Goal: Task Accomplishment & Management: Manage account settings

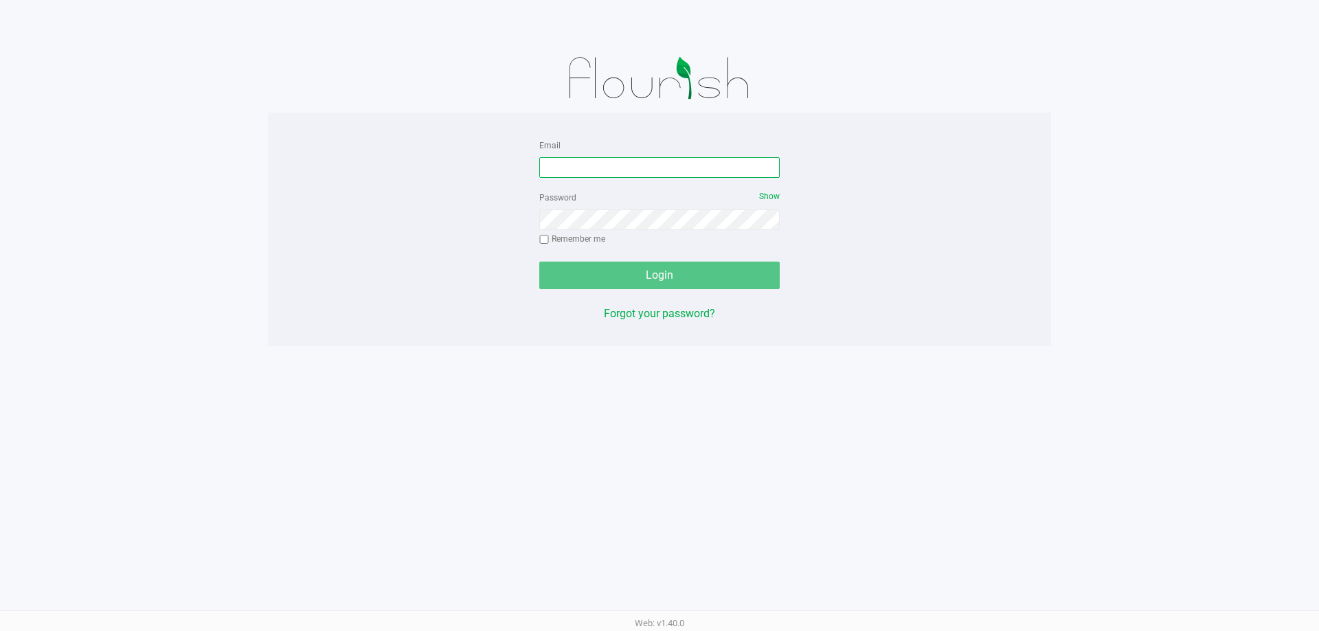
click at [628, 167] on input "Email" at bounding box center [659, 167] width 240 height 21
type input "[EMAIL_ADDRESS][DOMAIN_NAME]"
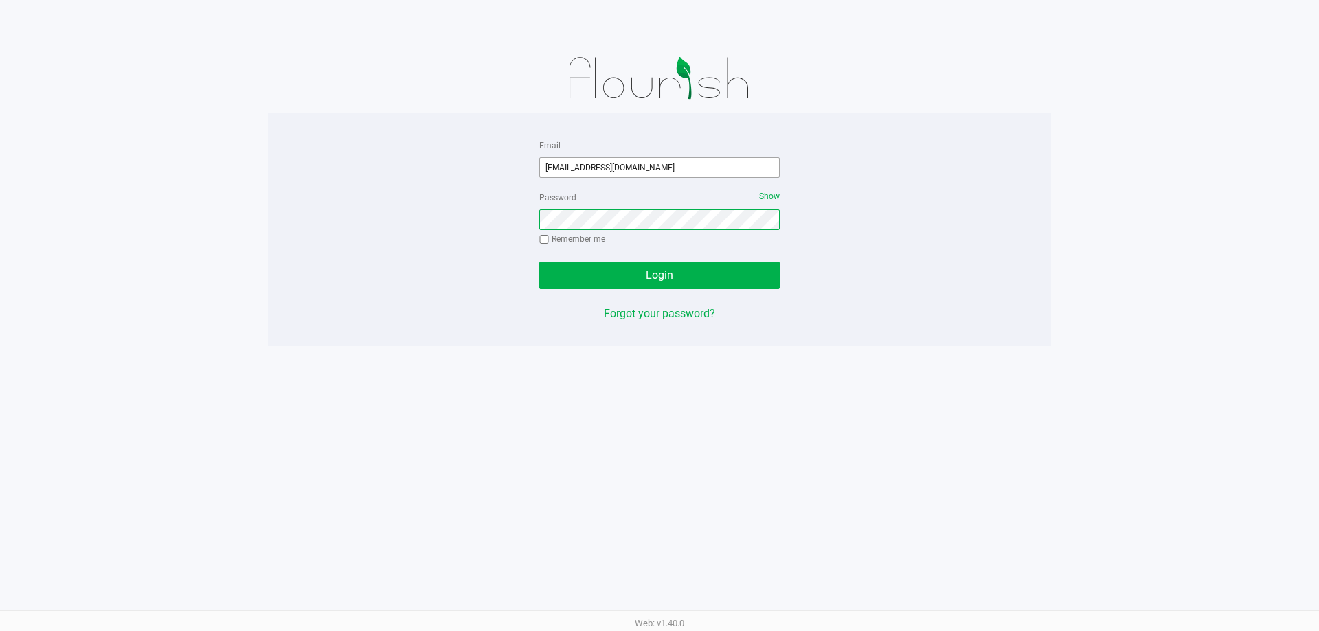
click at [539, 262] on button "Login" at bounding box center [659, 275] width 240 height 27
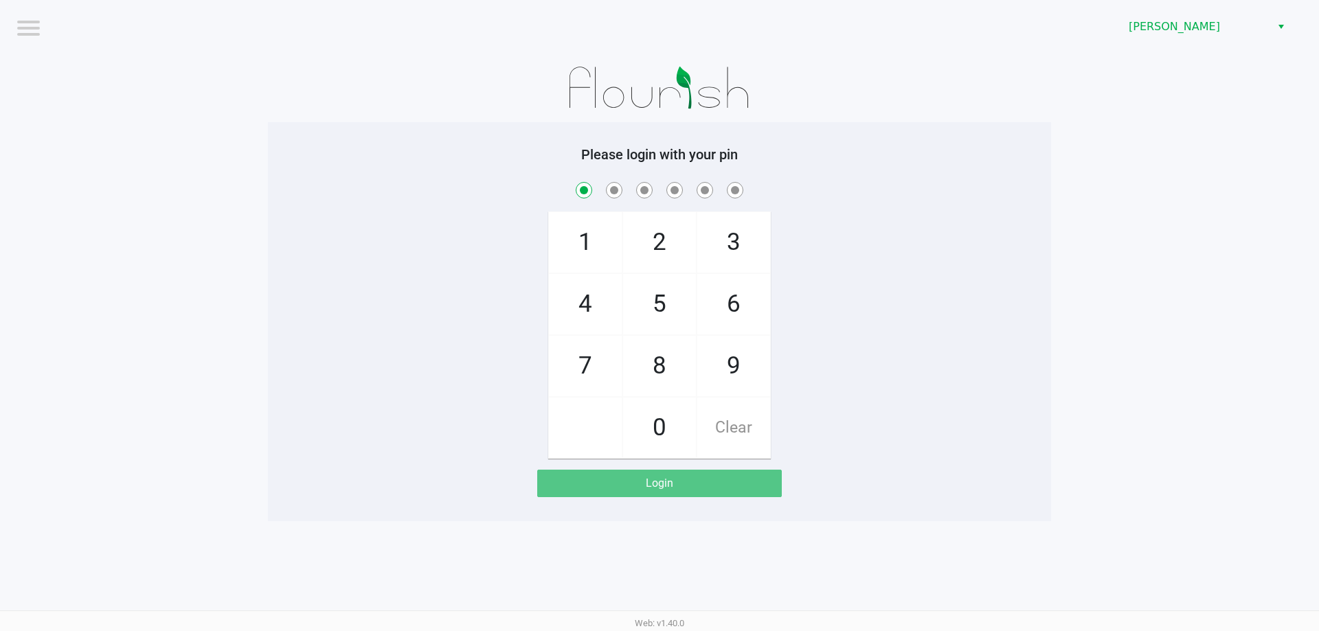
checkbox input "true"
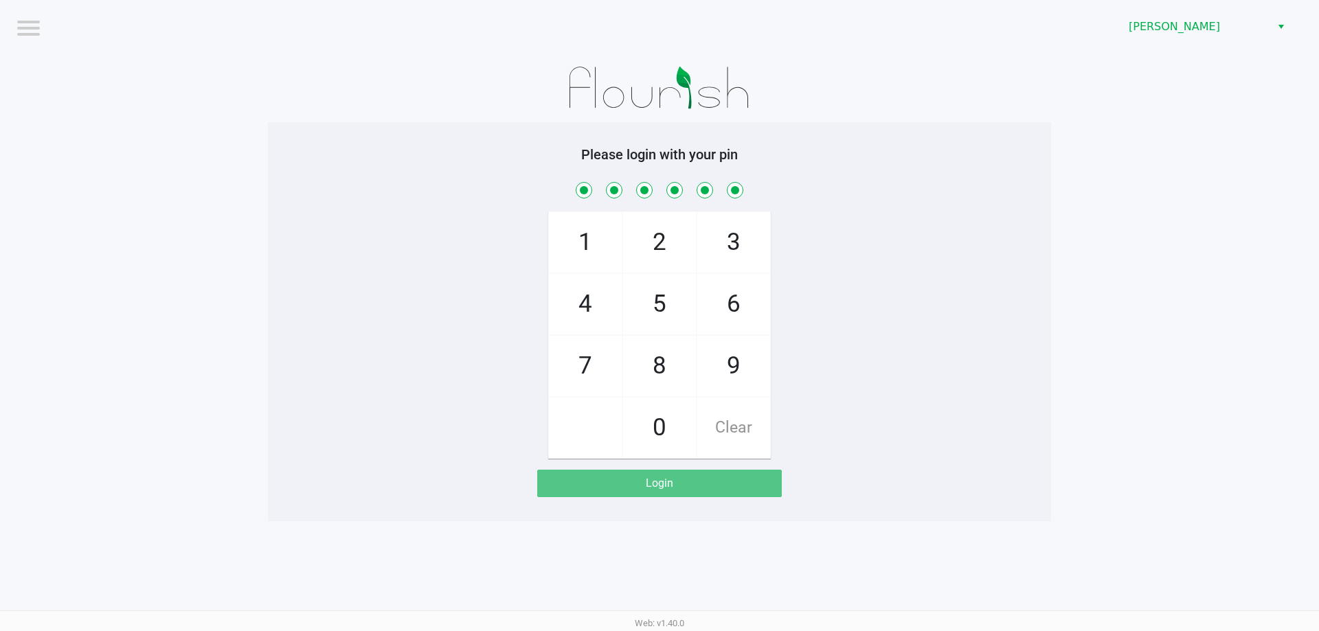
checkbox input "true"
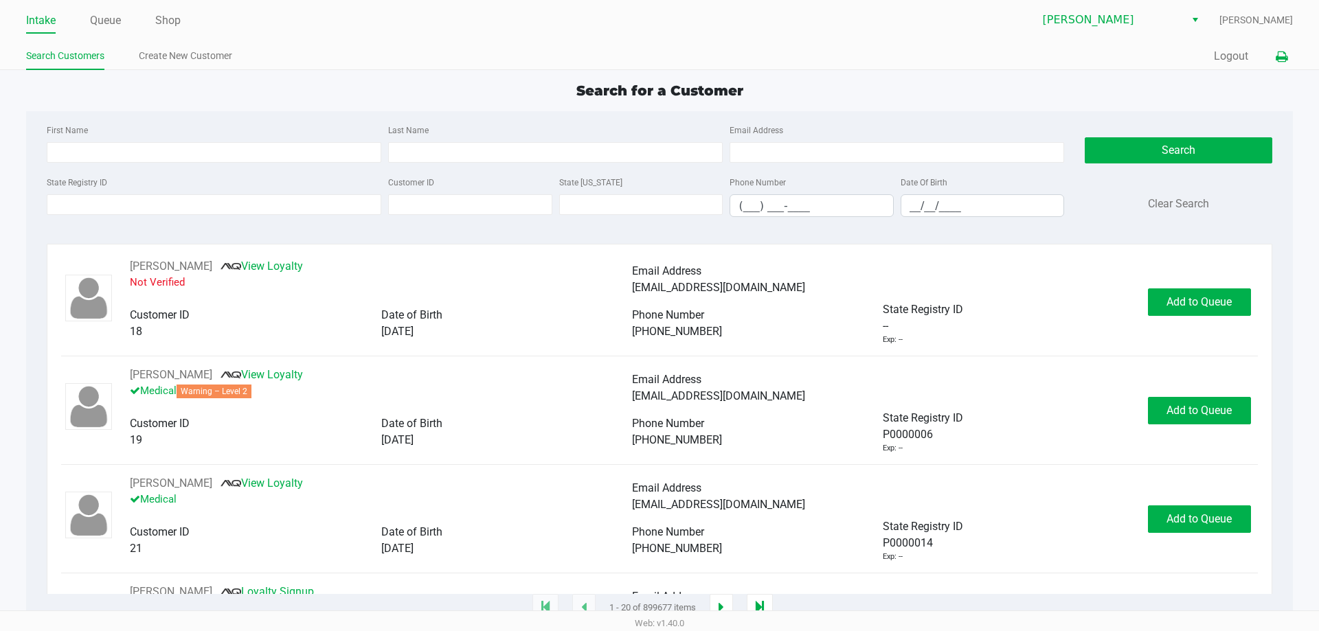
click at [1280, 58] on icon at bounding box center [1281, 57] width 12 height 10
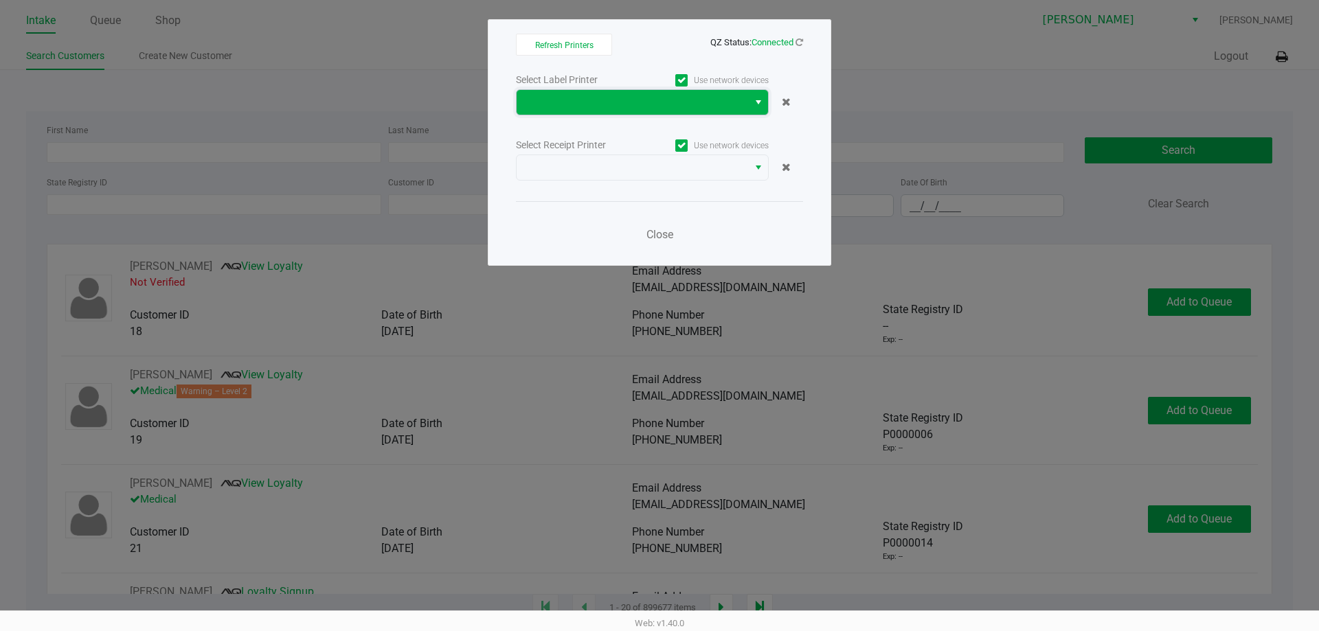
click at [610, 97] on span at bounding box center [632, 102] width 215 height 16
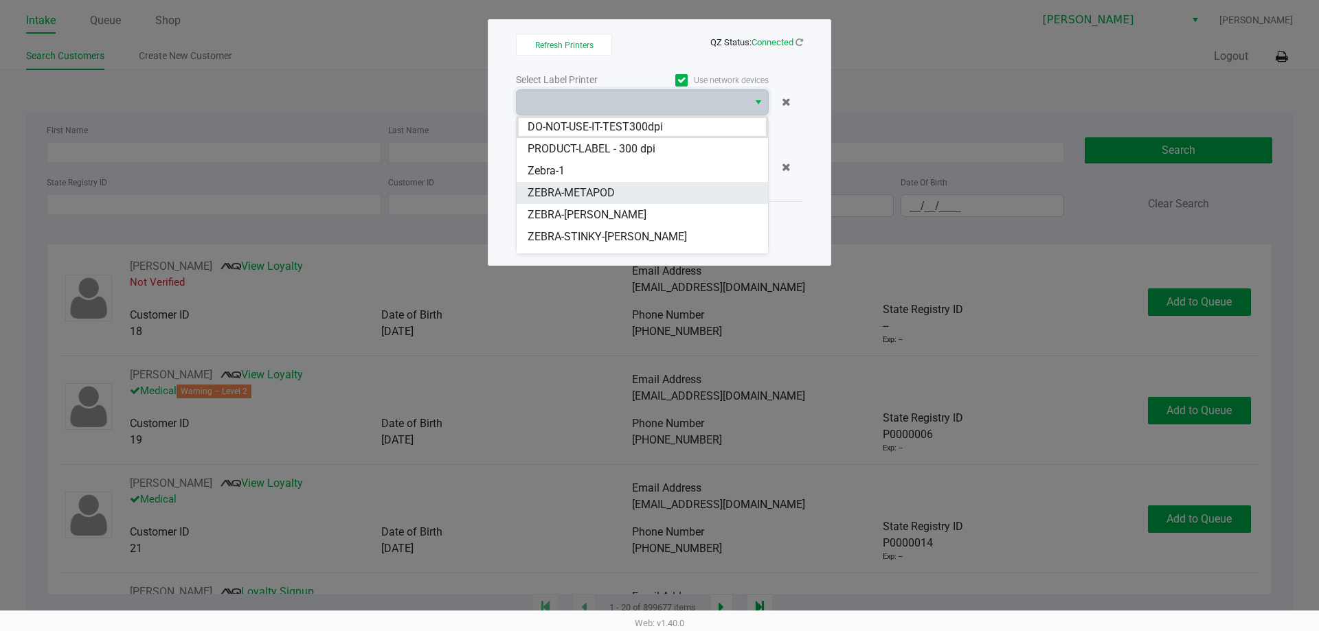
click at [613, 195] on span "ZEBRA-METAPOD" at bounding box center [570, 193] width 87 height 16
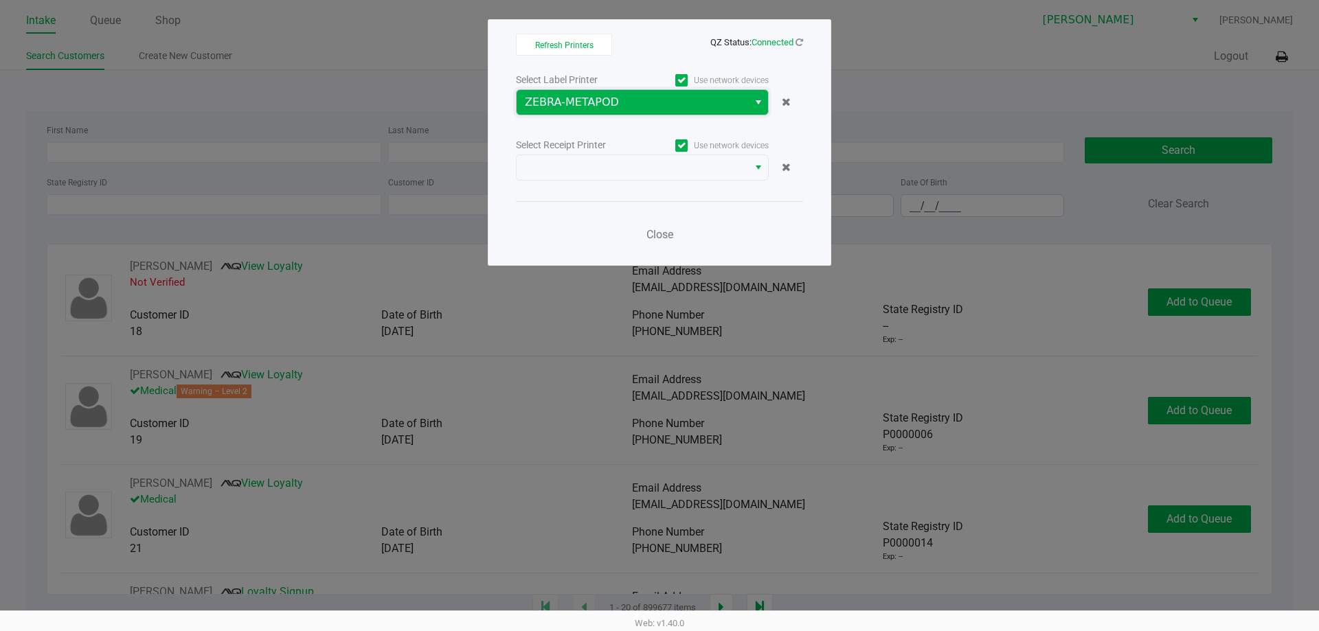
click at [633, 89] on kendo-dropdownlist "ZEBRA-METAPOD" at bounding box center [642, 102] width 253 height 26
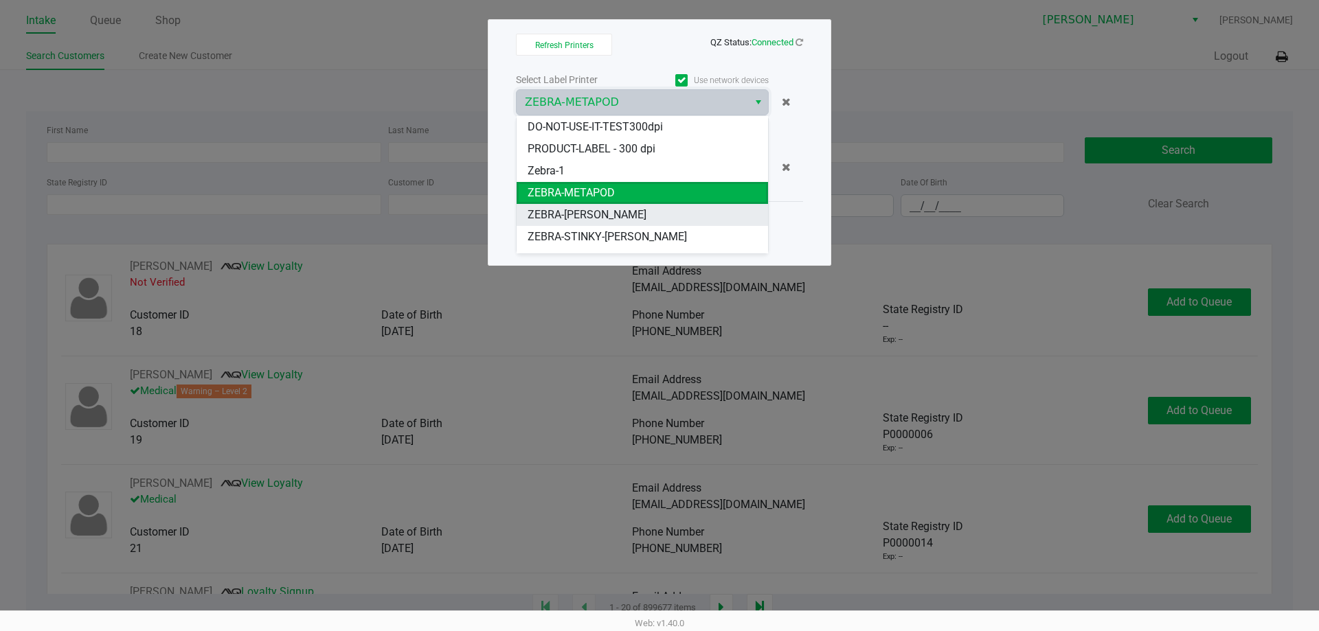
click at [631, 215] on li "ZEBRA-[PERSON_NAME]" at bounding box center [641, 215] width 251 height 22
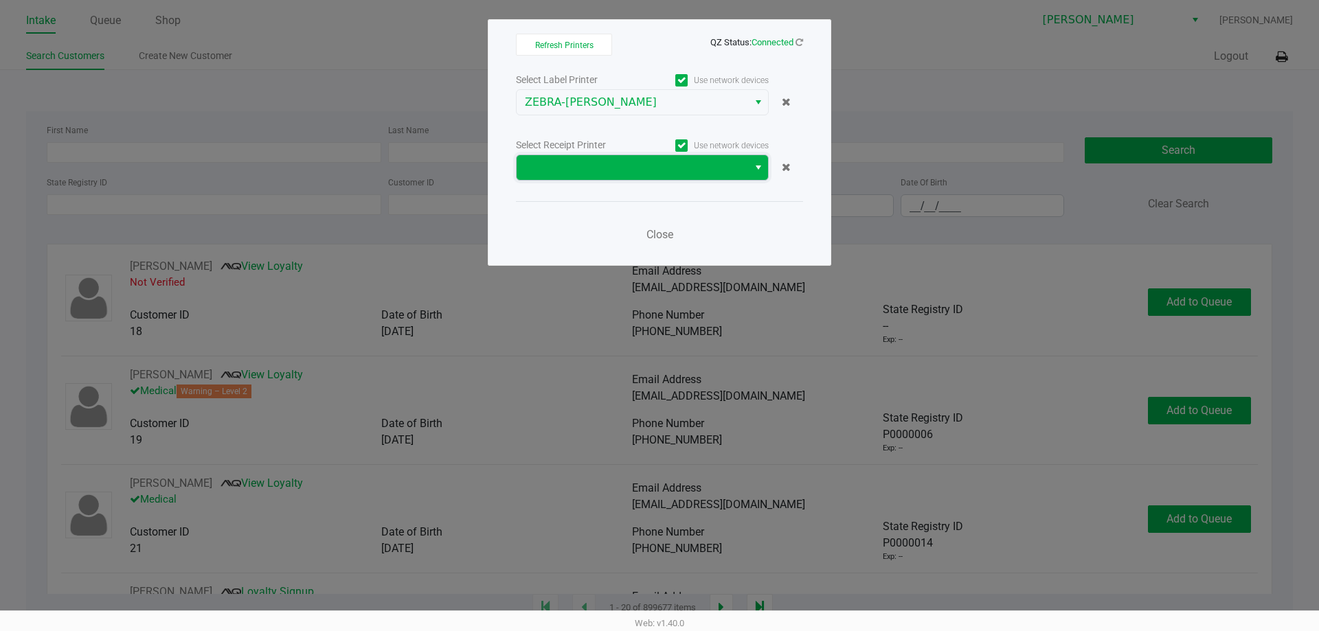
click at [623, 170] on span at bounding box center [632, 167] width 215 height 16
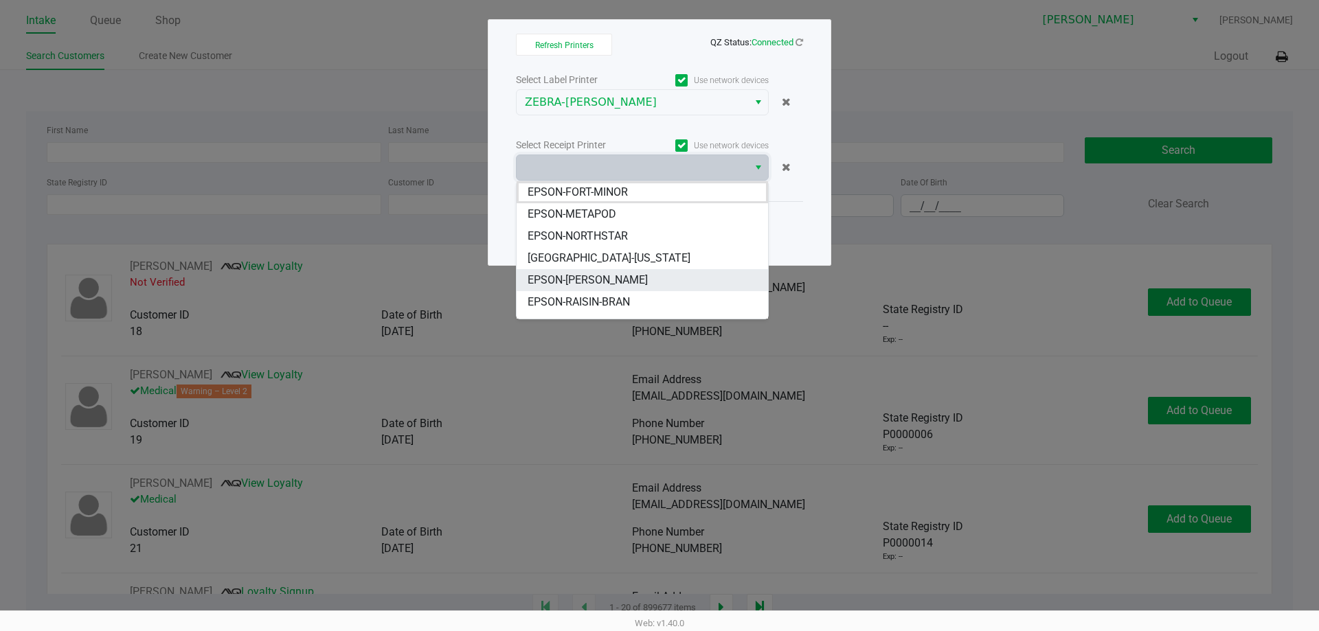
click at [620, 283] on span "EPSON-[PERSON_NAME]" at bounding box center [587, 280] width 120 height 16
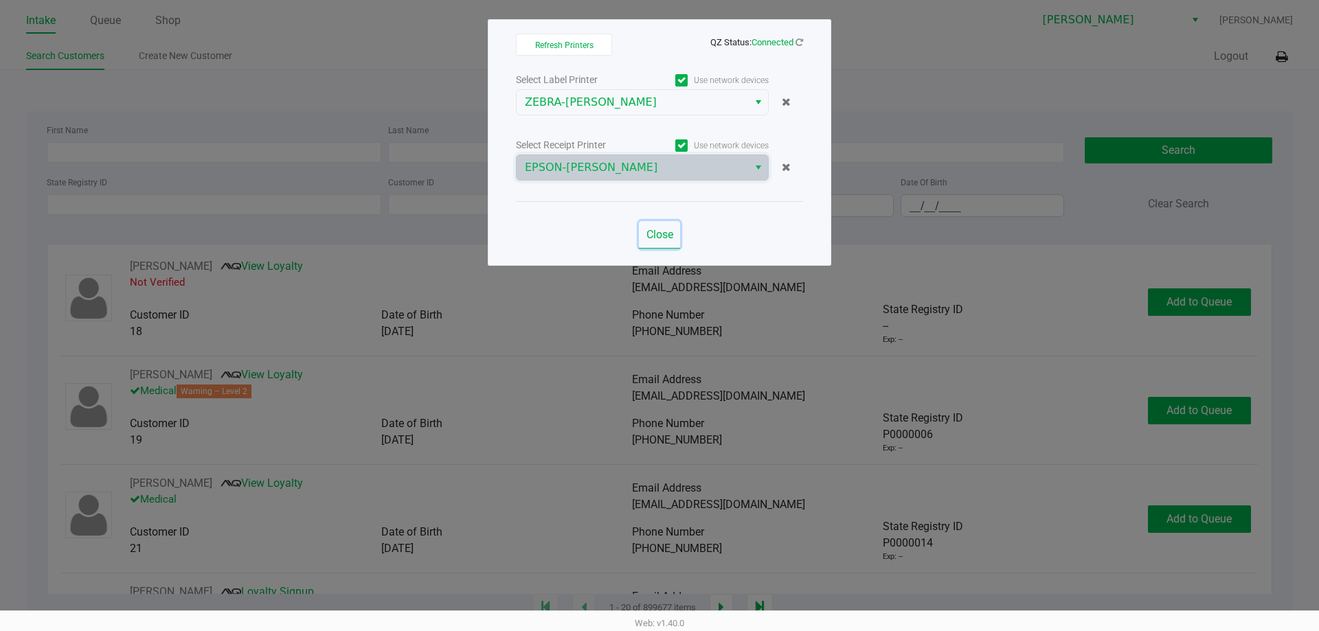
click at [676, 240] on button "Close" at bounding box center [659, 234] width 41 height 27
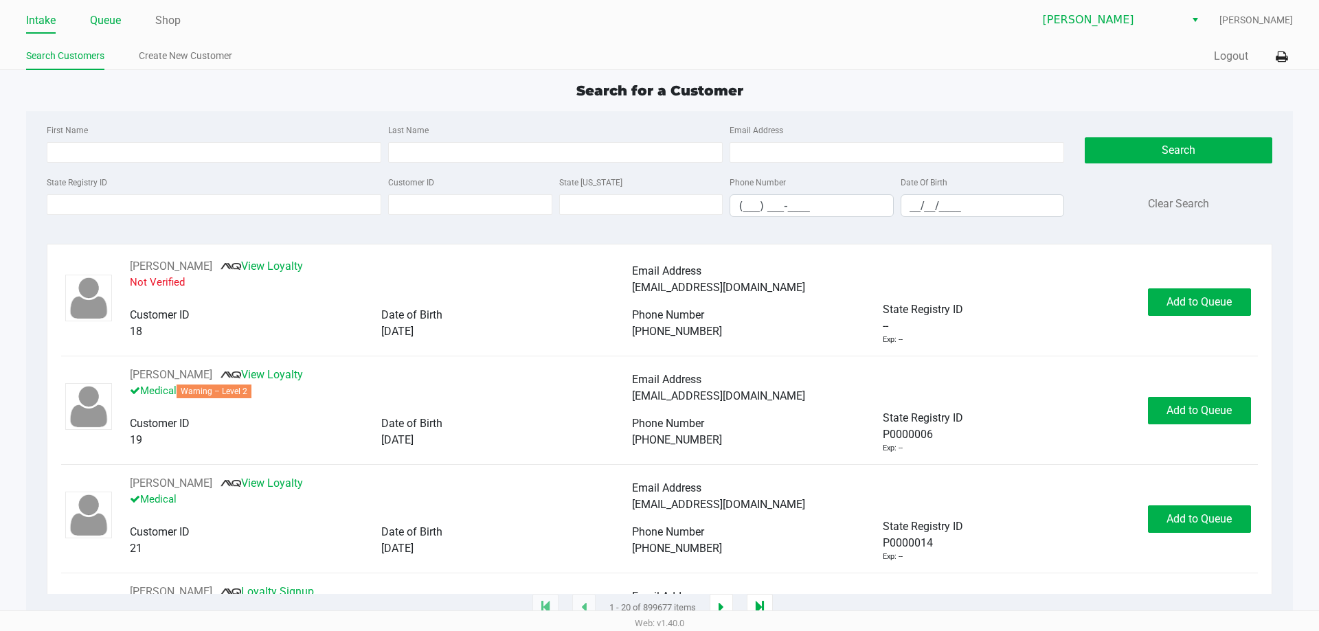
click at [104, 17] on link "Queue" at bounding box center [105, 20] width 31 height 19
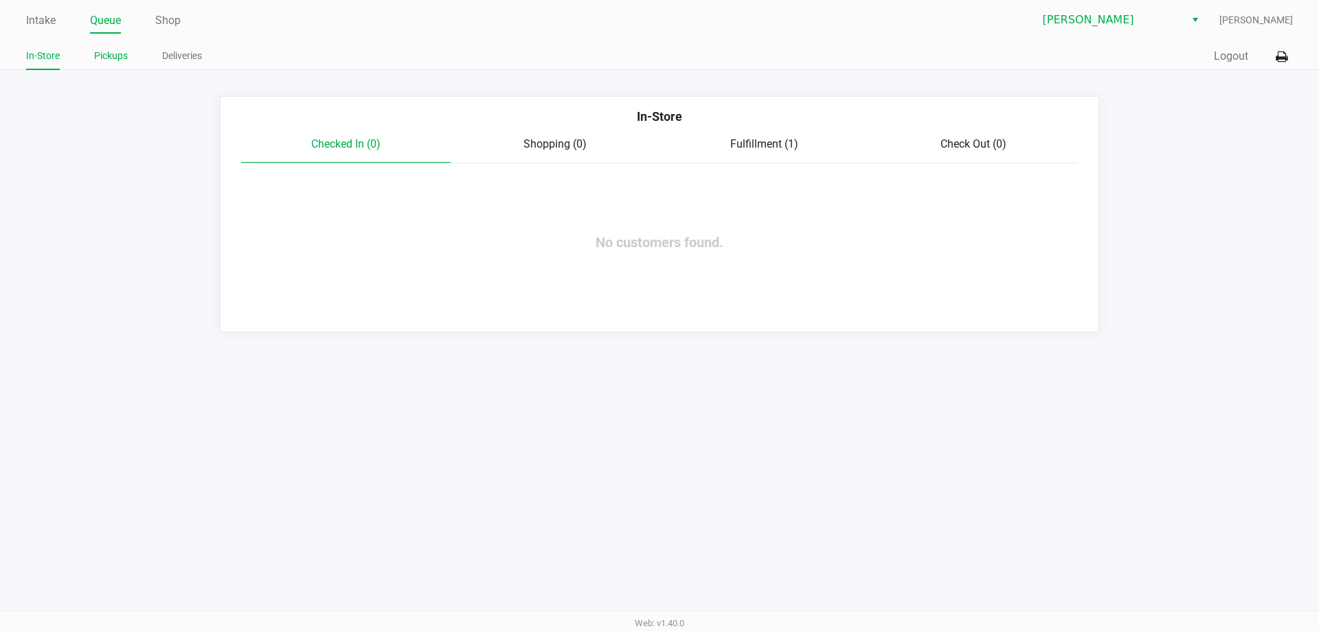
click at [122, 56] on link "Pickups" at bounding box center [111, 55] width 34 height 17
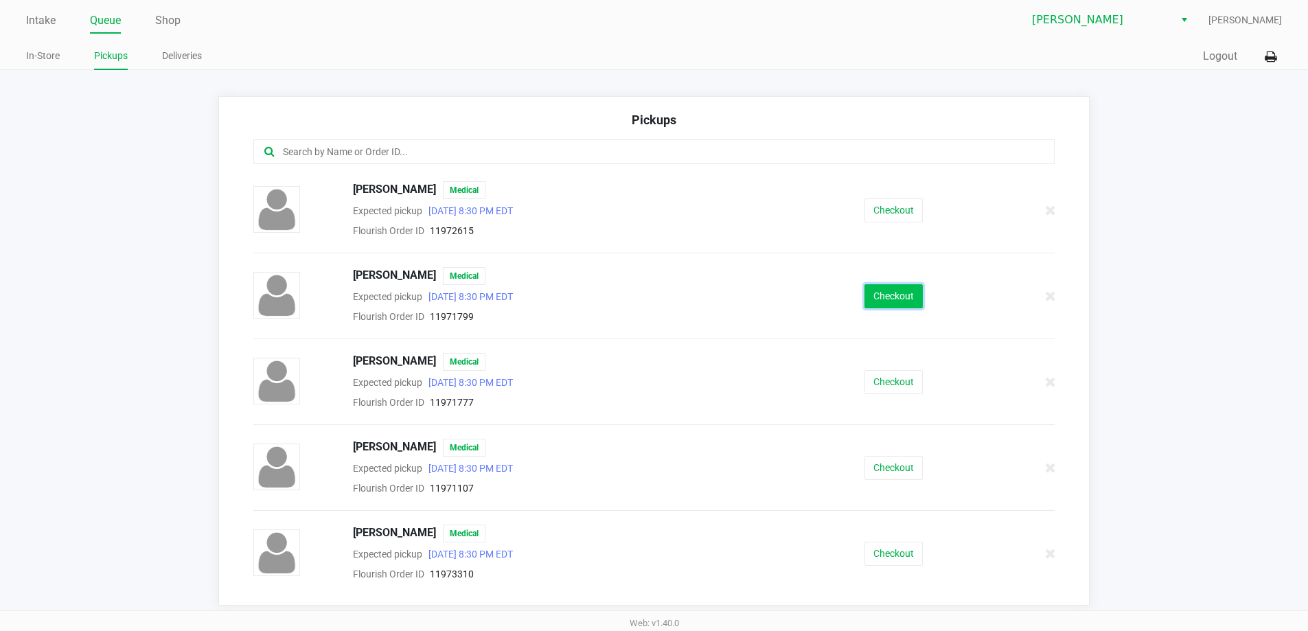
click at [872, 292] on button "Checkout" at bounding box center [894, 296] width 58 height 24
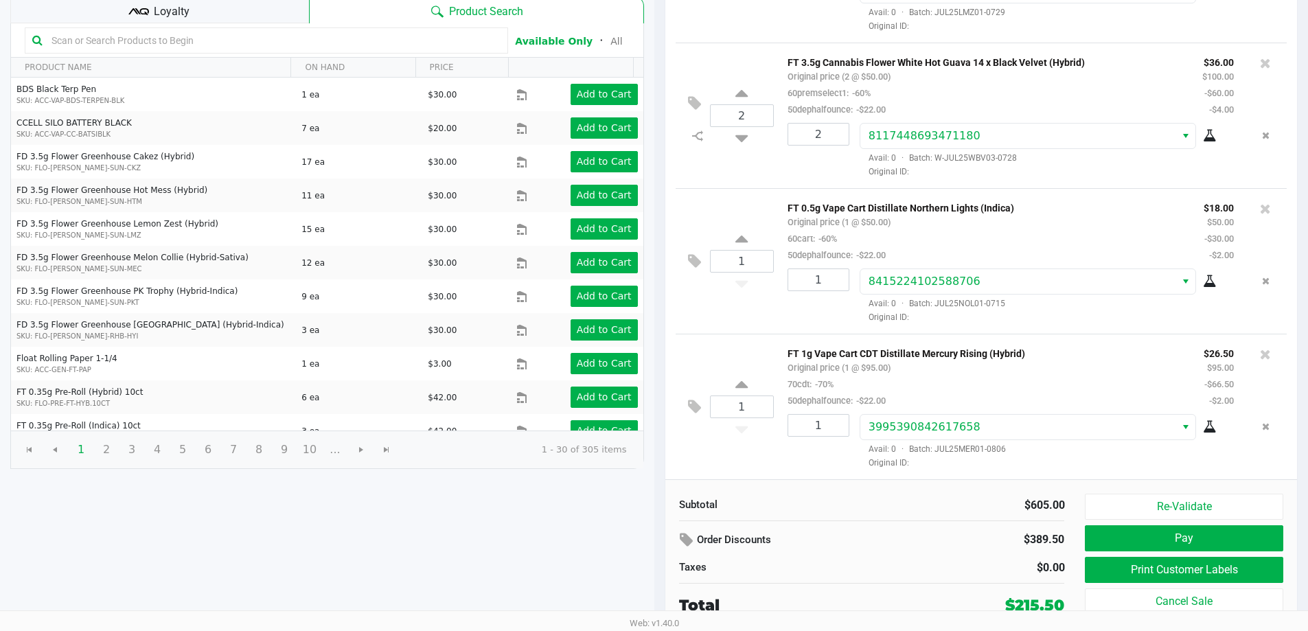
scroll to position [672, 0]
click at [683, 532] on icon at bounding box center [688, 540] width 16 height 16
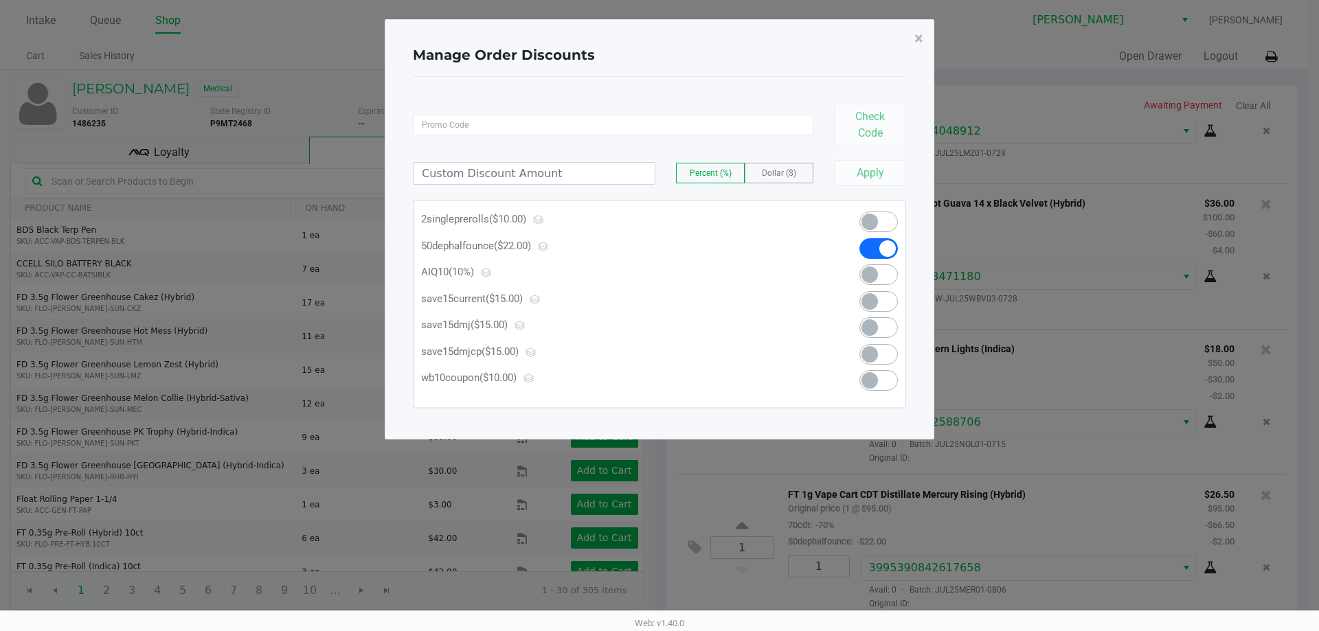
click at [477, 372] on p "wb10coupon ($10.00)" at bounding box center [618, 378] width 394 height 16
click at [920, 35] on span "×" at bounding box center [918, 38] width 9 height 19
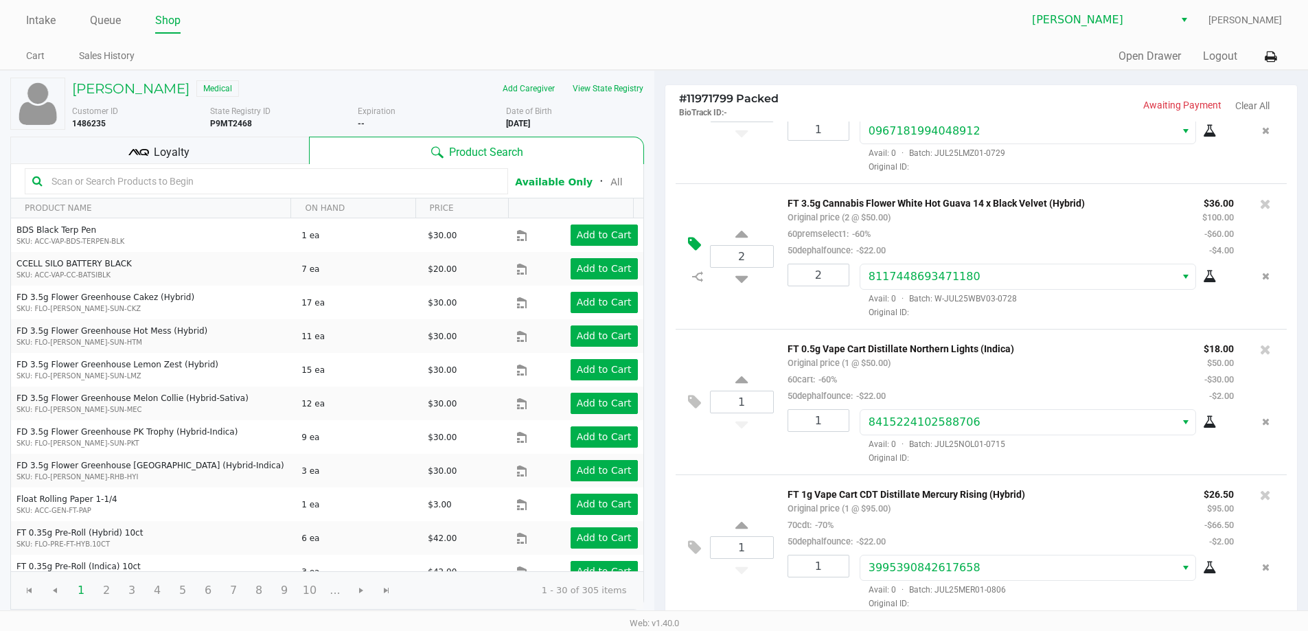
click at [695, 252] on button at bounding box center [698, 244] width 24 height 33
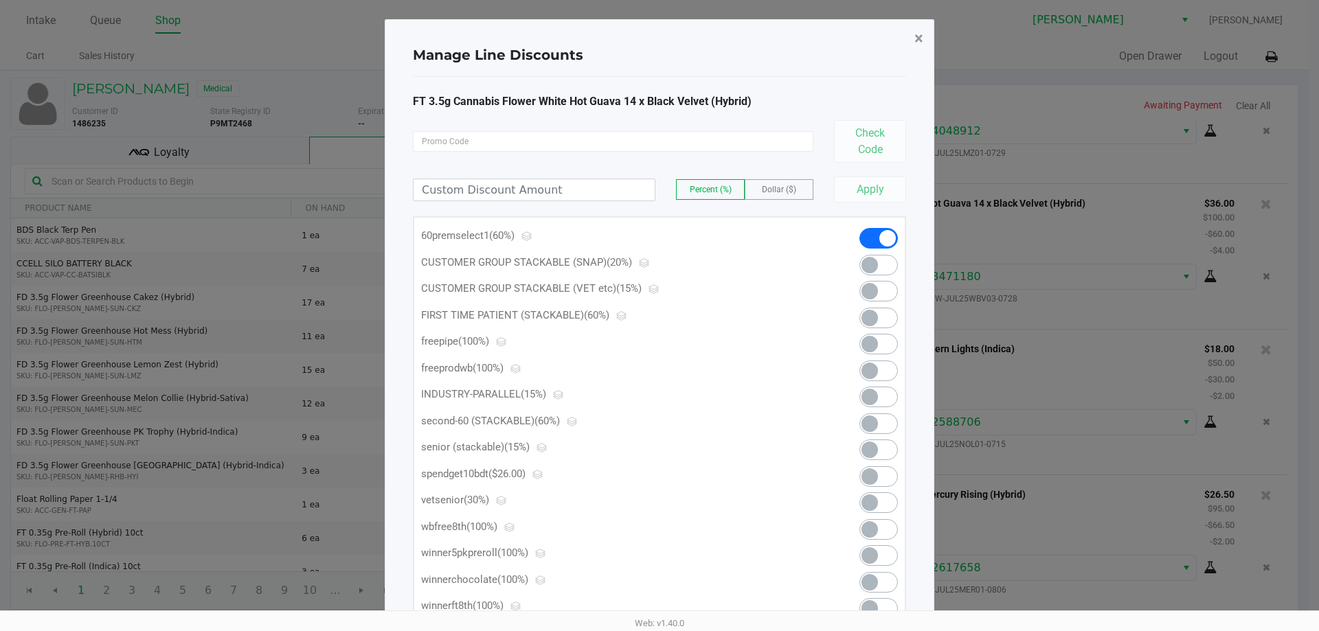
click at [917, 35] on span "×" at bounding box center [918, 38] width 9 height 19
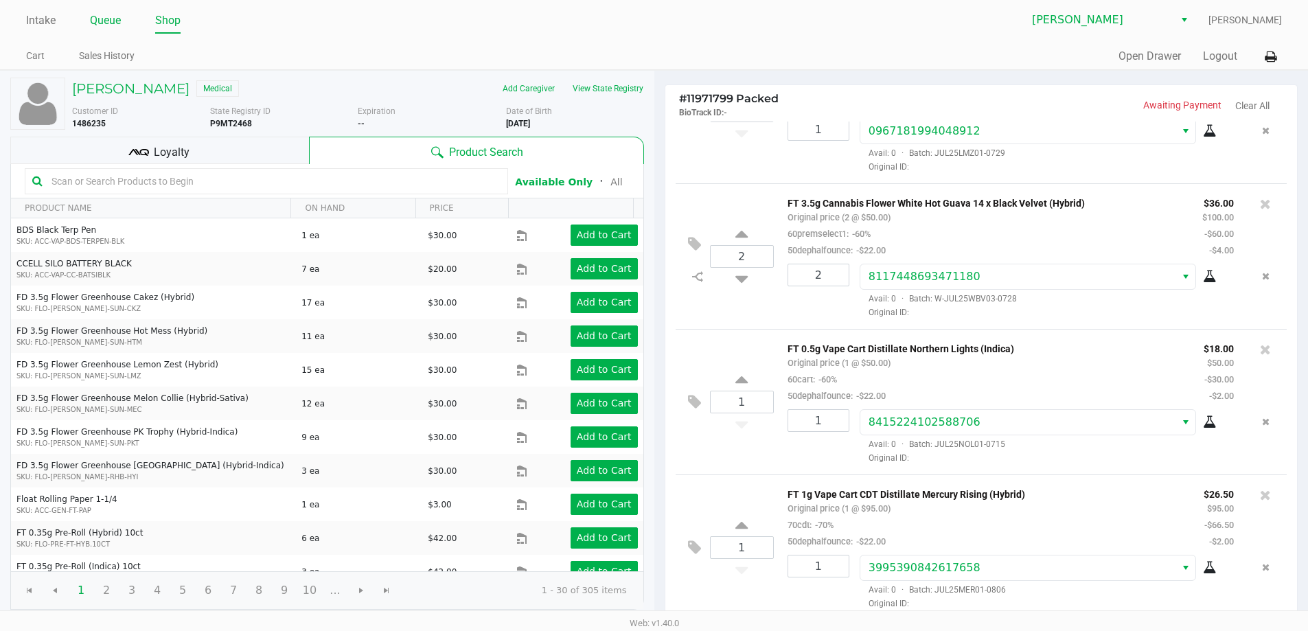
click at [104, 23] on link "Queue" at bounding box center [105, 20] width 31 height 19
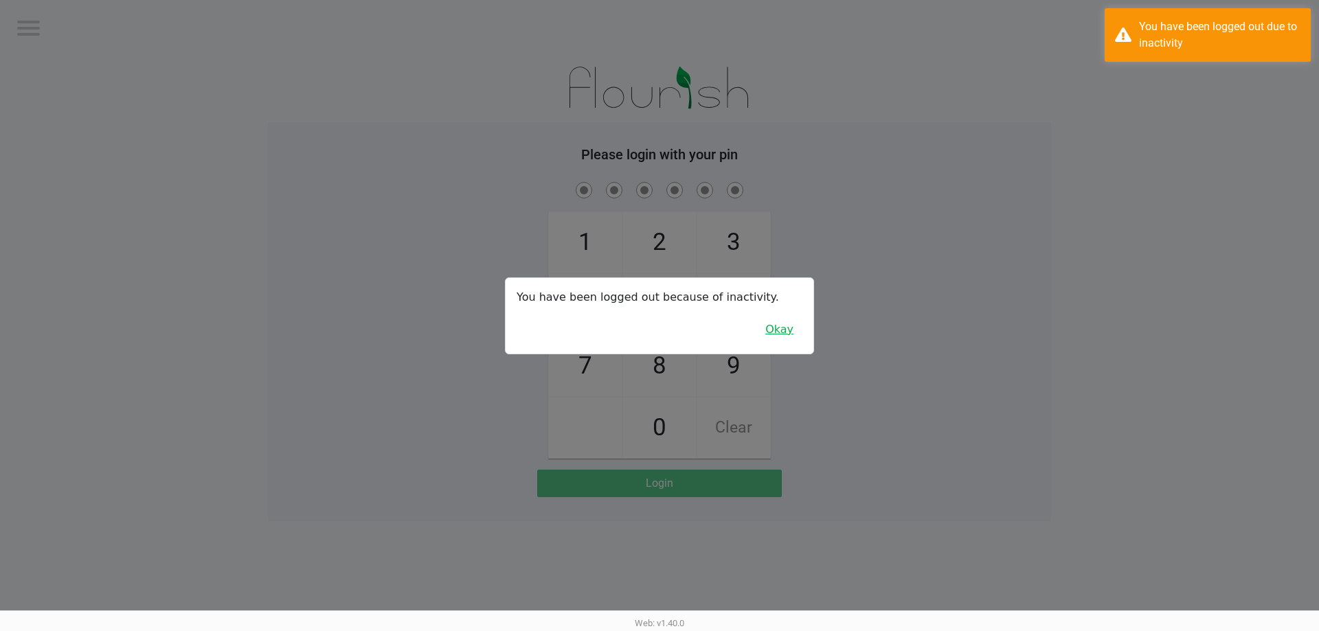
click at [776, 334] on button "Okay" at bounding box center [779, 330] width 46 height 26
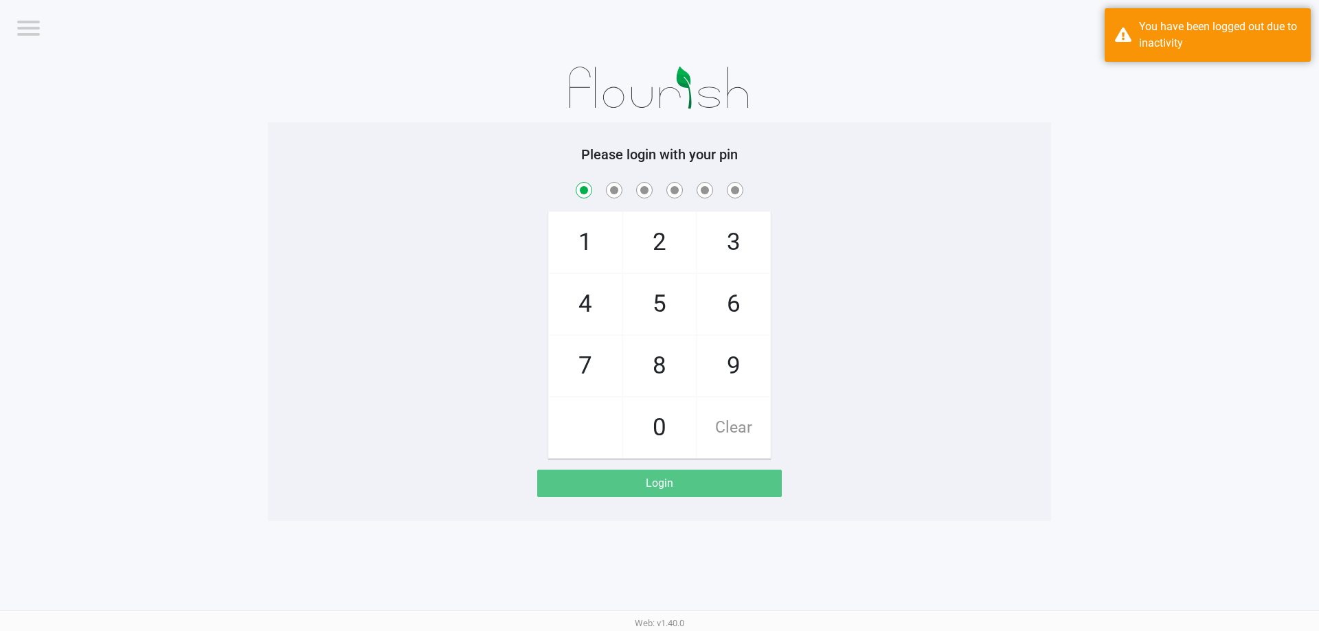
checkbox input "true"
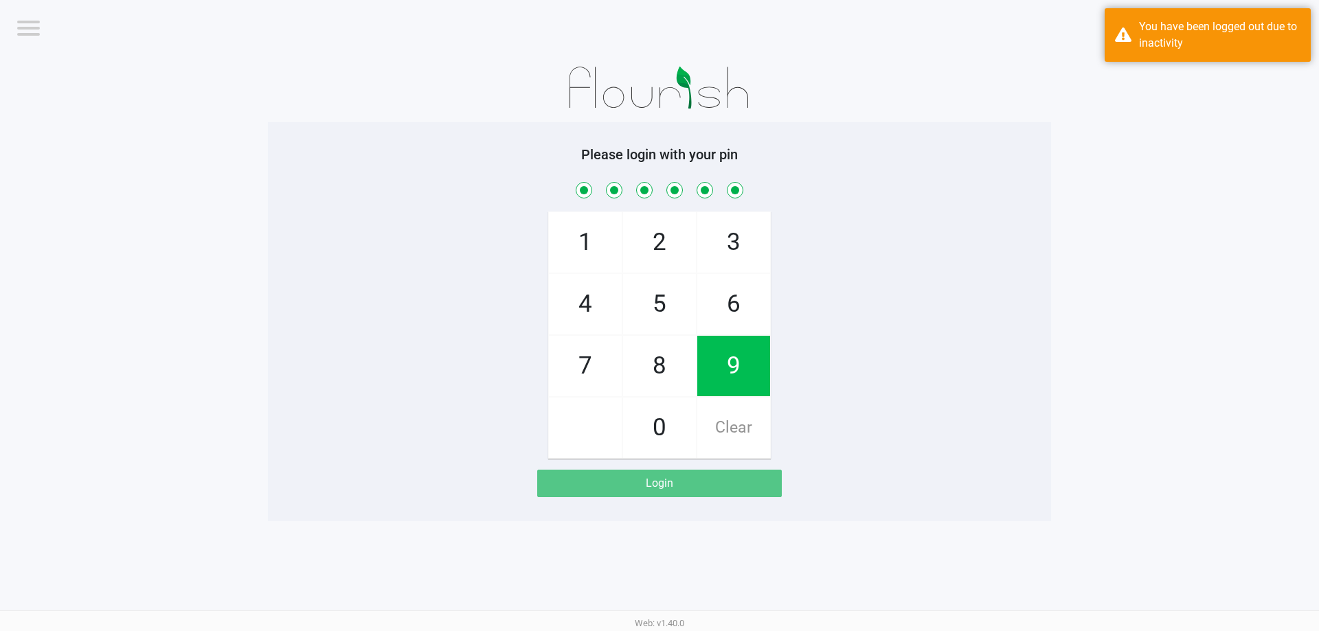
checkbox input "true"
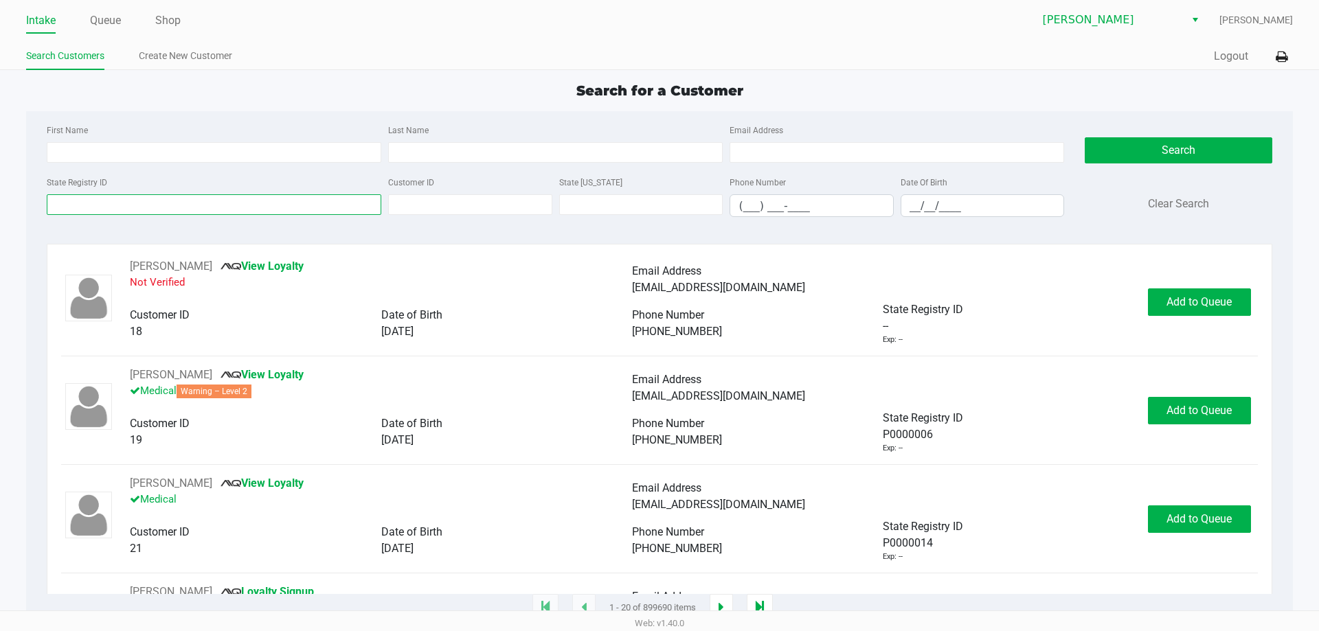
click at [143, 203] on input "State Registry ID" at bounding box center [214, 204] width 334 height 21
type input "p7td6664"
click at [1200, 149] on button "Search" at bounding box center [1177, 150] width 187 height 26
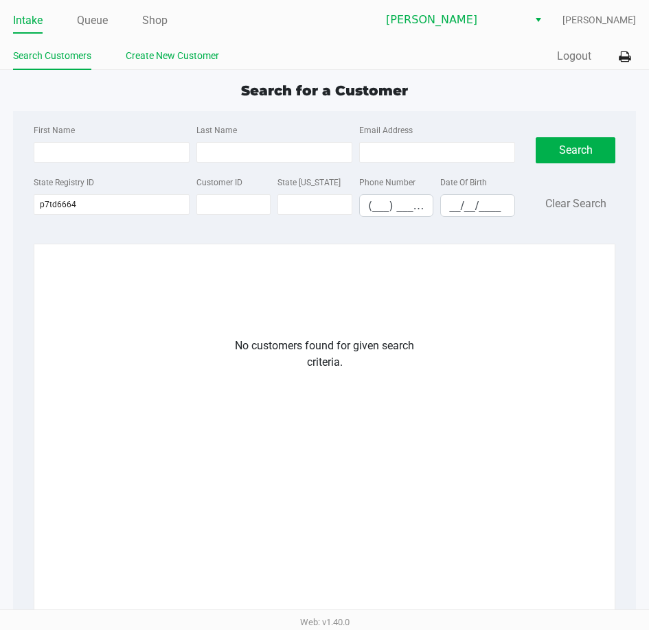
click at [141, 54] on link "Create New Customer" at bounding box center [172, 55] width 93 height 17
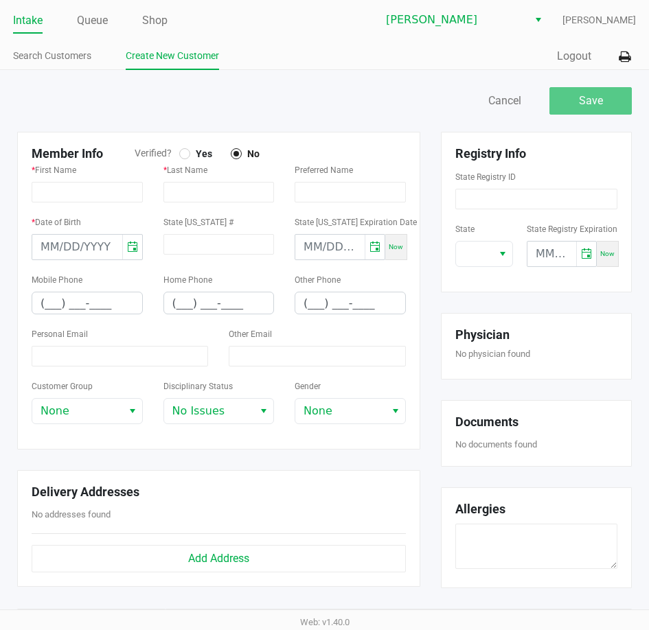
click at [181, 154] on div at bounding box center [184, 153] width 11 height 11
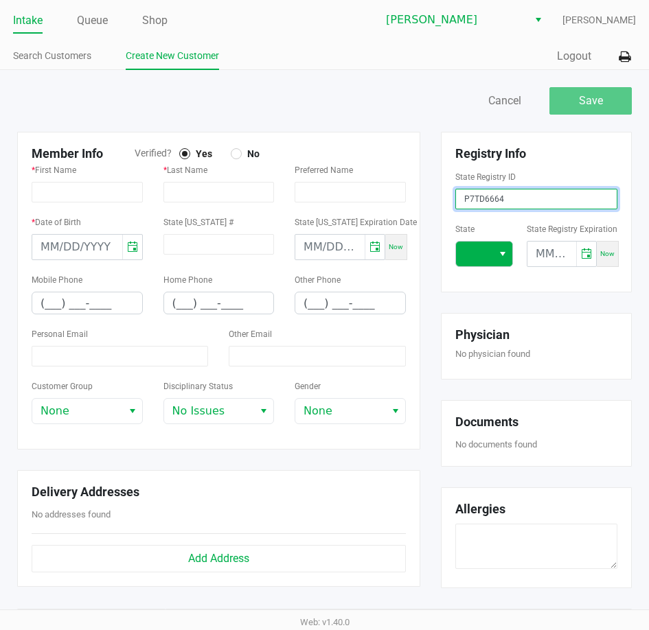
click at [512, 253] on button "Select" at bounding box center [502, 254] width 20 height 25
type input "P7TD6664"
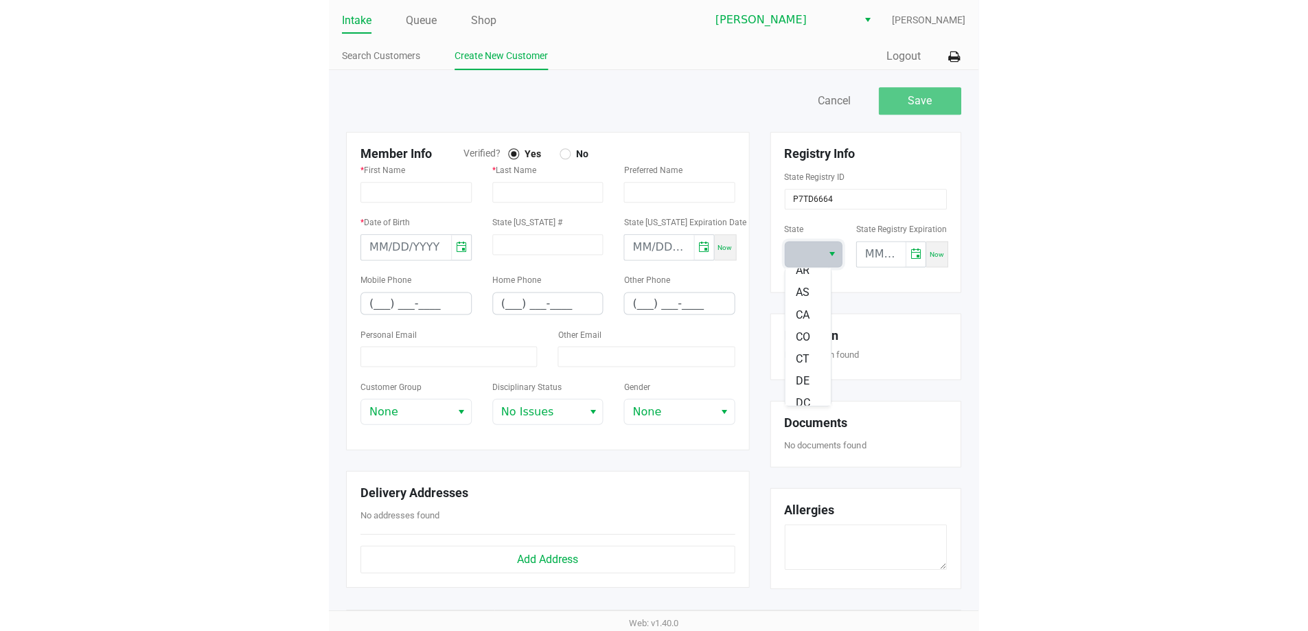
scroll to position [206, 0]
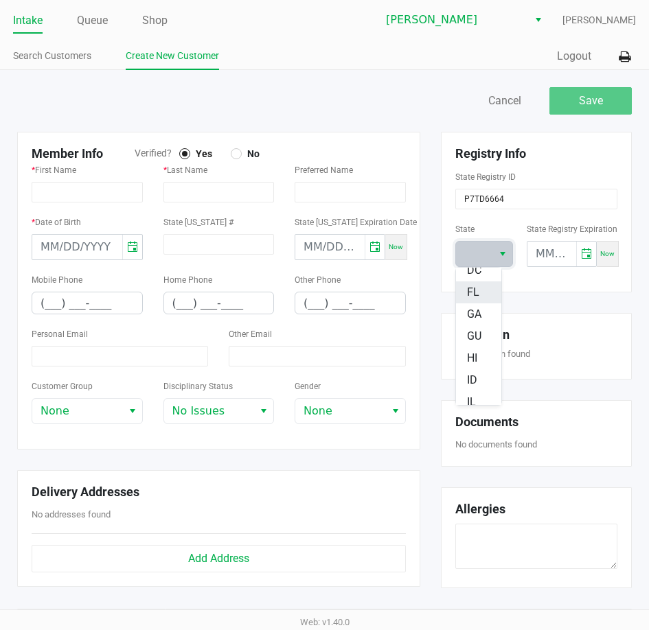
click at [470, 293] on span "FL" at bounding box center [473, 292] width 12 height 16
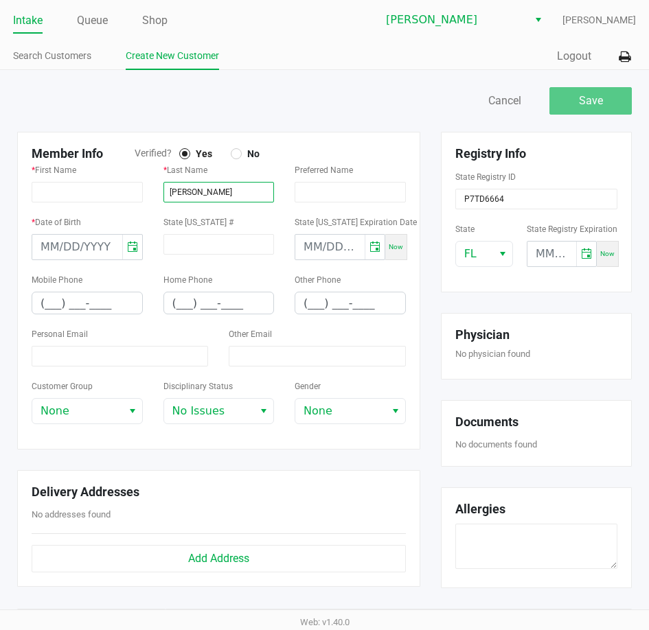
type input "TRIMBORN"
type input "COLIN"
click at [38, 246] on input "month/day/year" at bounding box center [77, 247] width 90 height 25
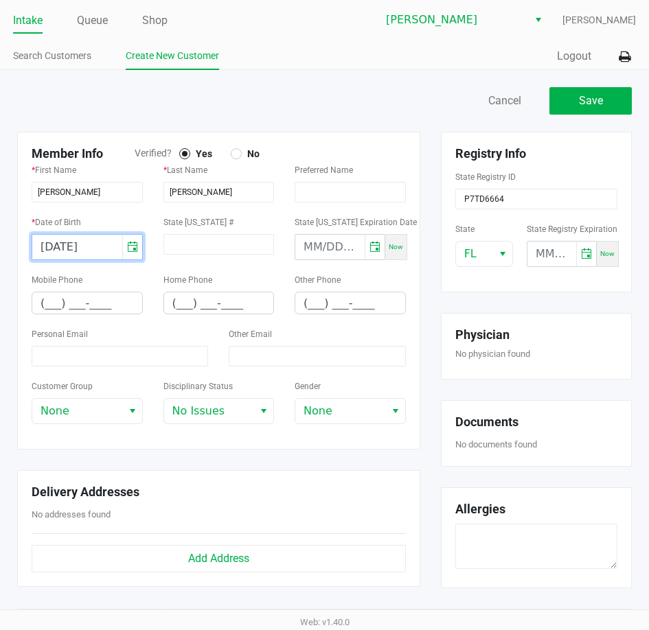
type input "01/28/1989"
click at [45, 302] on input "(___) ___-____" at bounding box center [87, 303] width 110 height 21
type input "(331) 285-3738"
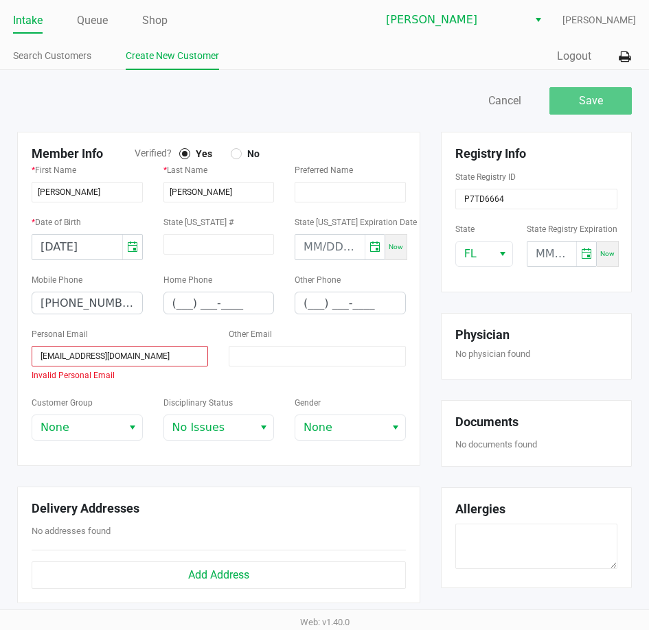
click at [95, 385] on div "Personal Email gingergod2889@gmail.com Invalid Personal Email" at bounding box center [119, 360] width 197 height 69
click at [43, 361] on input "gingergod2889@gmail.com" at bounding box center [120, 356] width 177 height 21
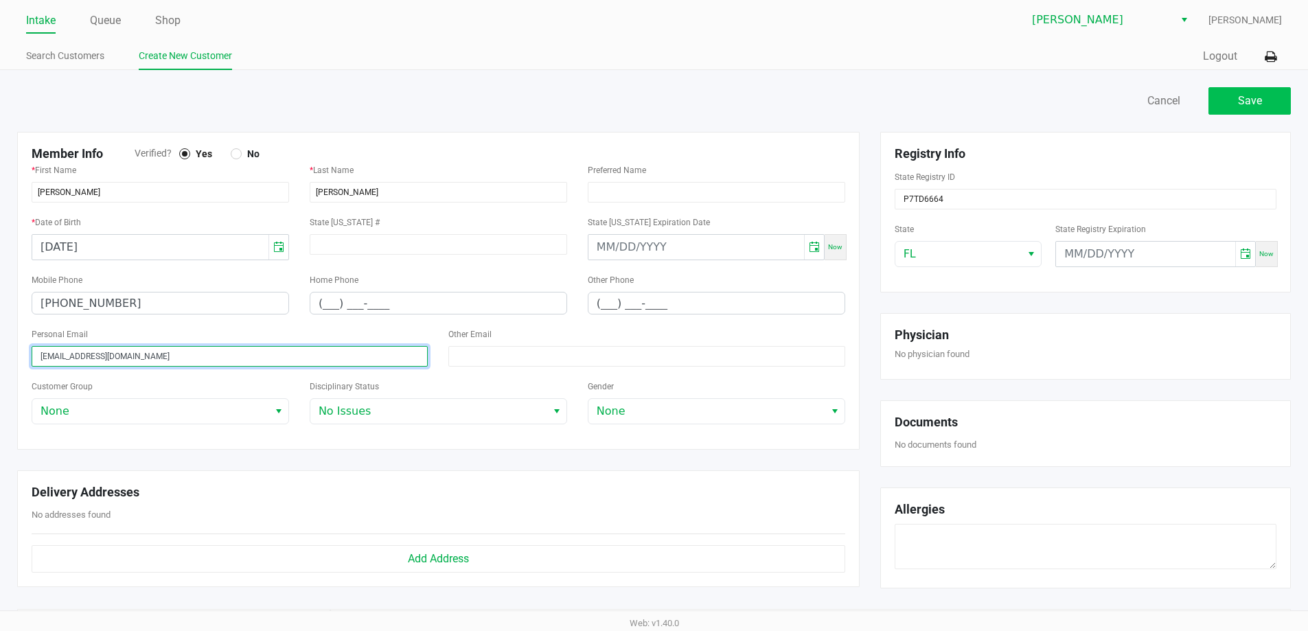
type input "gingergod2889@gmail.com"
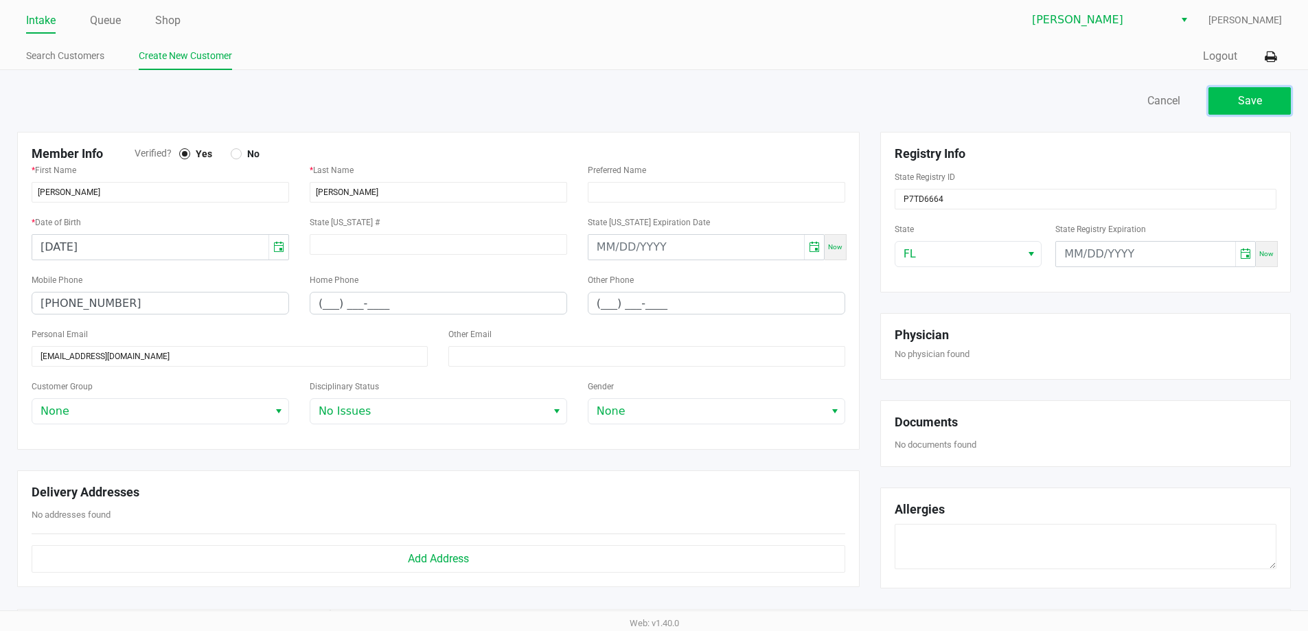
click at [1251, 98] on span "Save" at bounding box center [1250, 100] width 24 height 13
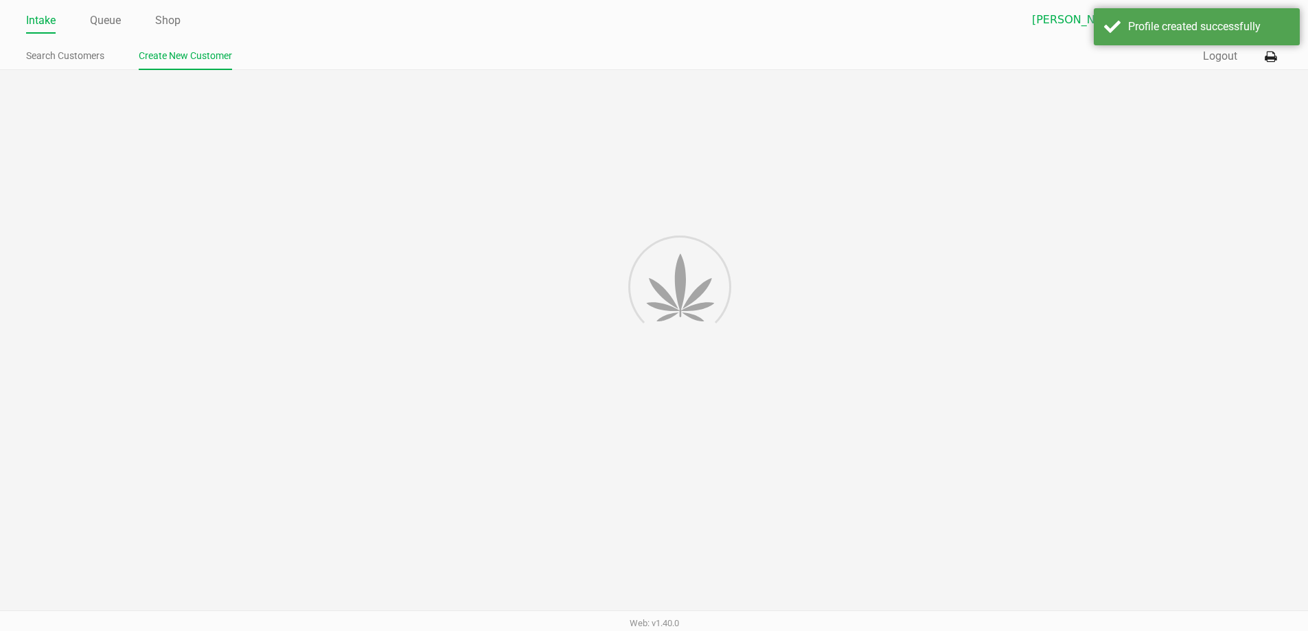
type input "---"
type input "( __) ___-____"
type input "---"
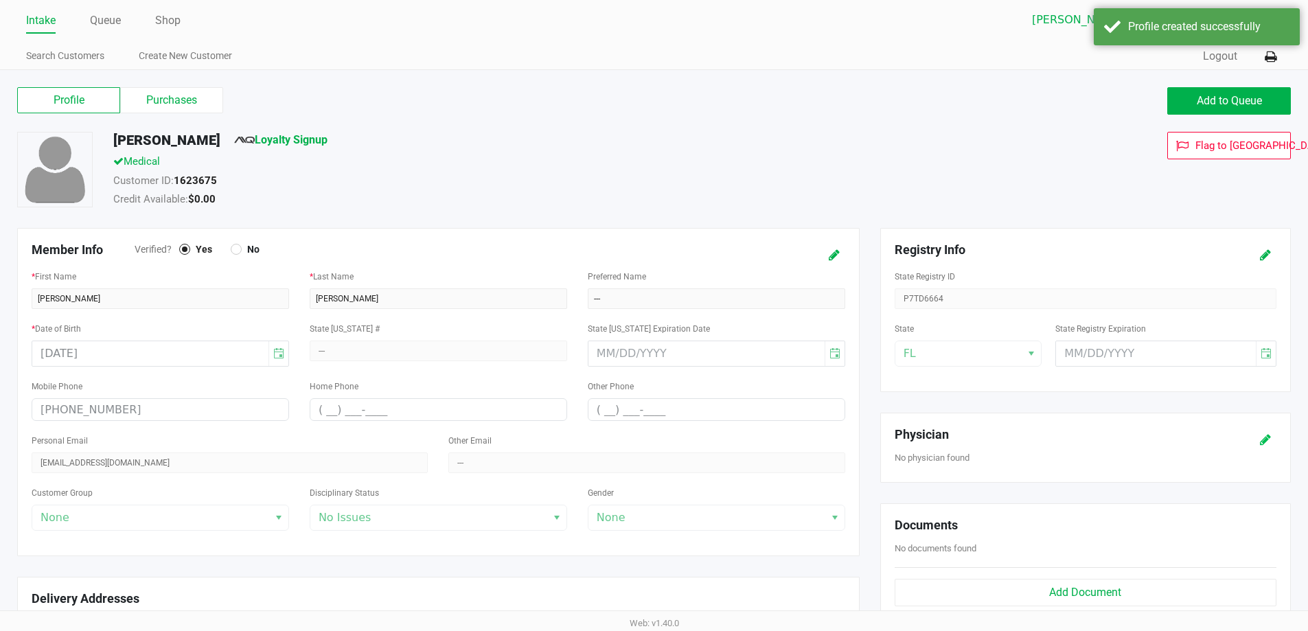
click at [1271, 438] on button at bounding box center [1266, 439] width 22 height 25
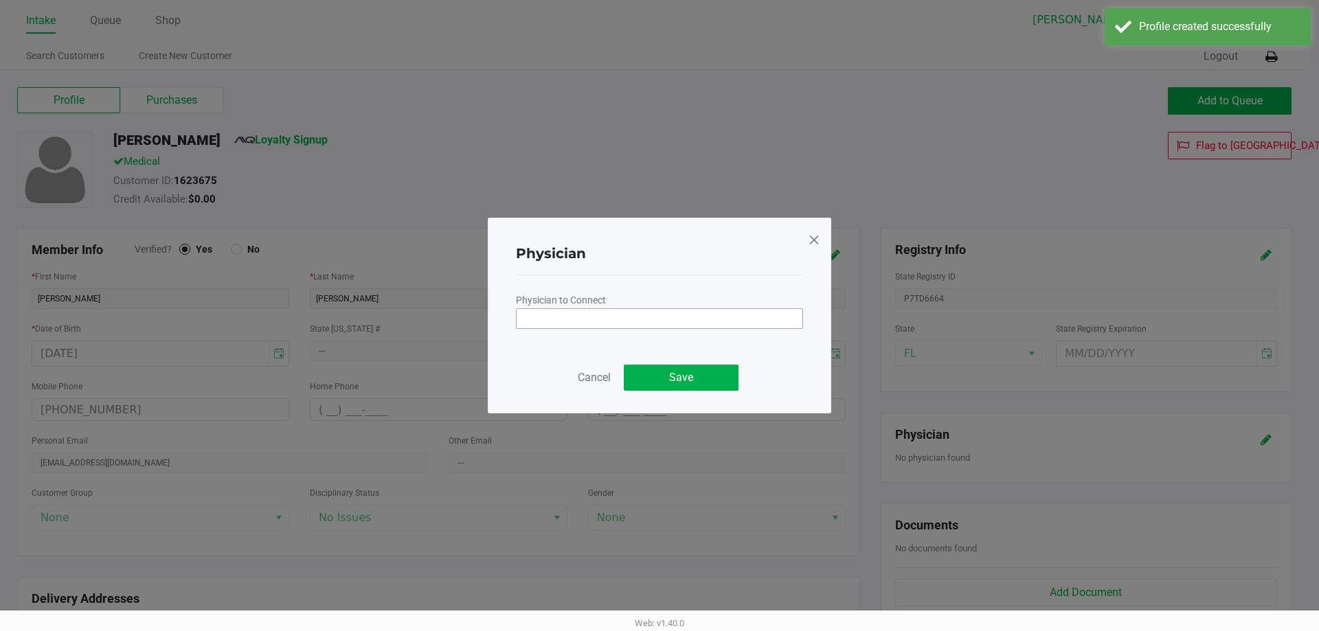
click at [750, 321] on input "NO DATA FOUND" at bounding box center [659, 318] width 286 height 19
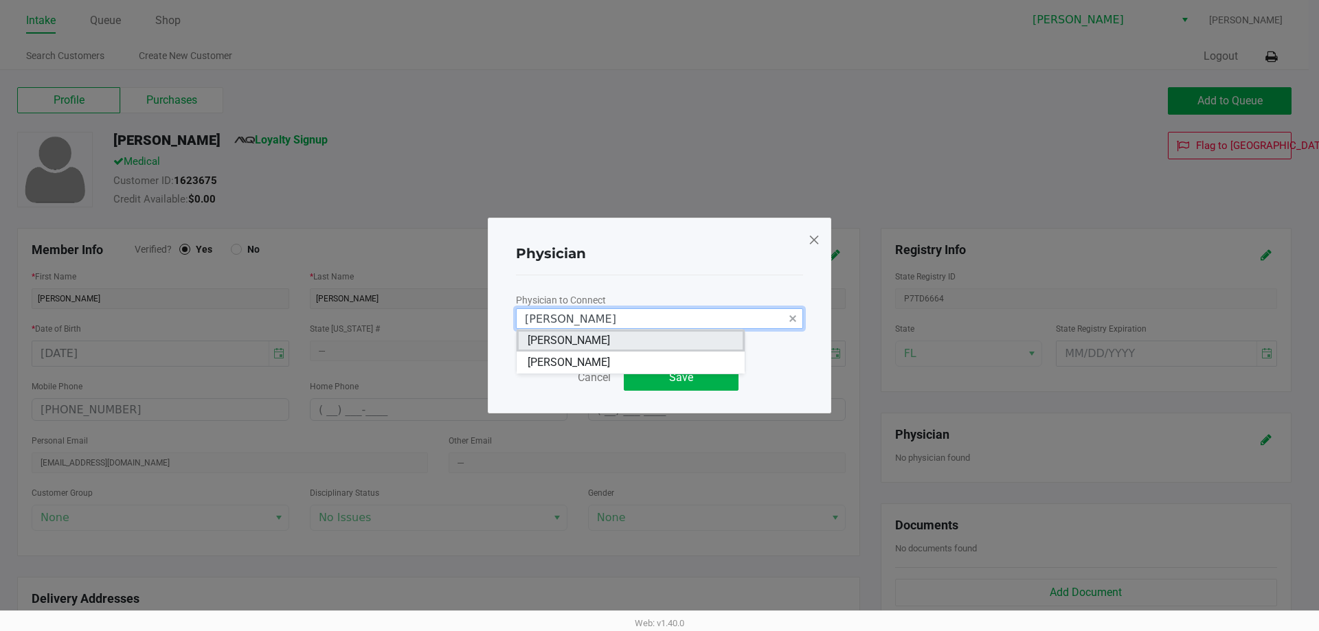
click at [613, 332] on CAMPBELL "JAMES CAMPBELL" at bounding box center [630, 341] width 228 height 22
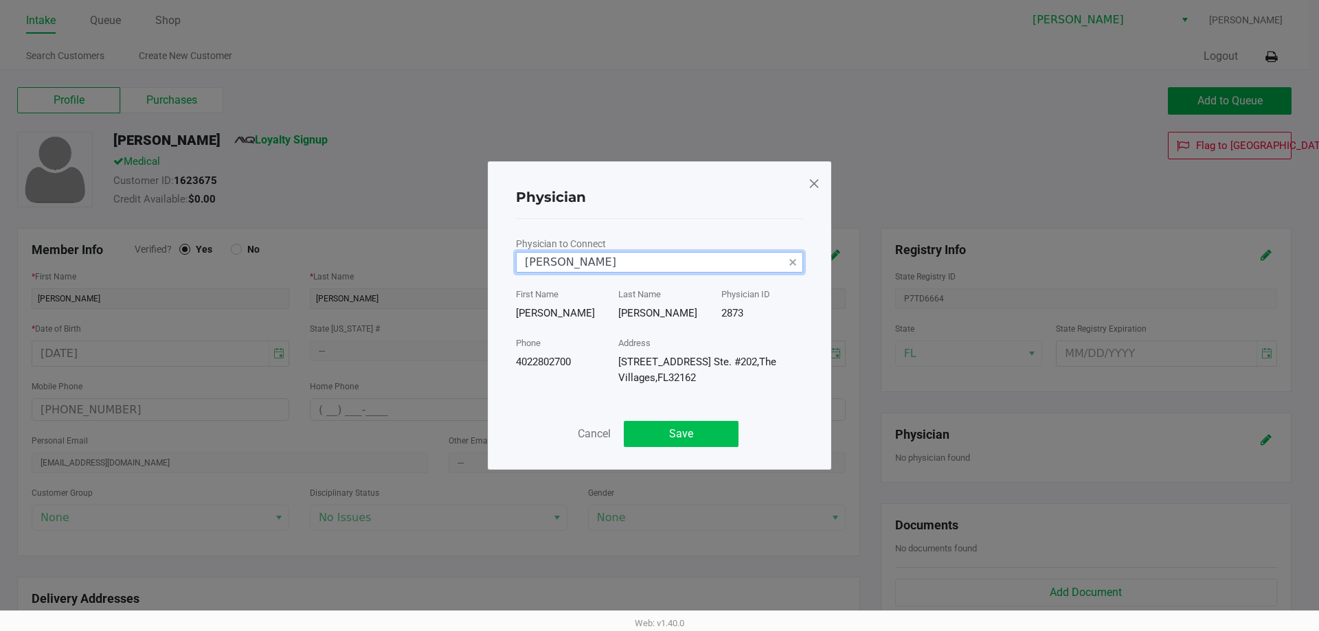
type input "JAMES CAMPBELL"
click at [718, 433] on button "Save" at bounding box center [681, 434] width 115 height 26
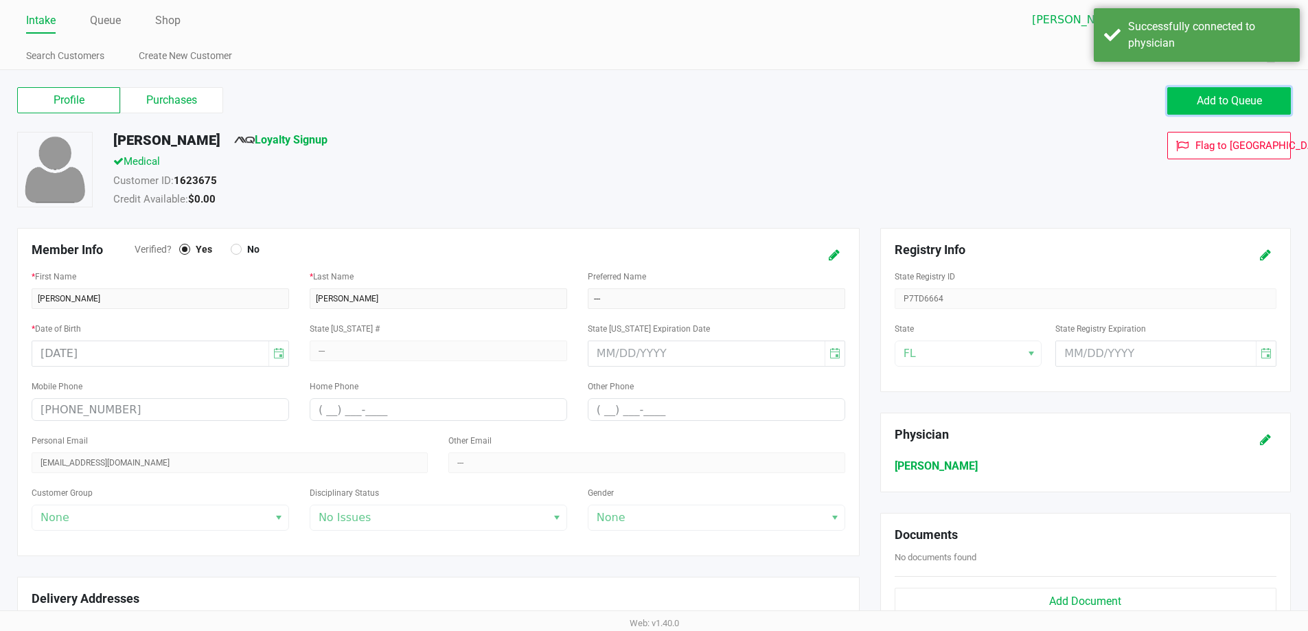
click at [1204, 104] on span "Add to Queue" at bounding box center [1229, 100] width 65 height 13
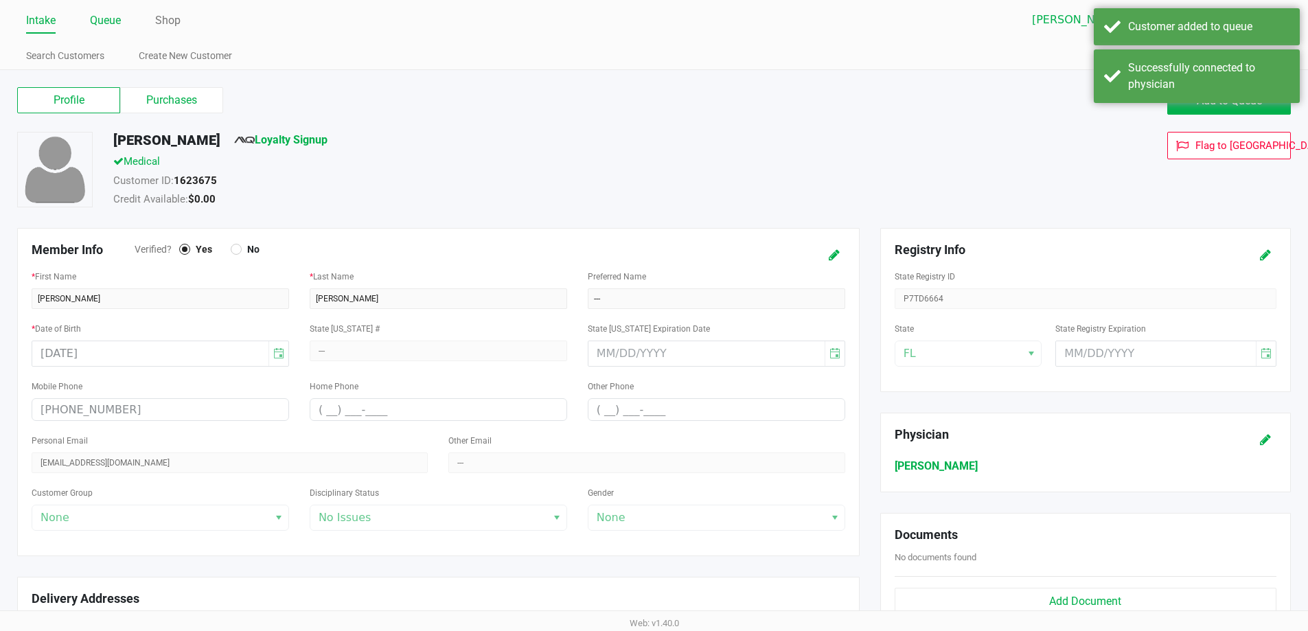
click at [92, 15] on link "Queue" at bounding box center [105, 20] width 31 height 19
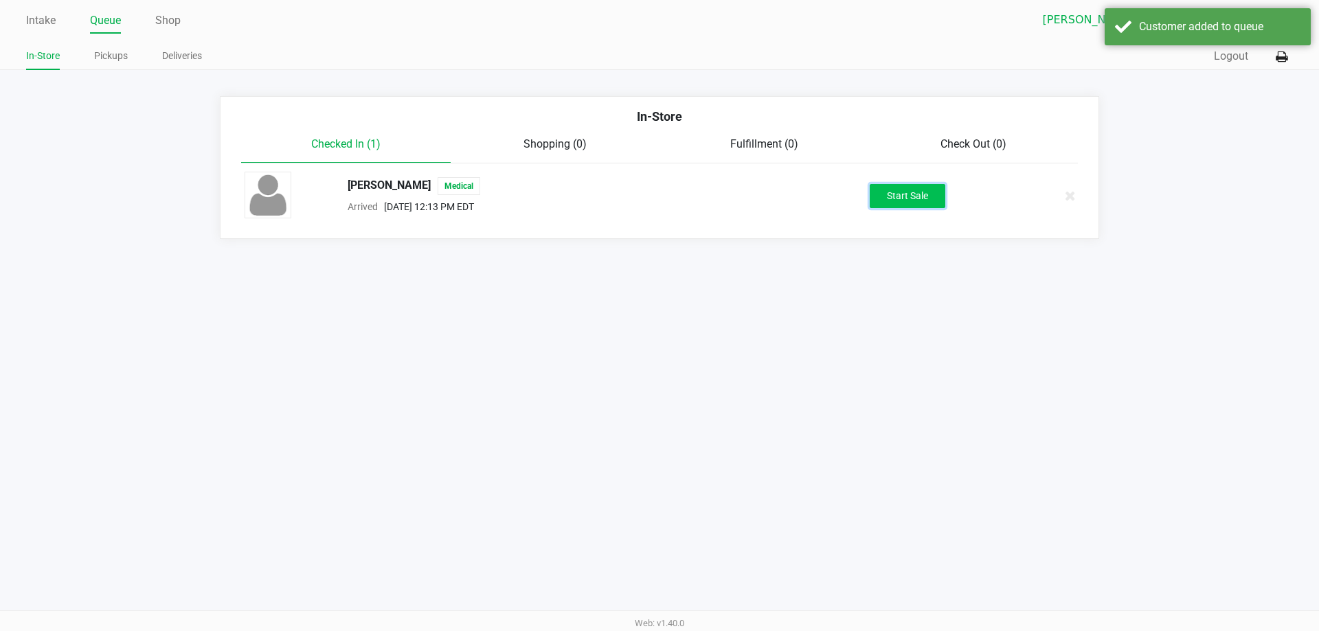
click at [910, 200] on button "Start Sale" at bounding box center [908, 196] width 76 height 24
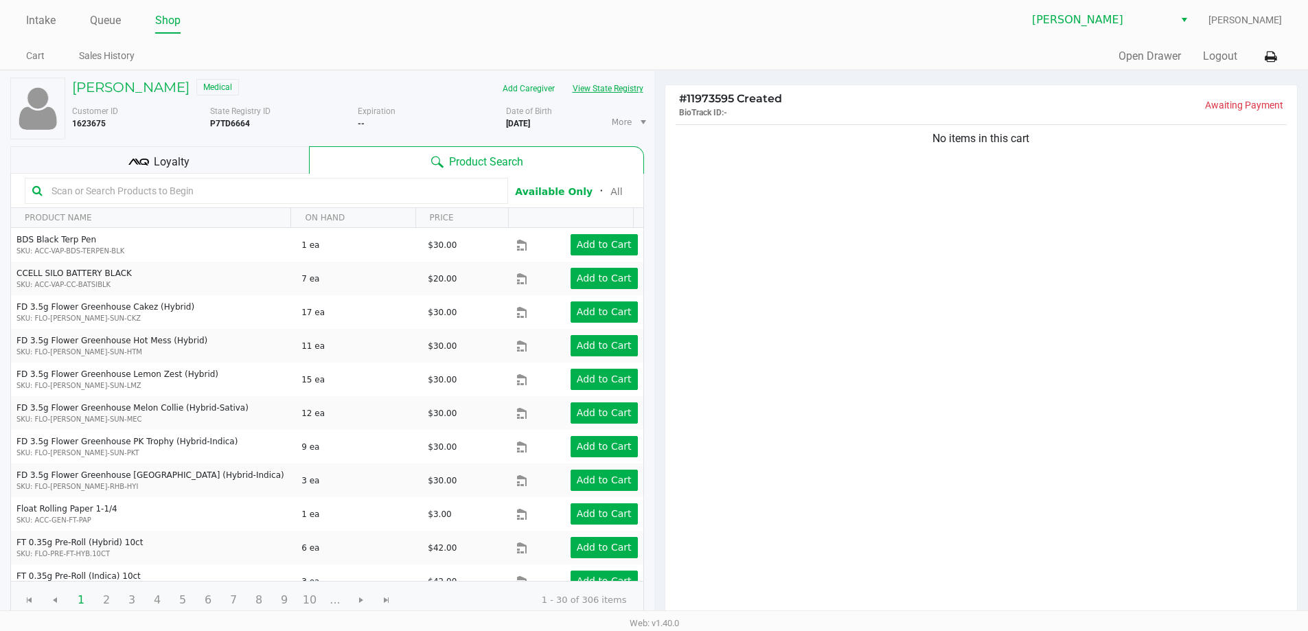
click at [604, 93] on button "View State Registry" at bounding box center [604, 89] width 80 height 22
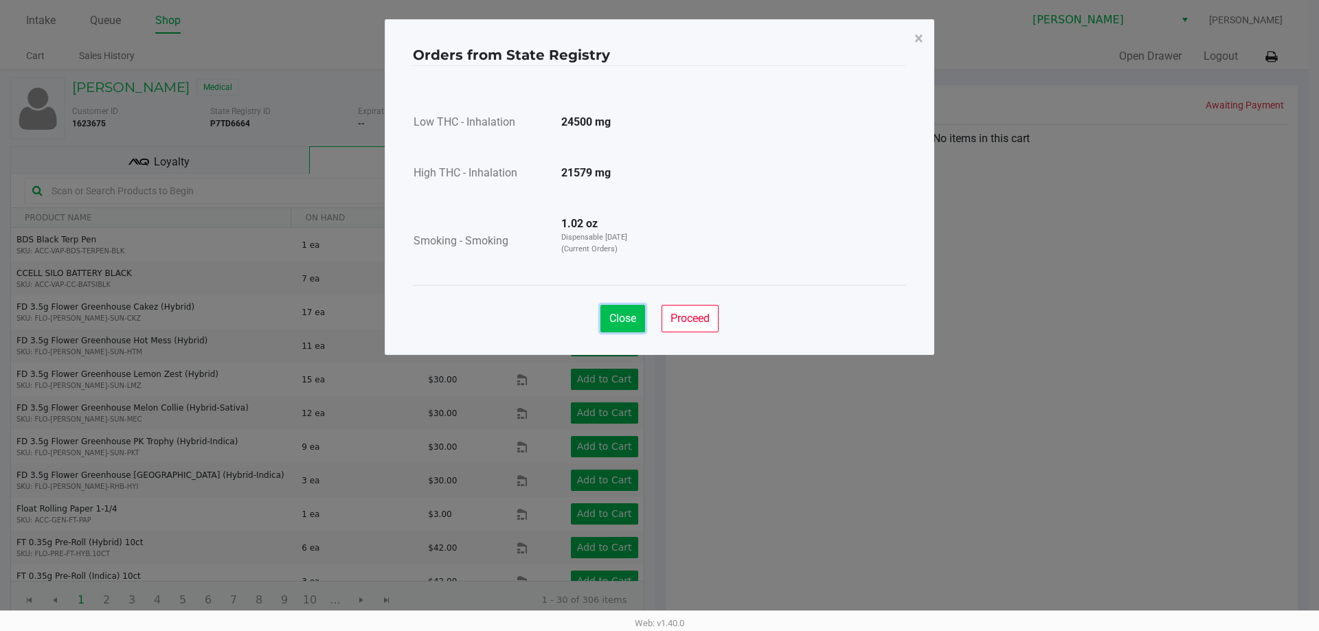
click at [626, 317] on span "Close" at bounding box center [622, 318] width 27 height 13
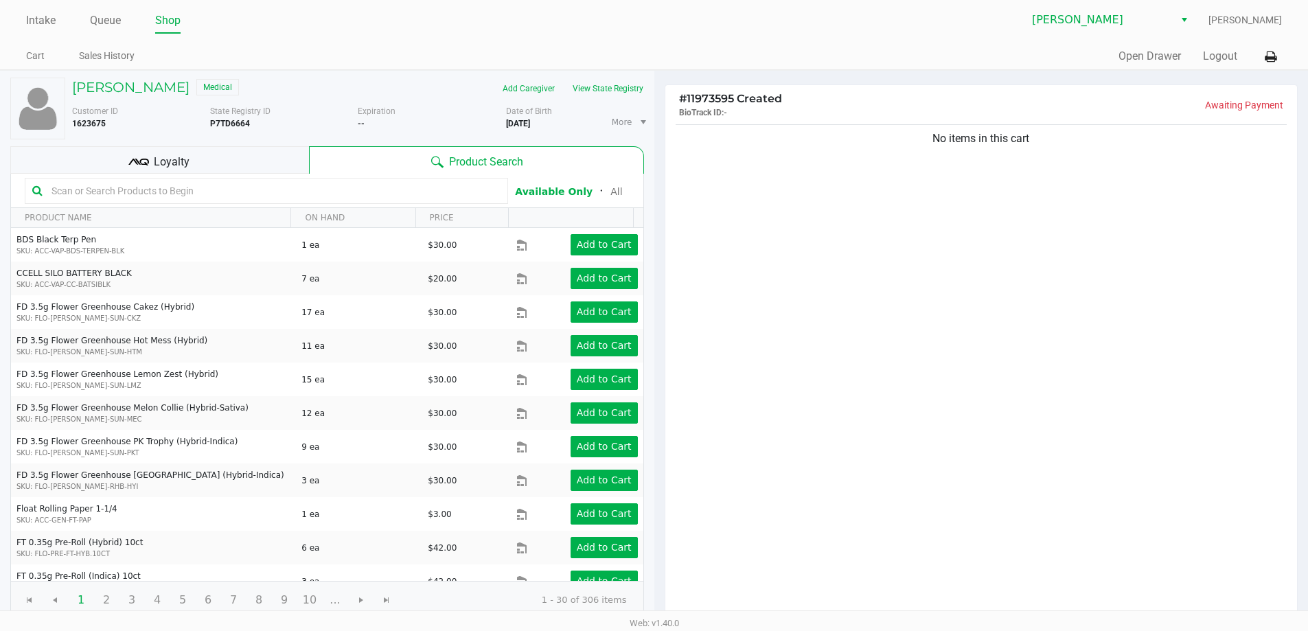
click at [208, 195] on input "text" at bounding box center [273, 191] width 455 height 21
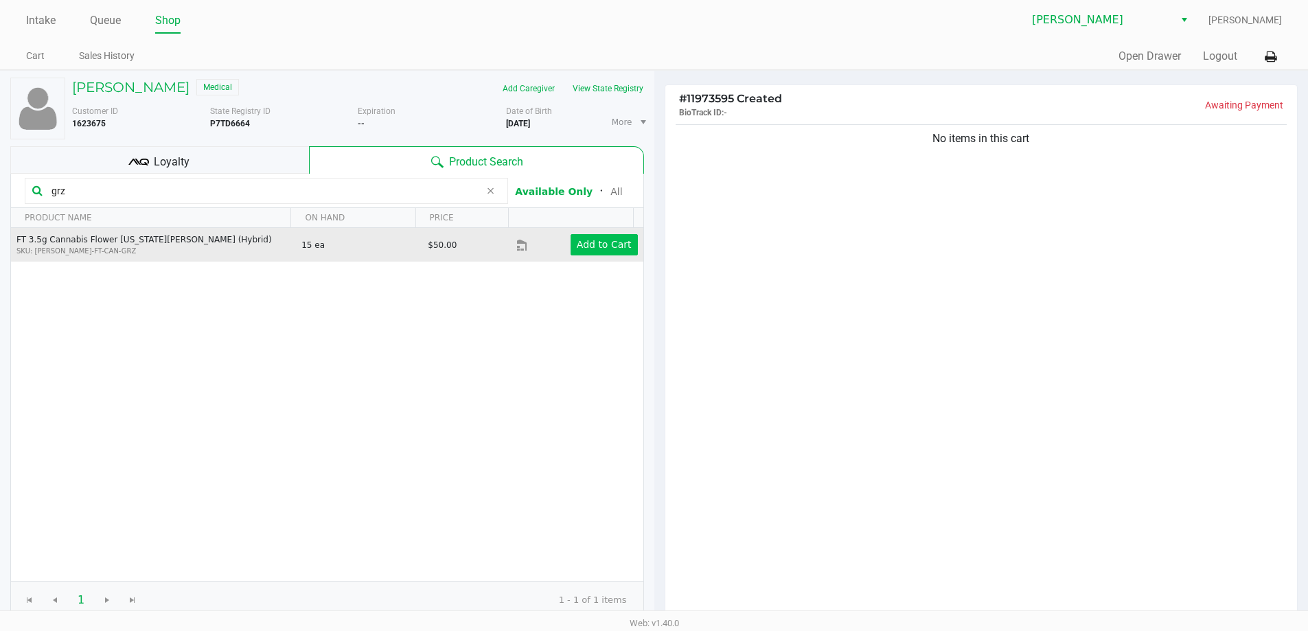
type input "grz"
click at [595, 240] on app-button-loader "Add to Cart" at bounding box center [604, 244] width 55 height 11
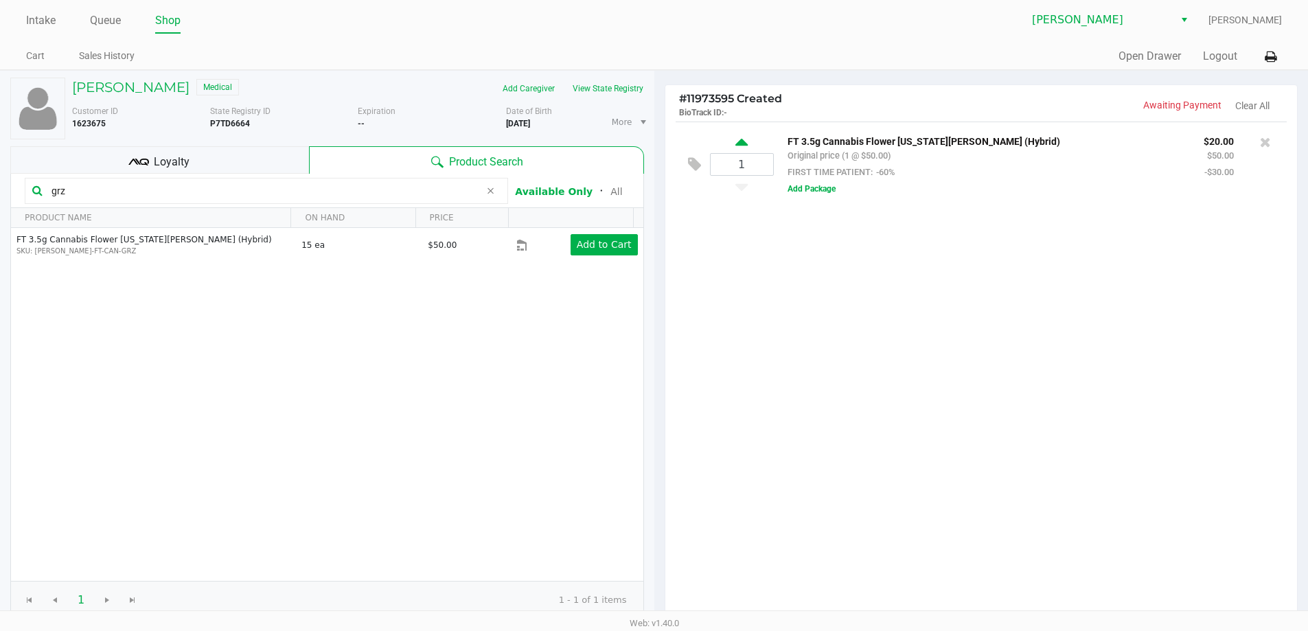
click at [740, 139] on icon at bounding box center [742, 144] width 12 height 17
type input "2"
click at [87, 184] on input "grz" at bounding box center [263, 191] width 434 height 21
type input "g"
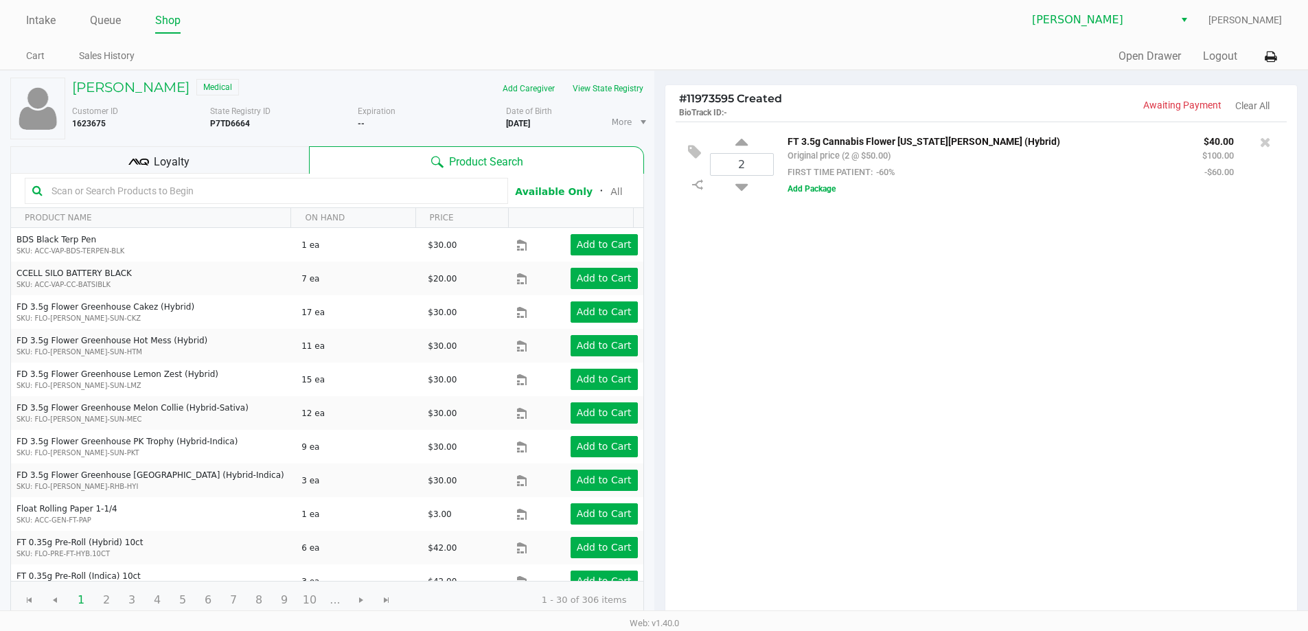
click at [947, 385] on div "2 FT 3.5g Cannabis Flower Georgia Runtz (Hybrid) Original price (2 @ $50.00) FI…" at bounding box center [982, 371] width 633 height 499
click at [207, 185] on input "text" at bounding box center [273, 191] width 455 height 21
click at [900, 424] on div "2 FT 3.5g Cannabis Flower Georgia Runtz (Hybrid) Original price (2 @ $50.00) FI…" at bounding box center [982, 371] width 633 height 499
click at [900, 419] on div "2 FT 3.5g Cannabis Flower Georgia Runtz (Hybrid) Original price (2 @ $50.00) FI…" at bounding box center [982, 371] width 633 height 499
click at [187, 190] on input "text" at bounding box center [273, 191] width 455 height 21
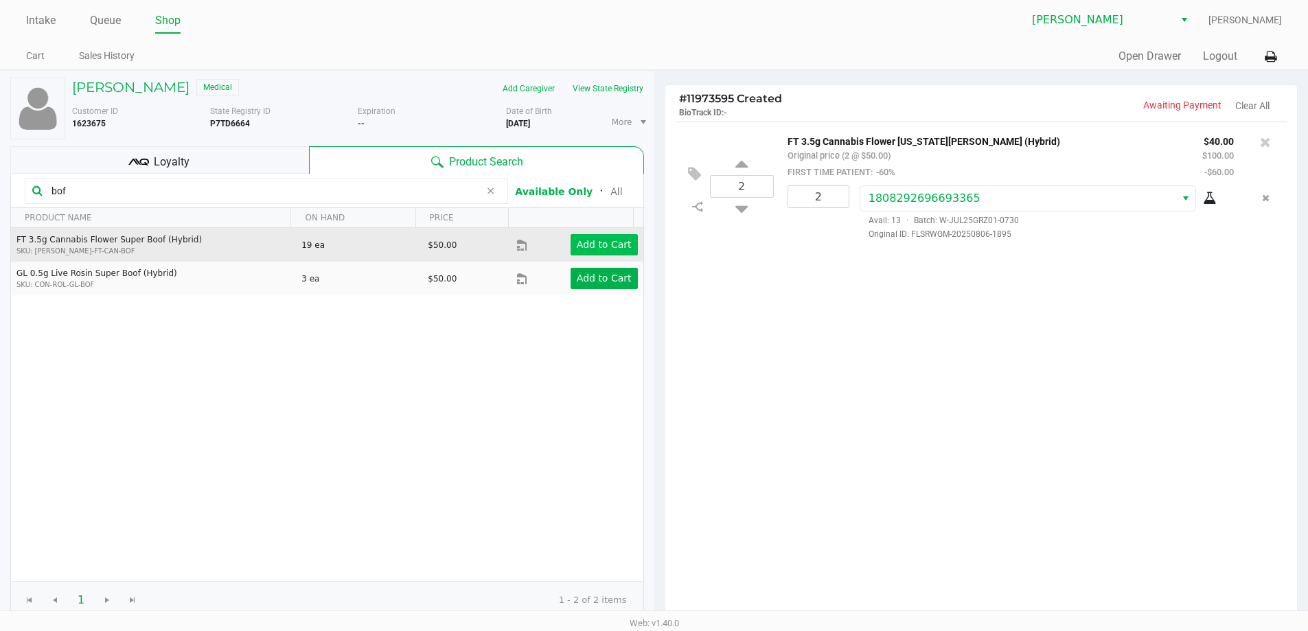
type input "bof"
click at [590, 240] on app-button-loader "Add to Cart" at bounding box center [604, 244] width 55 height 11
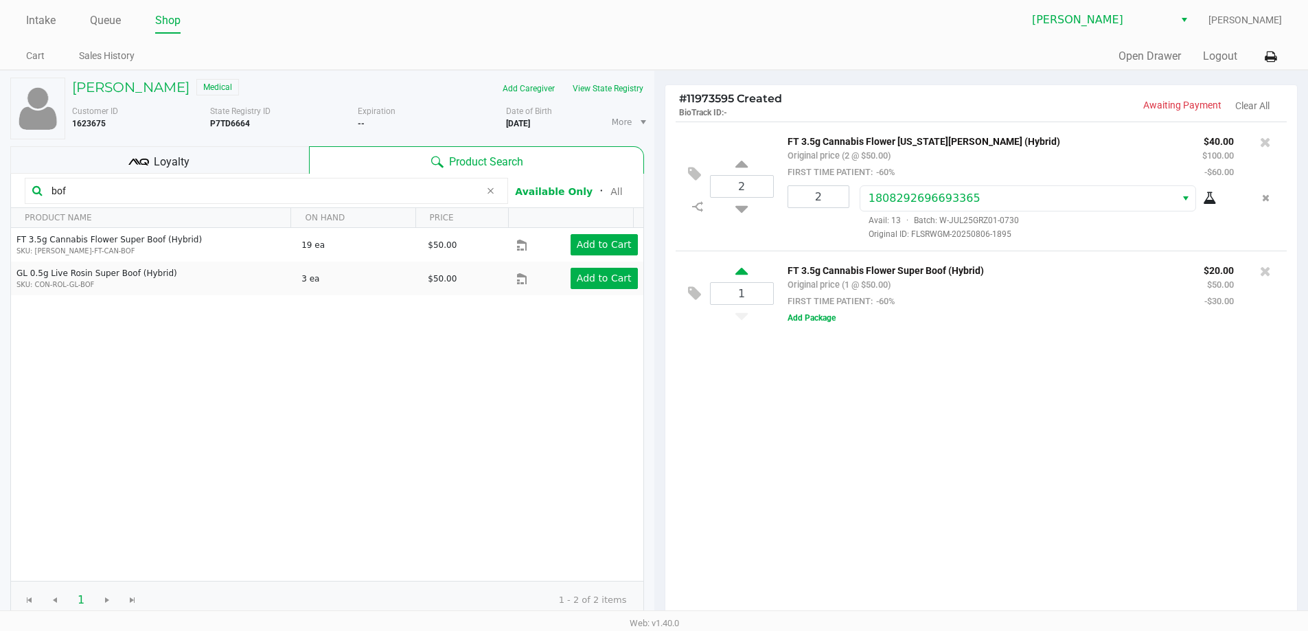
click at [737, 270] on icon at bounding box center [742, 273] width 12 height 17
type input "2"
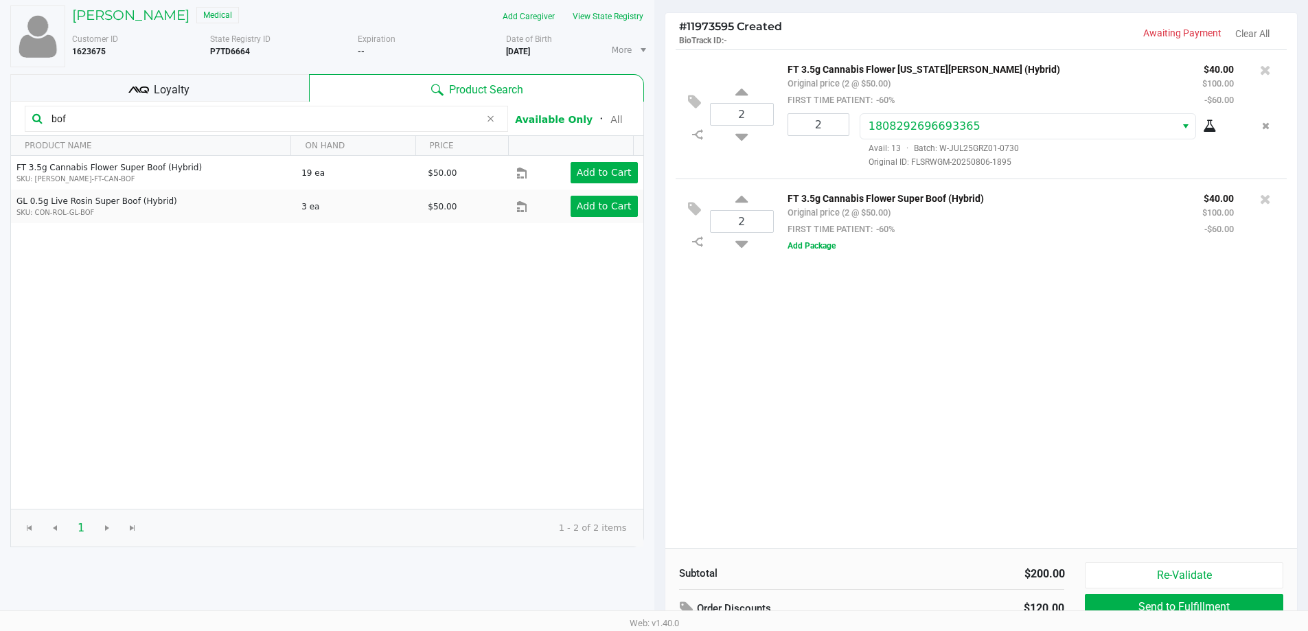
scroll to position [3, 0]
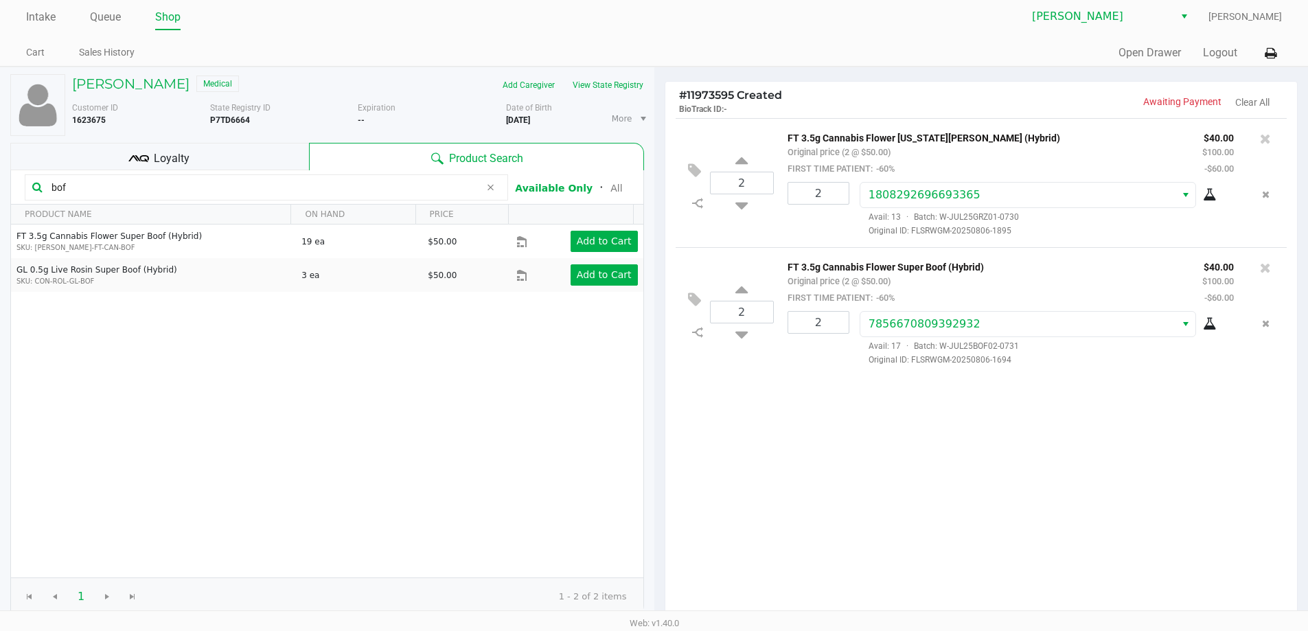
click at [992, 421] on div "2 FT 3.5g Cannabis Flower Georgia Runtz (Hybrid) Original price (2 @ $50.00) FI…" at bounding box center [982, 367] width 633 height 499
click at [86, 194] on input "bof" at bounding box center [263, 187] width 434 height 21
click at [725, 418] on div "2 FT 3.5g Cannabis Flower Georgia Runtz (Hybrid) Original price (2 @ $50.00) FI…" at bounding box center [982, 367] width 633 height 499
click at [765, 429] on div "2 FT 3.5g Cannabis Flower Georgia Runtz (Hybrid) Original price (2 @ $50.00) FI…" at bounding box center [982, 367] width 633 height 499
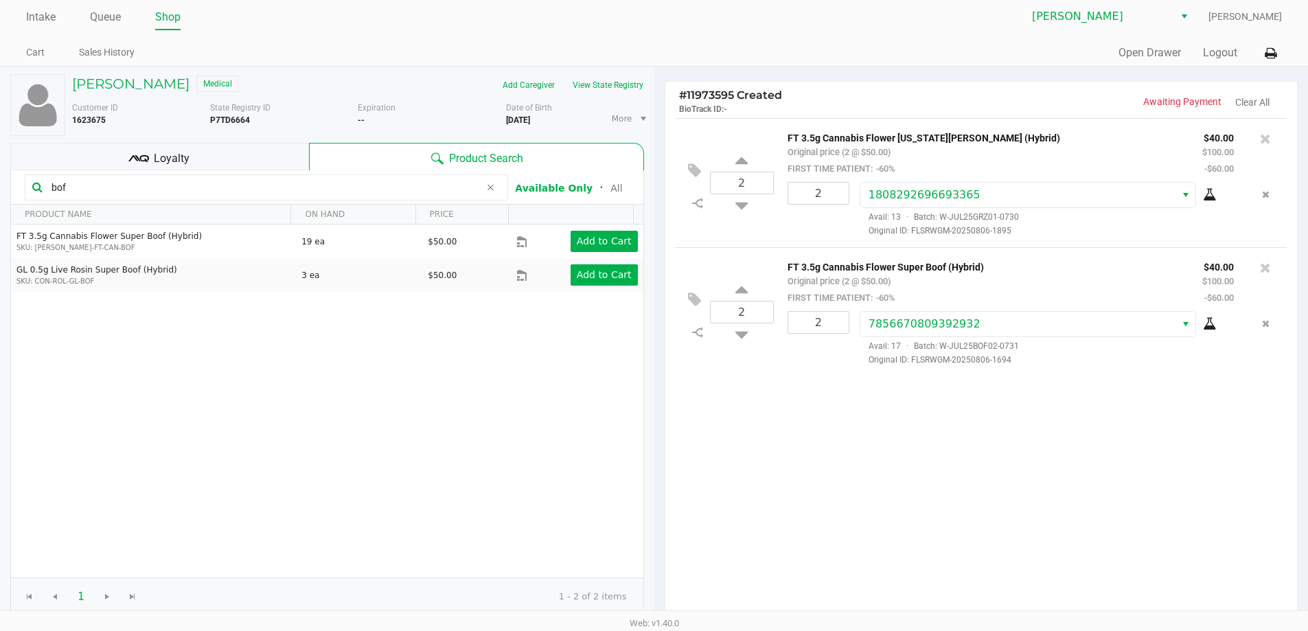
click at [832, 412] on div "2 FT 3.5g Cannabis Flower Georgia Runtz (Hybrid) Original price (2 @ $50.00) FI…" at bounding box center [982, 367] width 633 height 499
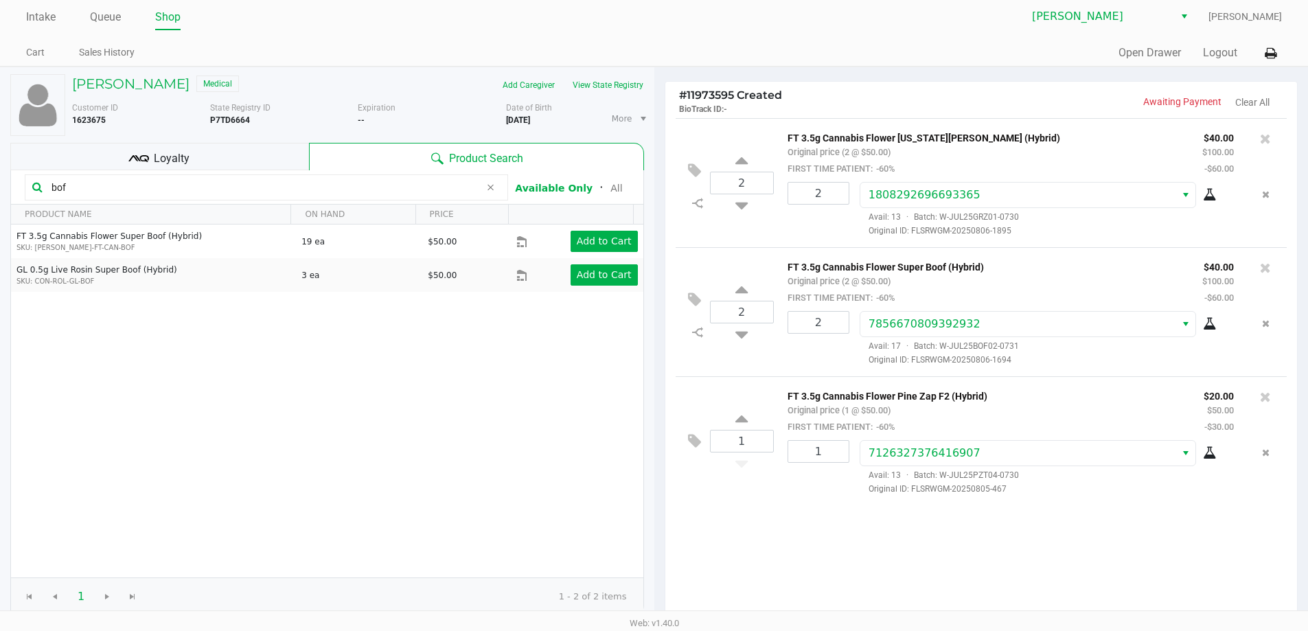
scroll to position [141, 0]
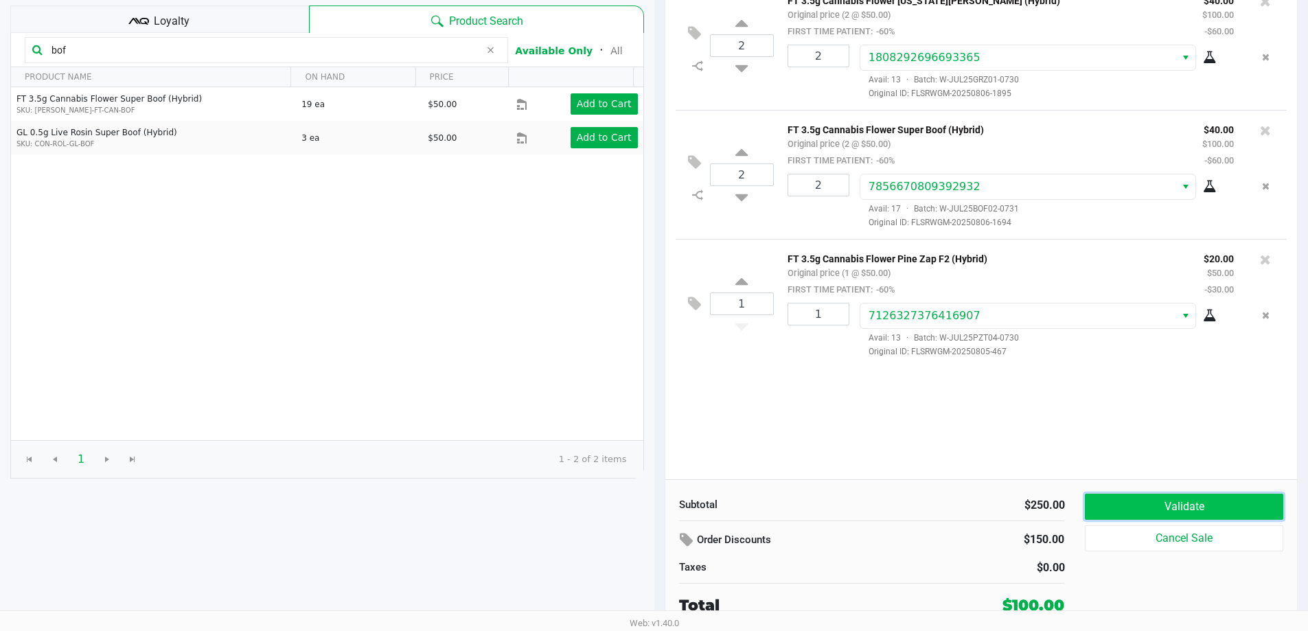
click at [1137, 498] on button "Validate" at bounding box center [1184, 507] width 198 height 26
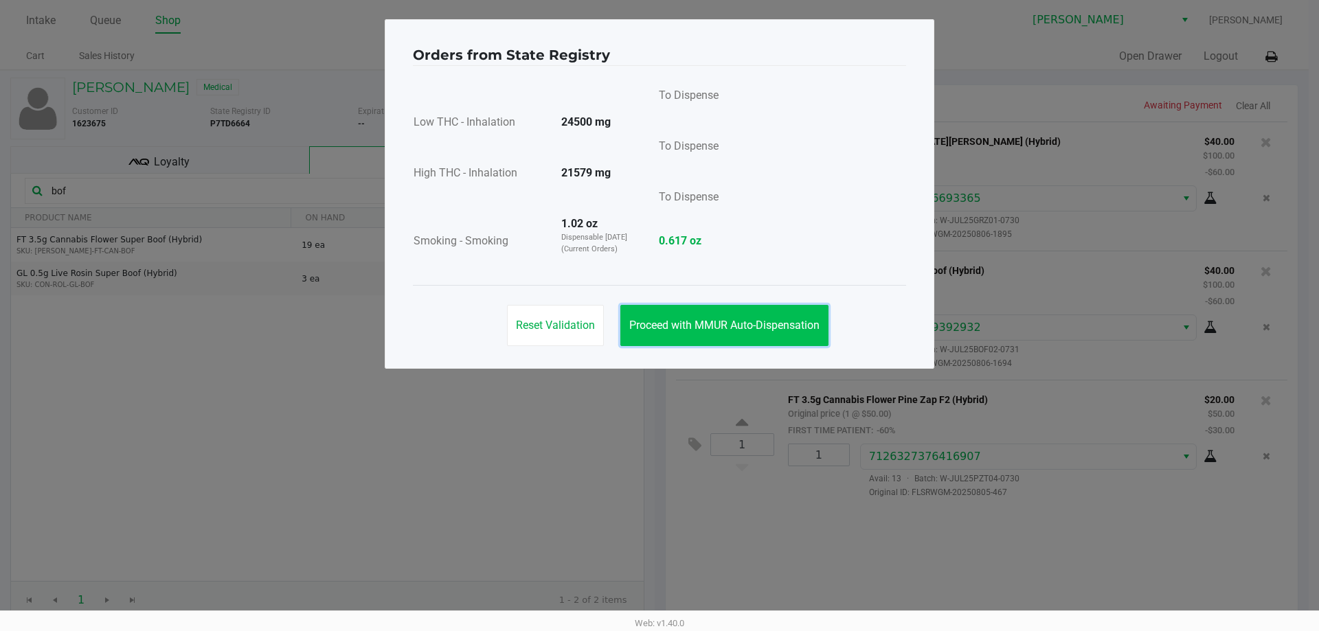
click at [793, 337] on button "Proceed with MMUR Auto-Dispensation" at bounding box center [724, 325] width 208 height 41
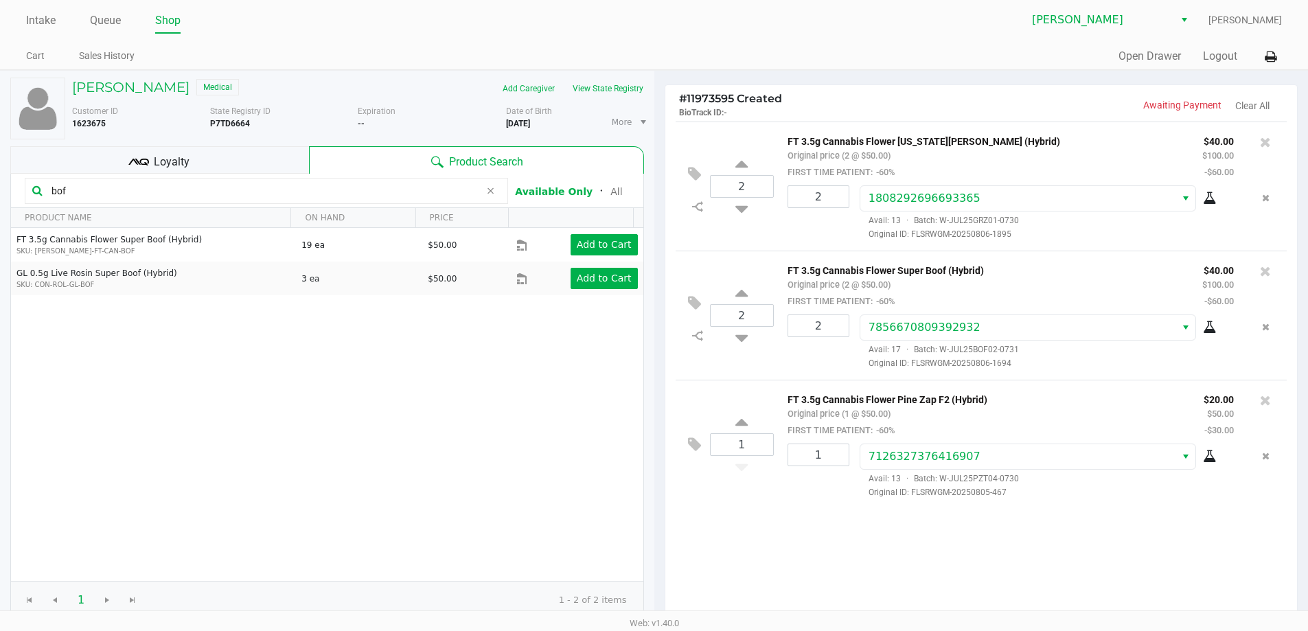
click at [163, 198] on input "bof" at bounding box center [263, 191] width 434 height 21
type input "b"
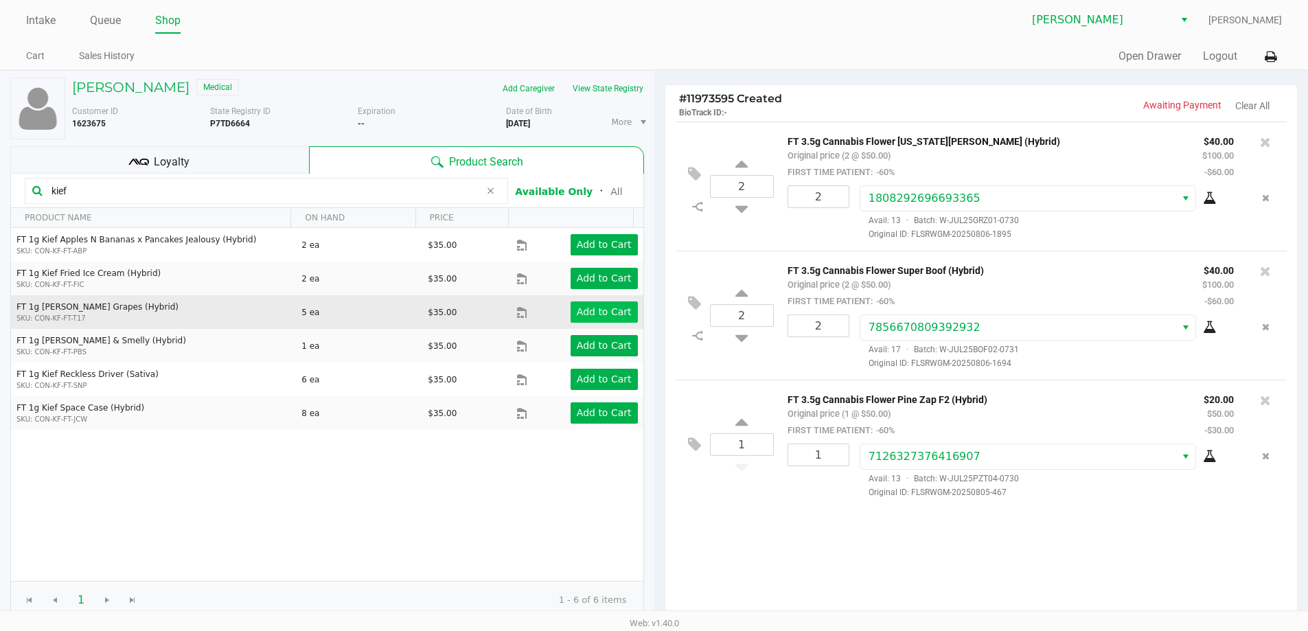
type input "kief"
click at [587, 315] on app-button-loader "Add to Cart" at bounding box center [604, 311] width 55 height 11
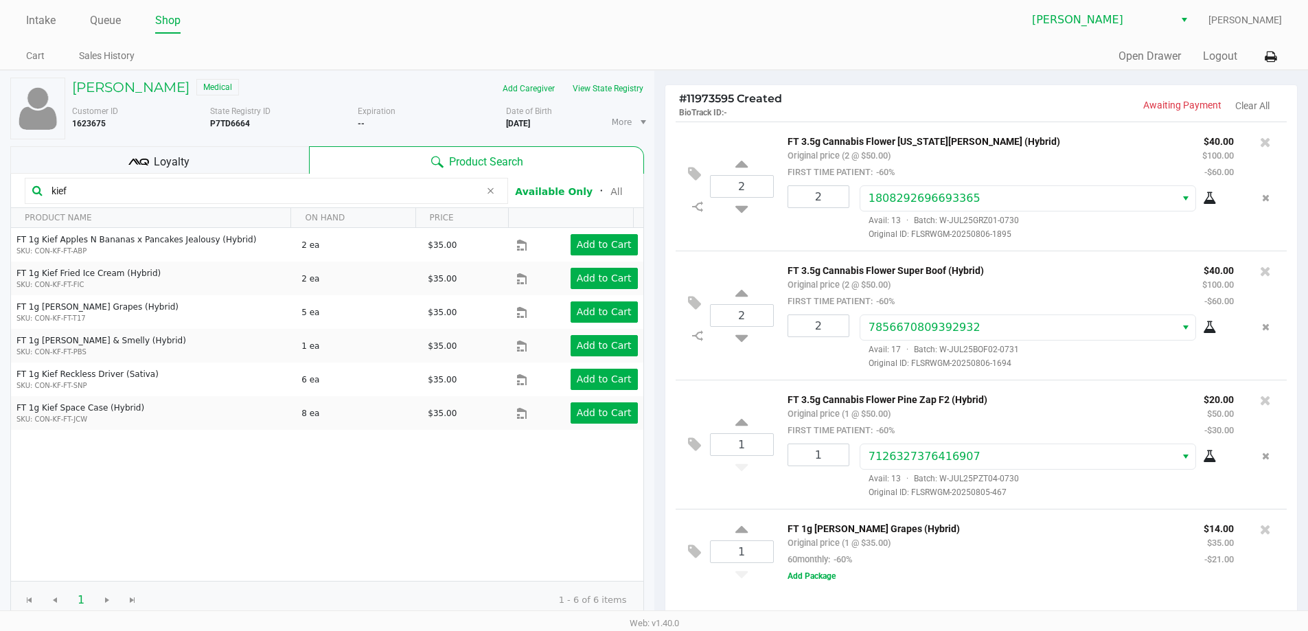
click at [145, 183] on input "kief" at bounding box center [263, 191] width 434 height 21
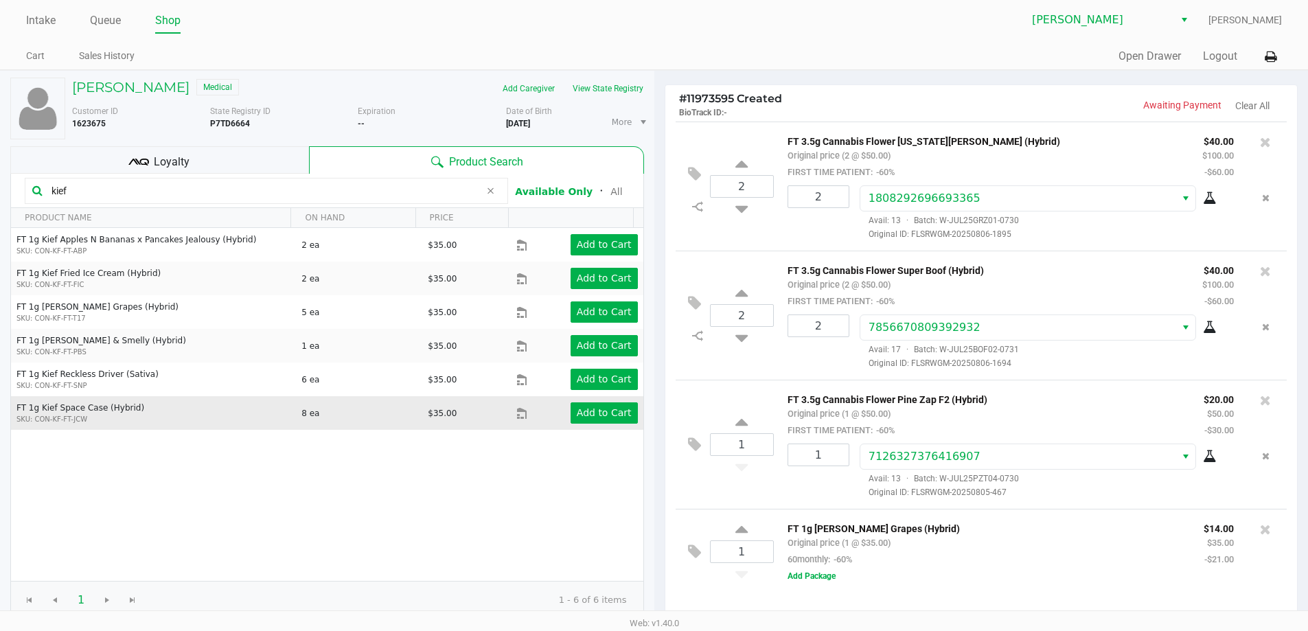
click at [602, 402] on td "Add to Cart" at bounding box center [579, 413] width 126 height 34
click at [601, 404] on button "Add to Cart" at bounding box center [604, 412] width 67 height 21
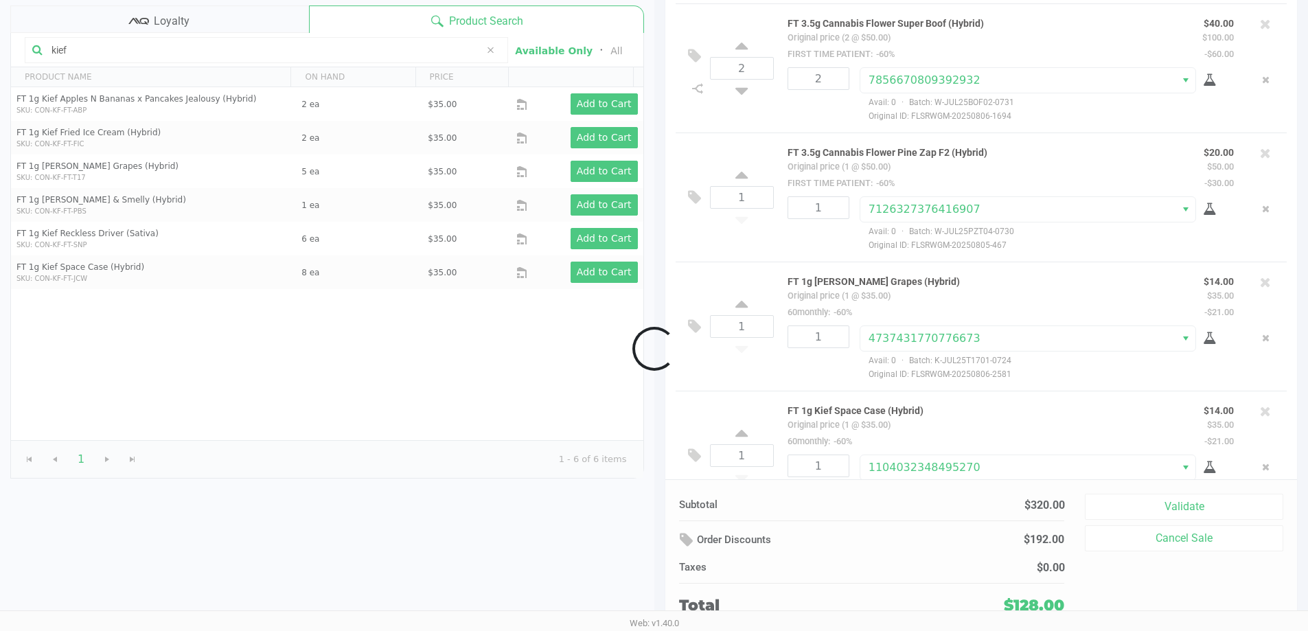
scroll to position [150, 0]
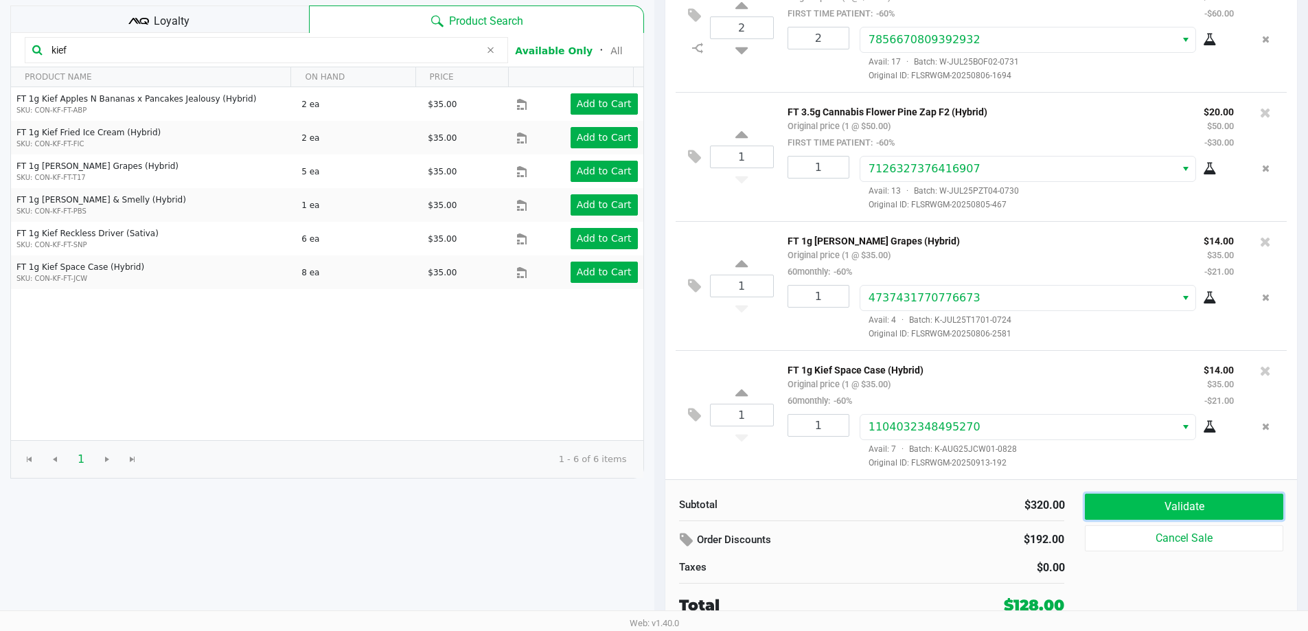
click at [1207, 501] on button "Validate" at bounding box center [1184, 507] width 198 height 26
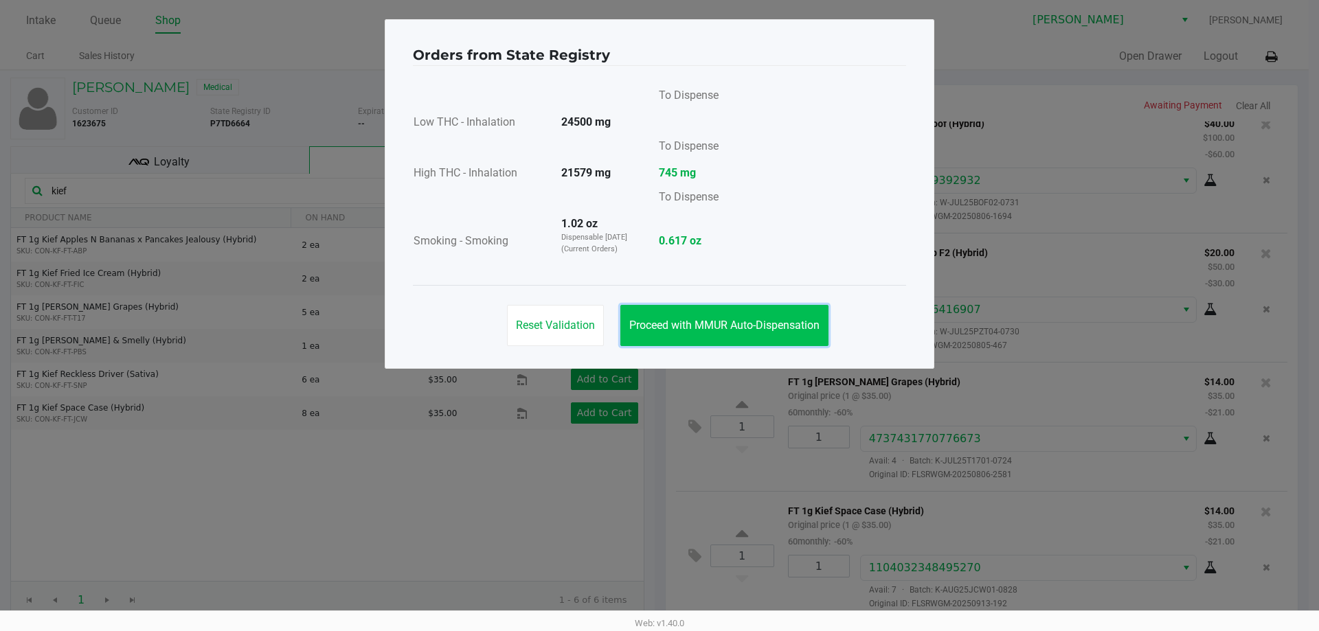
click at [780, 321] on span "Proceed with MMUR Auto-Dispensation" at bounding box center [724, 325] width 190 height 13
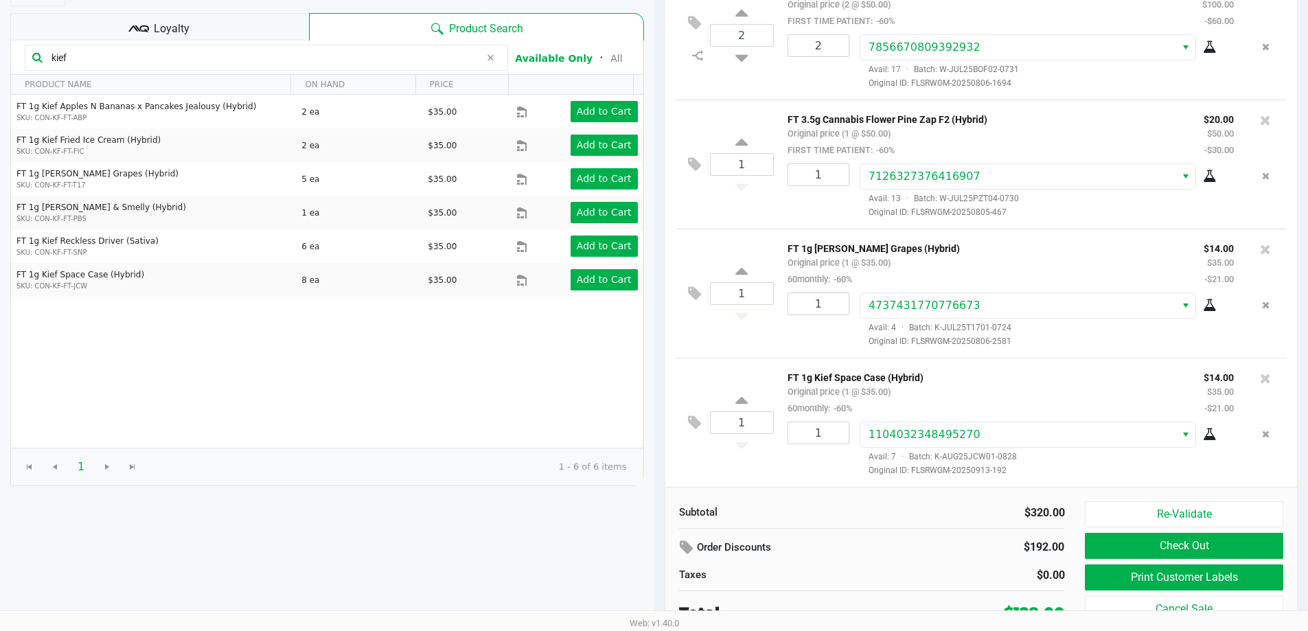
scroll to position [141, 0]
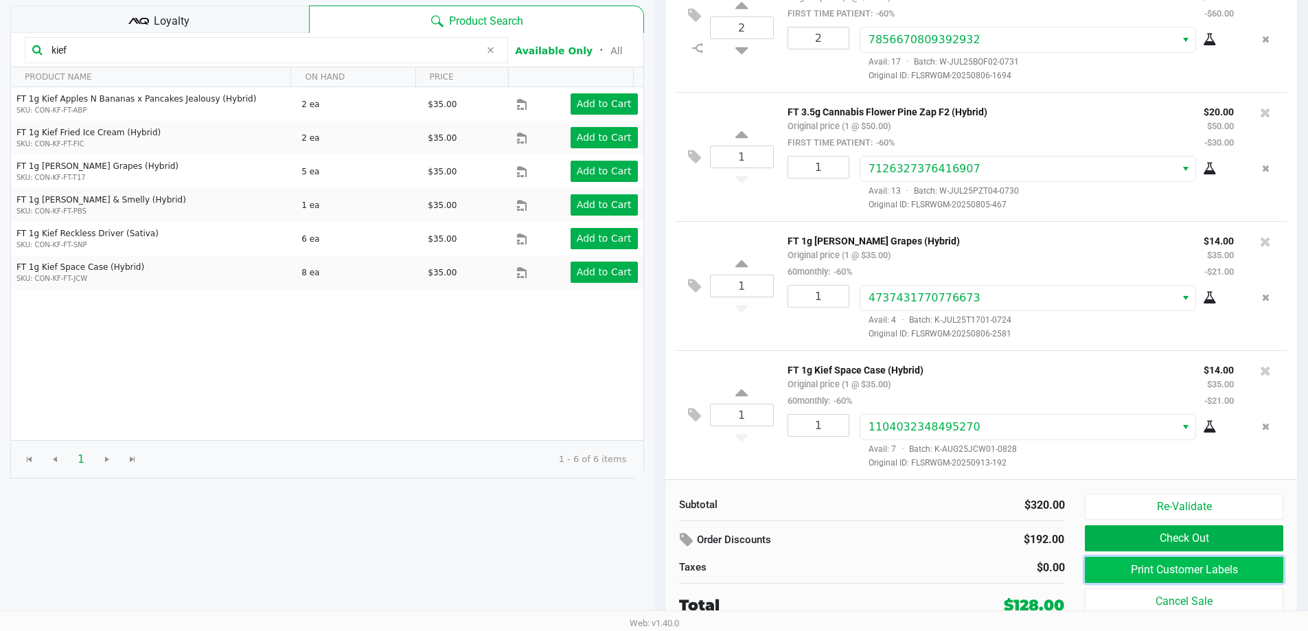
click at [1138, 564] on button "Print Customer Labels" at bounding box center [1184, 570] width 198 height 26
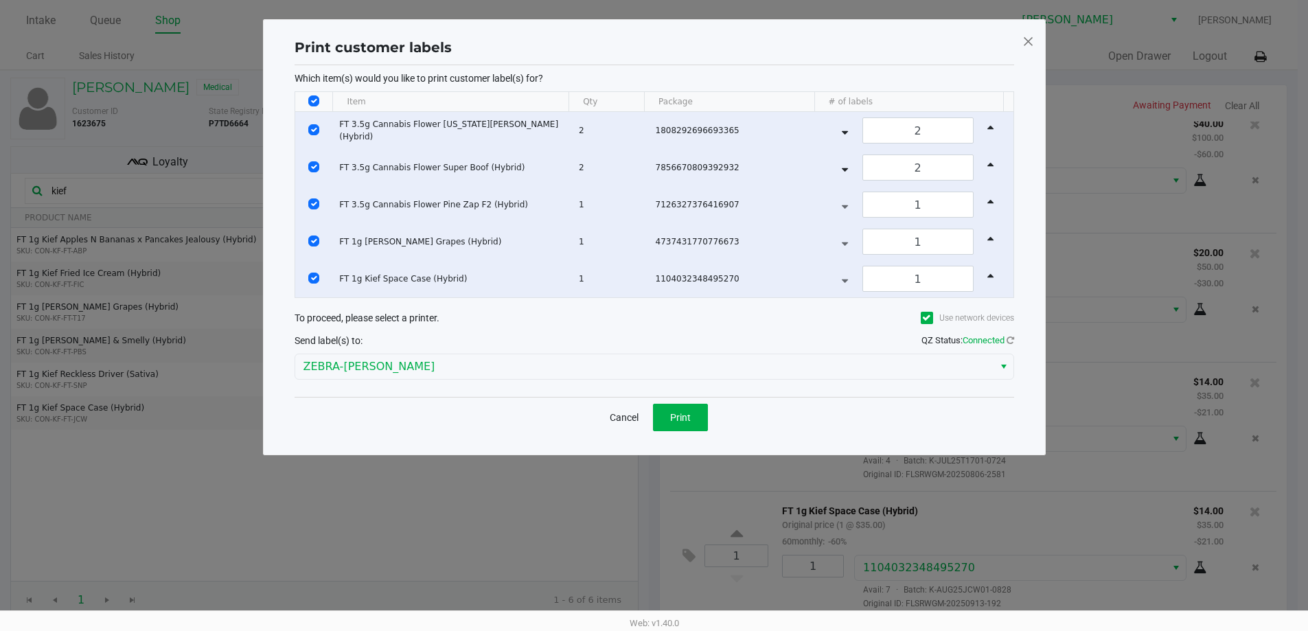
scroll to position [0, 0]
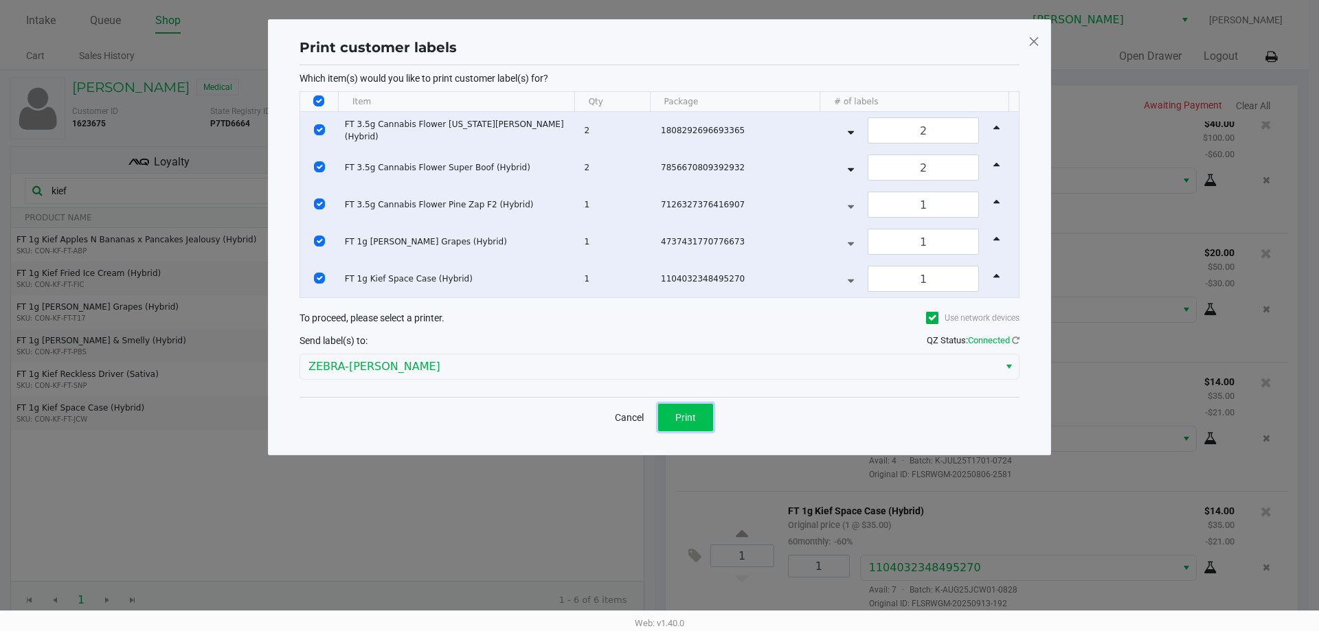
click at [695, 412] on span "Print" at bounding box center [685, 417] width 21 height 11
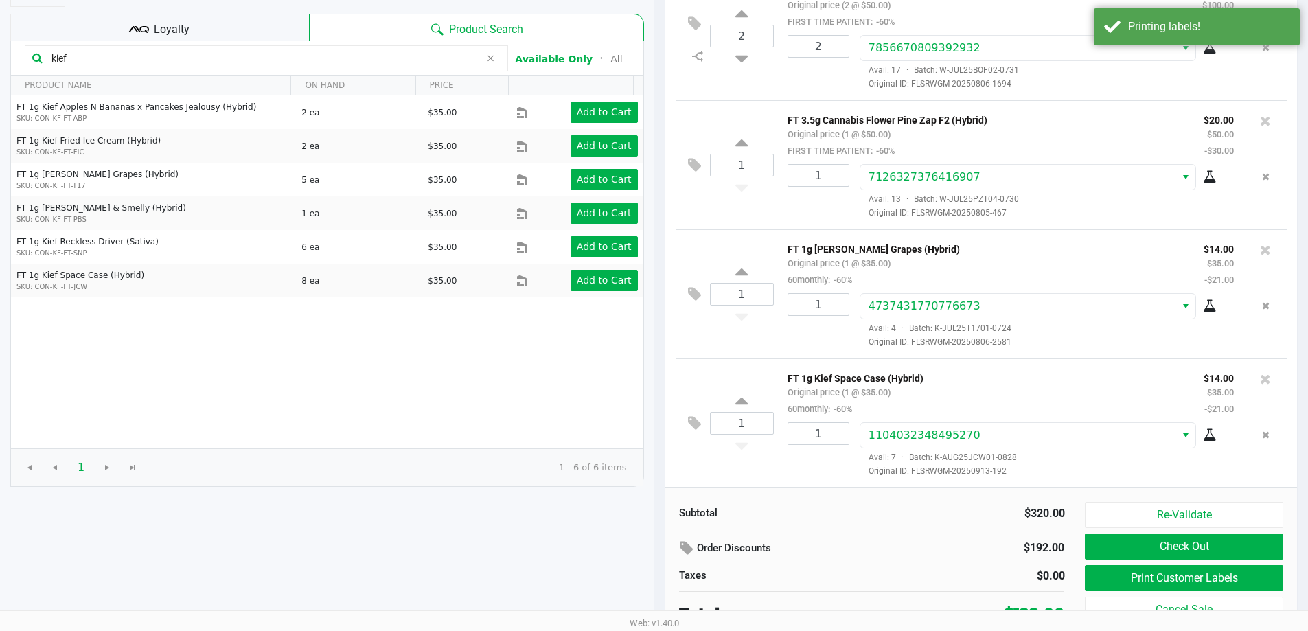
scroll to position [141, 0]
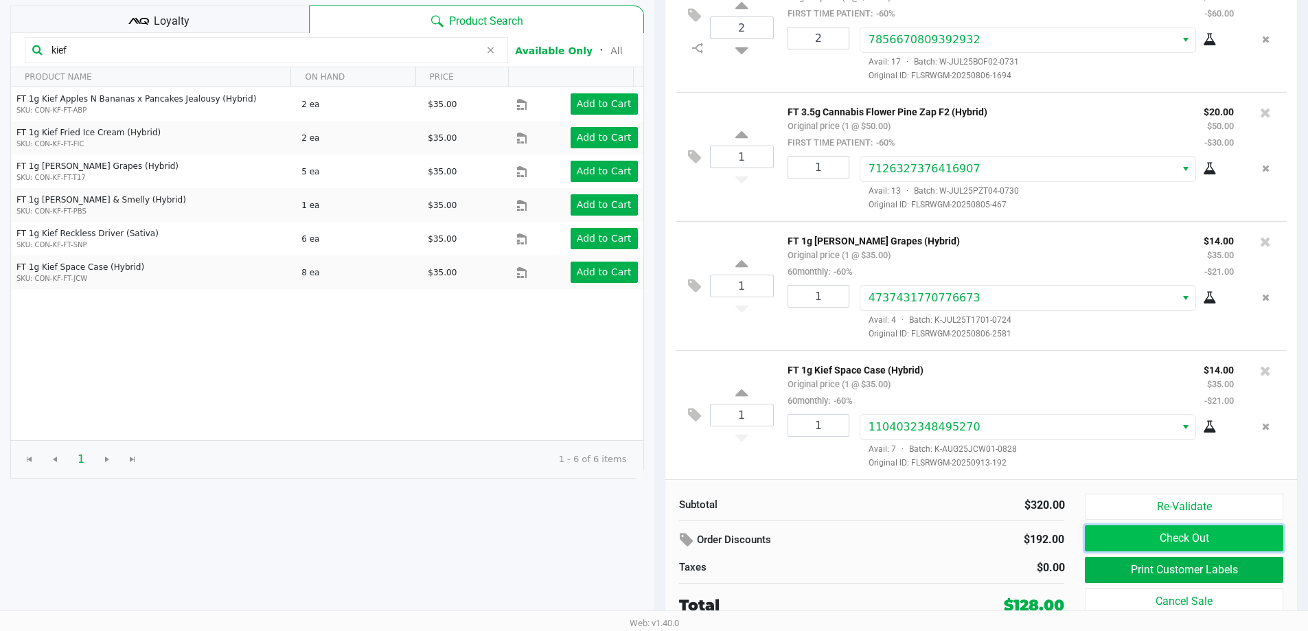
click at [1188, 531] on button "Check Out" at bounding box center [1184, 538] width 198 height 26
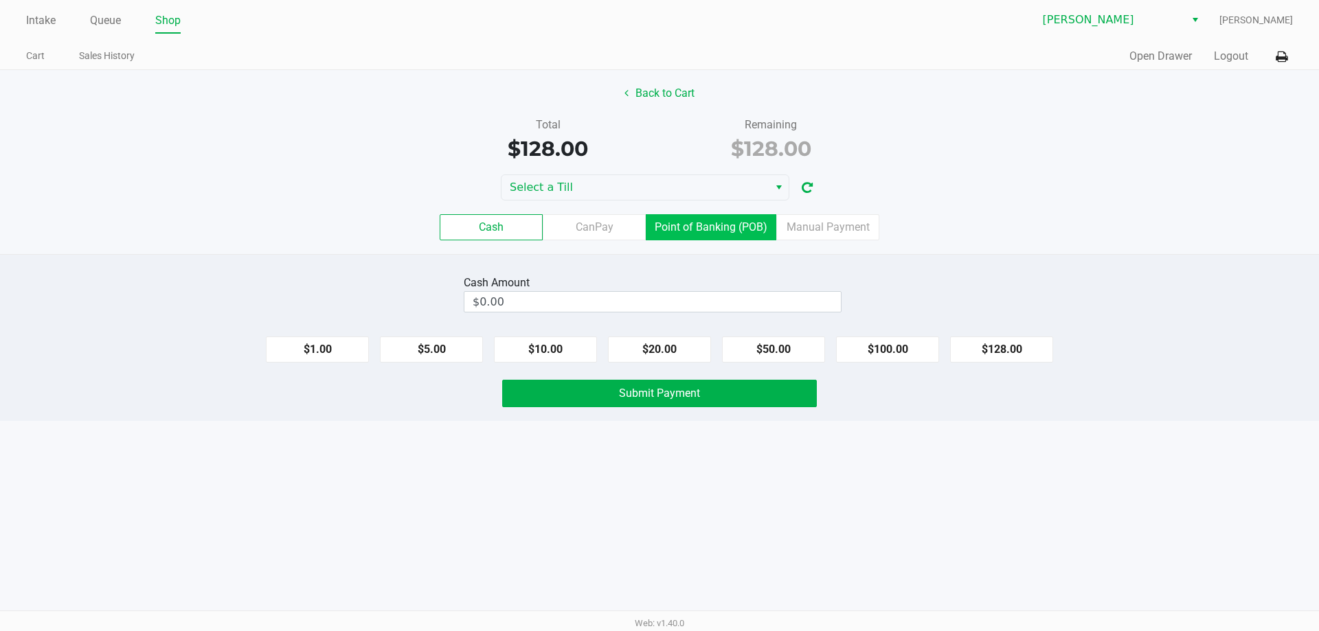
click at [755, 227] on label "Point of Banking (POB)" at bounding box center [711, 227] width 130 height 26
click at [0, 0] on 7 "Point of Banking (POB)" at bounding box center [0, 0] width 0 height 0
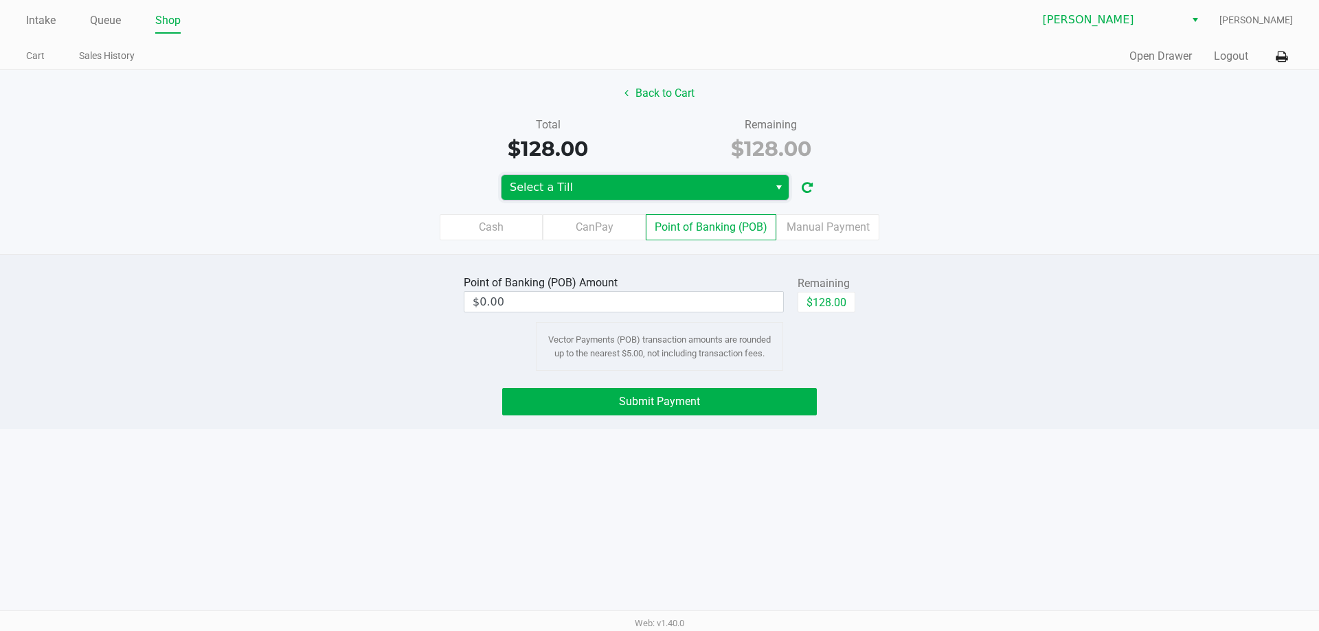
click at [720, 194] on span "Select a Till" at bounding box center [635, 187] width 251 height 16
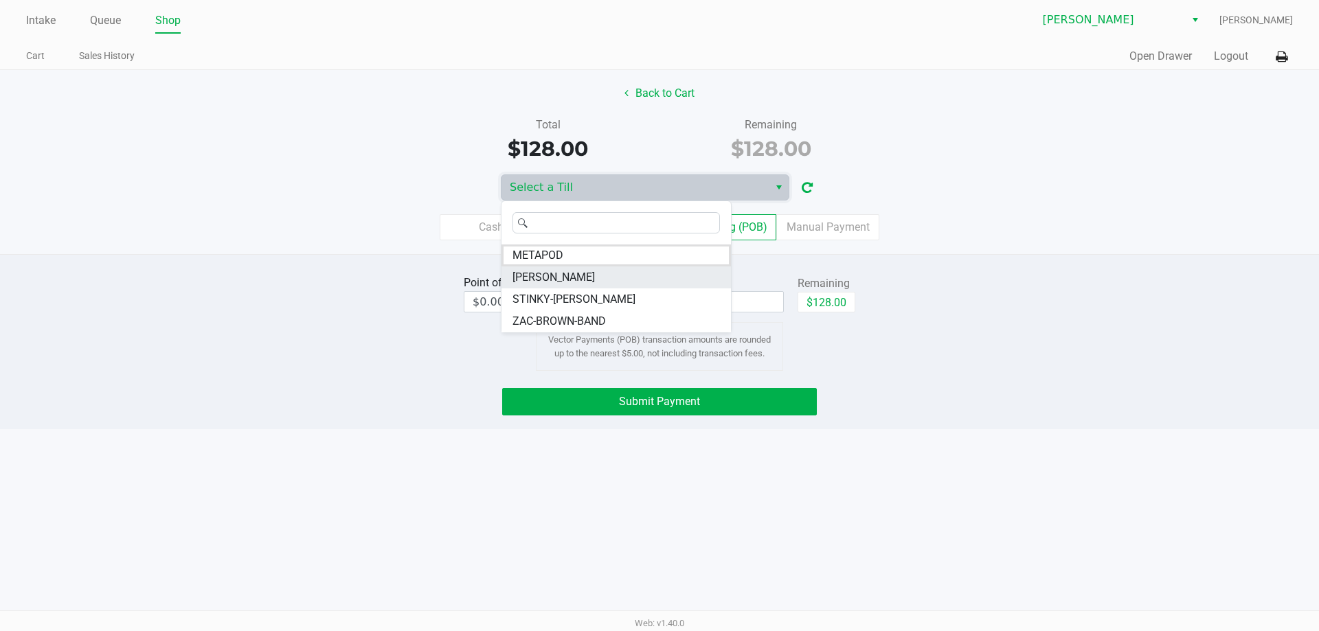
click at [596, 276] on li "PATSY-CLINE" at bounding box center [615, 277] width 229 height 22
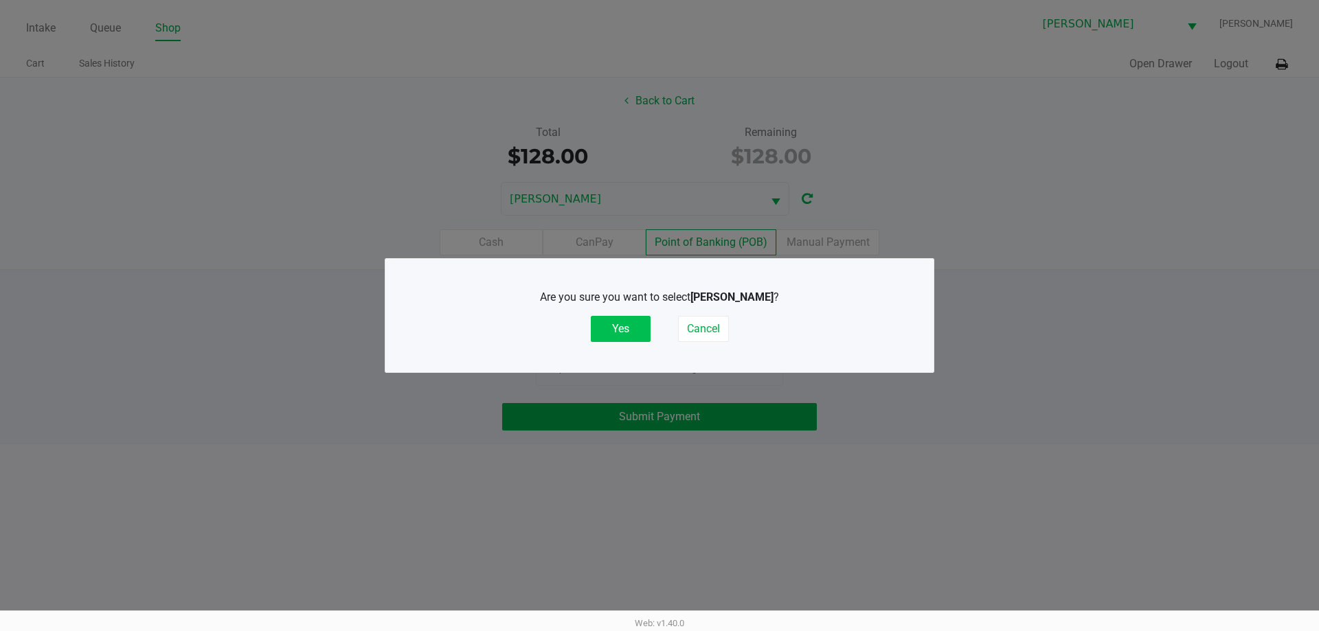
click at [641, 327] on button "Yes" at bounding box center [621, 329] width 60 height 26
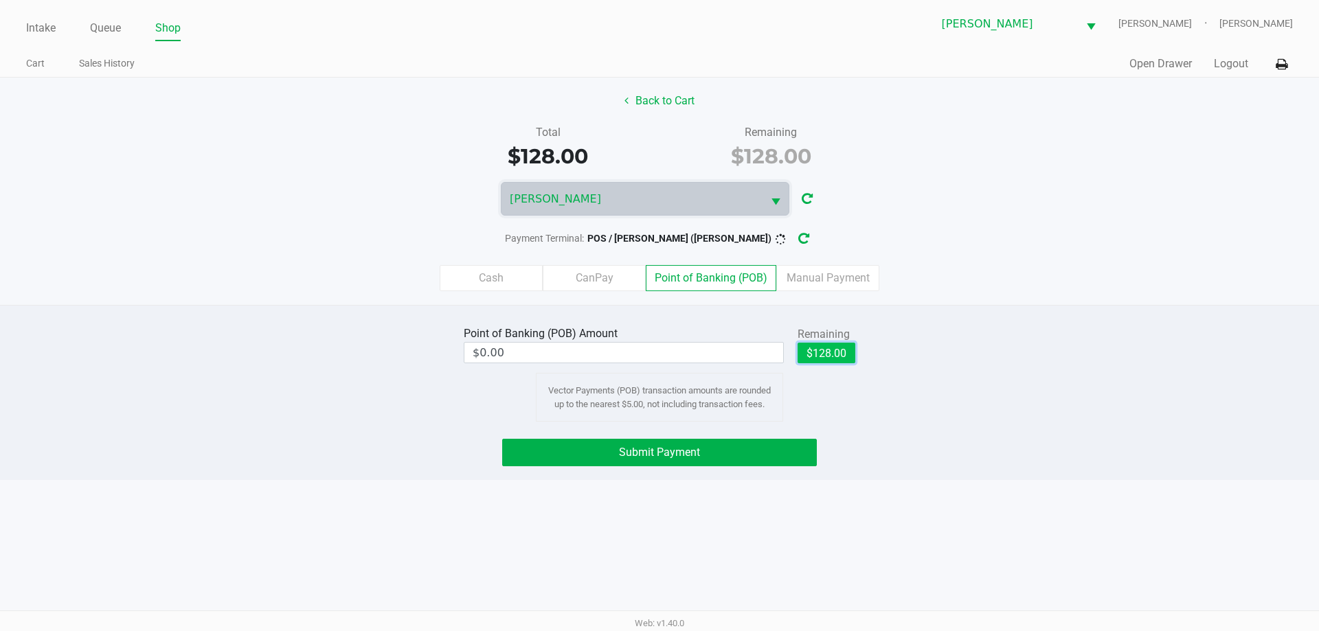
click at [814, 355] on button "$128.00" at bounding box center [826, 353] width 58 height 21
type input "$128.00"
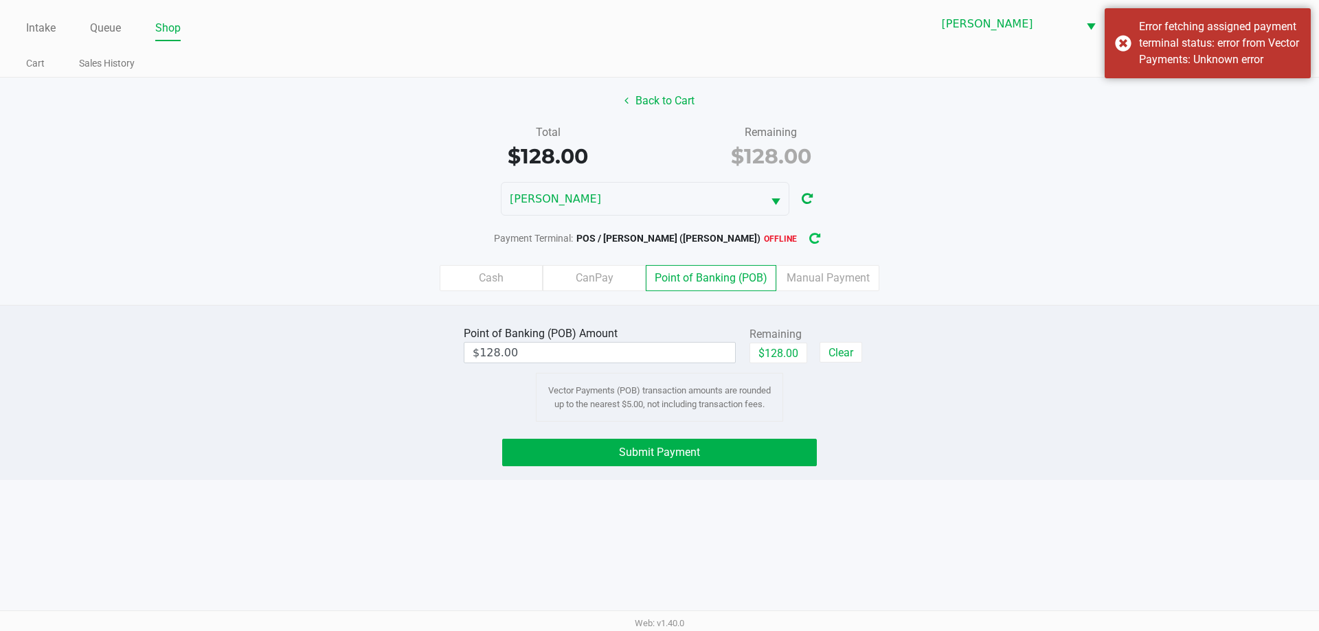
click at [809, 234] on icon "button" at bounding box center [814, 239] width 11 height 10
click at [725, 447] on button "Submit Payment" at bounding box center [659, 452] width 315 height 27
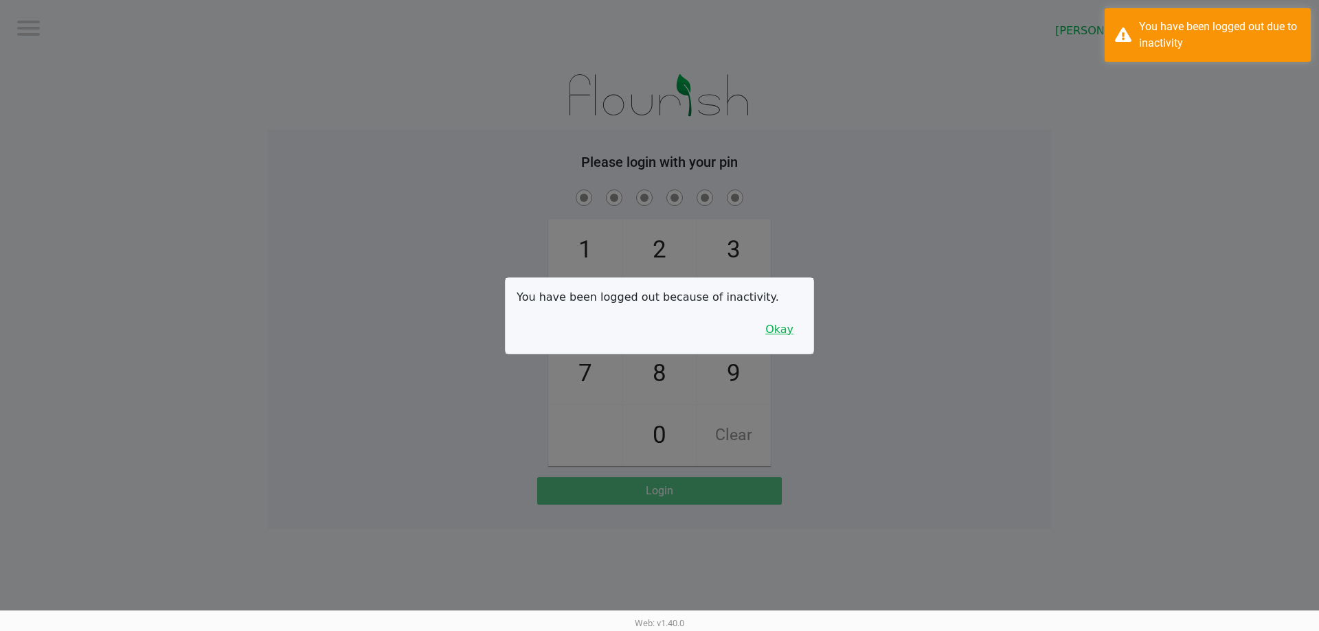
click at [785, 334] on button "Okay" at bounding box center [779, 330] width 46 height 26
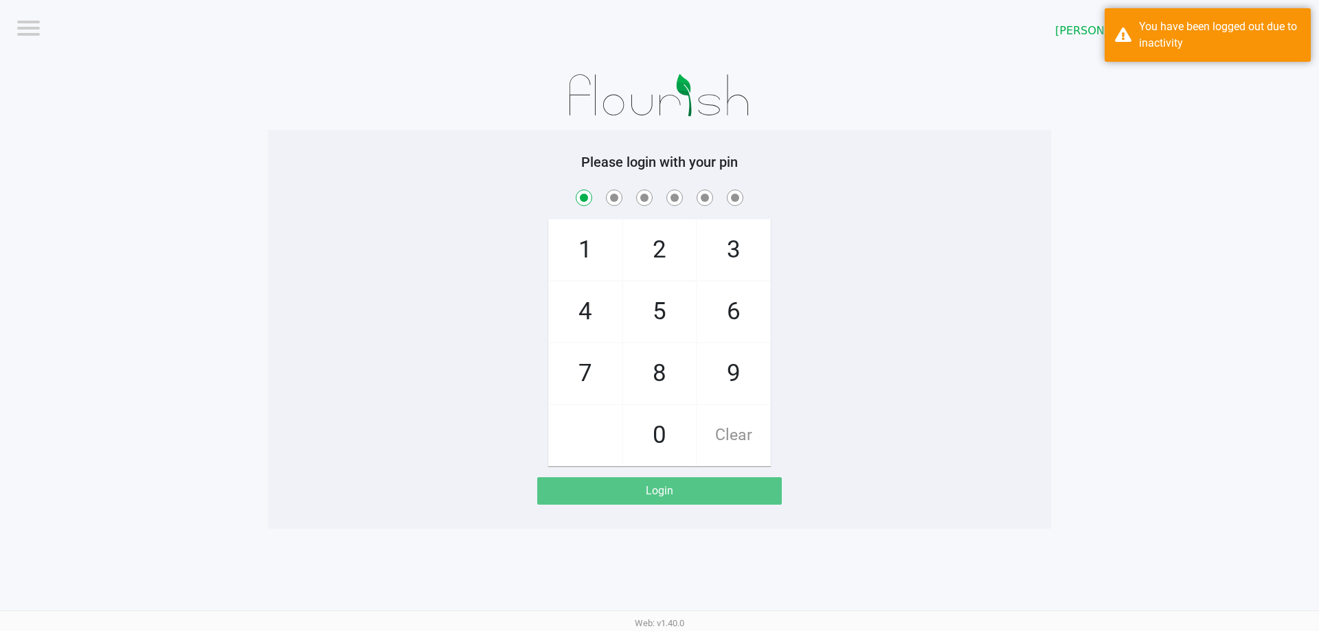
checkbox input "true"
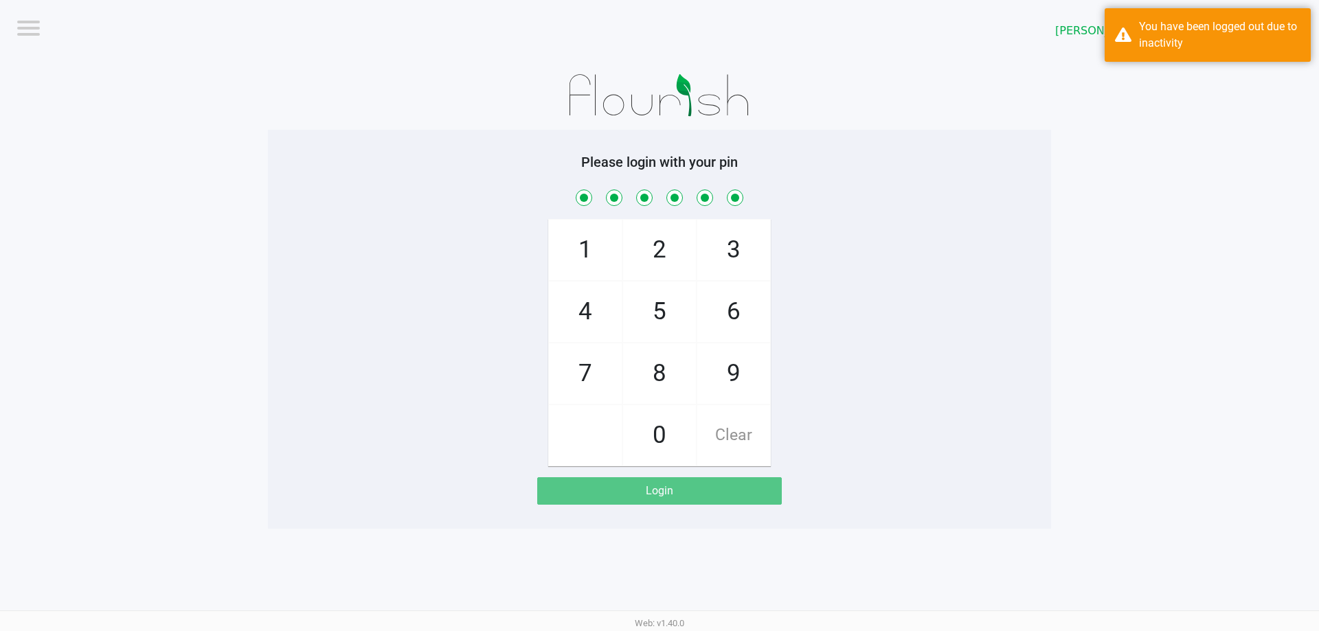
checkbox input "true"
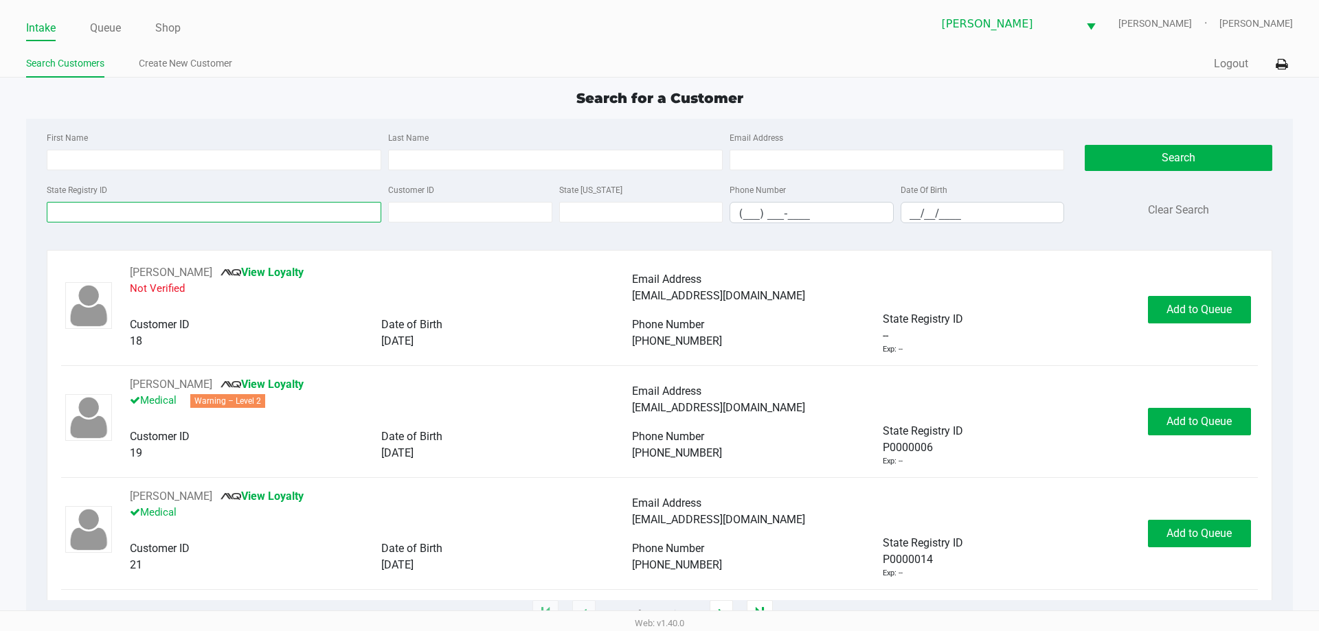
click at [148, 212] on input "State Registry ID" at bounding box center [214, 212] width 334 height 21
type input "p7rr0962"
click at [1166, 144] on div "Search Clear Search" at bounding box center [1177, 181] width 187 height 105
click at [1199, 156] on button "Search" at bounding box center [1177, 158] width 187 height 26
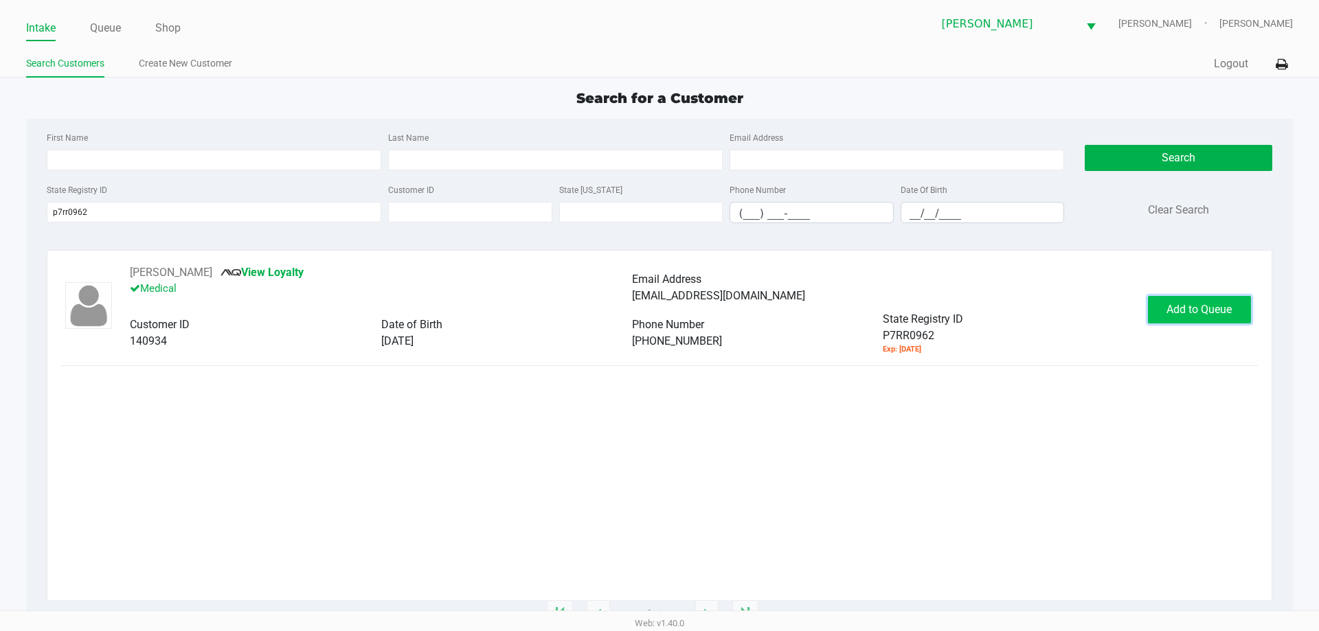
click at [1216, 319] on button "Add to Queue" at bounding box center [1199, 309] width 103 height 27
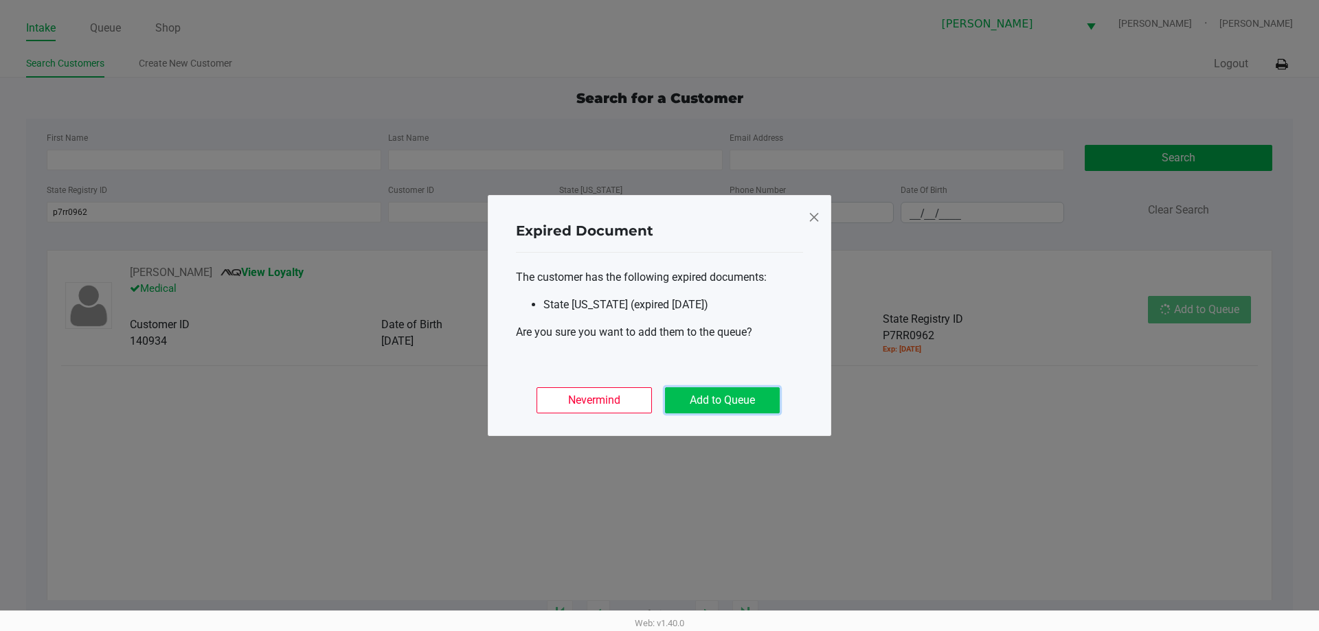
click at [701, 413] on button "Add to Queue" at bounding box center [722, 400] width 115 height 26
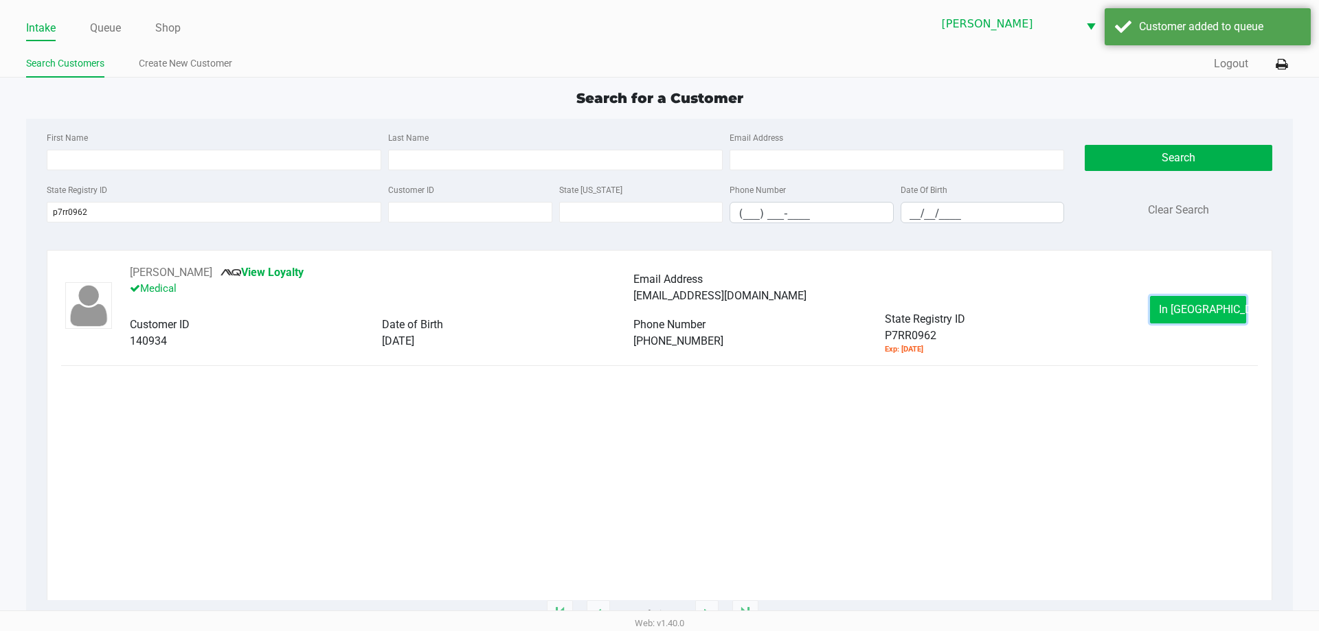
click at [1200, 308] on span "In Queue" at bounding box center [1216, 309] width 115 height 13
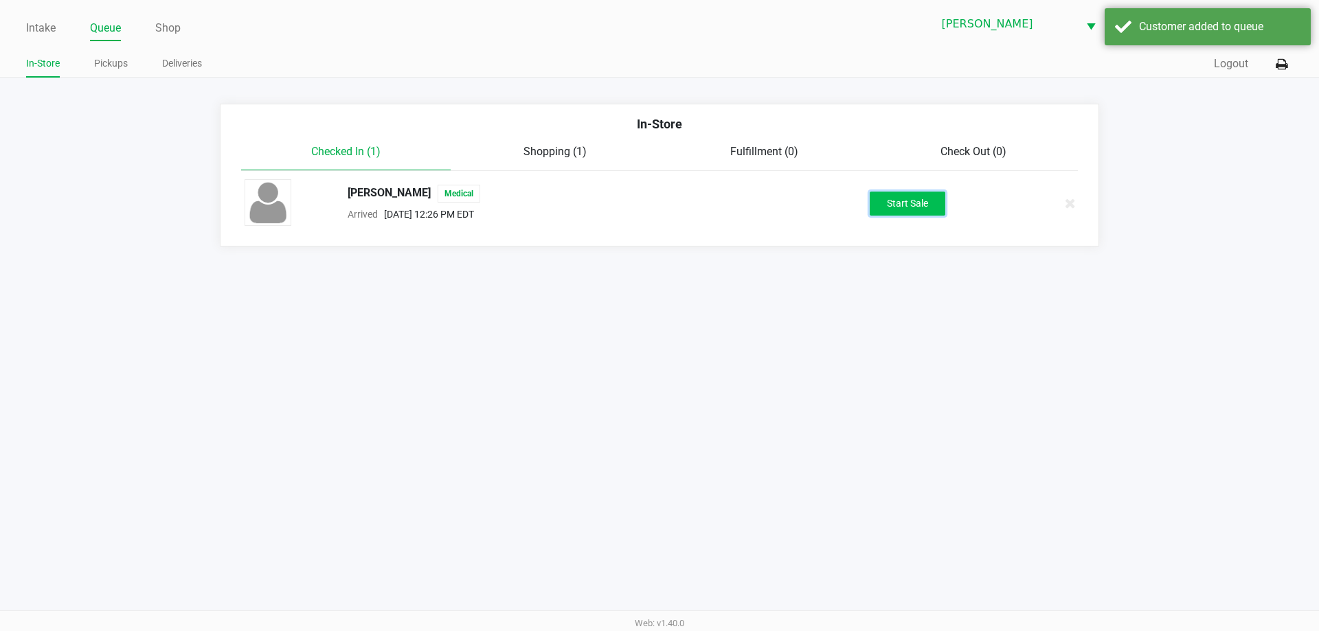
click at [916, 208] on button "Start Sale" at bounding box center [908, 204] width 76 height 24
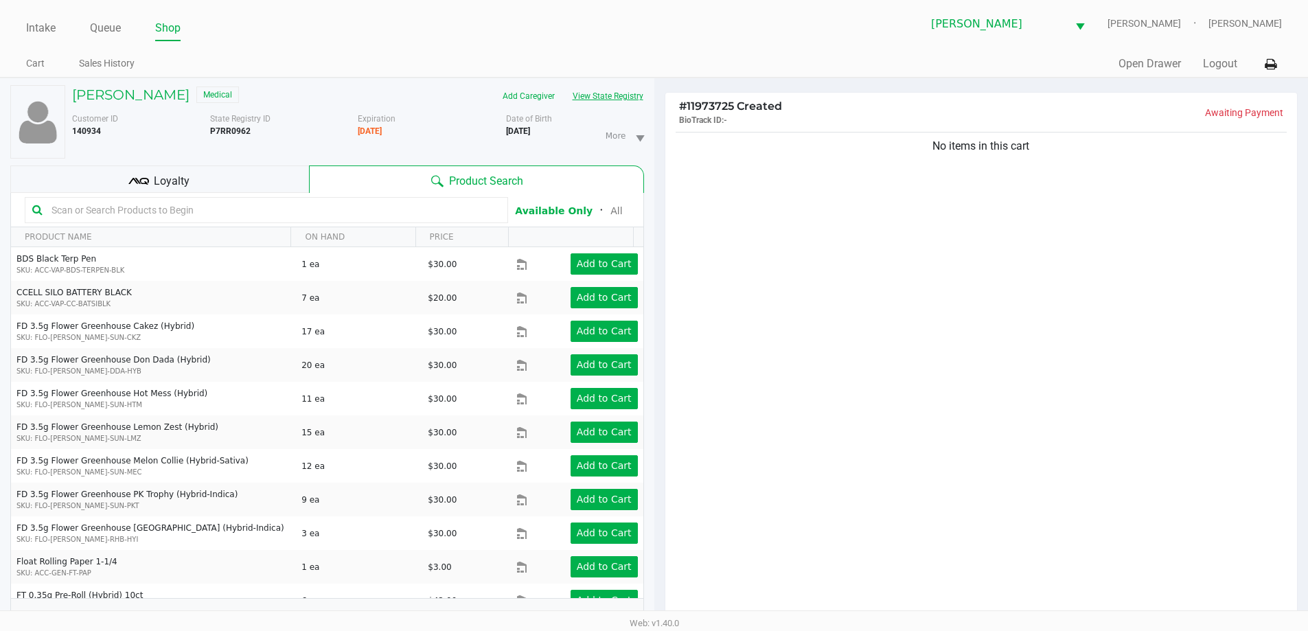
click at [631, 101] on button "View State Registry" at bounding box center [604, 96] width 80 height 22
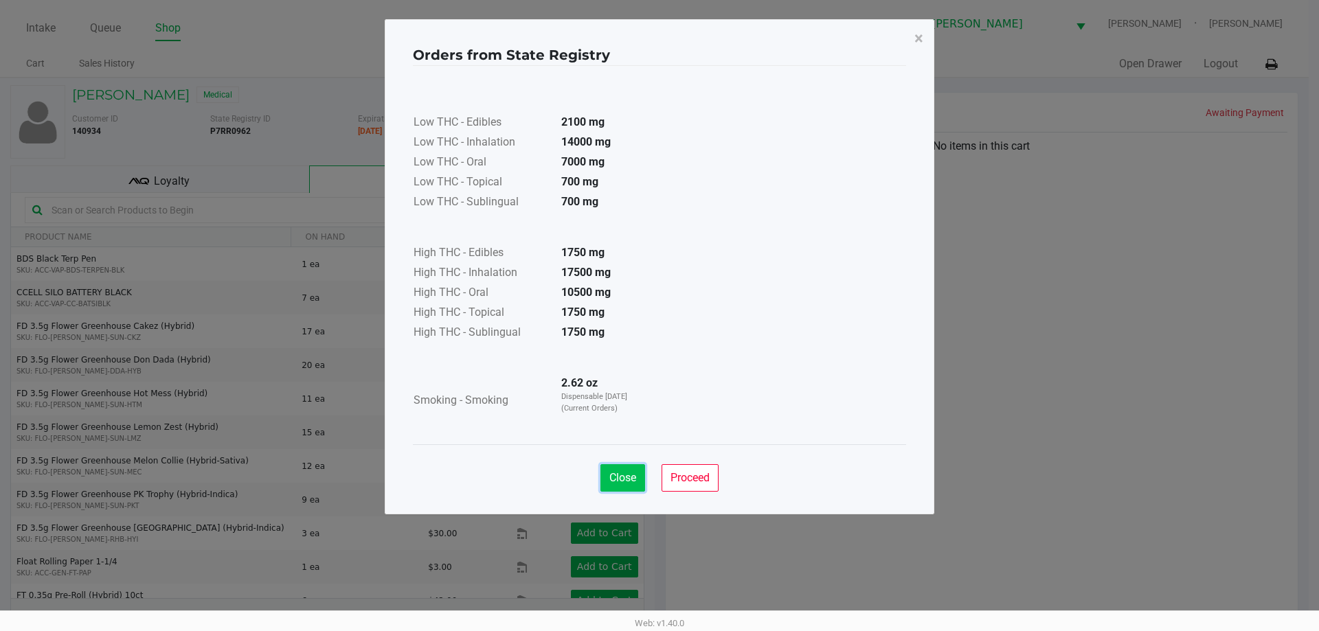
click at [626, 473] on span "Close" at bounding box center [622, 477] width 27 height 13
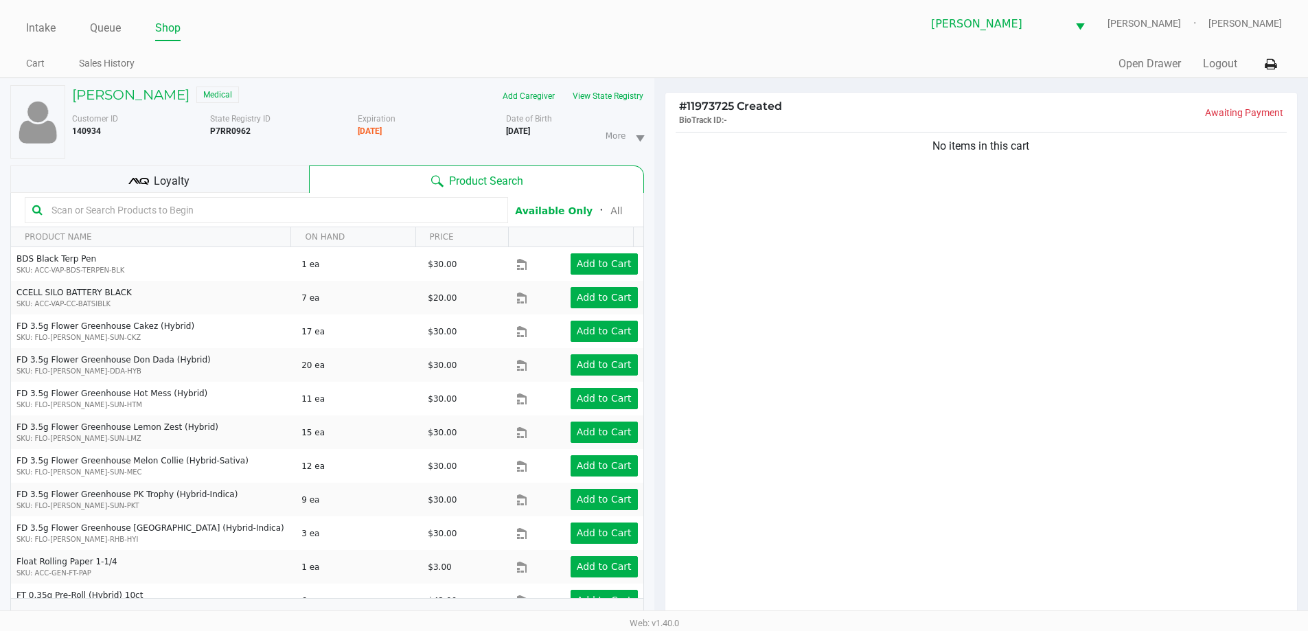
click at [214, 172] on div "Loyalty" at bounding box center [159, 179] width 299 height 27
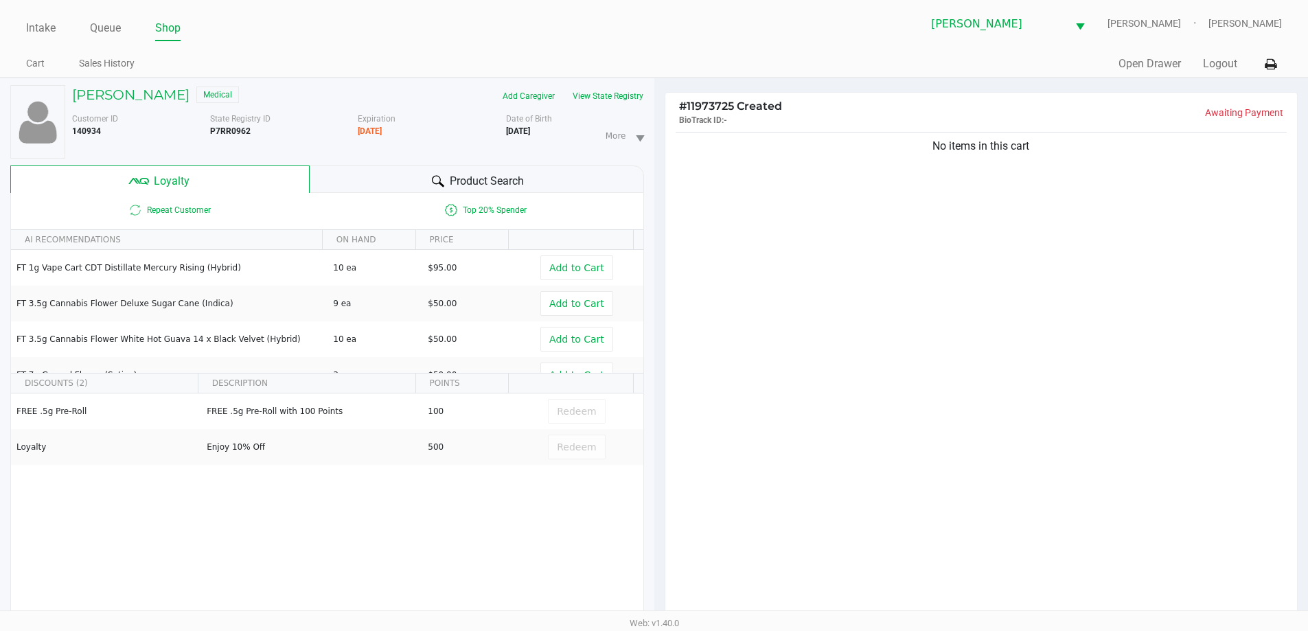
click at [495, 177] on span "Product Search" at bounding box center [487, 181] width 74 height 16
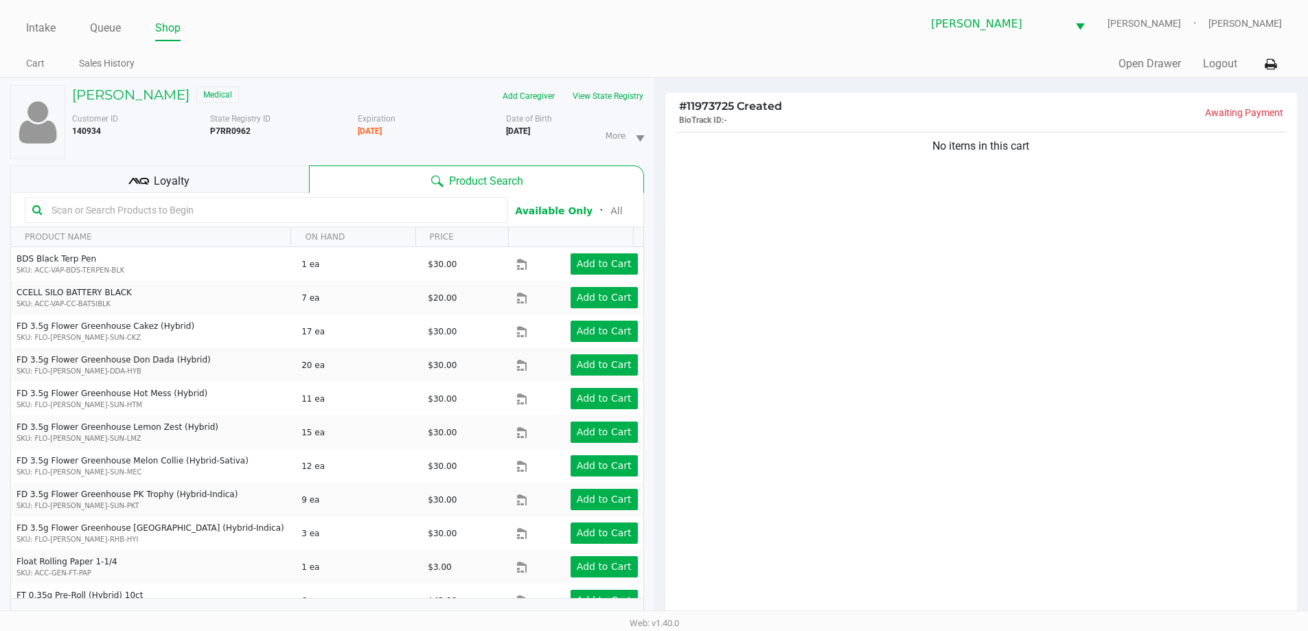
click at [236, 205] on input "text" at bounding box center [273, 210] width 455 height 21
click at [132, 212] on input "text" at bounding box center [273, 210] width 455 height 21
click at [1056, 257] on div "No items in this cart" at bounding box center [982, 378] width 633 height 499
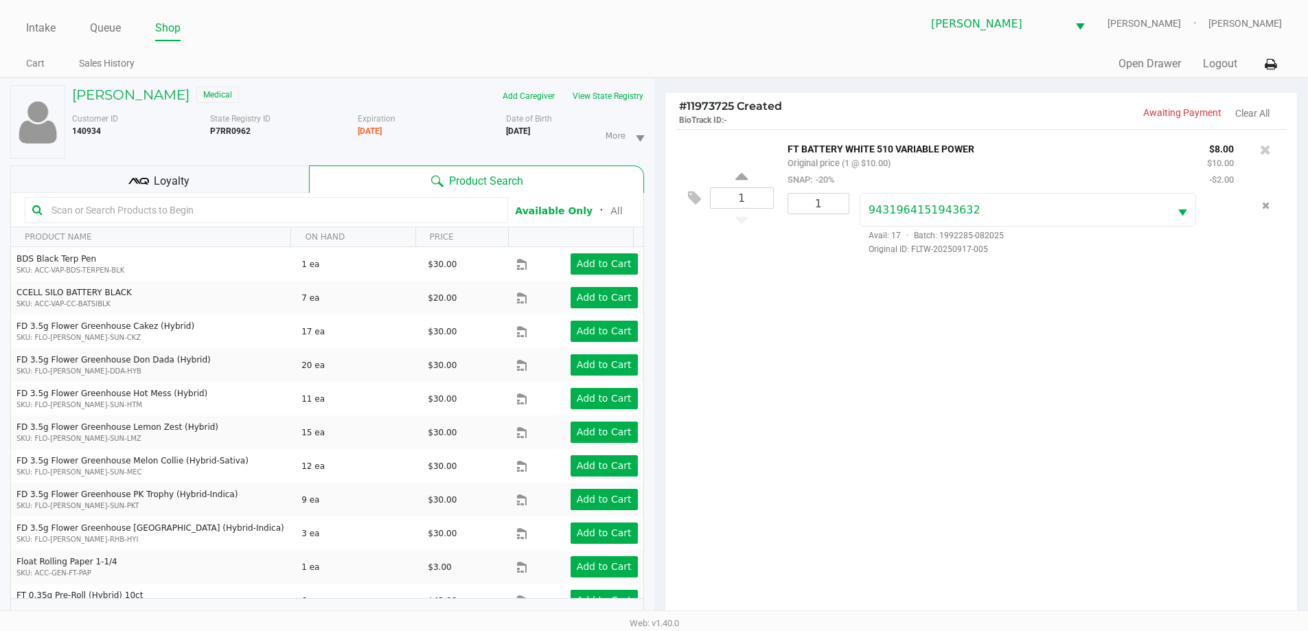
click at [1003, 347] on div "1 FT BATTERY WHITE 510 VARIABLE POWER Original price (1 @ $10.00) SNAP: -20% $8…" at bounding box center [982, 378] width 633 height 499
click at [235, 219] on input "text" at bounding box center [273, 210] width 455 height 21
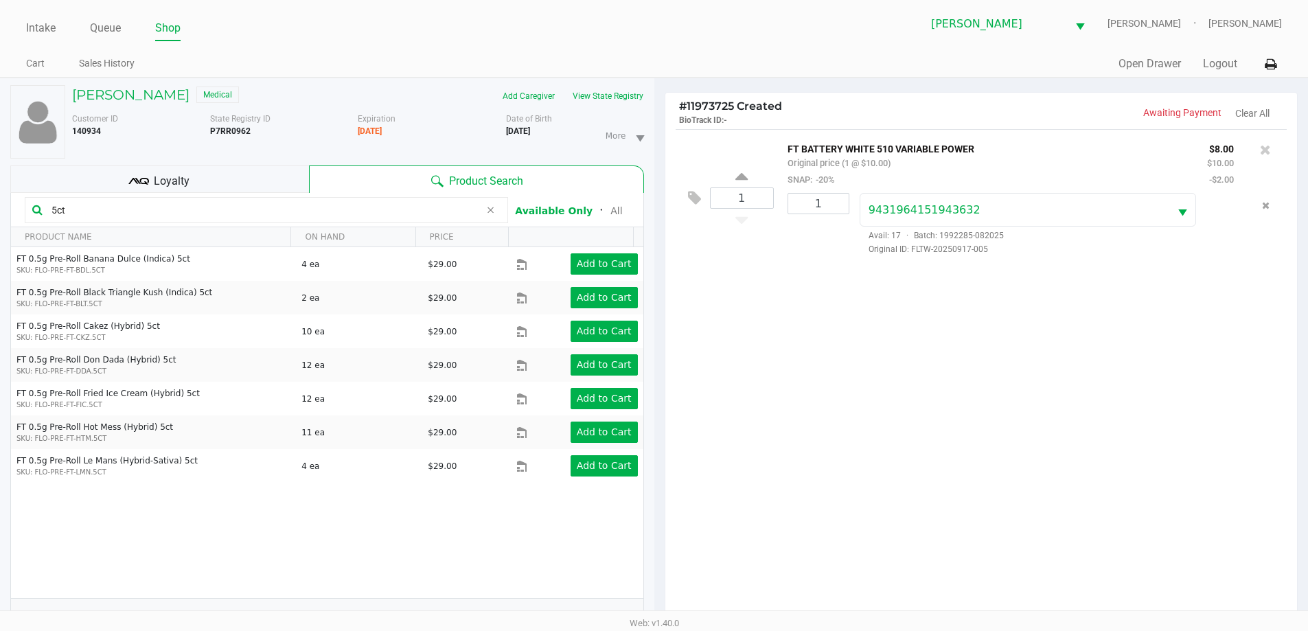
type input "5ct"
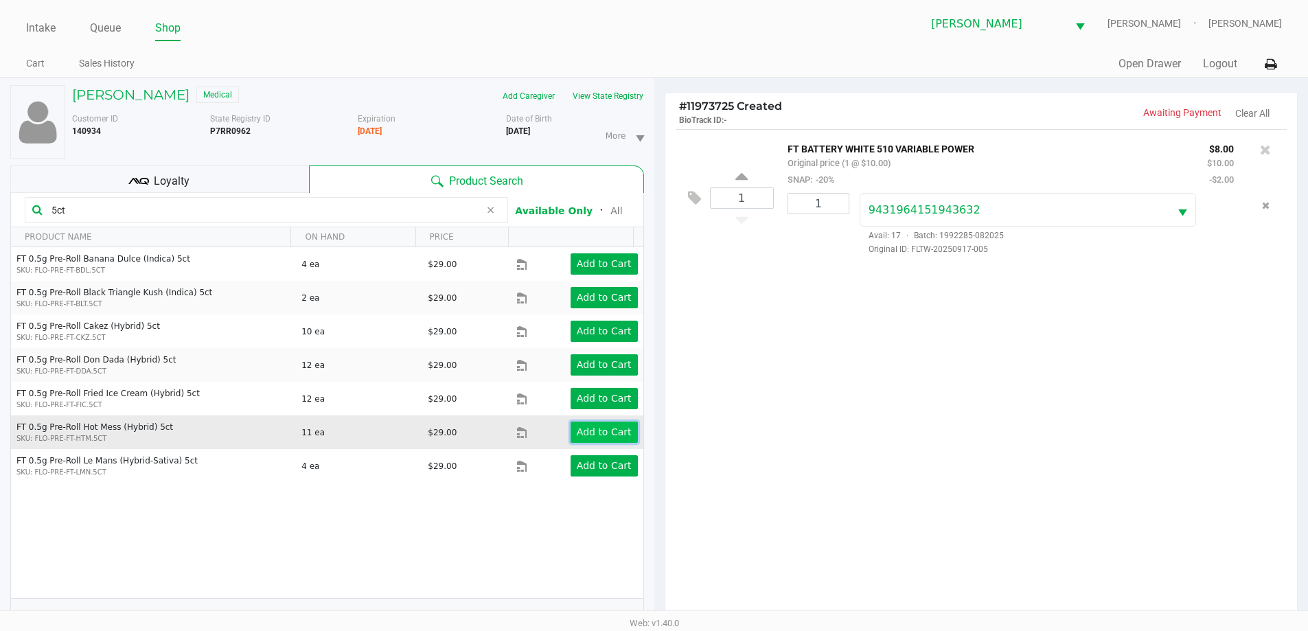
click at [589, 427] on app-button-loader "Add to Cart" at bounding box center [604, 432] width 55 height 11
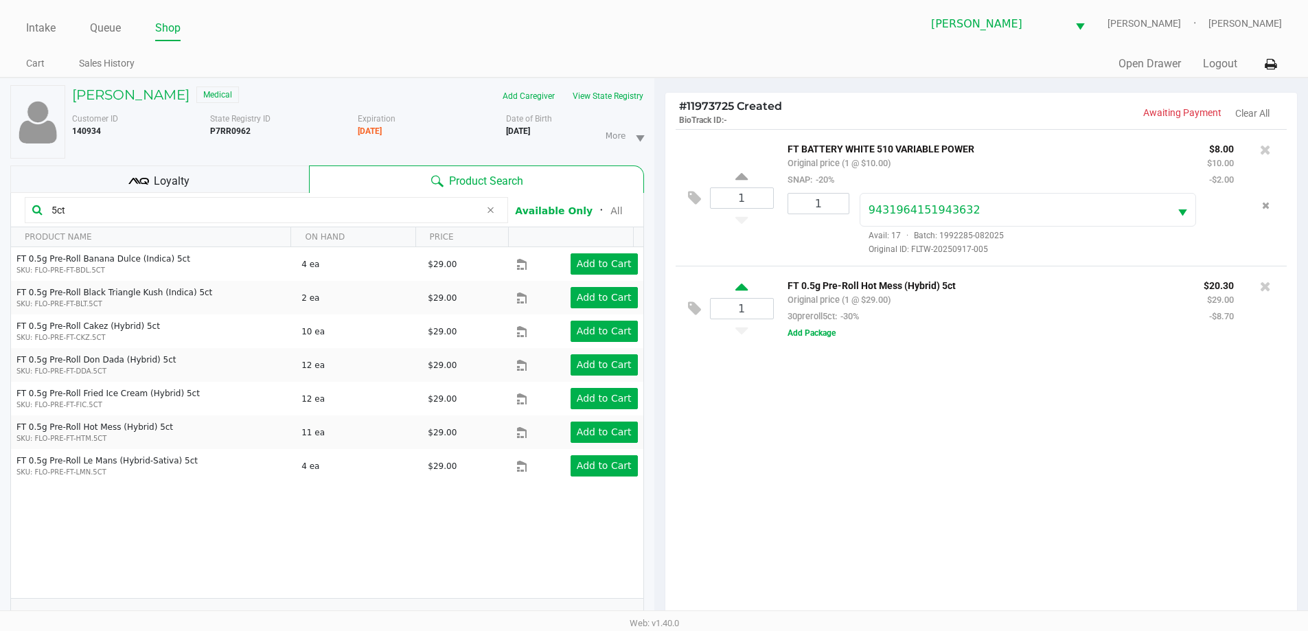
click at [742, 289] on icon at bounding box center [742, 289] width 12 height 17
type input "2"
click at [165, 207] on input "5ct" at bounding box center [263, 210] width 434 height 21
type input "5"
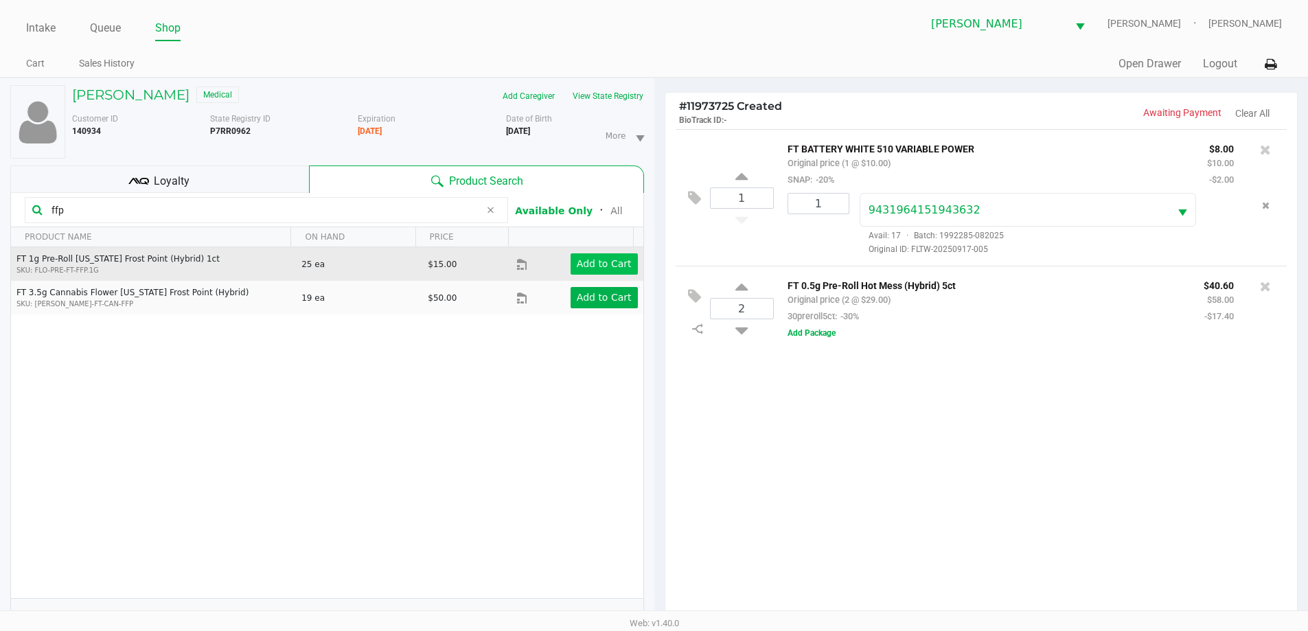
type input "ffp"
click at [600, 256] on button "Add to Cart" at bounding box center [604, 263] width 67 height 21
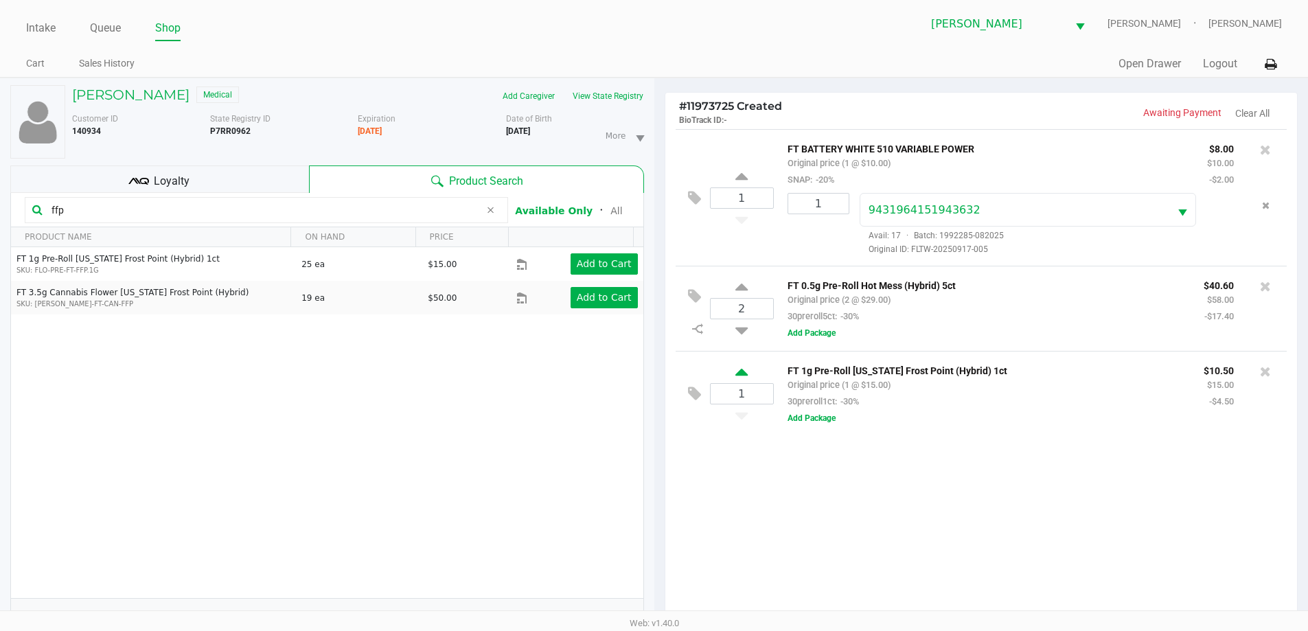
click at [747, 374] on icon at bounding box center [742, 374] width 12 height 17
type input "2"
click at [746, 374] on icon at bounding box center [742, 374] width 12 height 17
type input "3"
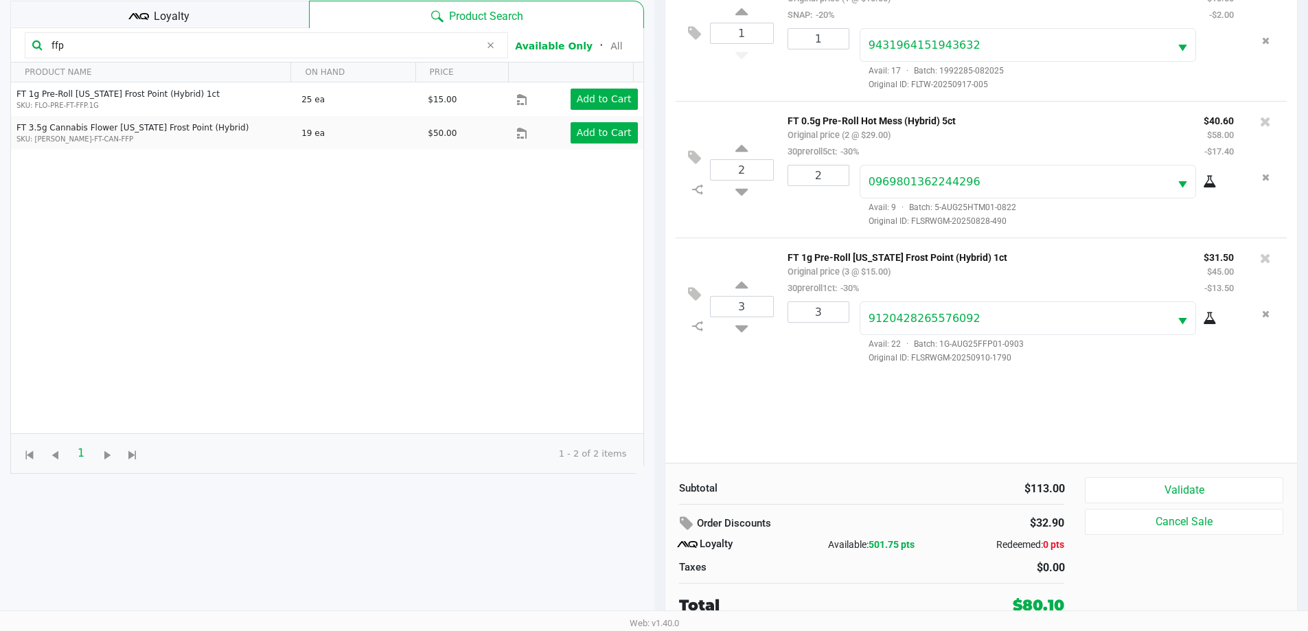
click at [84, 51] on input "ffp" at bounding box center [263, 45] width 434 height 21
type input "f"
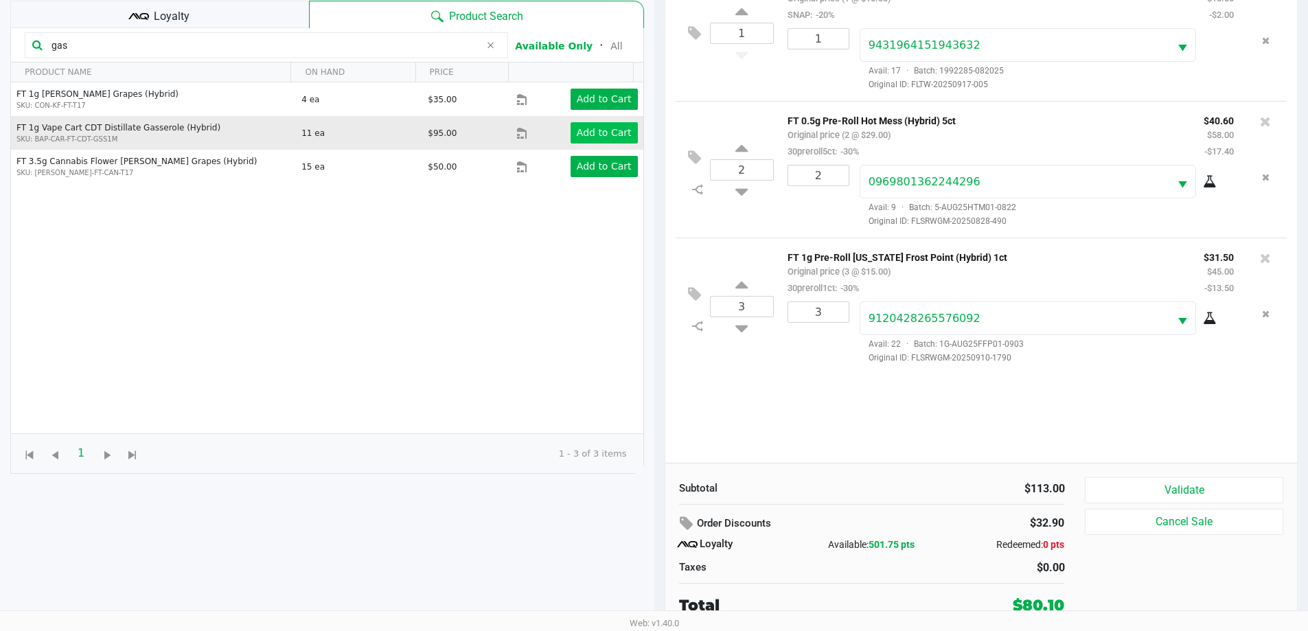
type input "gas"
click at [586, 135] on app-button-loader "Add to Cart" at bounding box center [604, 132] width 55 height 11
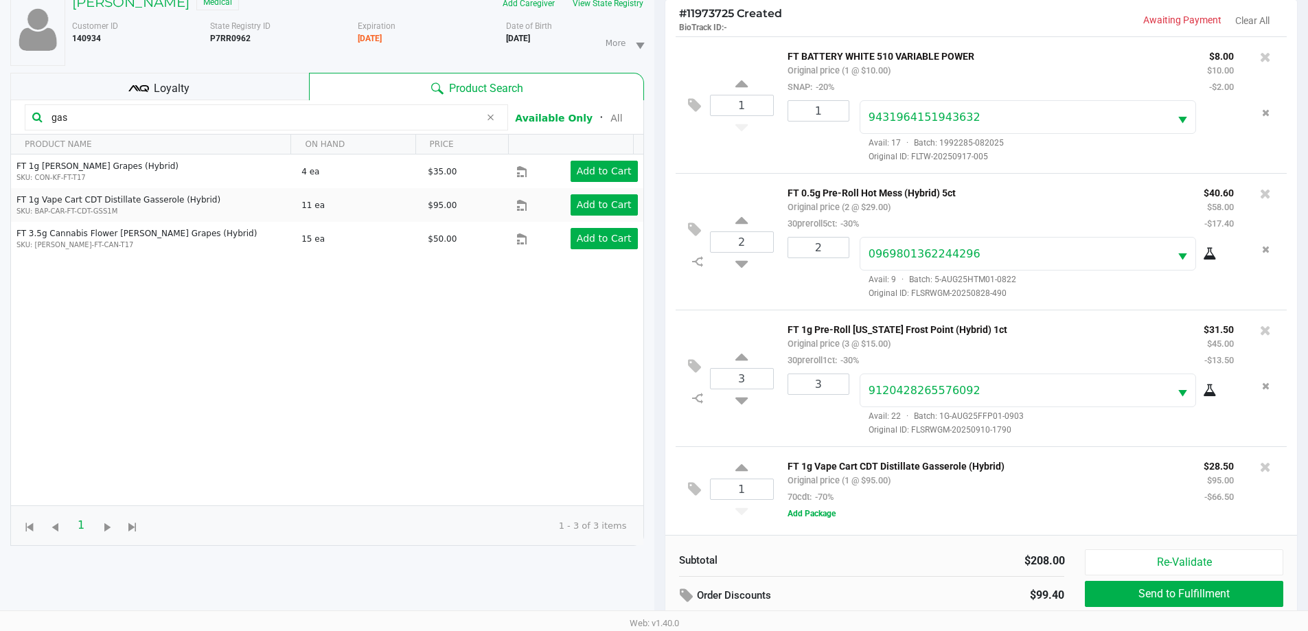
scroll to position [0, 0]
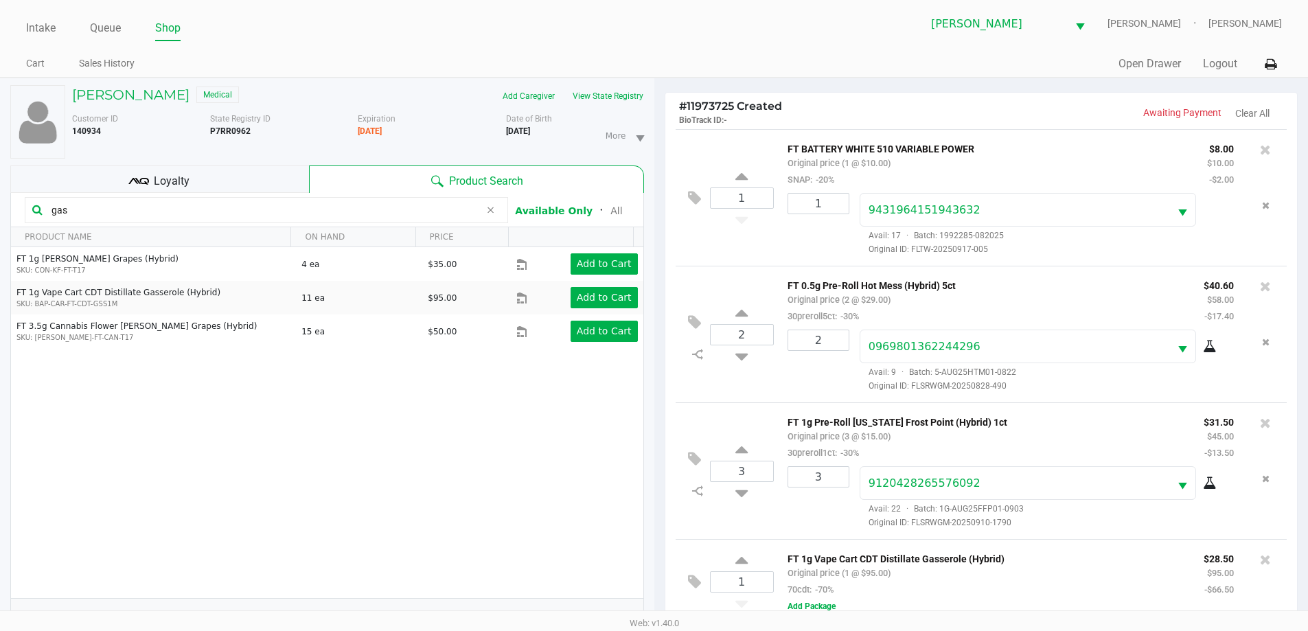
drag, startPoint x: 184, startPoint y: 180, endPoint x: 255, endPoint y: 179, distance: 71.4
click at [183, 179] on span "Loyalty" at bounding box center [172, 181] width 36 height 16
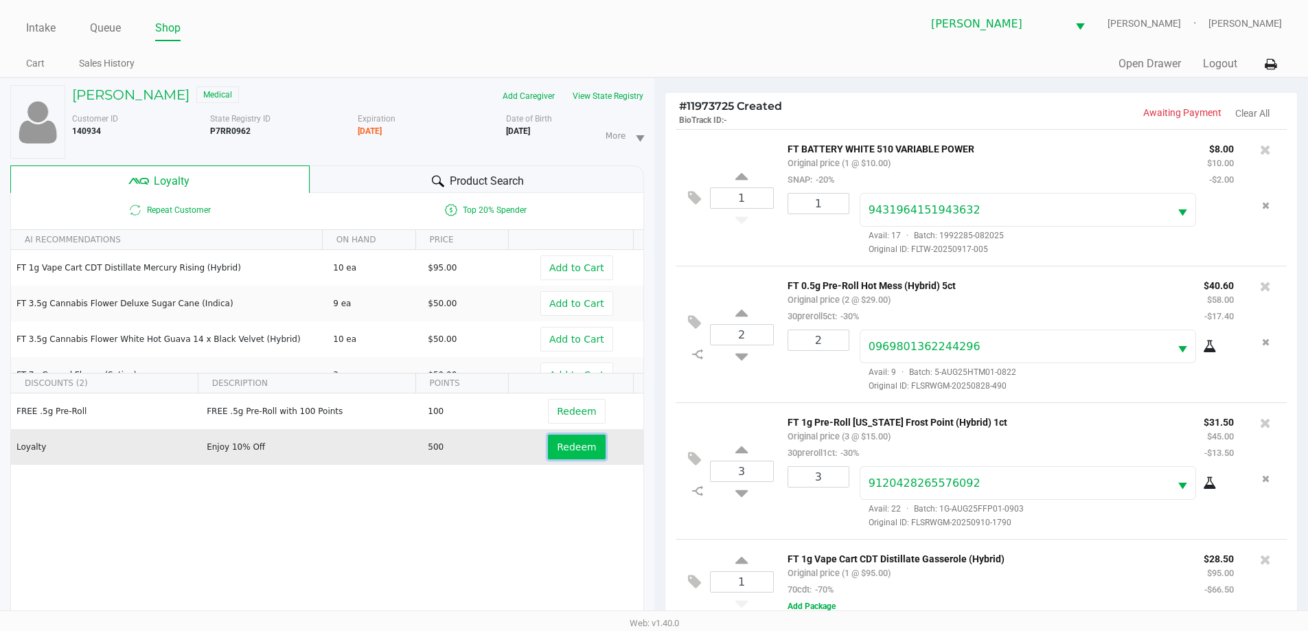
click at [568, 453] on span "Redeem" at bounding box center [576, 447] width 39 height 11
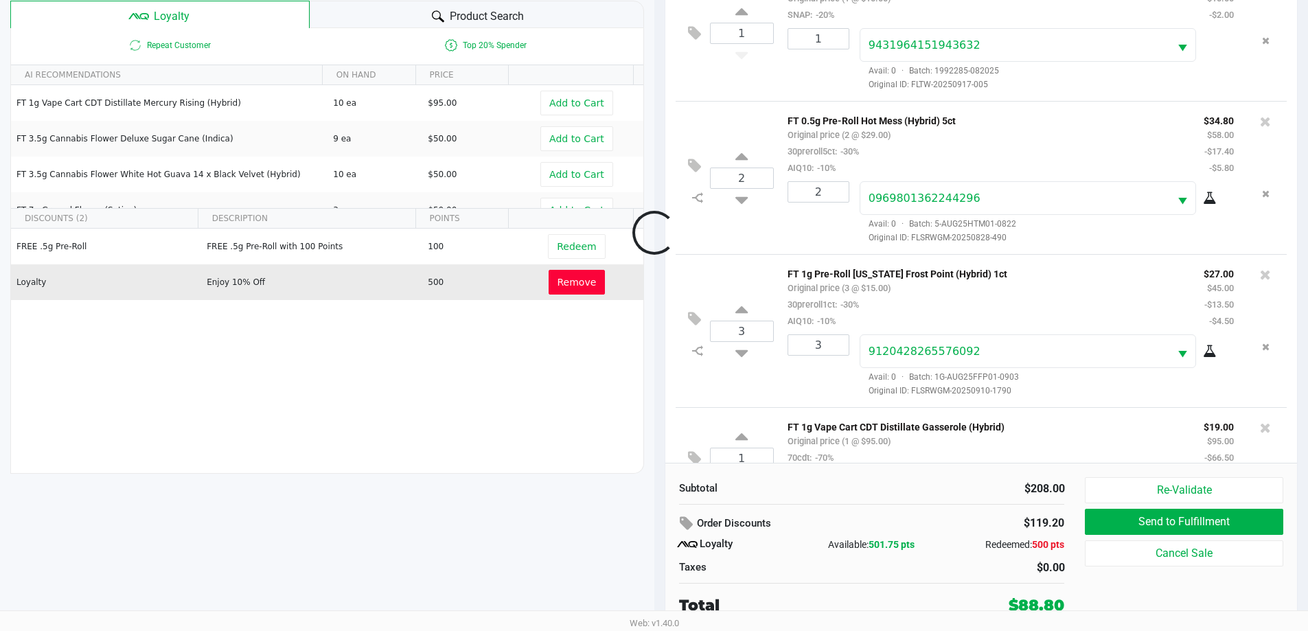
scroll to position [49, 0]
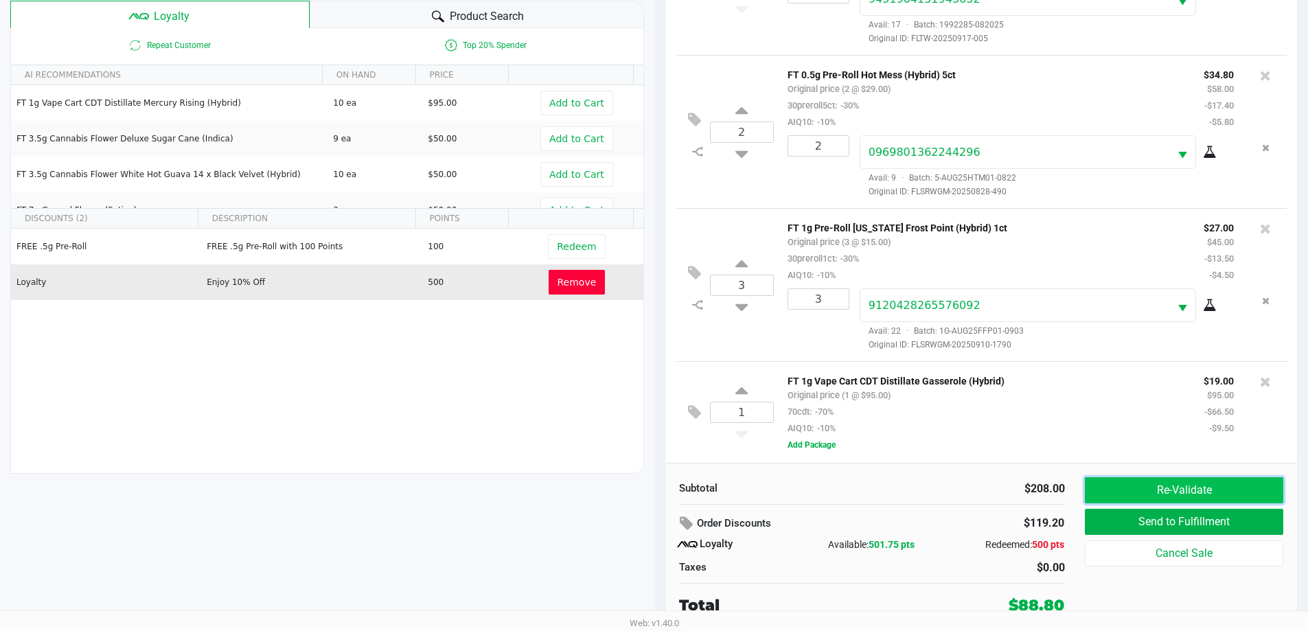
click at [1169, 492] on button "Re-Validate" at bounding box center [1184, 490] width 198 height 26
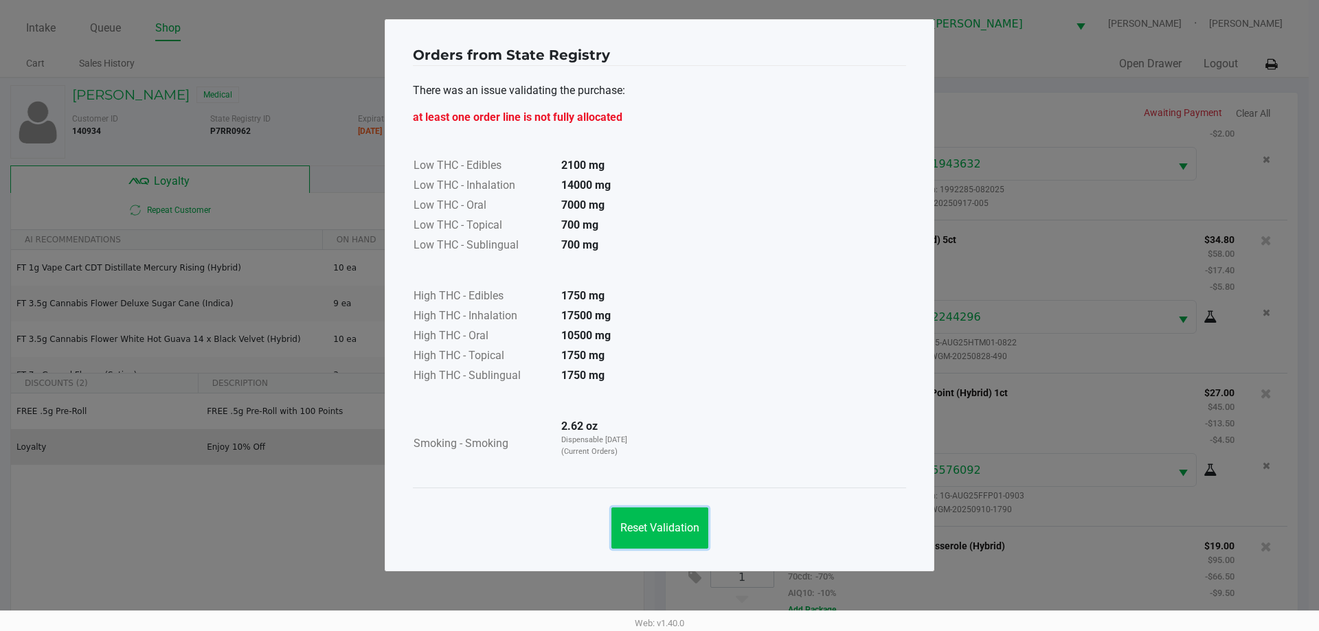
click at [676, 535] on button "Reset Validation" at bounding box center [659, 528] width 97 height 41
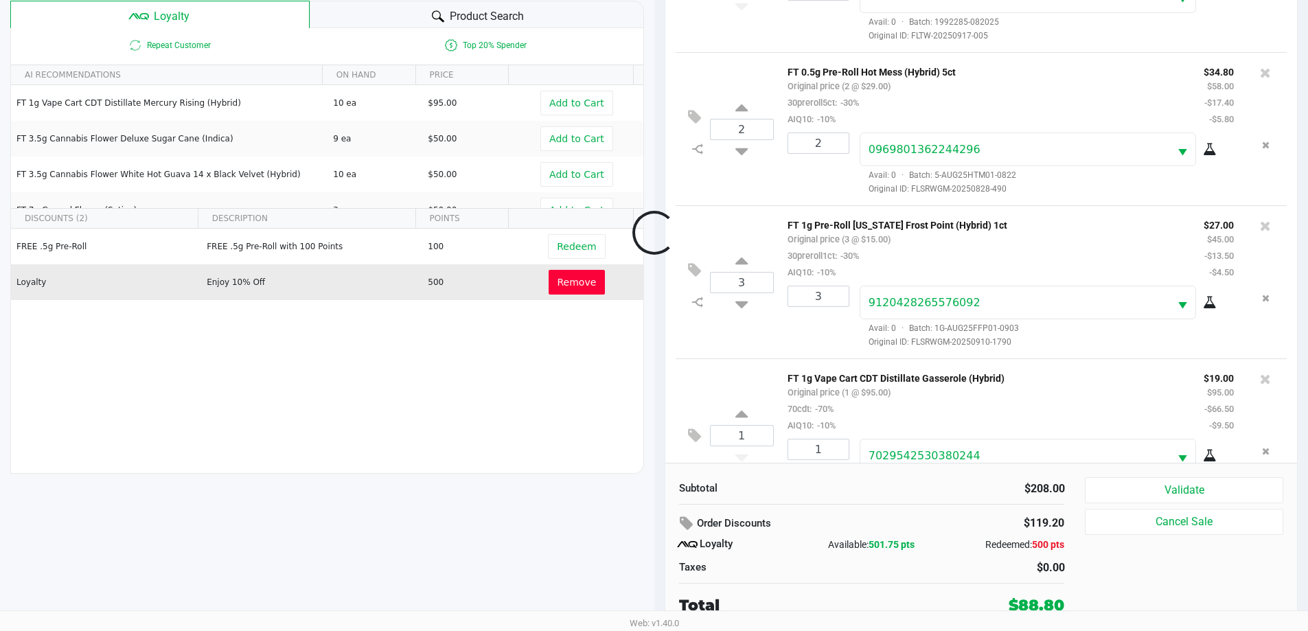
scroll to position [100, 0]
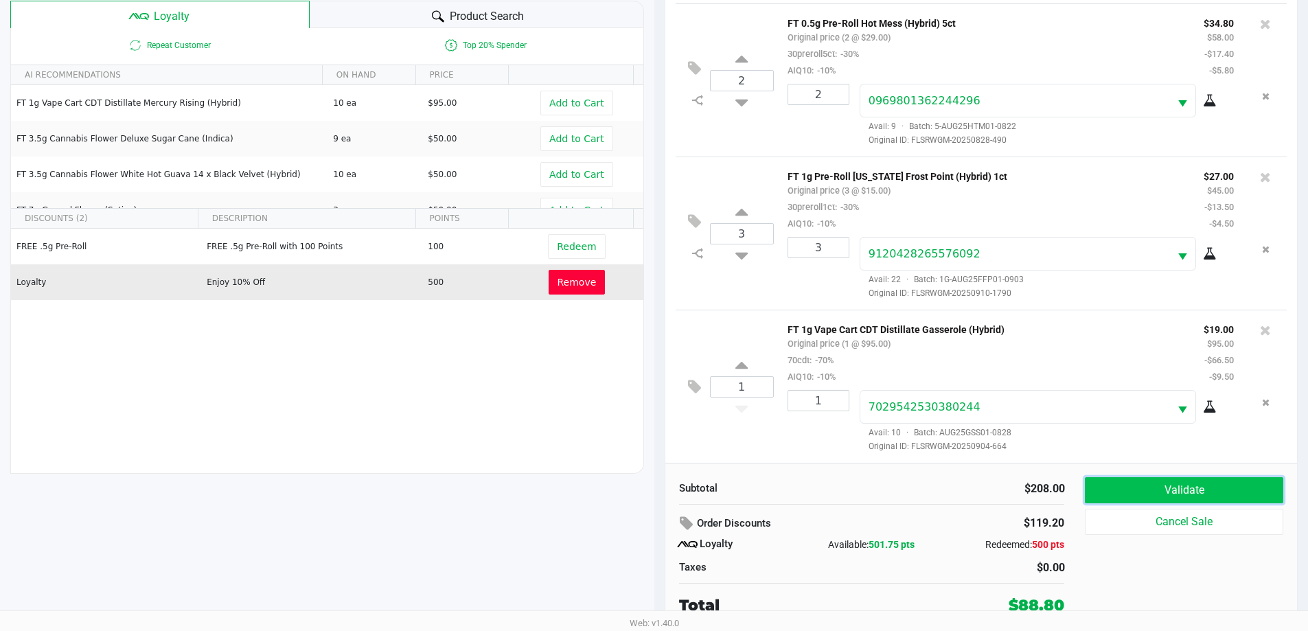
click at [1186, 477] on button "Validate" at bounding box center [1184, 490] width 198 height 26
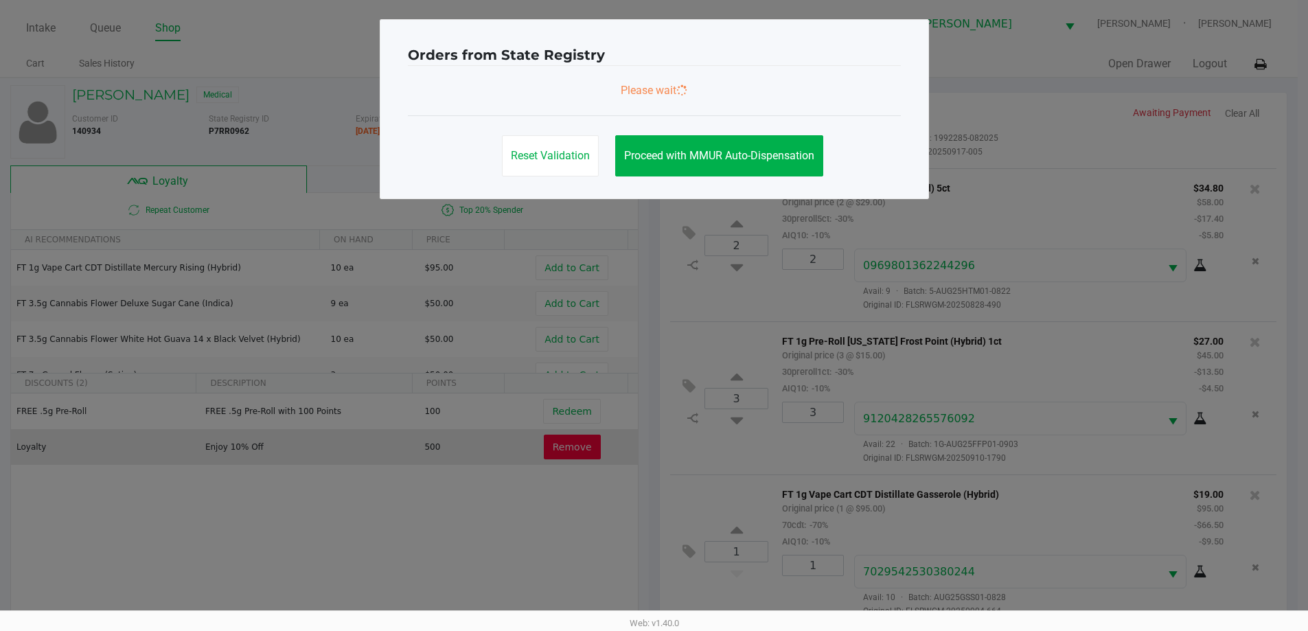
scroll to position [0, 0]
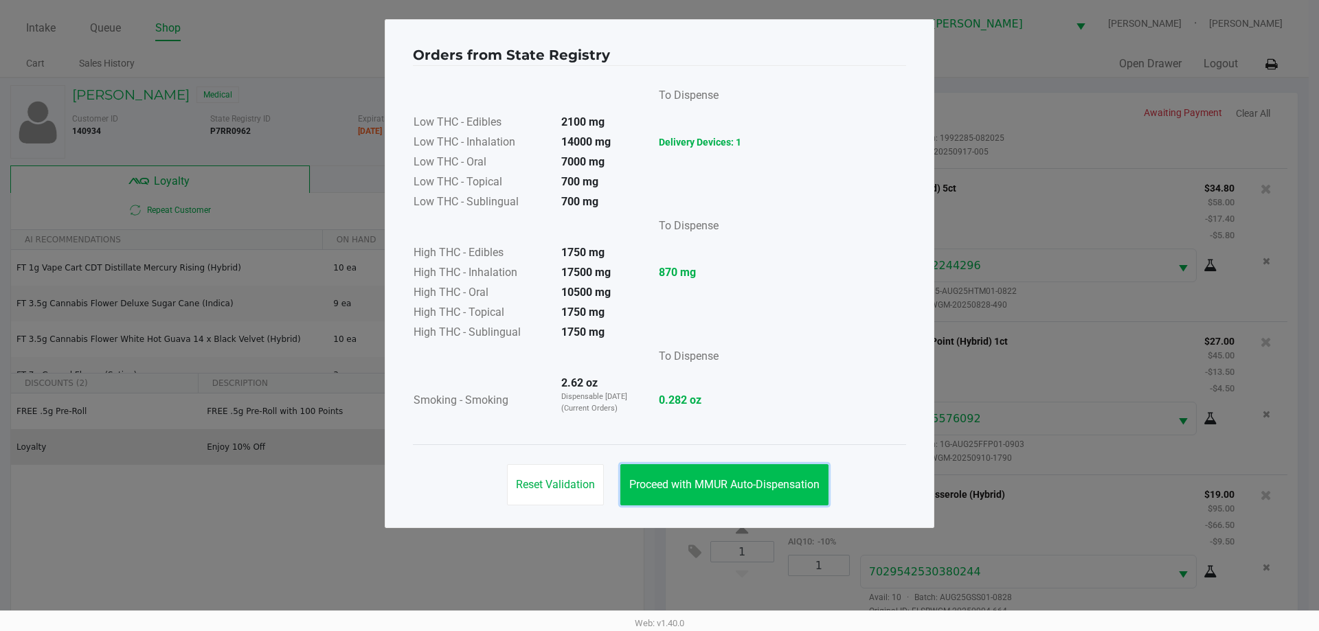
click at [779, 477] on button "Proceed with MMUR Auto-Dispensation" at bounding box center [724, 484] width 208 height 41
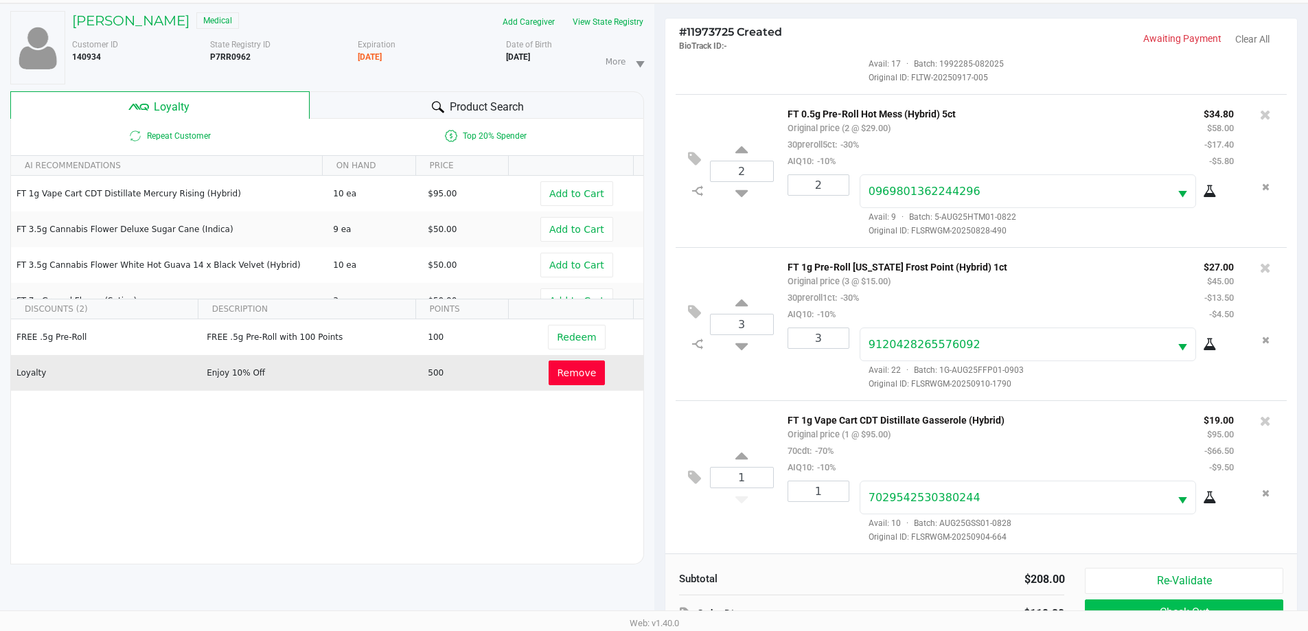
scroll to position [165, 0]
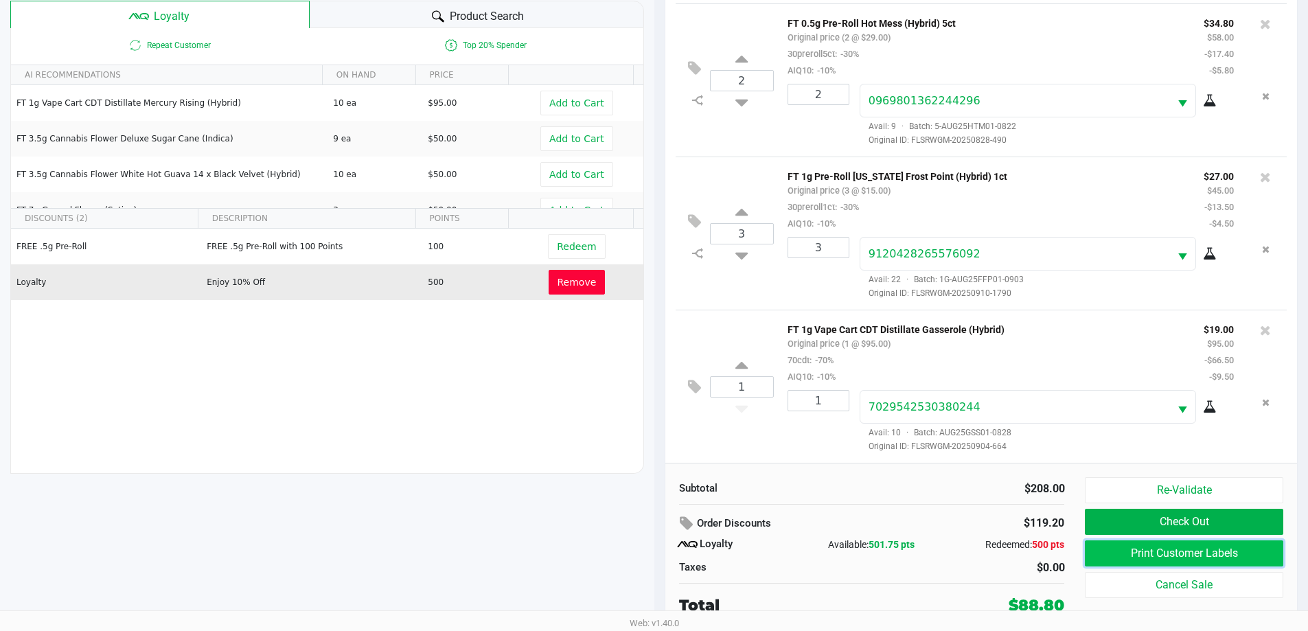
click at [1172, 545] on button "Print Customer Labels" at bounding box center [1184, 554] width 198 height 26
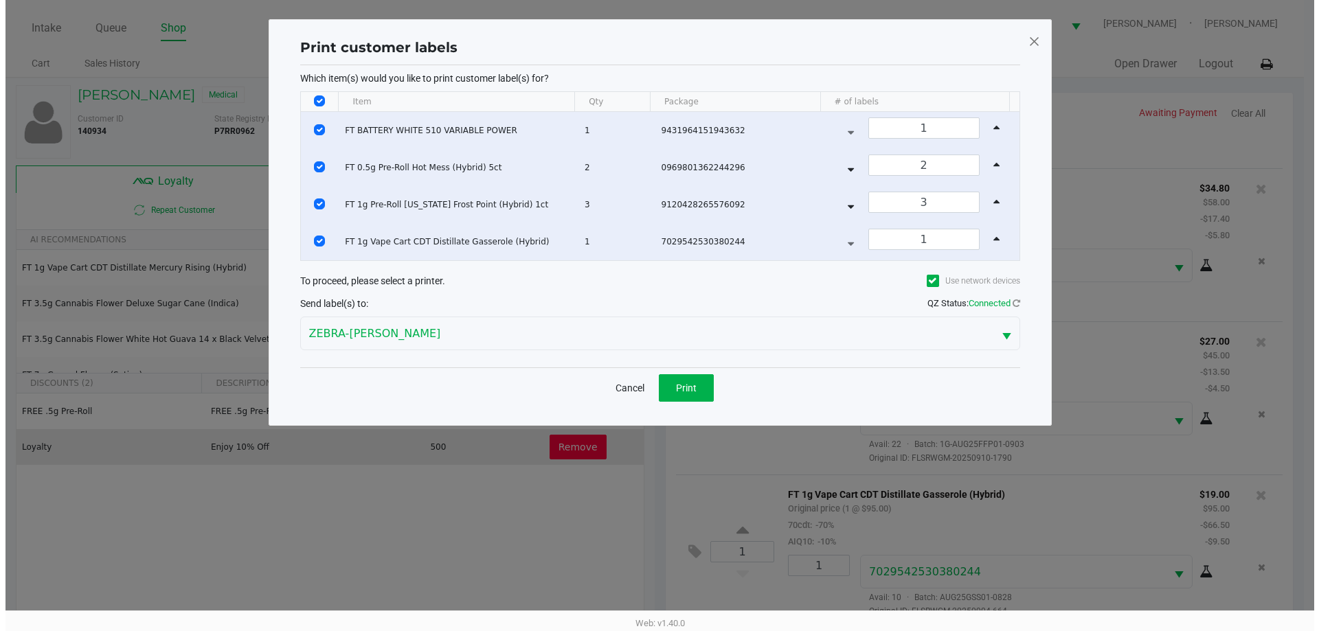
scroll to position [0, 0]
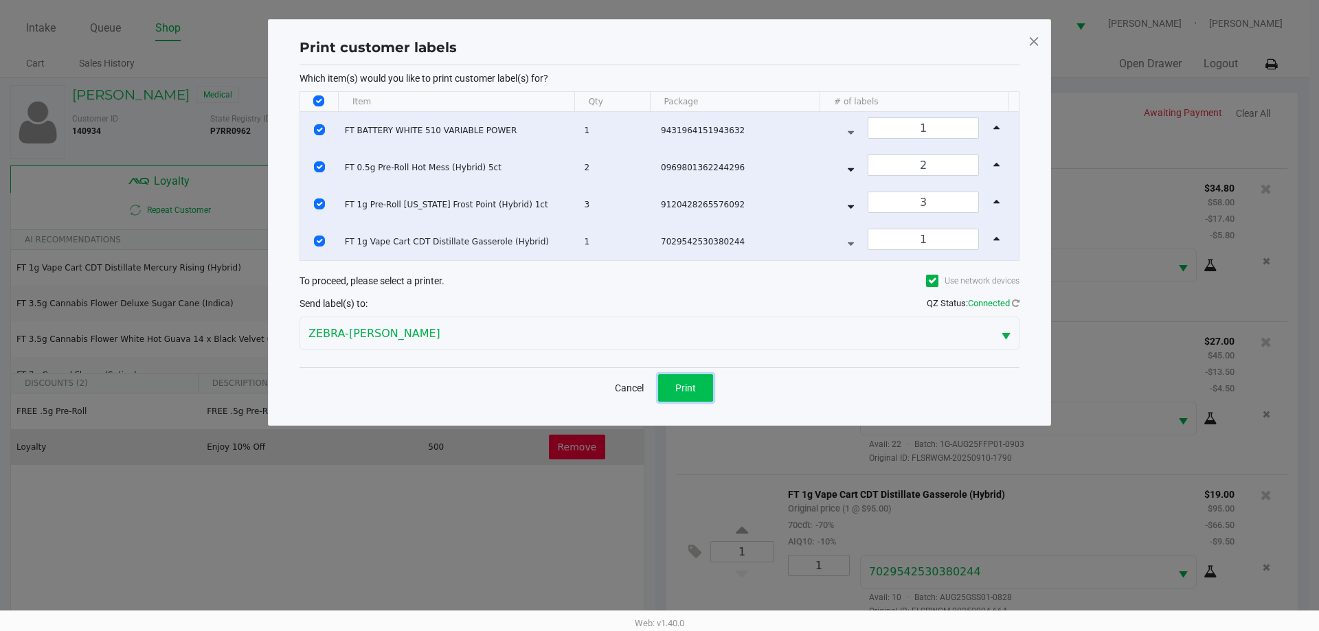
click at [666, 389] on button "Print" at bounding box center [685, 387] width 55 height 27
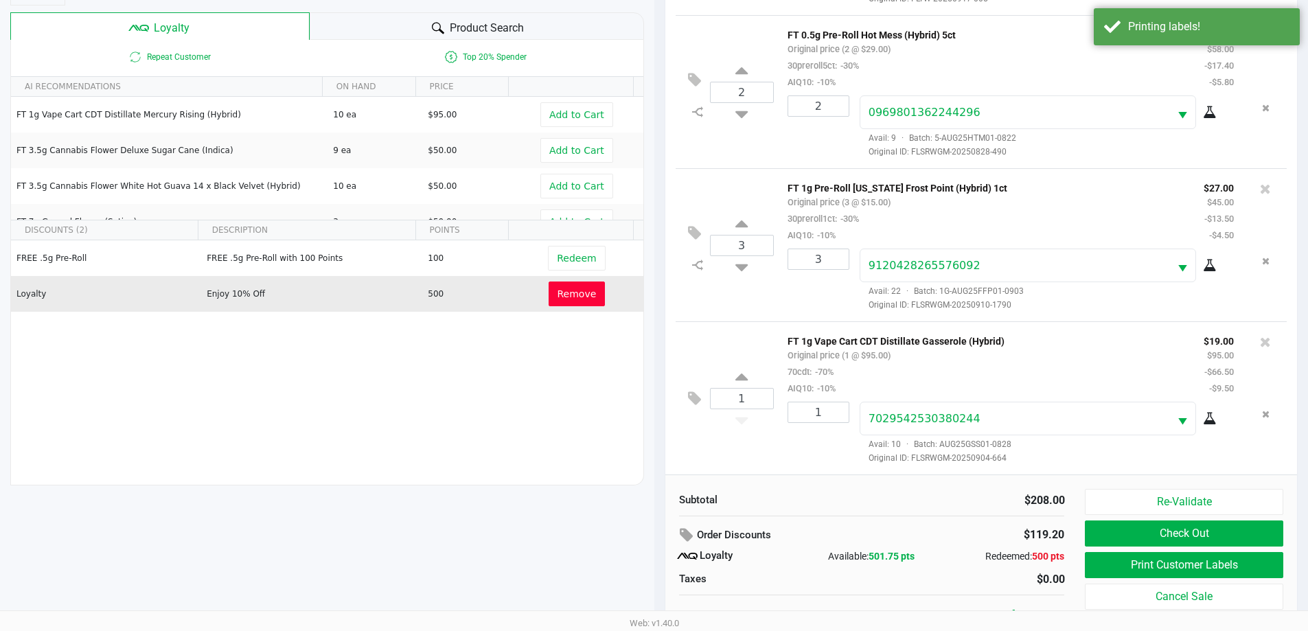
scroll to position [165, 0]
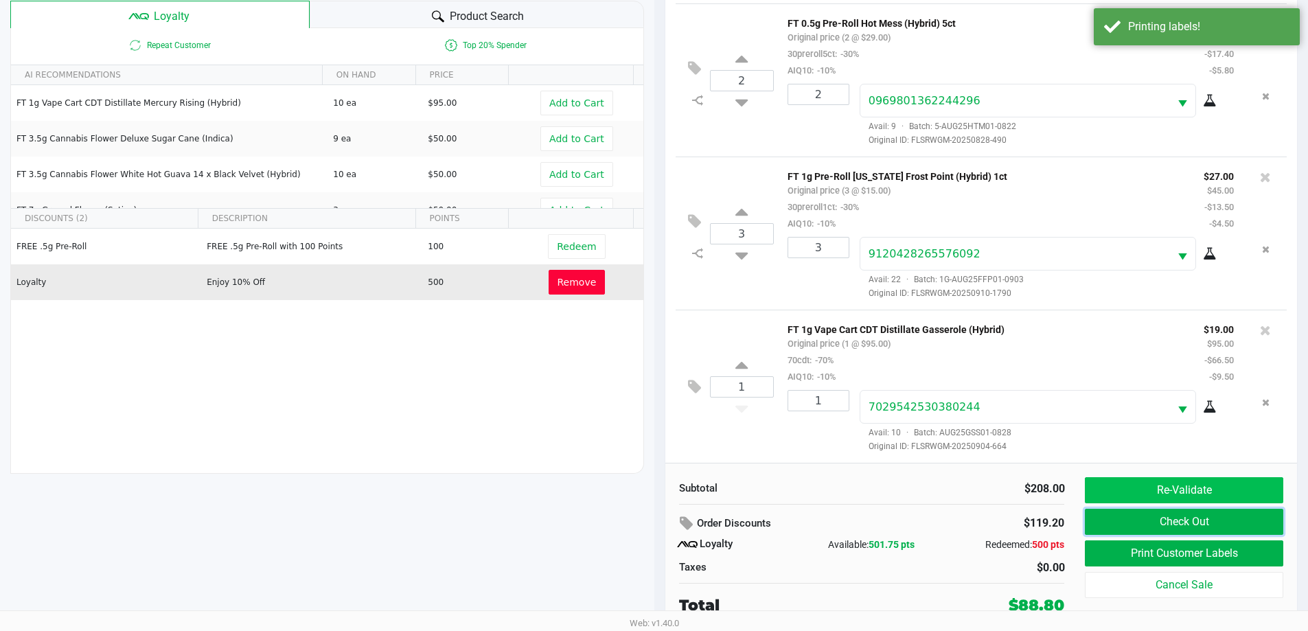
drag, startPoint x: 1181, startPoint y: 521, endPoint x: 1201, endPoint y: 498, distance: 30.6
click at [1181, 515] on button "Check Out" at bounding box center [1184, 522] width 198 height 26
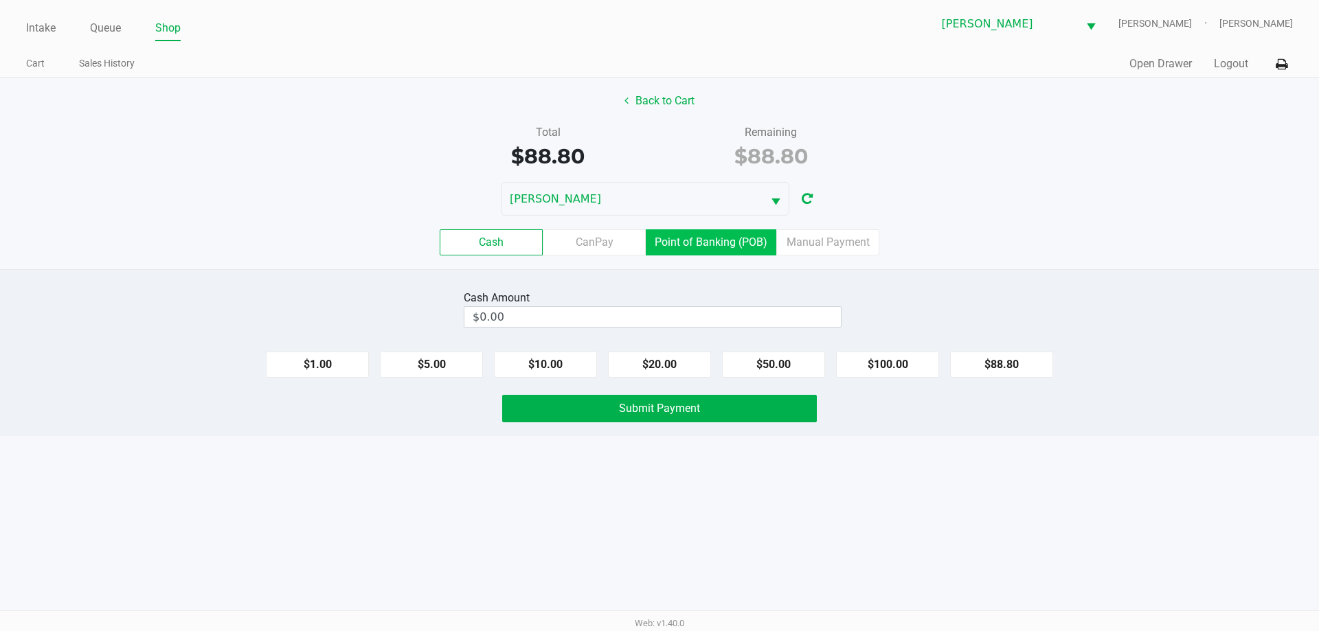
click at [751, 236] on label "Point of Banking (POB)" at bounding box center [711, 242] width 130 height 26
click at [0, 0] on 7 "Point of Banking (POB)" at bounding box center [0, 0] width 0 height 0
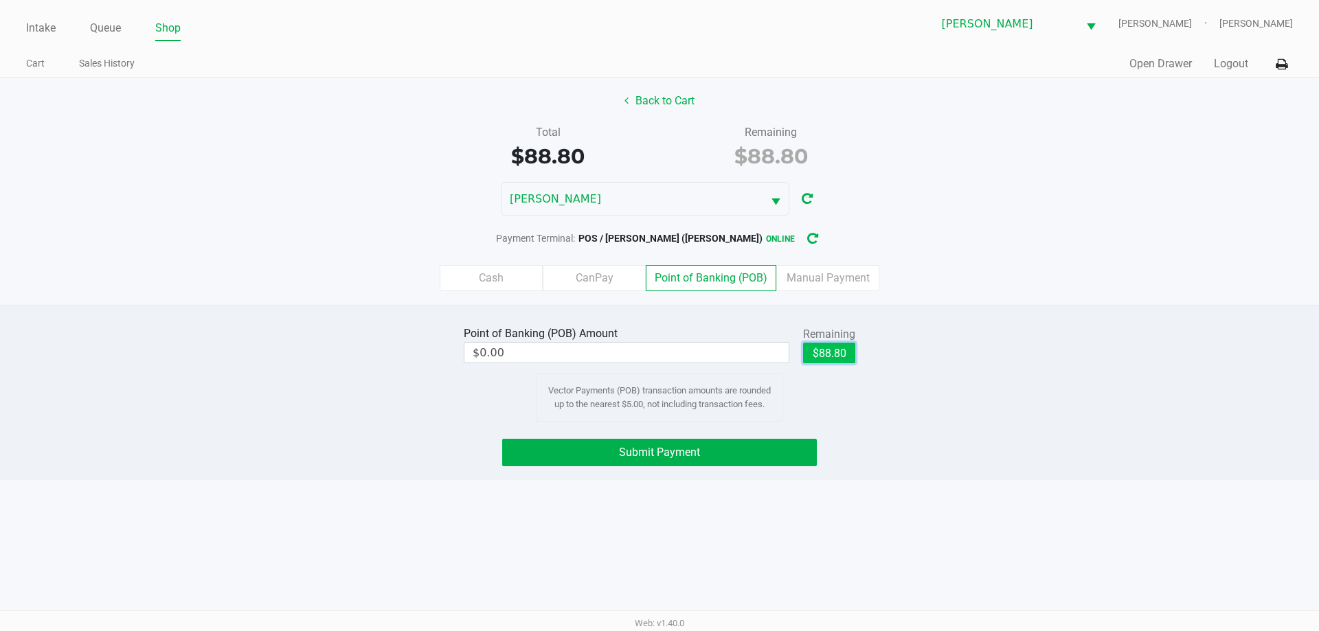
click at [818, 356] on button "$88.80" at bounding box center [829, 353] width 52 height 21
type input "$88.80"
click at [753, 459] on button "Submit Payment" at bounding box center [659, 452] width 315 height 27
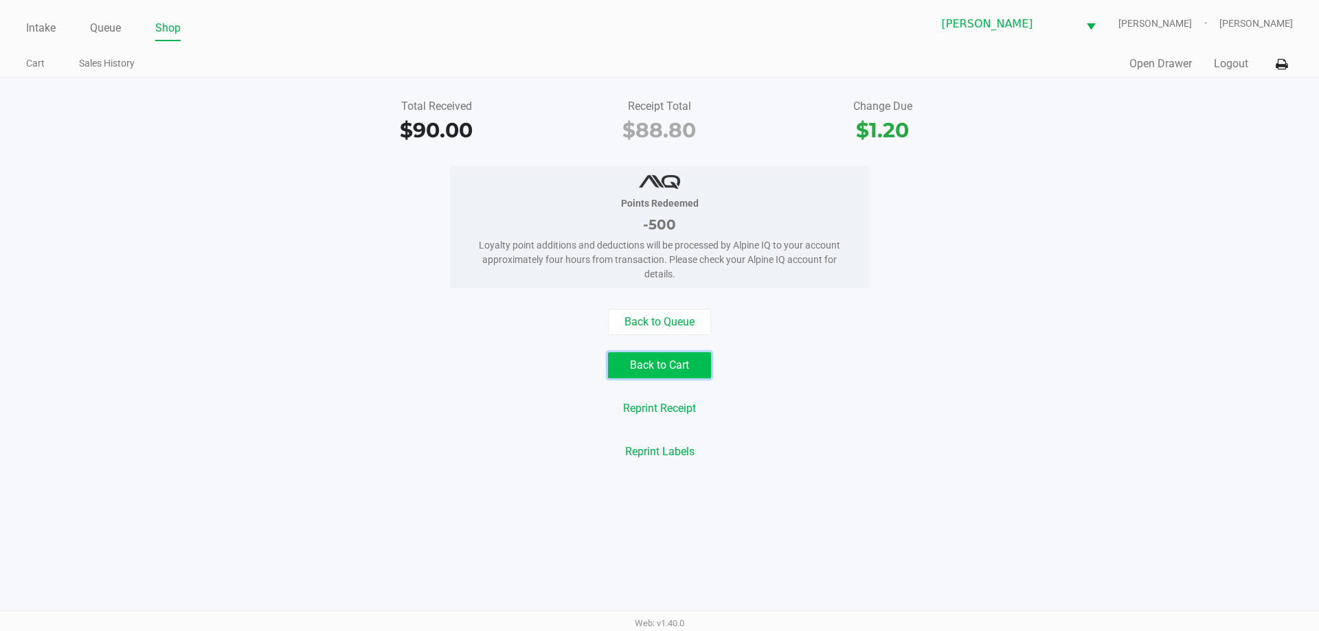
click at [662, 361] on button "Back to Cart" at bounding box center [659, 365] width 103 height 26
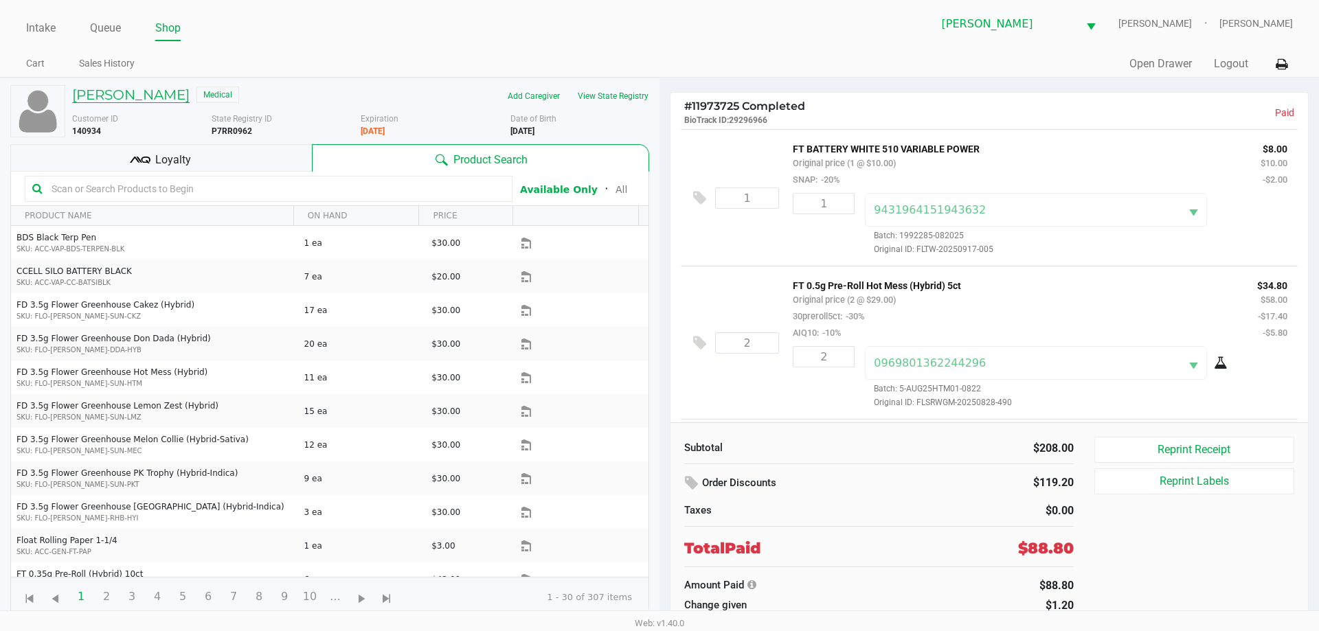
click at [127, 91] on h5 "LISA TABER" at bounding box center [130, 95] width 117 height 16
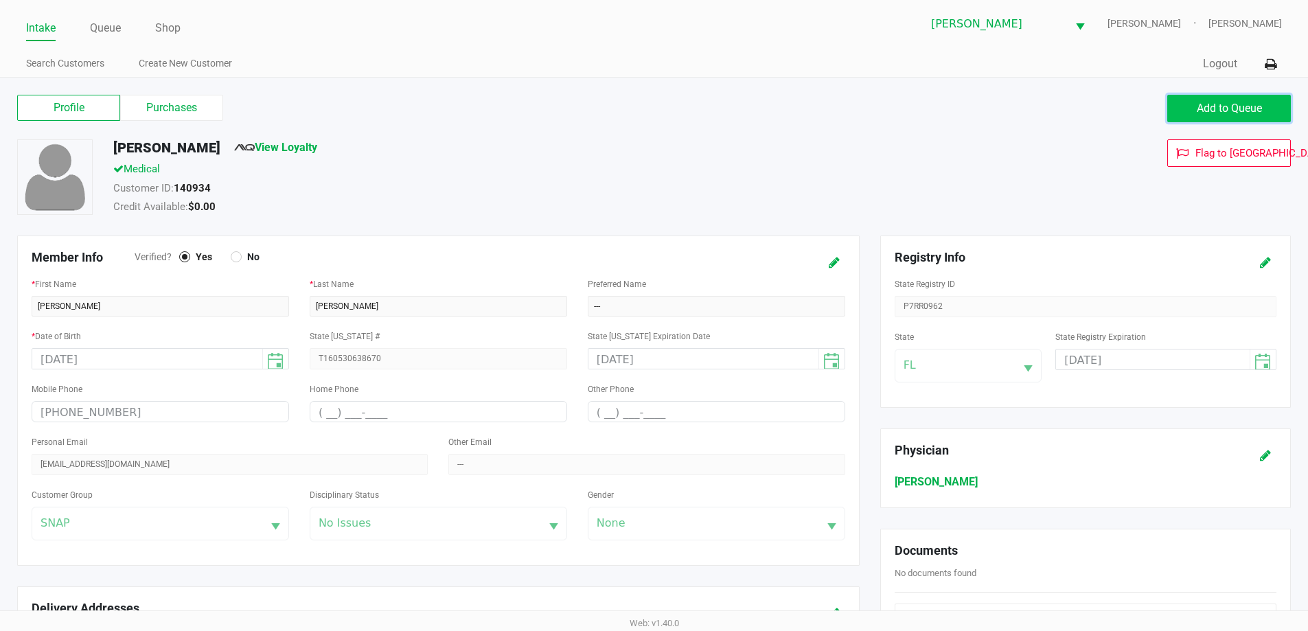
click at [1199, 104] on span "Add to Queue" at bounding box center [1229, 108] width 65 height 13
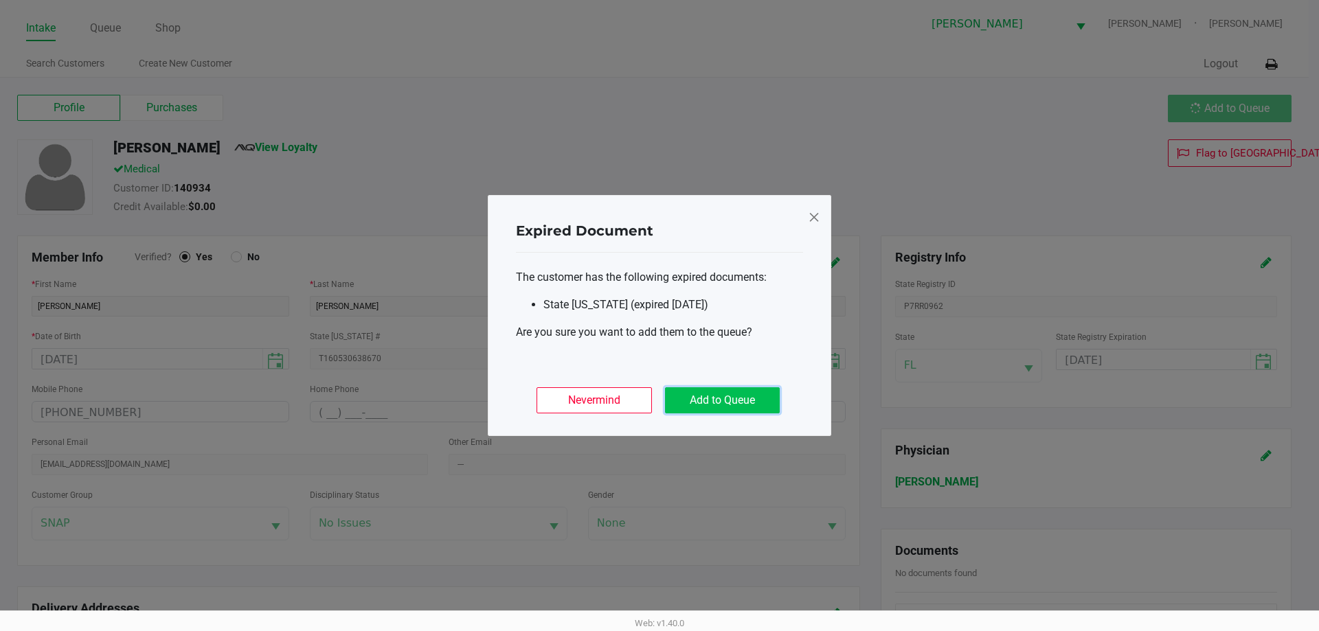
click at [708, 394] on button "Add to Queue" at bounding box center [722, 400] width 115 height 26
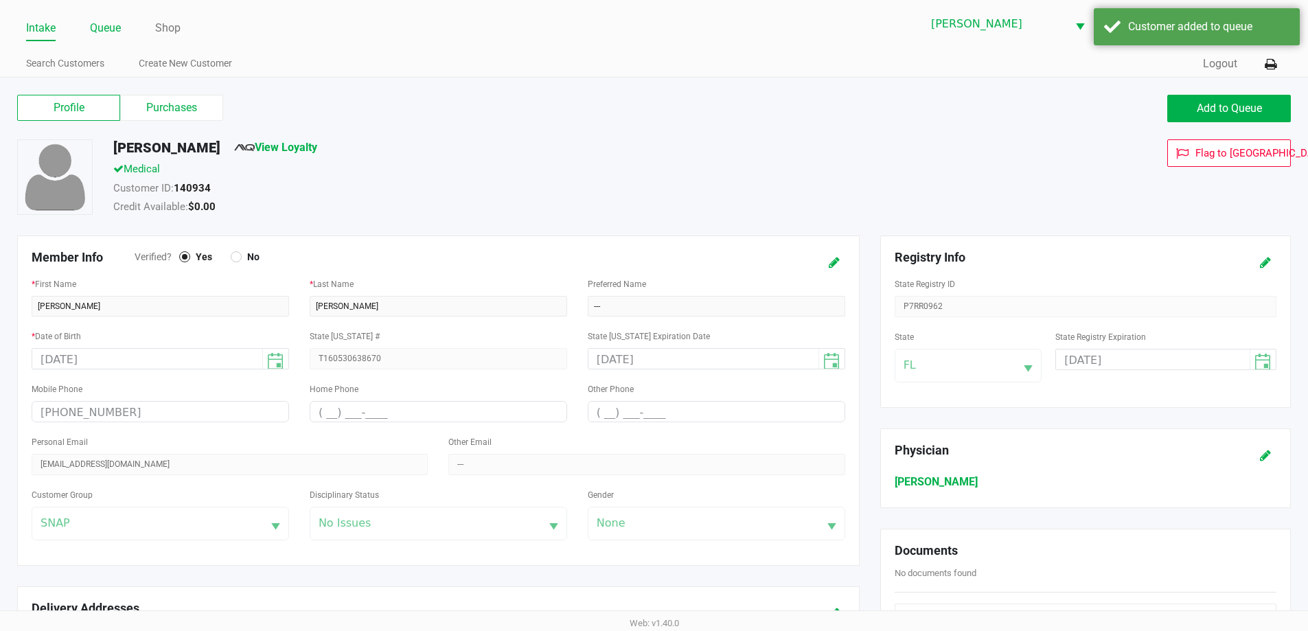
click at [115, 34] on link "Queue" at bounding box center [105, 28] width 31 height 19
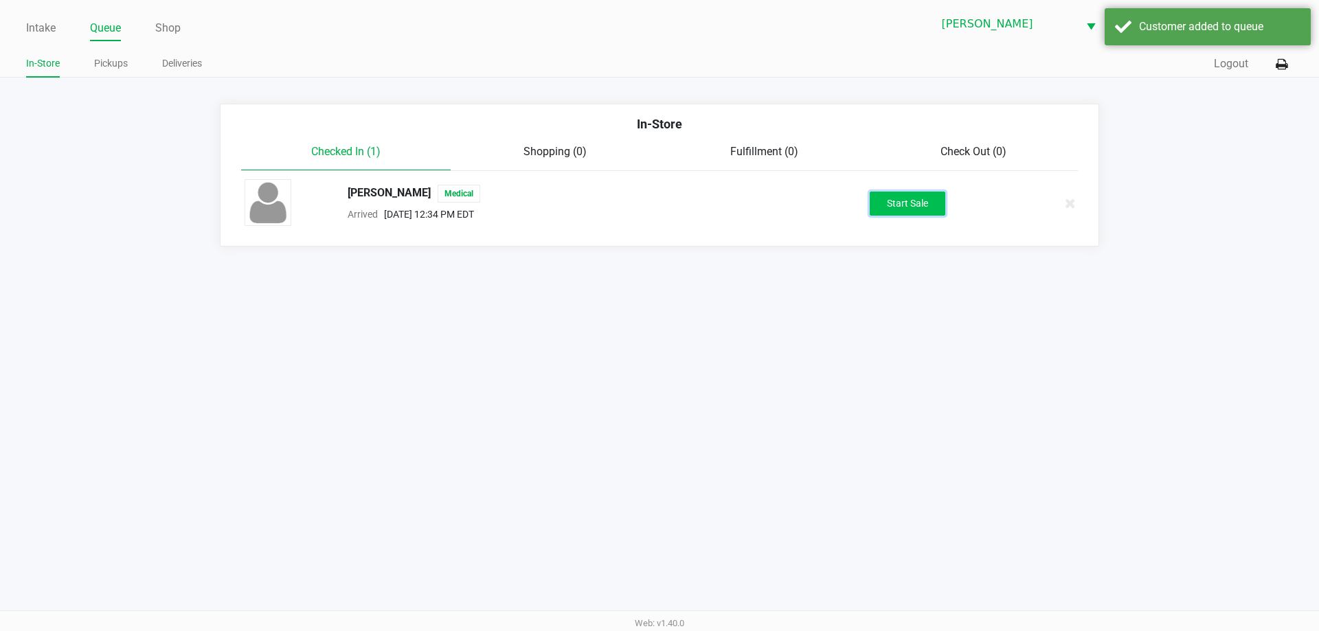
click at [918, 195] on button "Start Sale" at bounding box center [908, 204] width 76 height 24
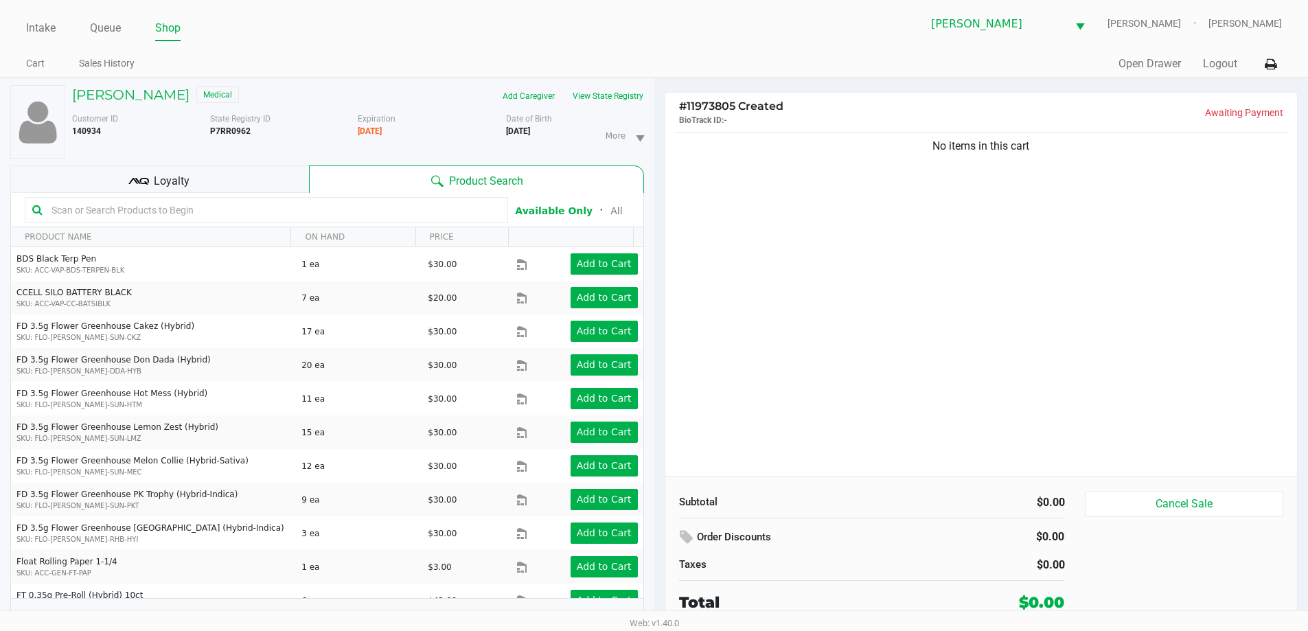
click at [223, 206] on input "text" at bounding box center [273, 210] width 455 height 21
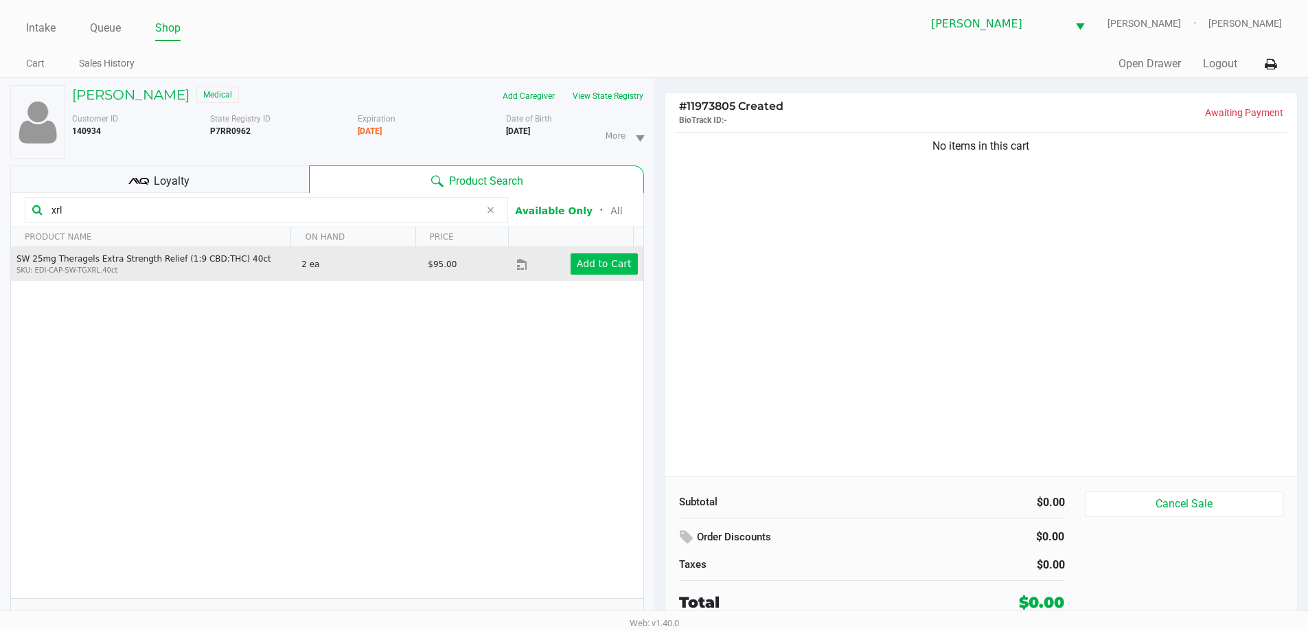
type input "xrl"
click at [594, 258] on app-button-loader "Add to Cart" at bounding box center [604, 263] width 55 height 11
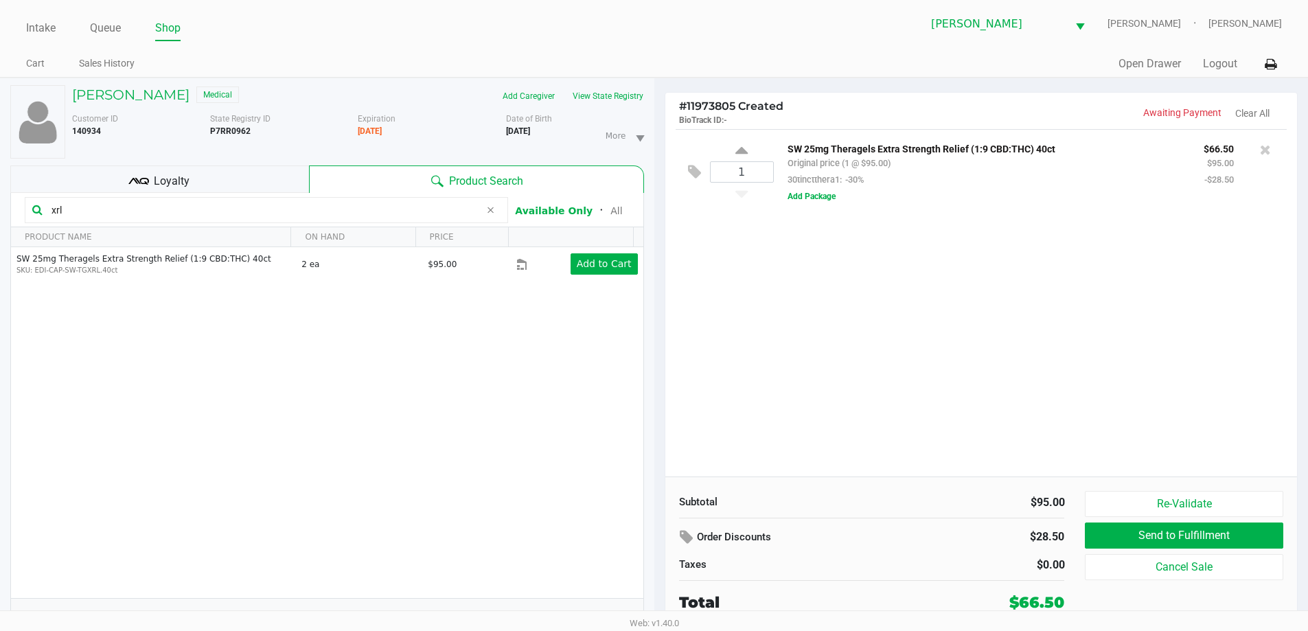
click at [824, 314] on div "1 SW 25mg Theragels Extra Strength Relief (1:9 CBD:THC) 40ct Original price (1 …" at bounding box center [982, 303] width 633 height 348
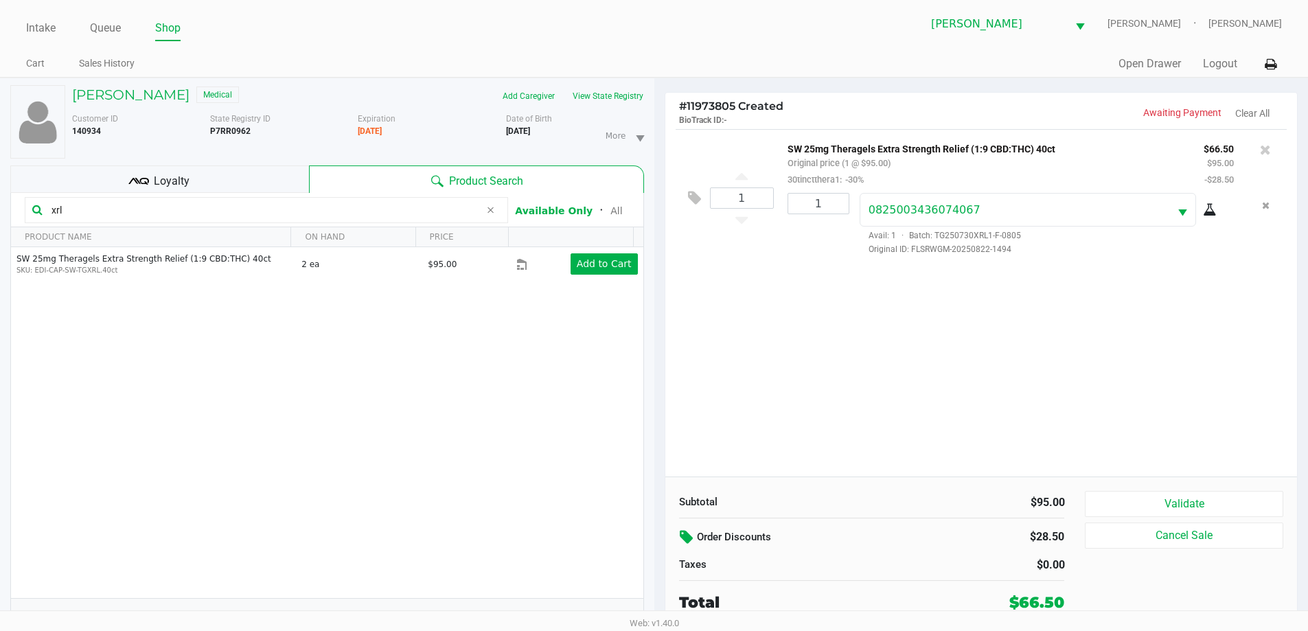
click at [683, 533] on icon at bounding box center [688, 538] width 16 height 16
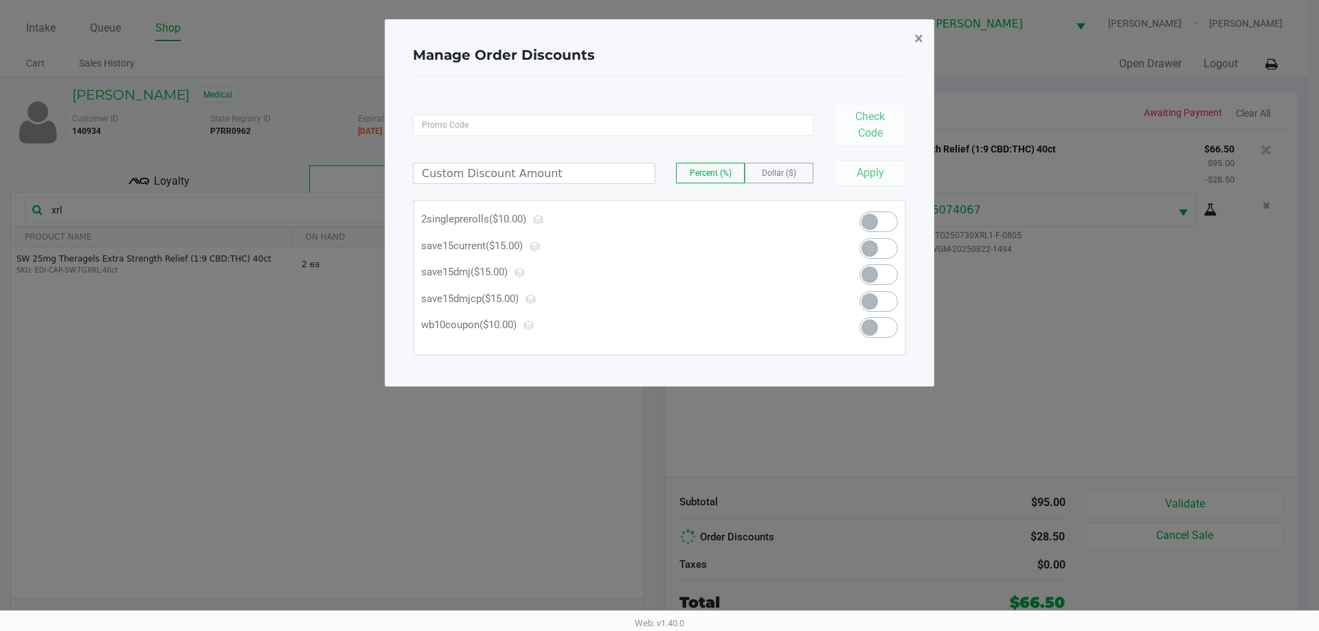
click at [917, 37] on span "×" at bounding box center [918, 38] width 9 height 19
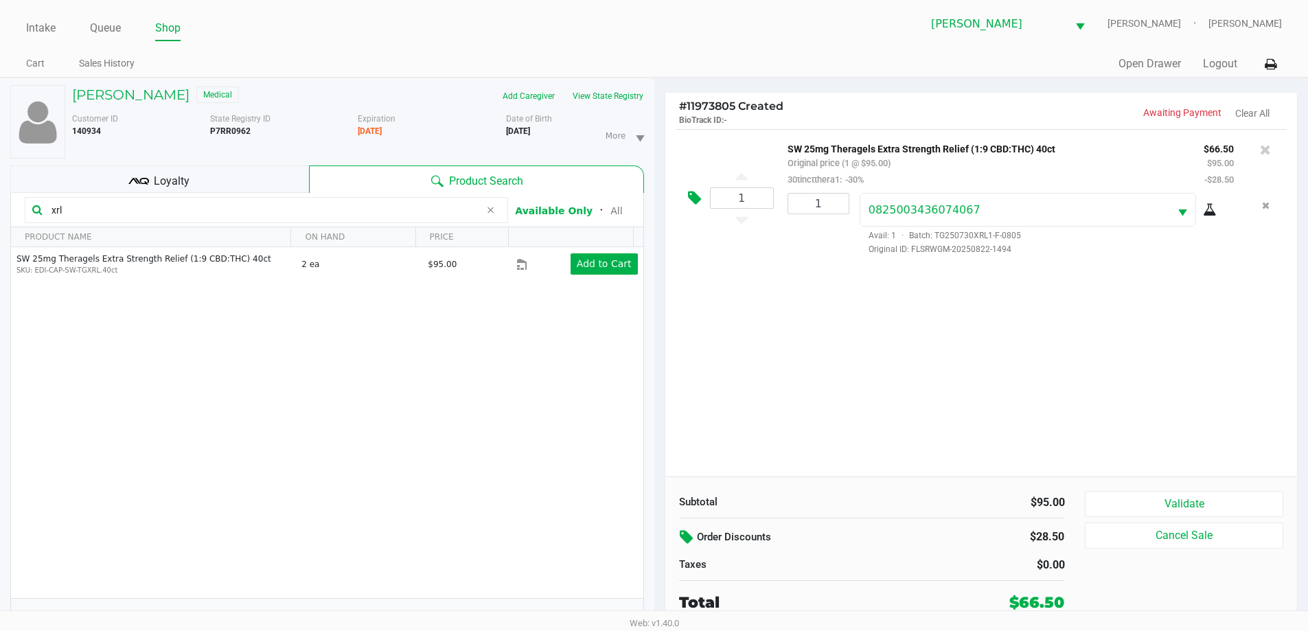
click at [700, 199] on icon at bounding box center [694, 198] width 13 height 16
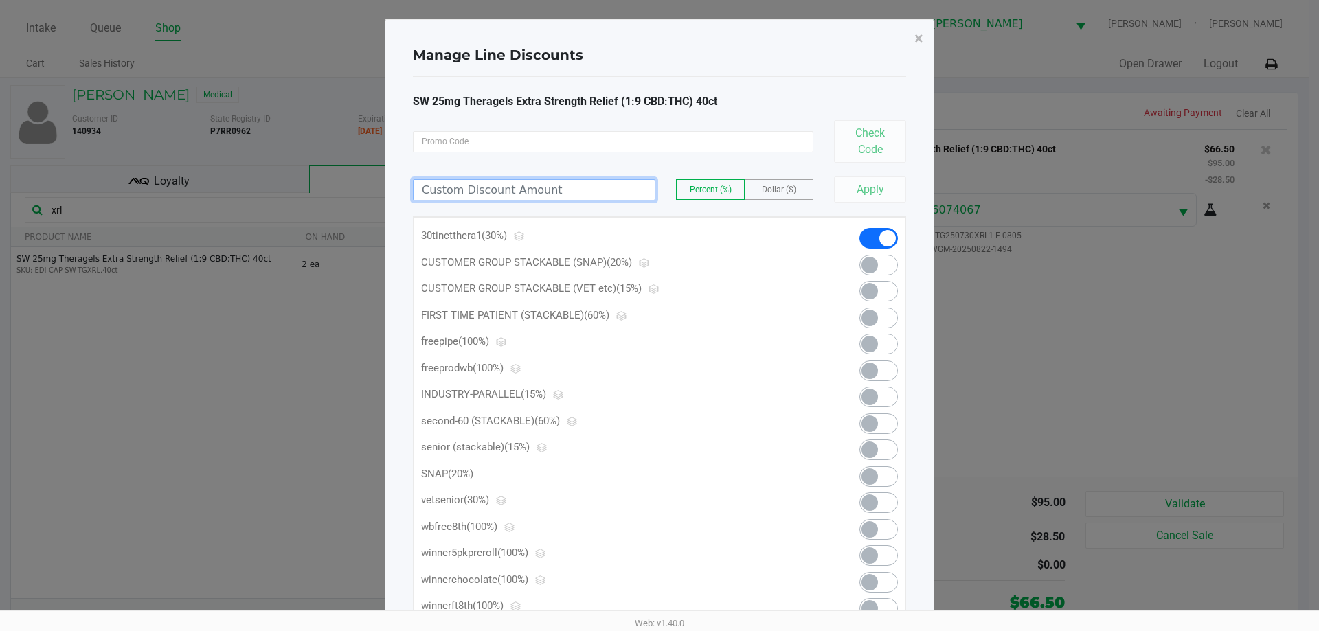
click at [538, 188] on input at bounding box center [533, 190] width 241 height 20
type input "10.00"
click at [699, 188] on span "Percent (%)" at bounding box center [711, 190] width 42 height 10
click at [865, 190] on button "Apply" at bounding box center [870, 190] width 72 height 26
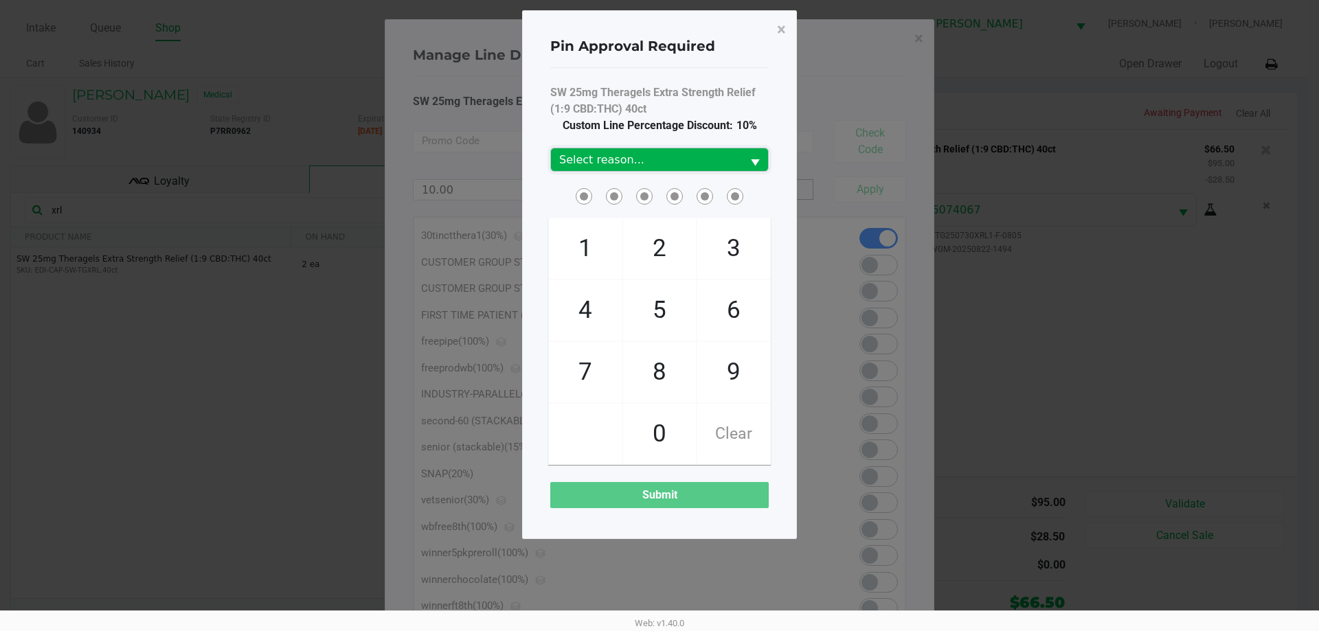
click at [716, 148] on span "Select reason..." at bounding box center [646, 159] width 191 height 23
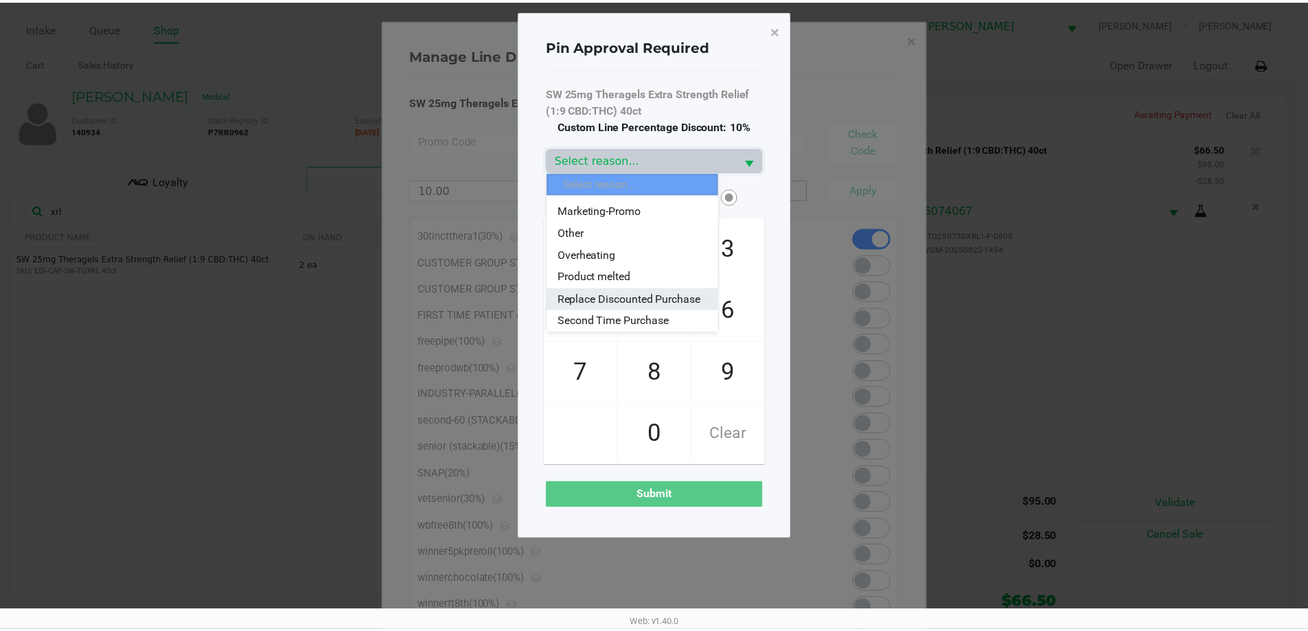
scroll to position [96, 0]
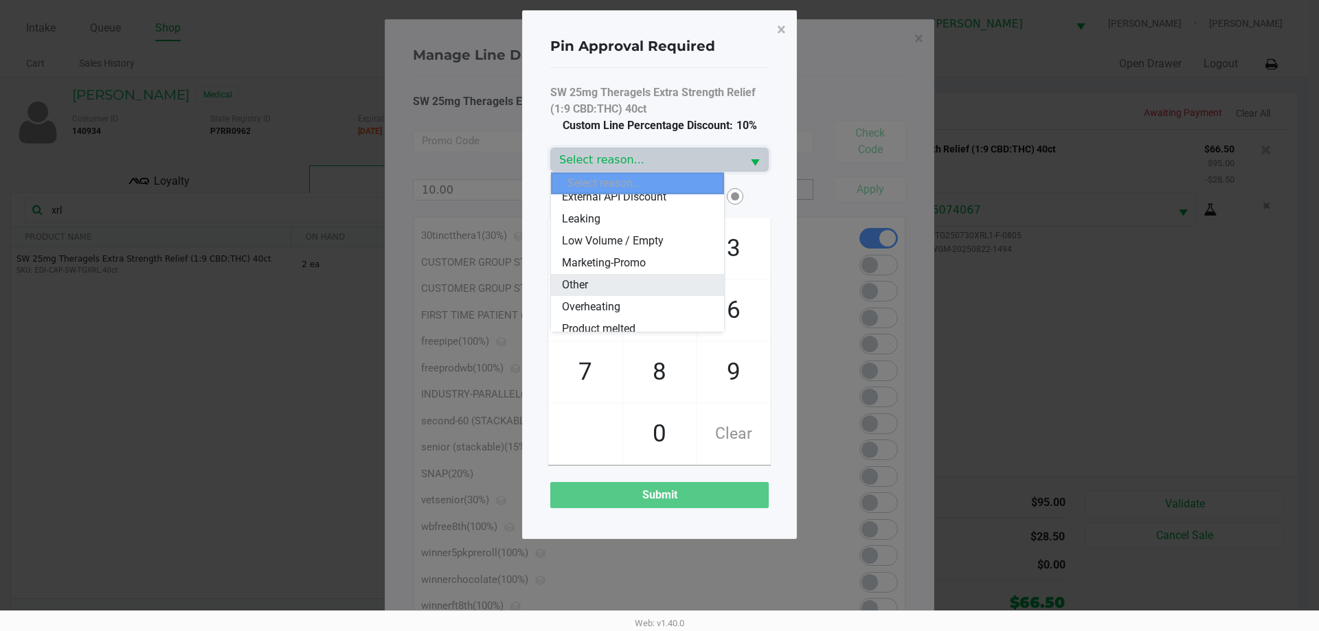
click at [668, 277] on li "Other" at bounding box center [637, 285] width 173 height 22
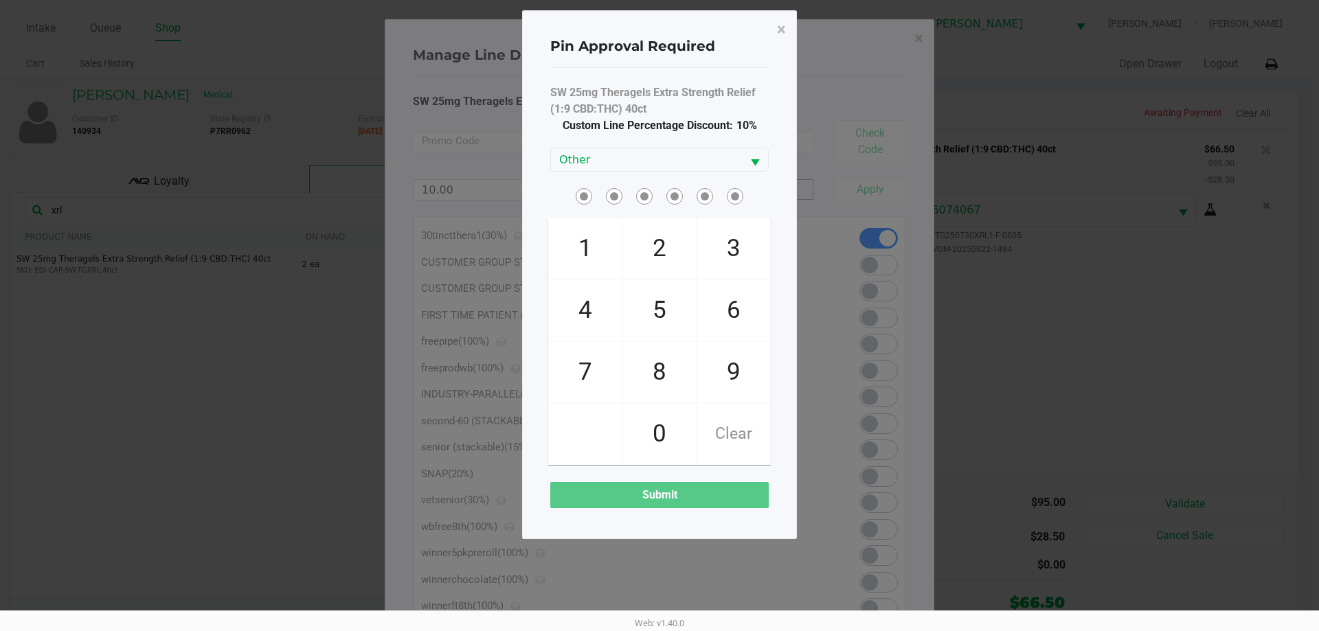
drag, startPoint x: 581, startPoint y: 298, endPoint x: 641, endPoint y: 268, distance: 67.0
click at [582, 298] on span "4" at bounding box center [585, 310] width 73 height 60
checkbox input "true"
click at [644, 261] on span "2" at bounding box center [659, 248] width 73 height 60
checkbox input "true"
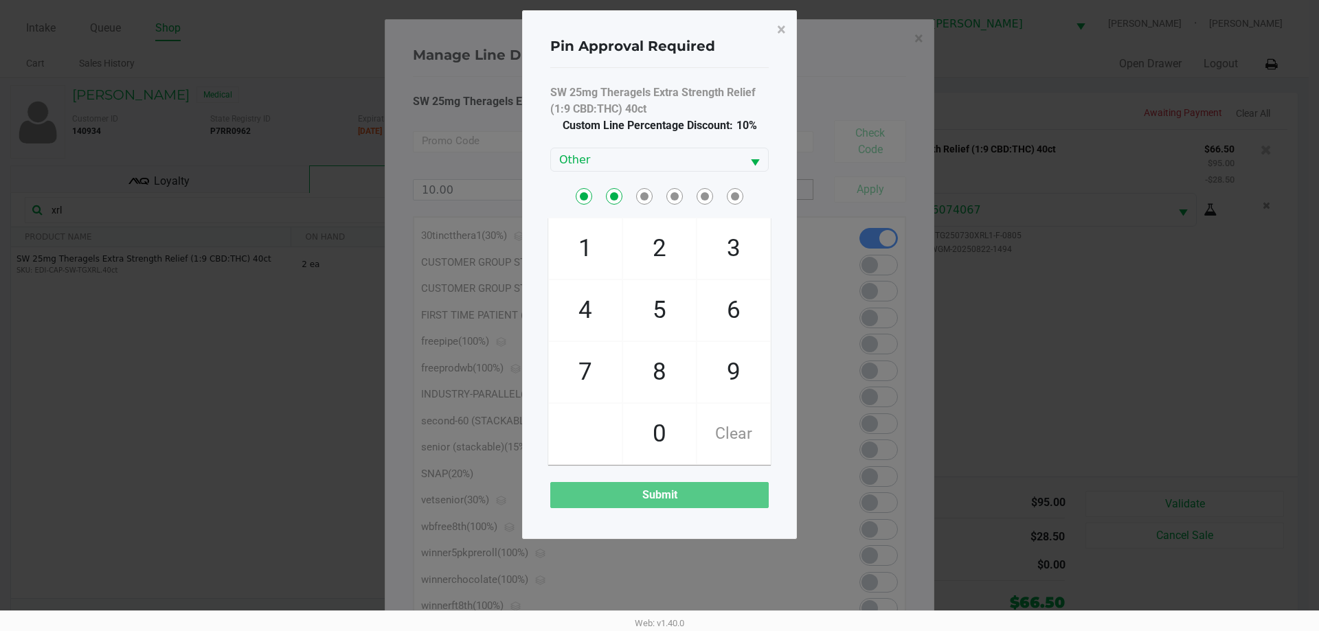
click at [589, 258] on span "1" at bounding box center [585, 248] width 73 height 60
checkbox input "true"
click at [721, 369] on span "9" at bounding box center [733, 372] width 73 height 60
checkbox input "true"
click at [721, 369] on span "9" at bounding box center [733, 372] width 73 height 60
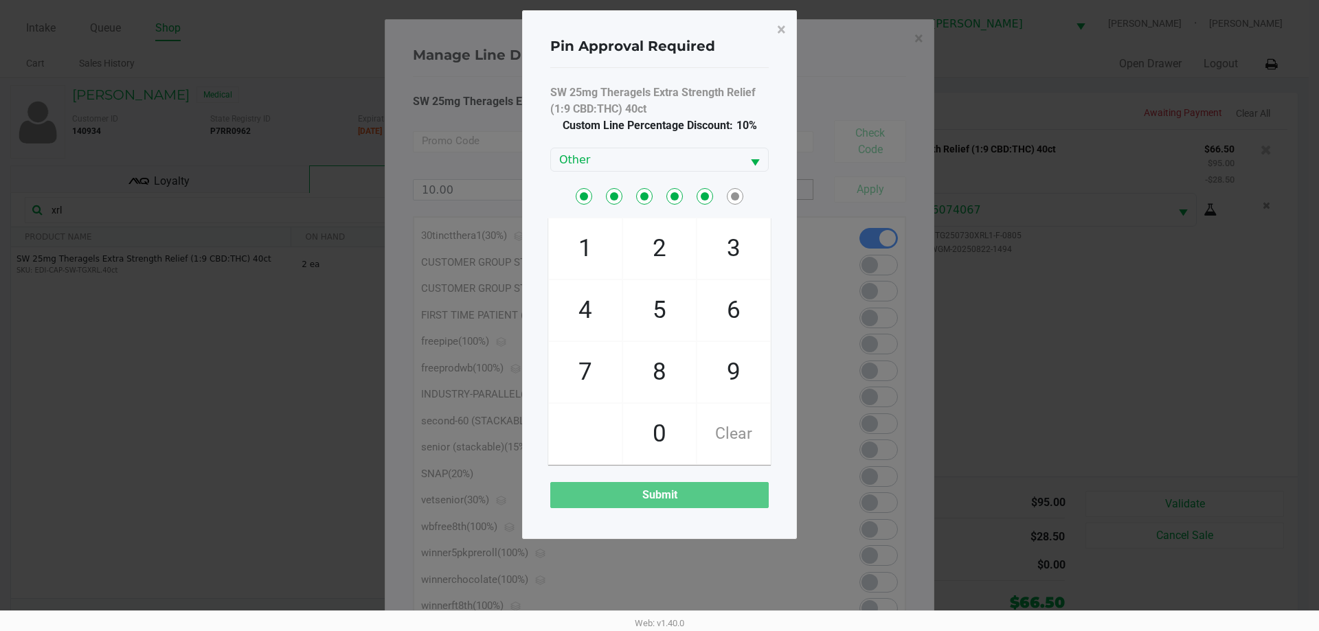
checkbox input "true"
click at [667, 320] on span "5" at bounding box center [659, 310] width 73 height 60
checkbox input "true"
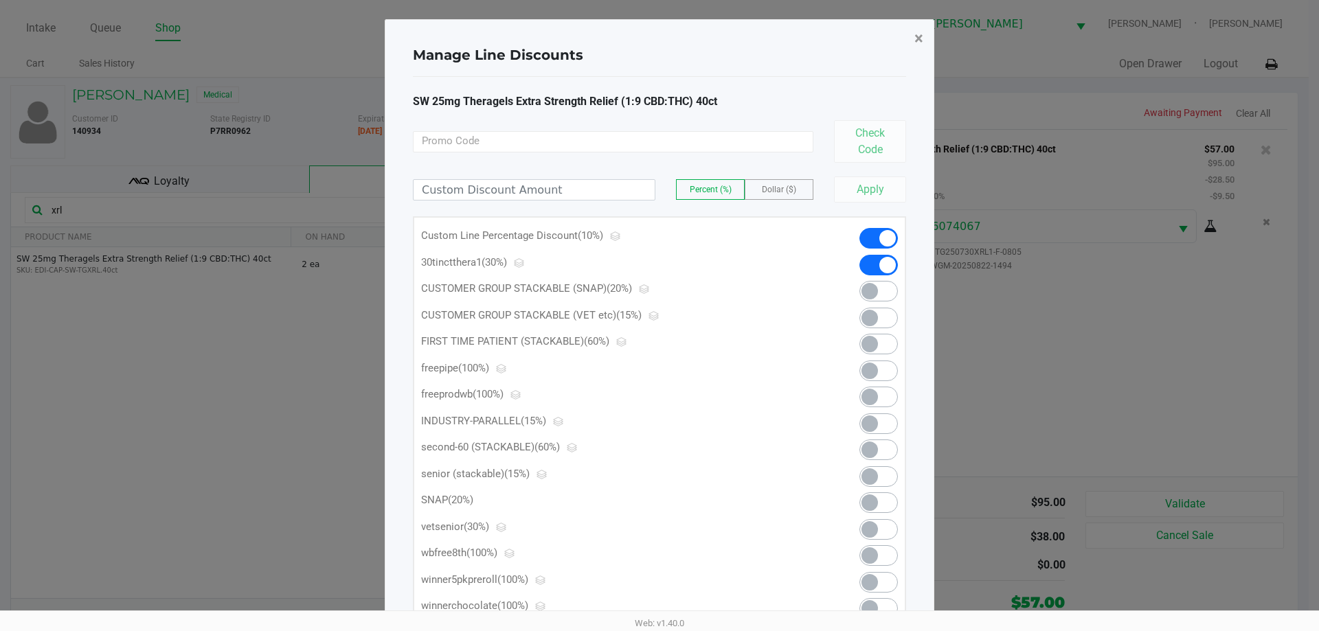
click at [920, 34] on span "×" at bounding box center [918, 38] width 9 height 19
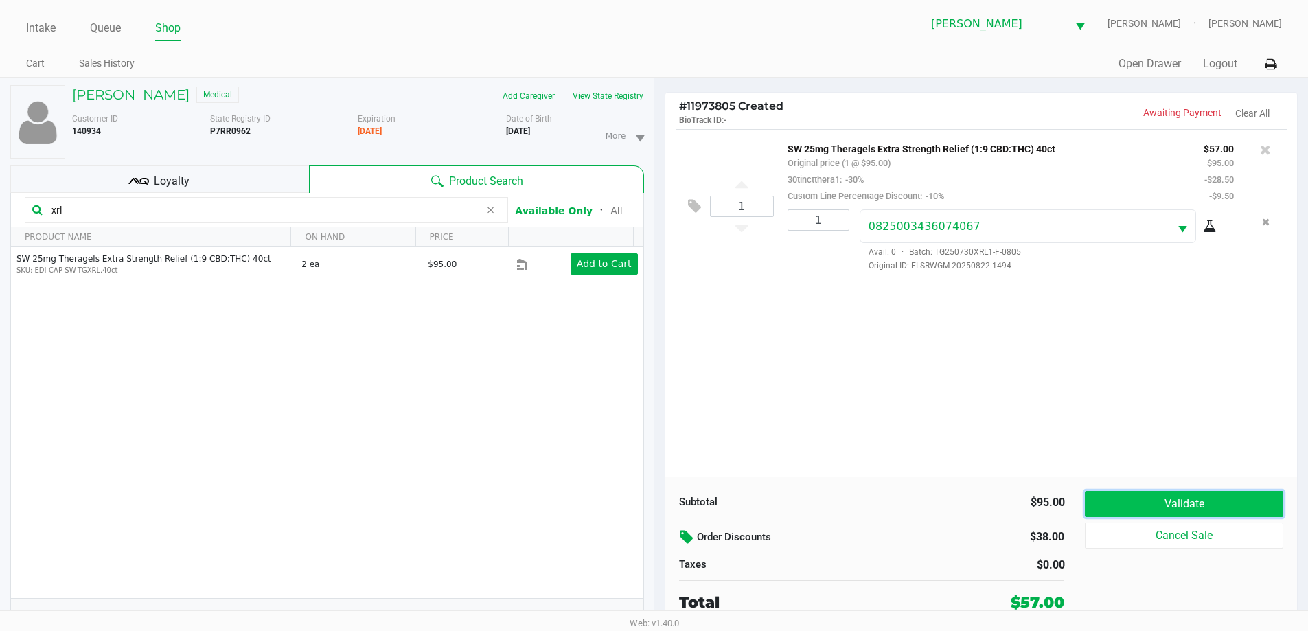
click at [1189, 503] on button "Validate" at bounding box center [1184, 504] width 198 height 26
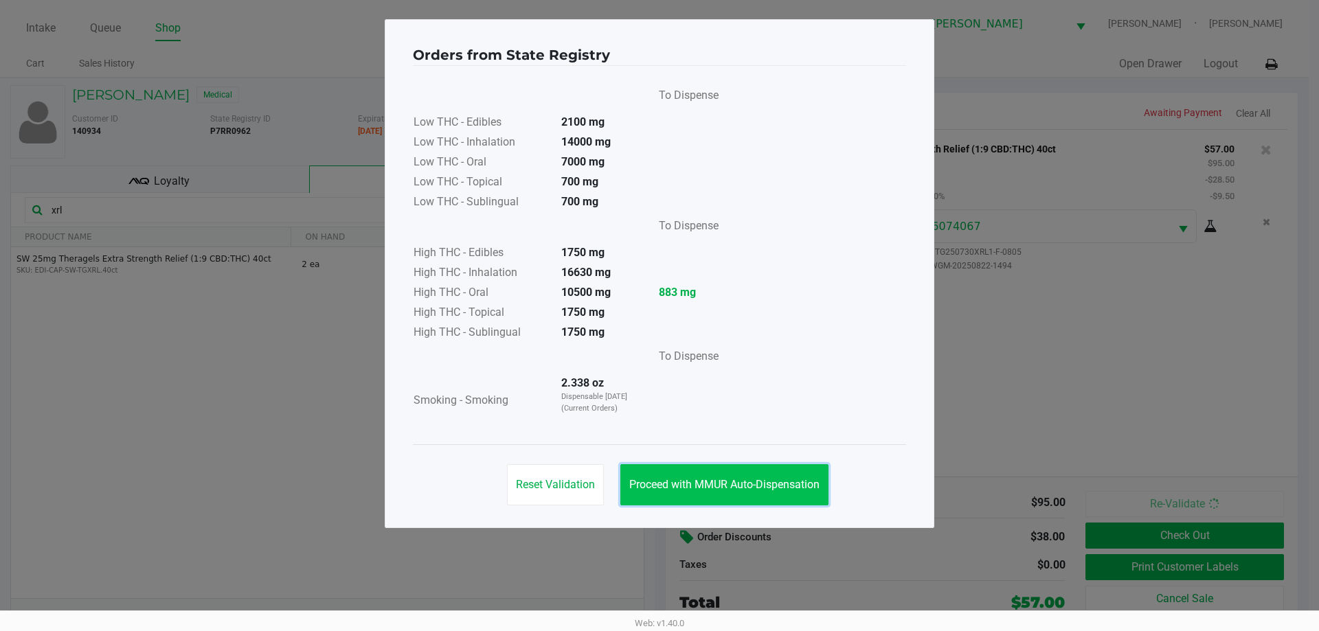
click at [777, 480] on span "Proceed with MMUR Auto-Dispensation" at bounding box center [724, 484] width 190 height 13
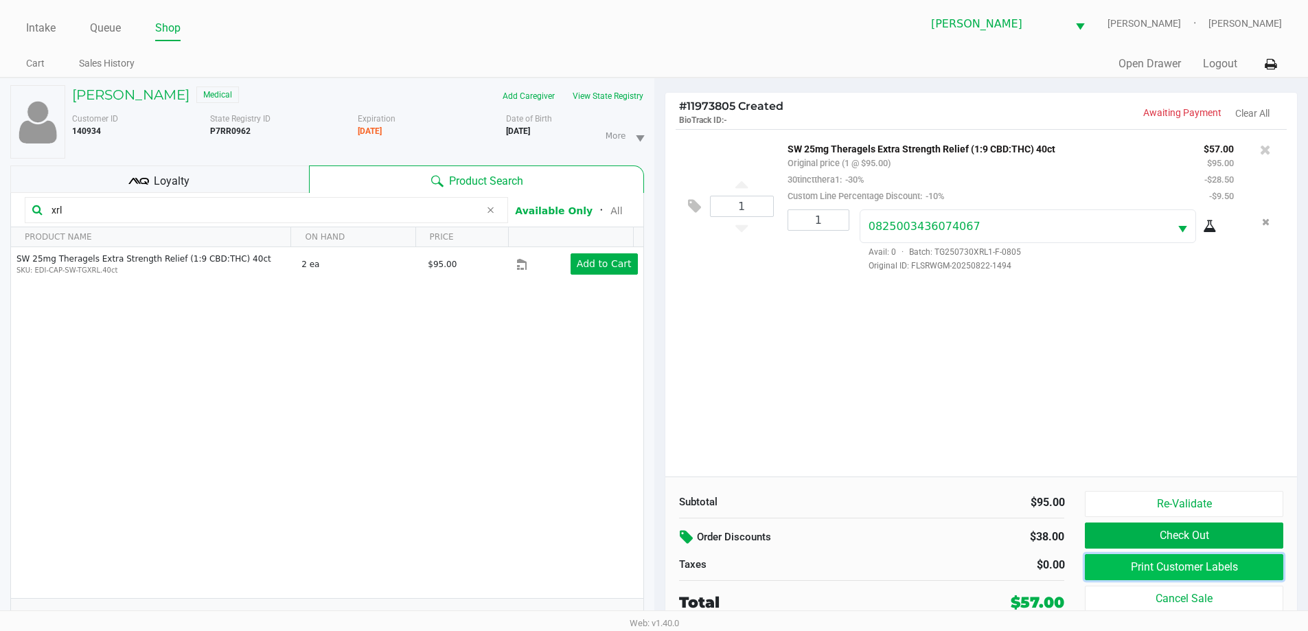
click at [1144, 567] on button "Print Customer Labels" at bounding box center [1184, 567] width 198 height 26
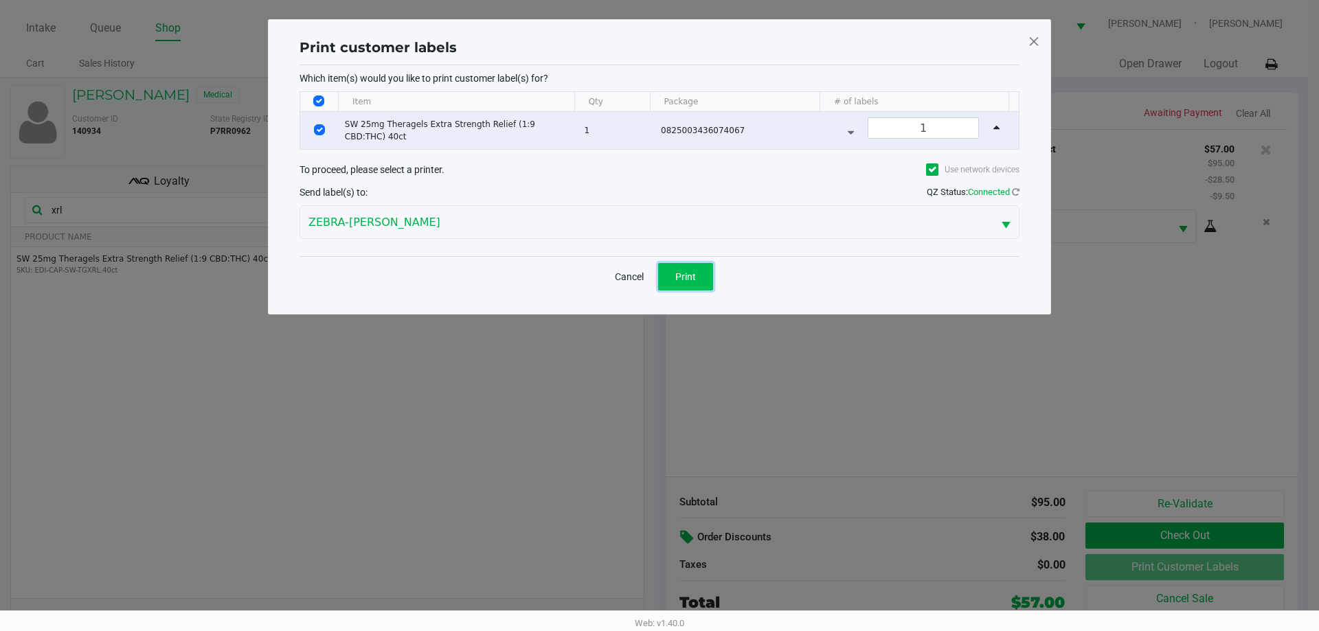
click at [703, 274] on button "Print" at bounding box center [685, 276] width 55 height 27
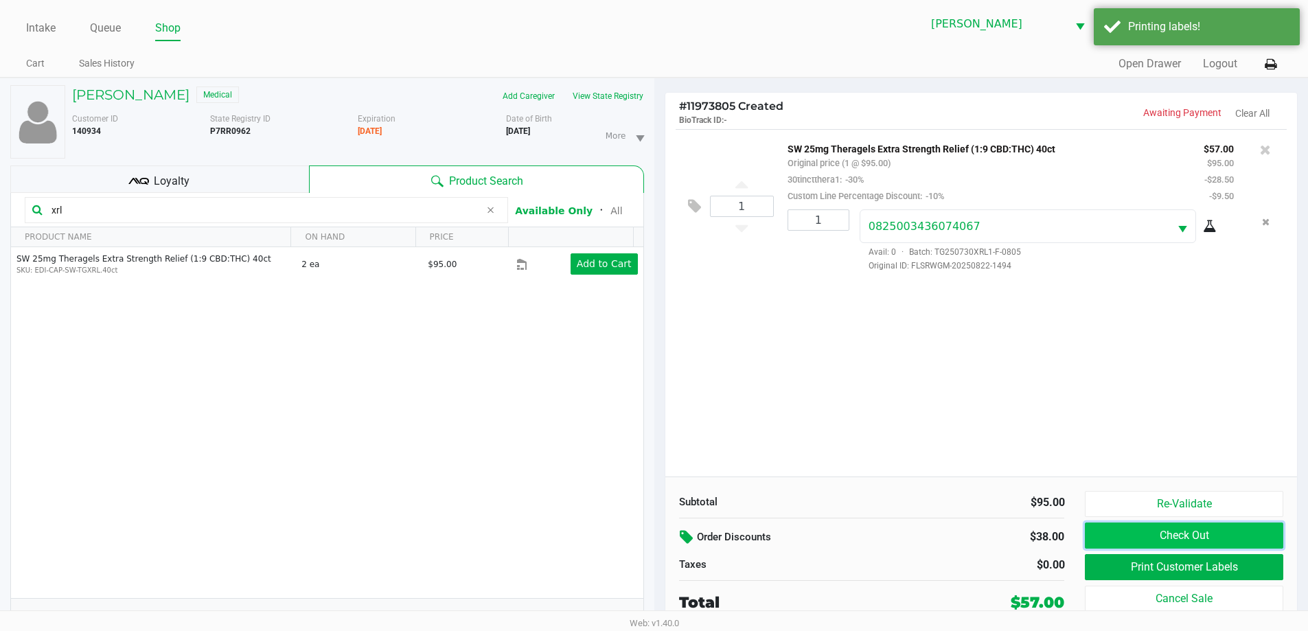
click at [1150, 532] on button "Check Out" at bounding box center [1184, 536] width 198 height 26
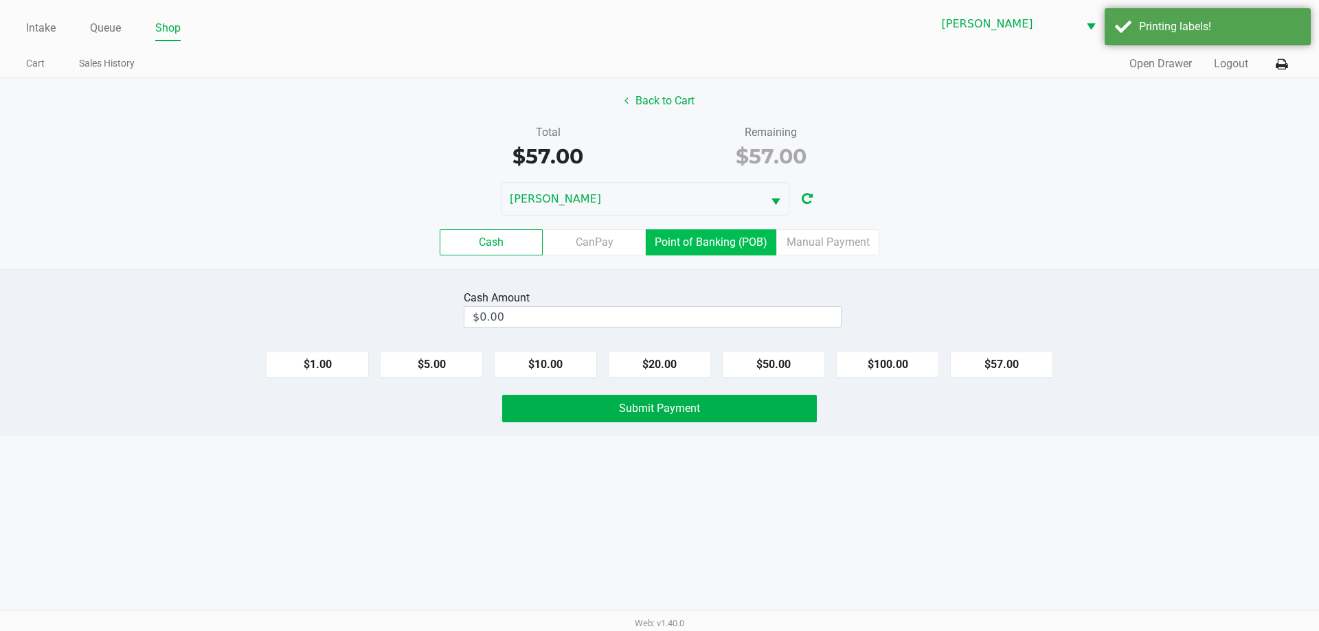
click at [765, 238] on label "Point of Banking (POB)" at bounding box center [711, 242] width 130 height 26
click at [0, 0] on 7 "Point of Banking (POB)" at bounding box center [0, 0] width 0 height 0
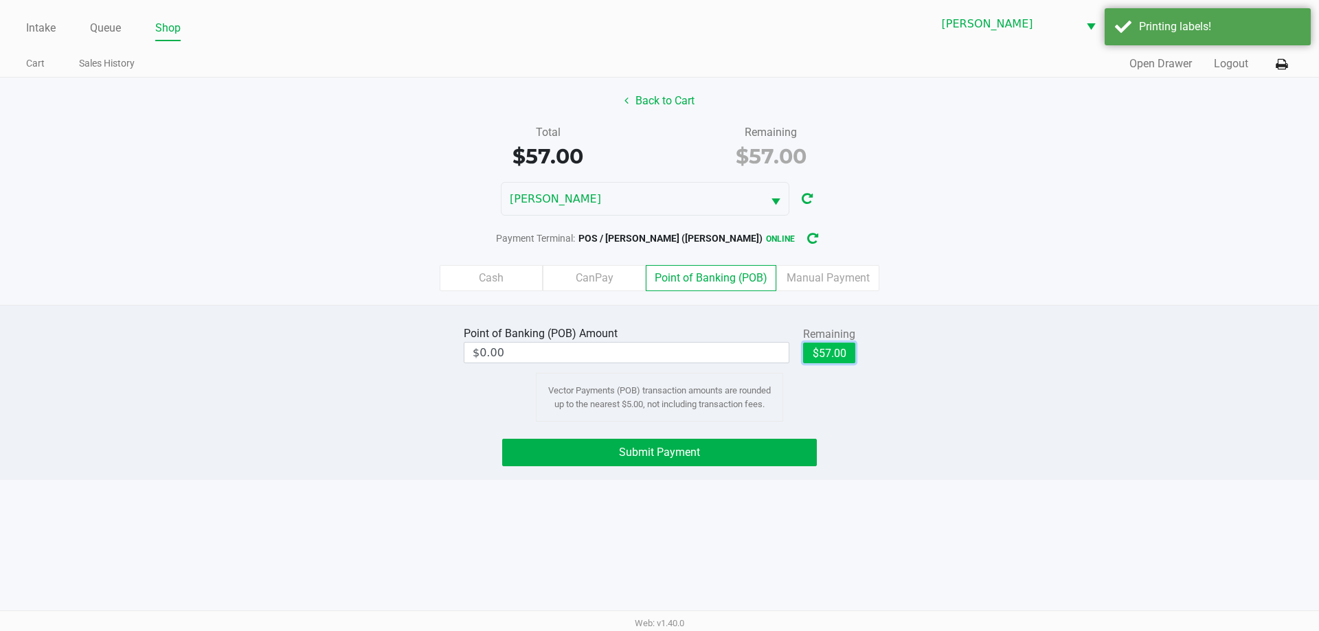
click at [827, 354] on button "$57.00" at bounding box center [829, 353] width 52 height 21
type input "$57.00"
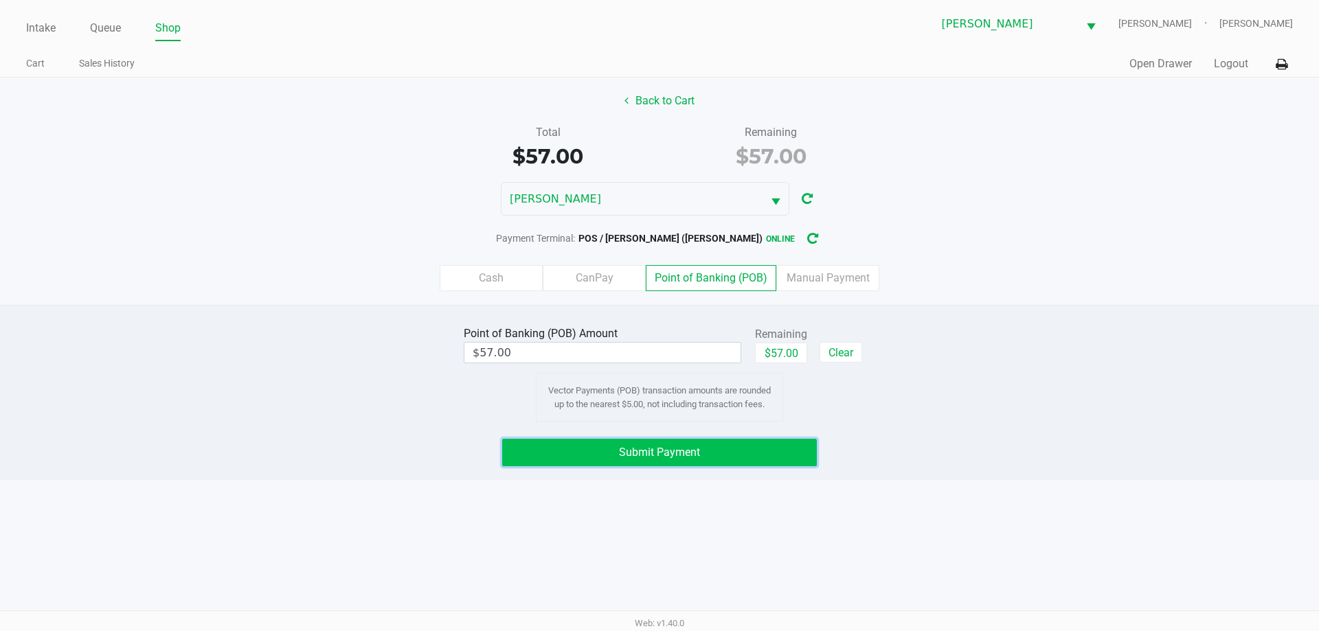
click at [732, 454] on button "Submit Payment" at bounding box center [659, 452] width 315 height 27
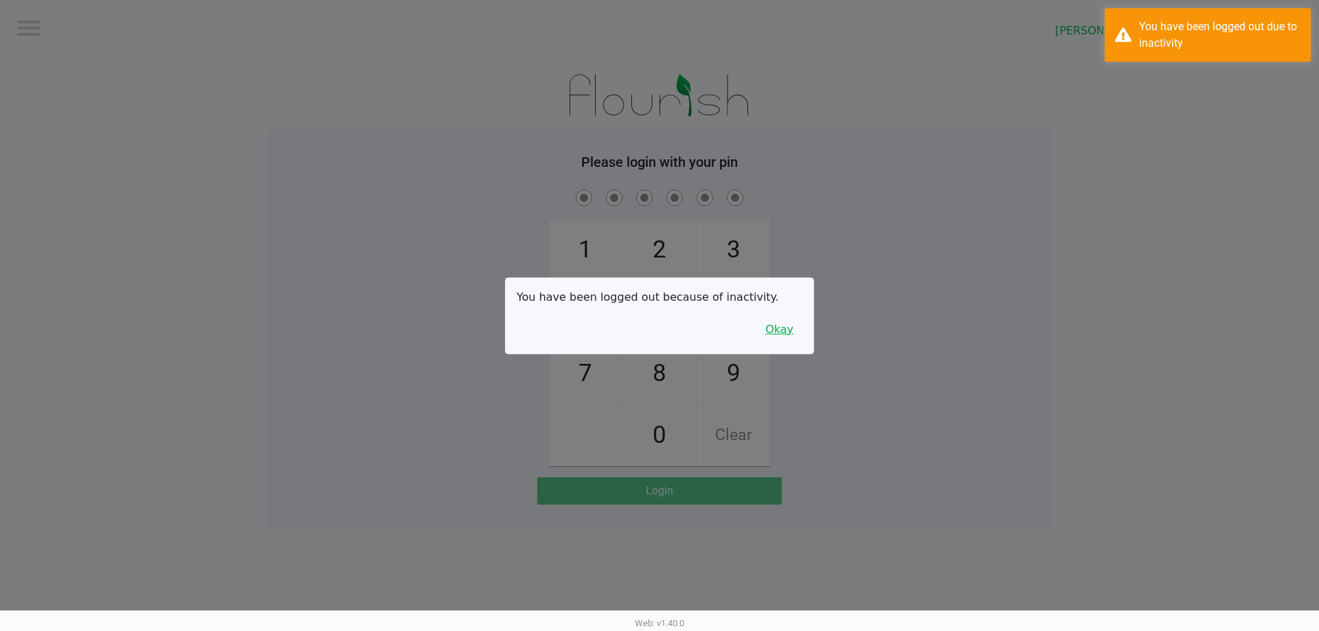
click at [789, 339] on button "Okay" at bounding box center [779, 330] width 46 height 26
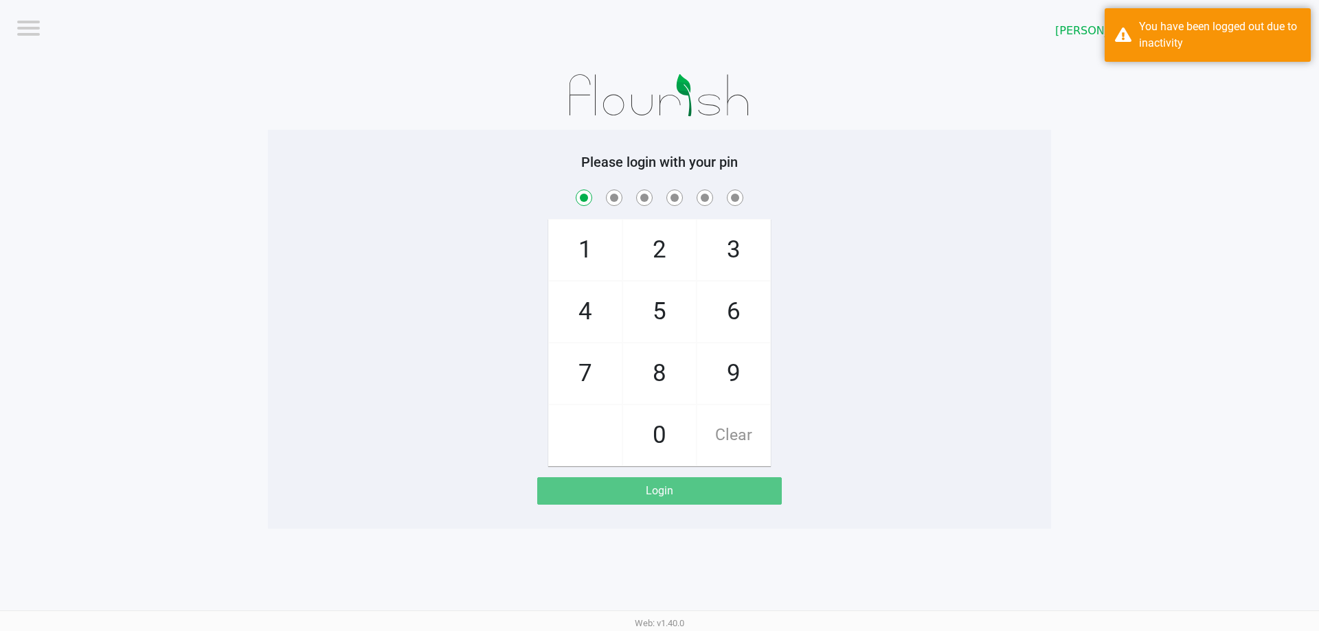
checkbox input "true"
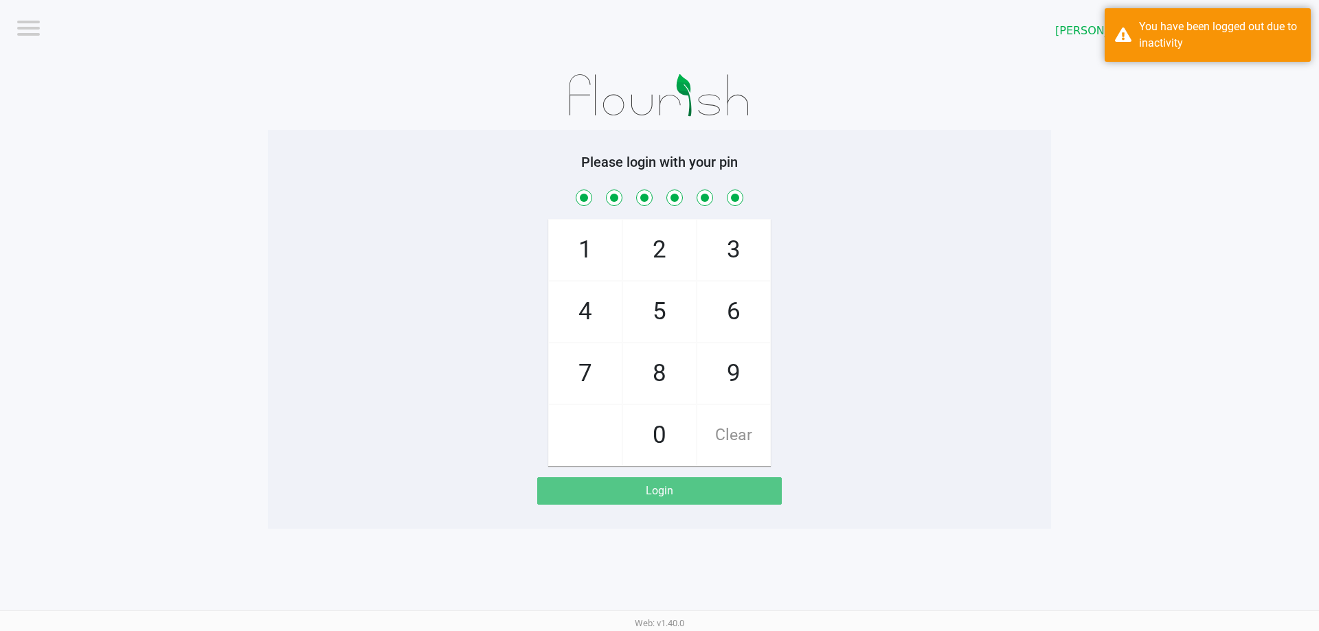
checkbox input "true"
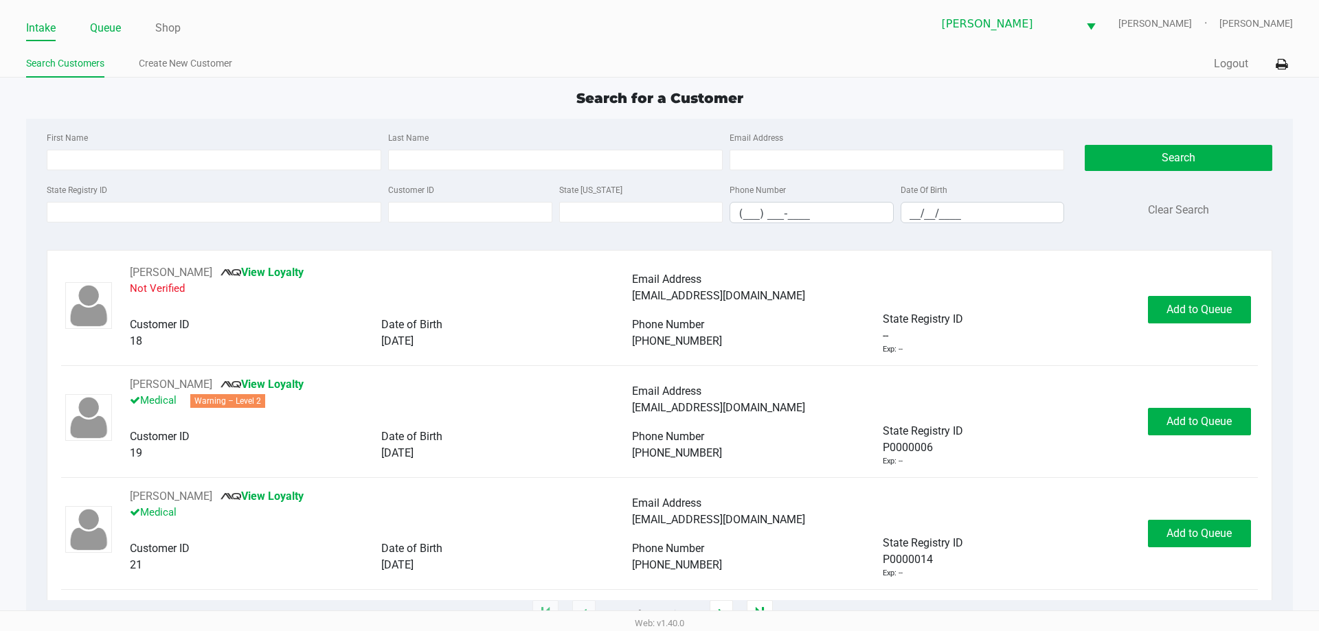
click at [111, 30] on link "Queue" at bounding box center [105, 28] width 31 height 19
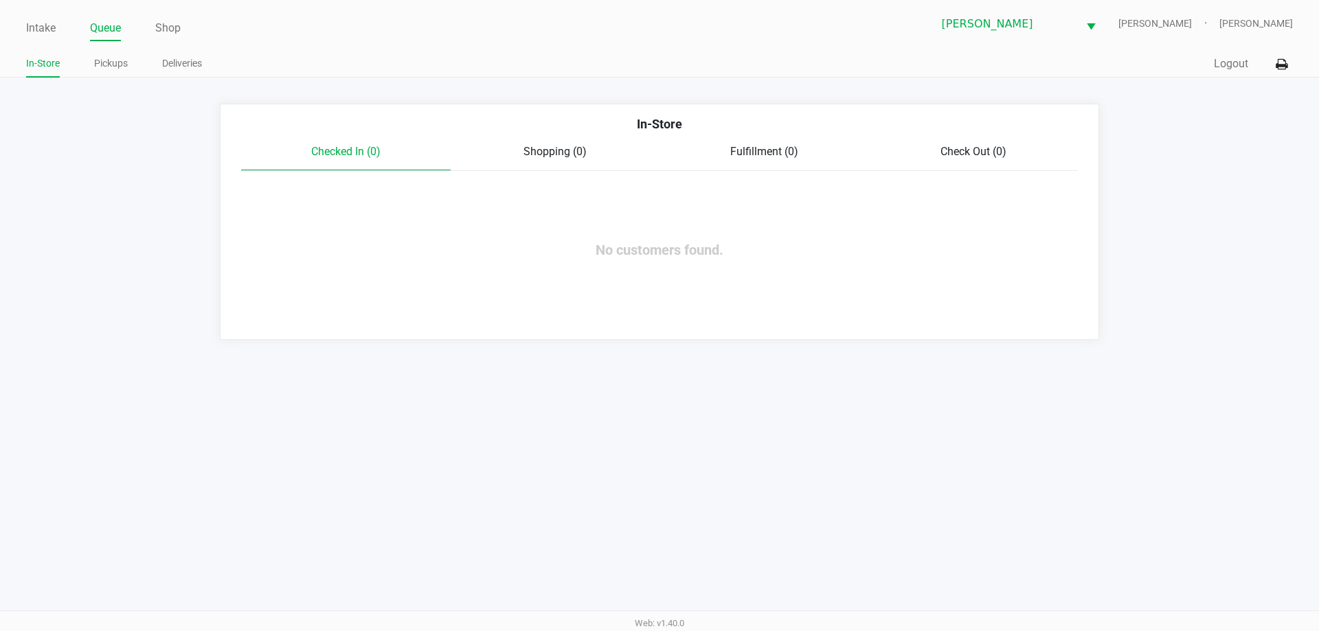
click at [25, 27] on div "Intake Queue Shop Summerfield WC PATSY-CLINE Mike Singleton In-Store Pickups De…" at bounding box center [659, 39] width 1319 height 78
drag, startPoint x: 35, startPoint y: 28, endPoint x: 36, endPoint y: 8, distance: 20.7
click at [36, 28] on link "Intake" at bounding box center [41, 28] width 30 height 19
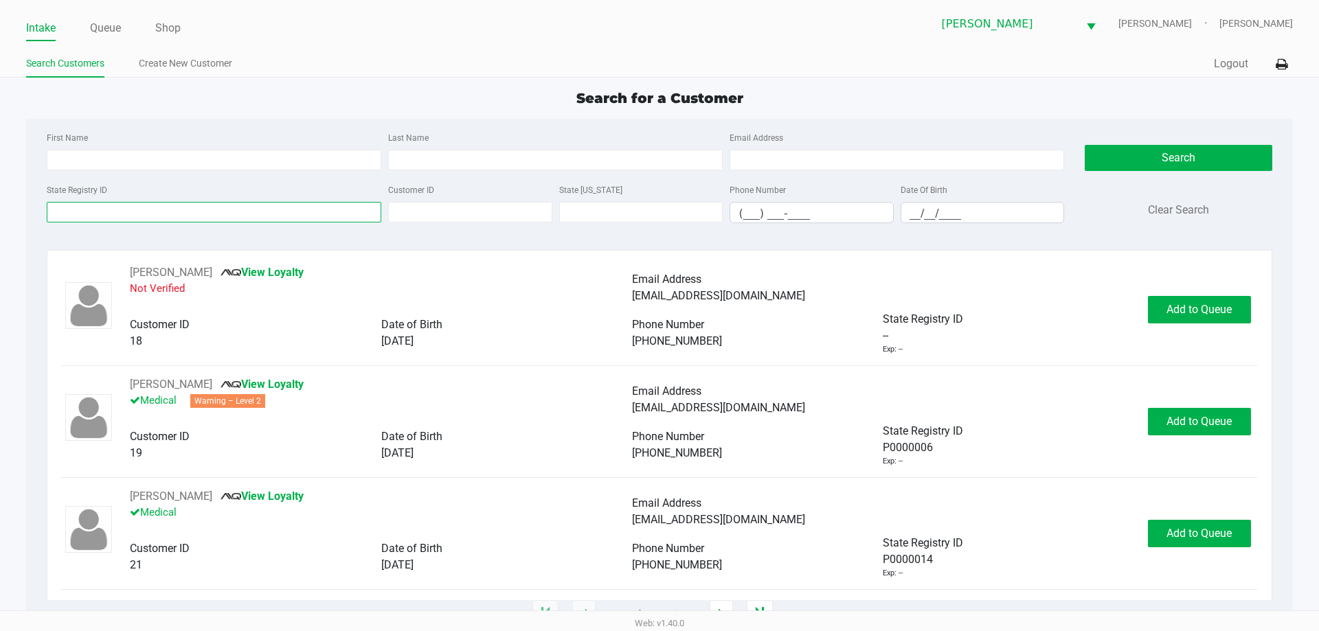
click at [176, 205] on input "State Registry ID" at bounding box center [214, 212] width 334 height 21
type input "p5eh5183"
click at [1188, 149] on button "Search" at bounding box center [1177, 158] width 187 height 26
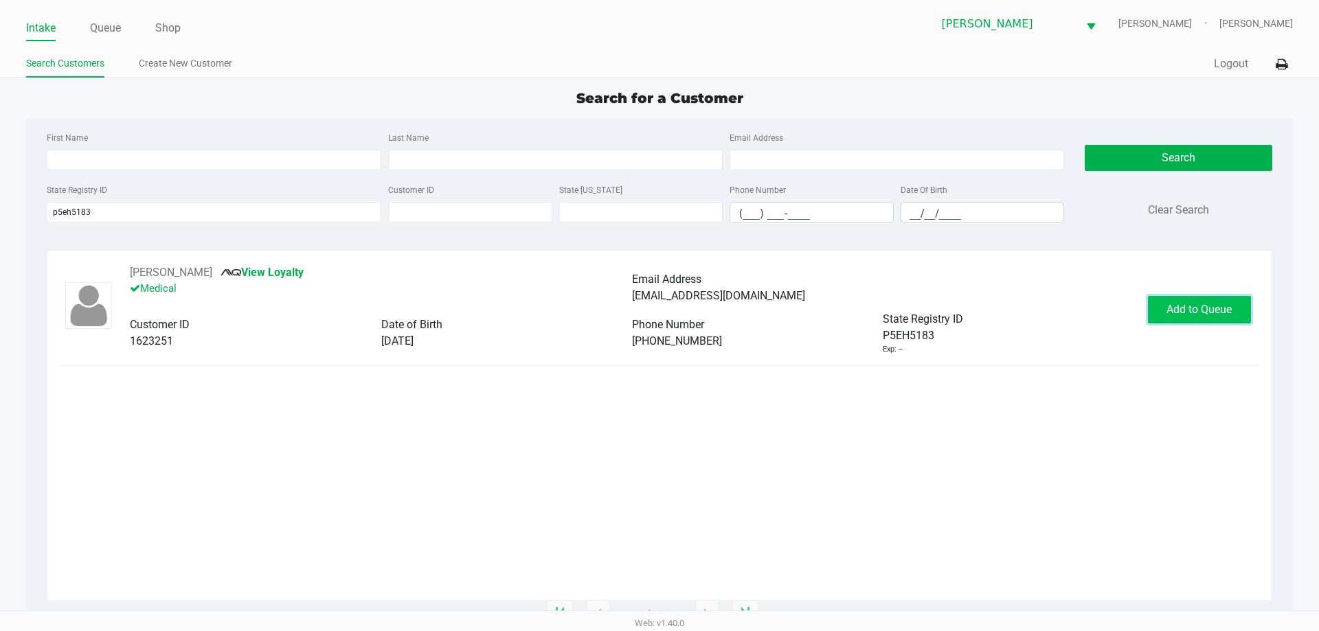
click at [1174, 308] on span "Add to Queue" at bounding box center [1198, 309] width 65 height 13
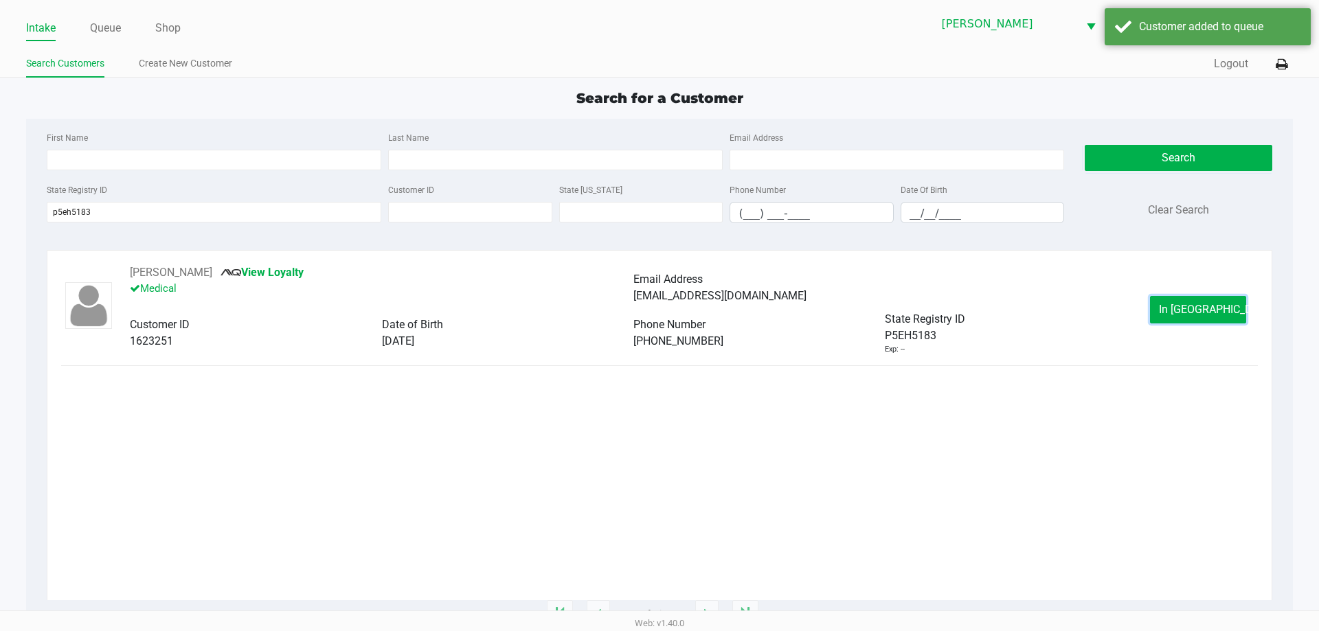
click at [1174, 308] on button "In Queue" at bounding box center [1198, 309] width 96 height 27
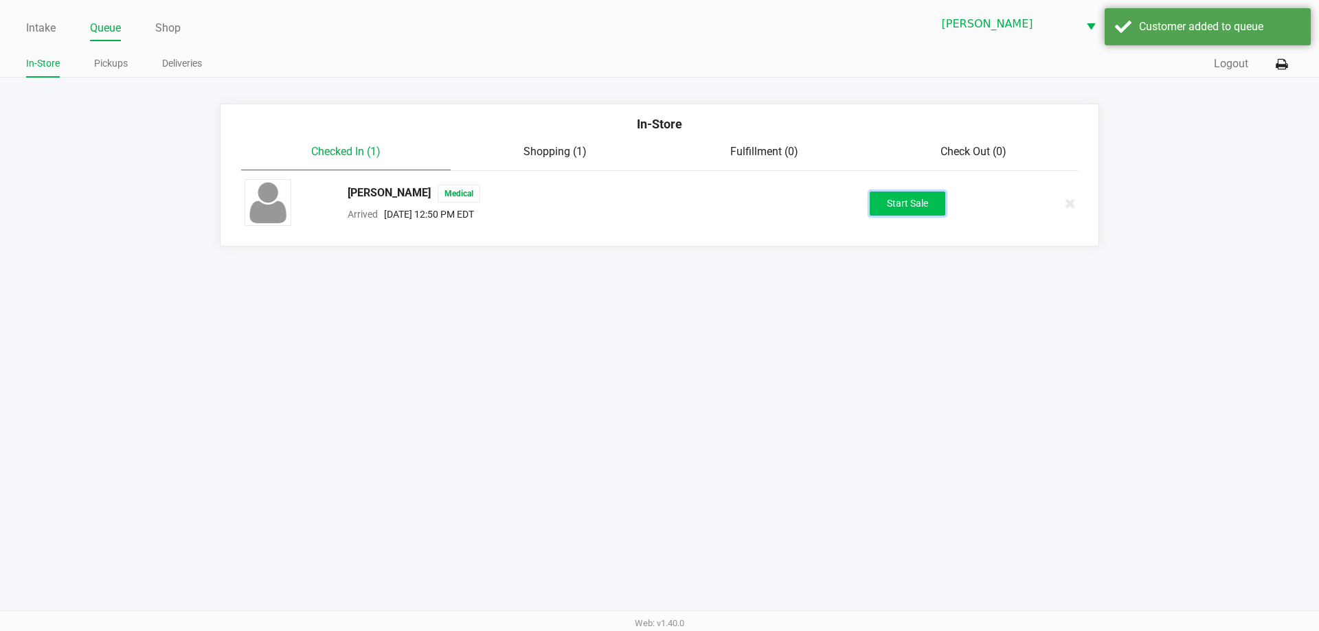
click at [917, 198] on button "Start Sale" at bounding box center [908, 204] width 76 height 24
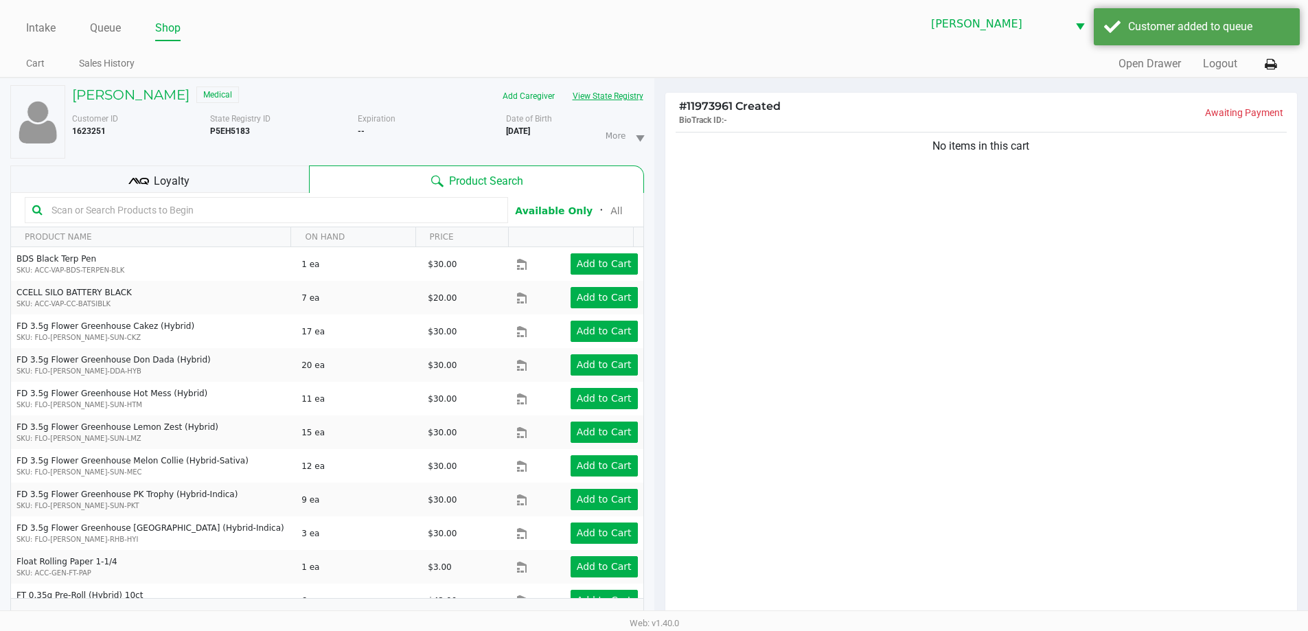
click at [627, 95] on button "View State Registry" at bounding box center [604, 96] width 80 height 22
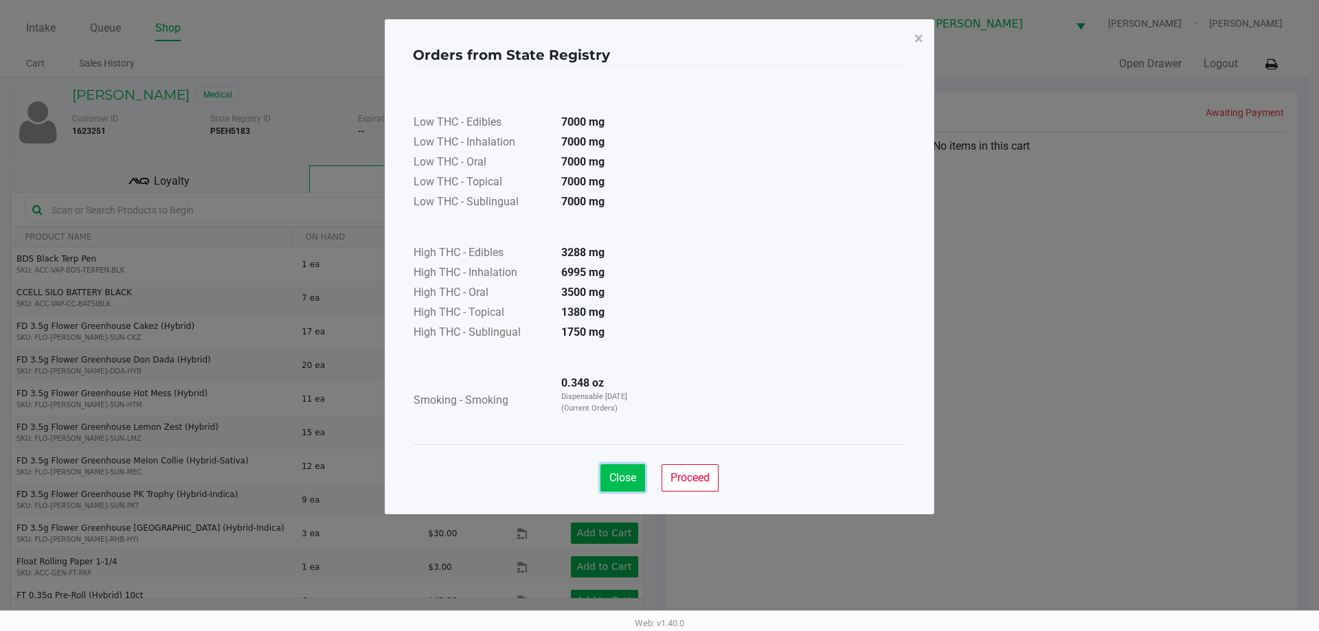
click at [615, 473] on span "Close" at bounding box center [622, 477] width 27 height 13
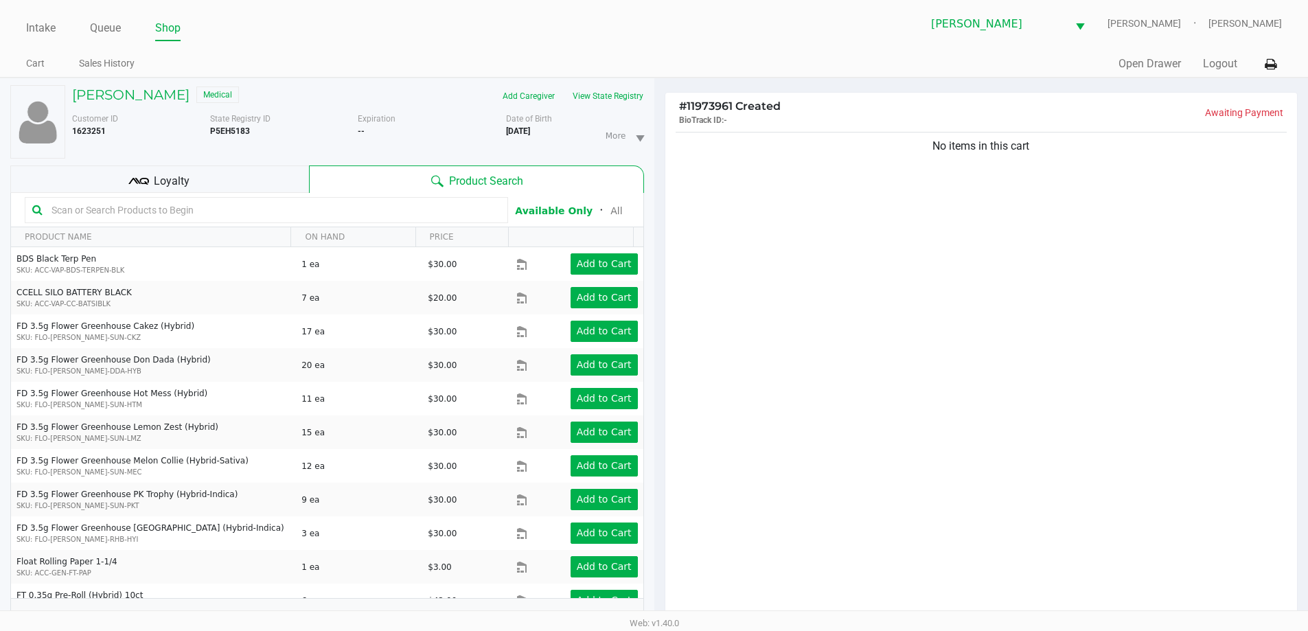
click at [332, 211] on input "text" at bounding box center [273, 210] width 455 height 21
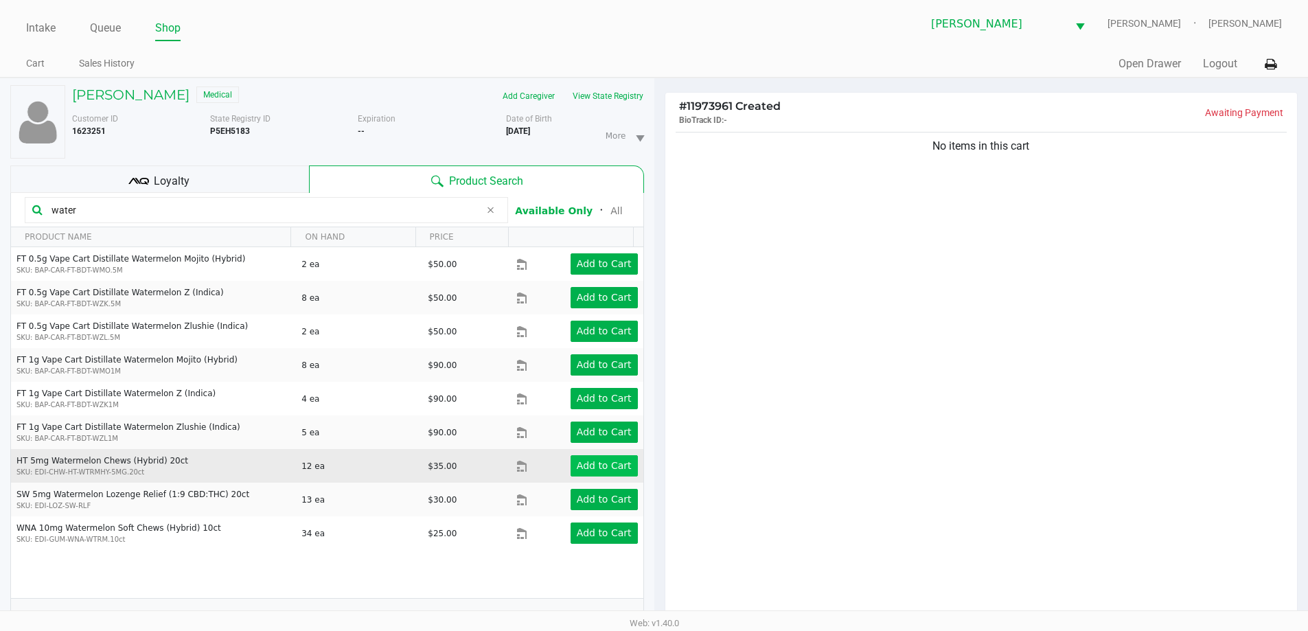
type input "water"
click at [583, 462] on app-button-loader "Add to Cart" at bounding box center [604, 465] width 55 height 11
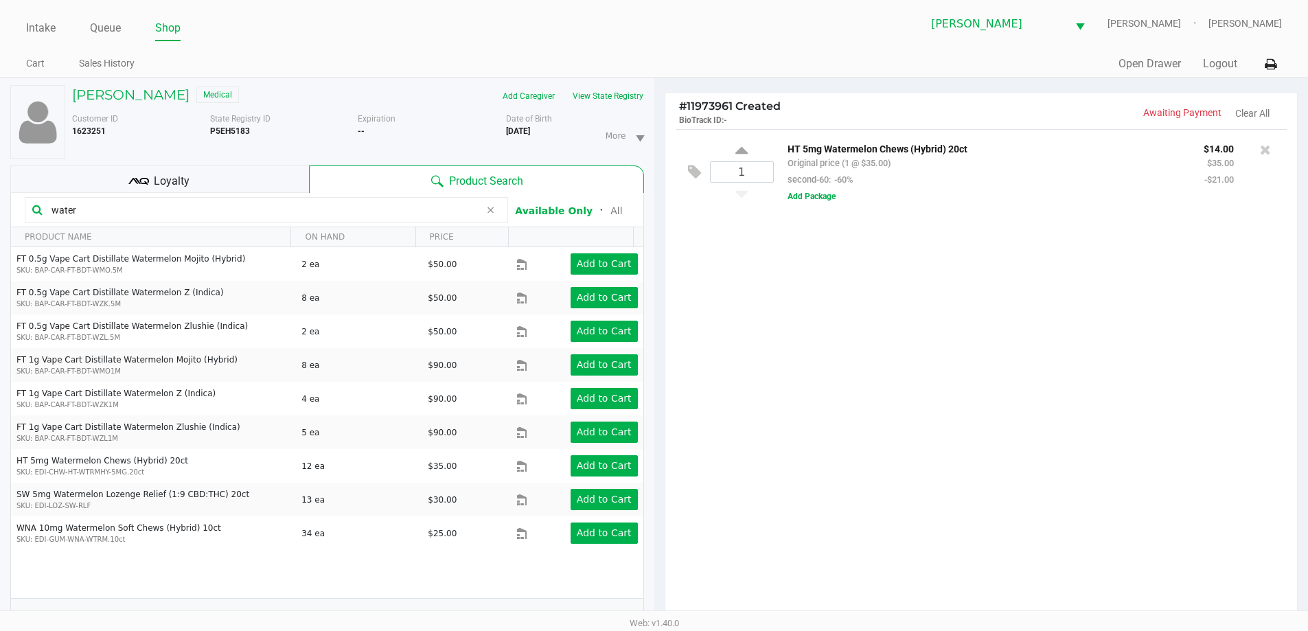
click at [841, 438] on div "1 HT 5mg Watermelon Chews (Hybrid) 20ct Original price (1 @ $35.00) second-60: …" at bounding box center [982, 378] width 633 height 499
click at [966, 418] on div "1 HT 5mg Watermelon Chews (Hybrid) 20ct Original price (1 @ $35.00) second-60: …" at bounding box center [982, 378] width 633 height 499
click at [692, 175] on icon at bounding box center [694, 172] width 13 height 16
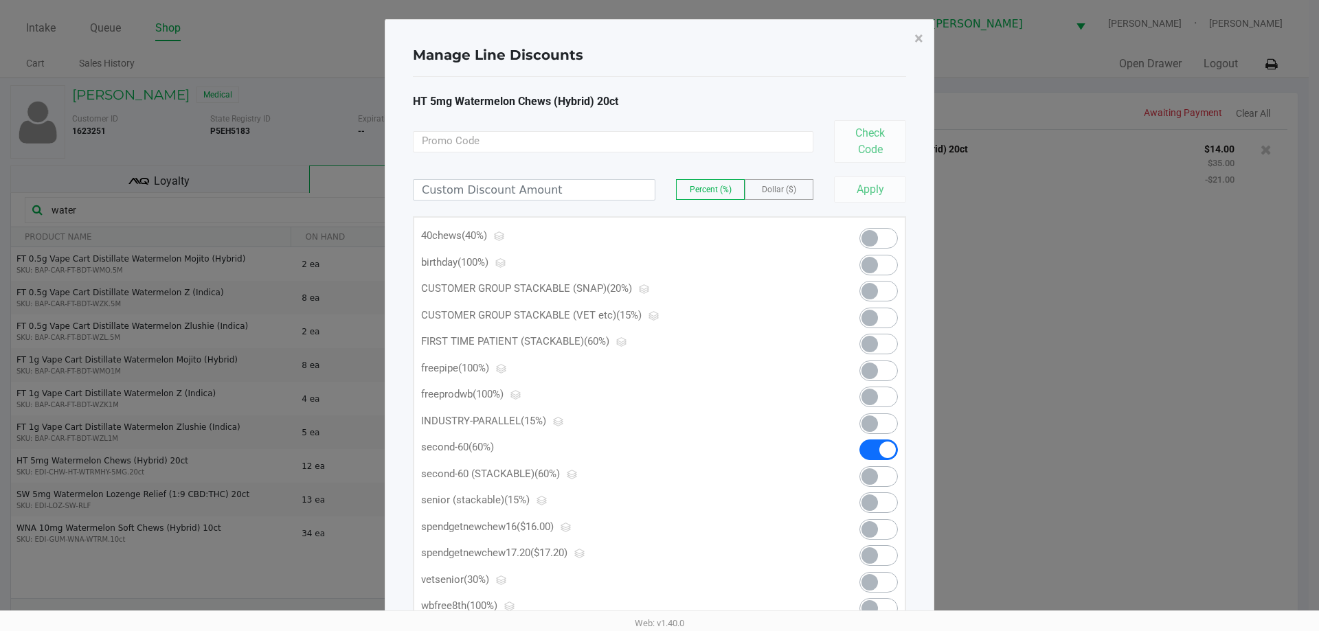
click at [865, 264] on span at bounding box center [869, 265] width 16 height 16
click at [916, 32] on span "×" at bounding box center [918, 38] width 9 height 19
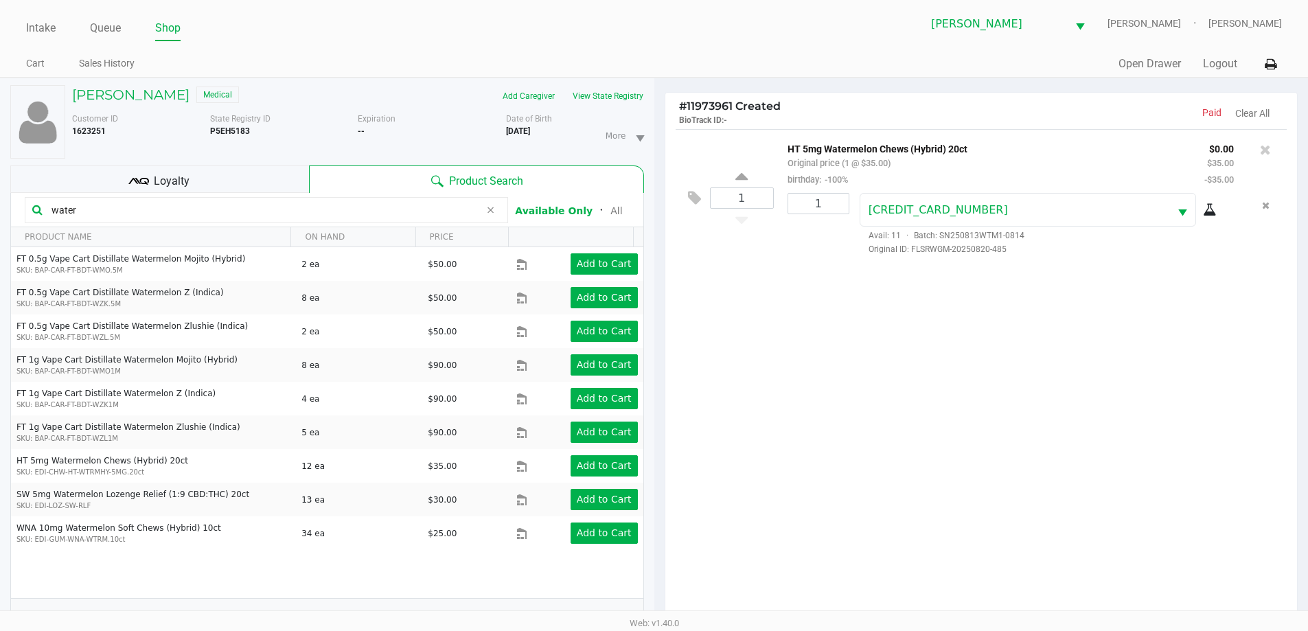
click at [983, 396] on div "1 HT 5mg Watermelon Chews (Hybrid) 20ct Original price (1 @ $35.00) birthday: -…" at bounding box center [982, 378] width 633 height 499
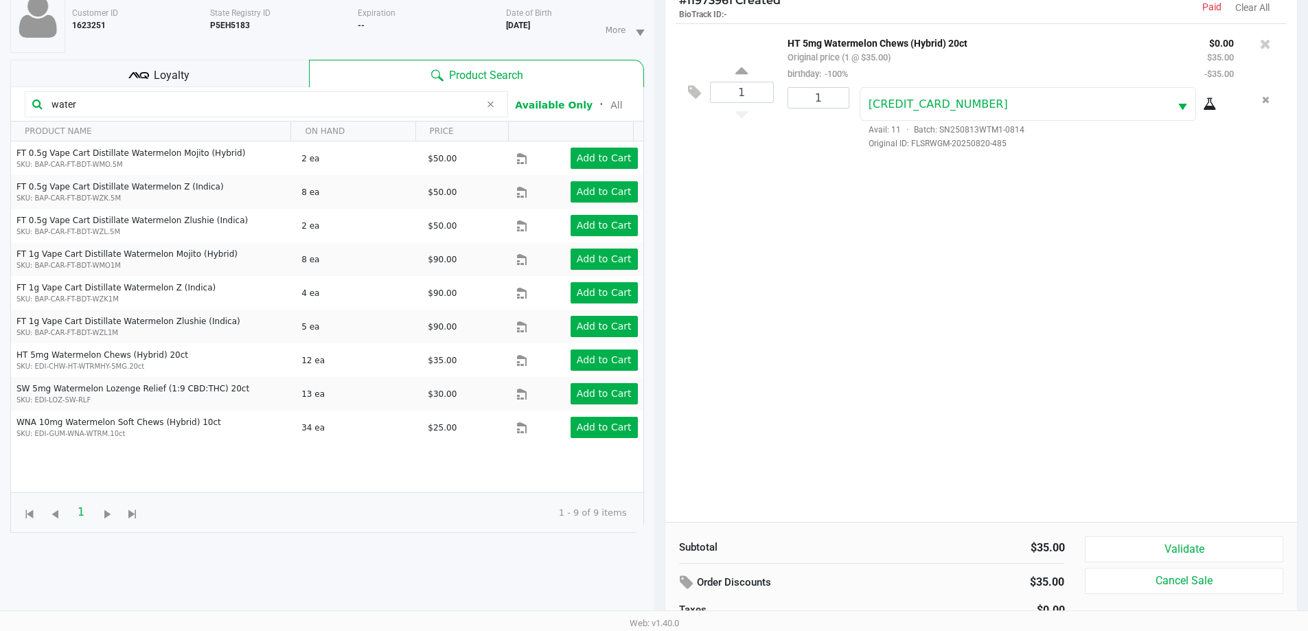
scroll to position [183, 0]
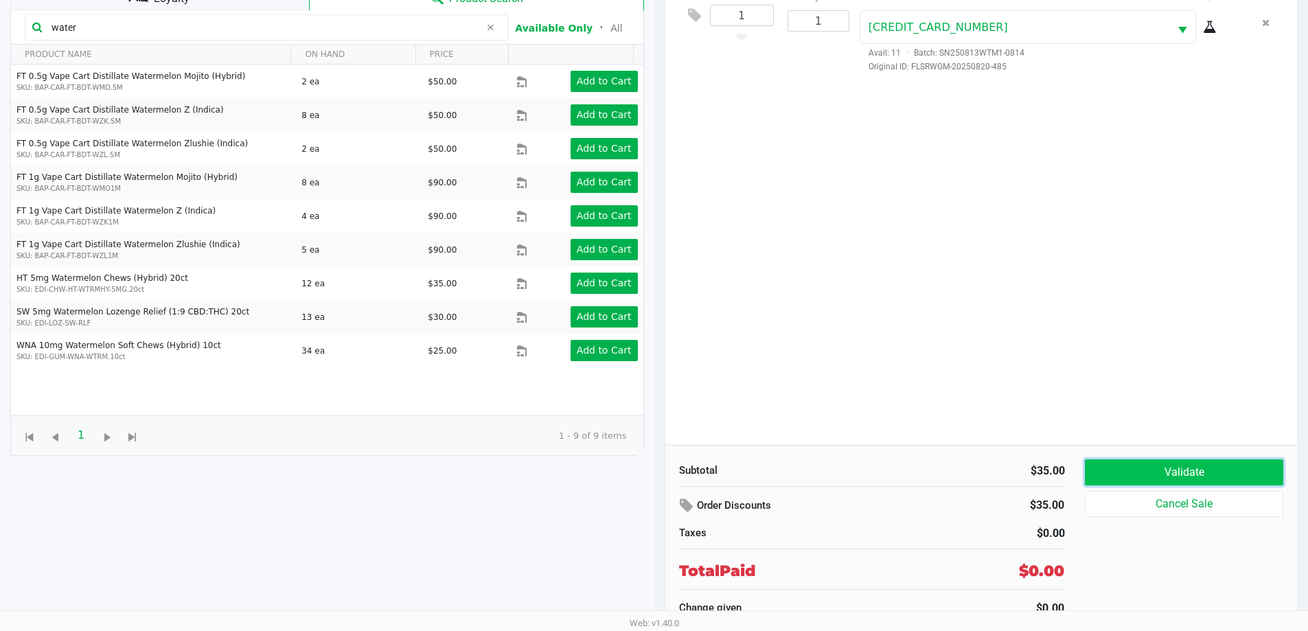
click at [1249, 469] on button "Validate" at bounding box center [1184, 472] width 198 height 26
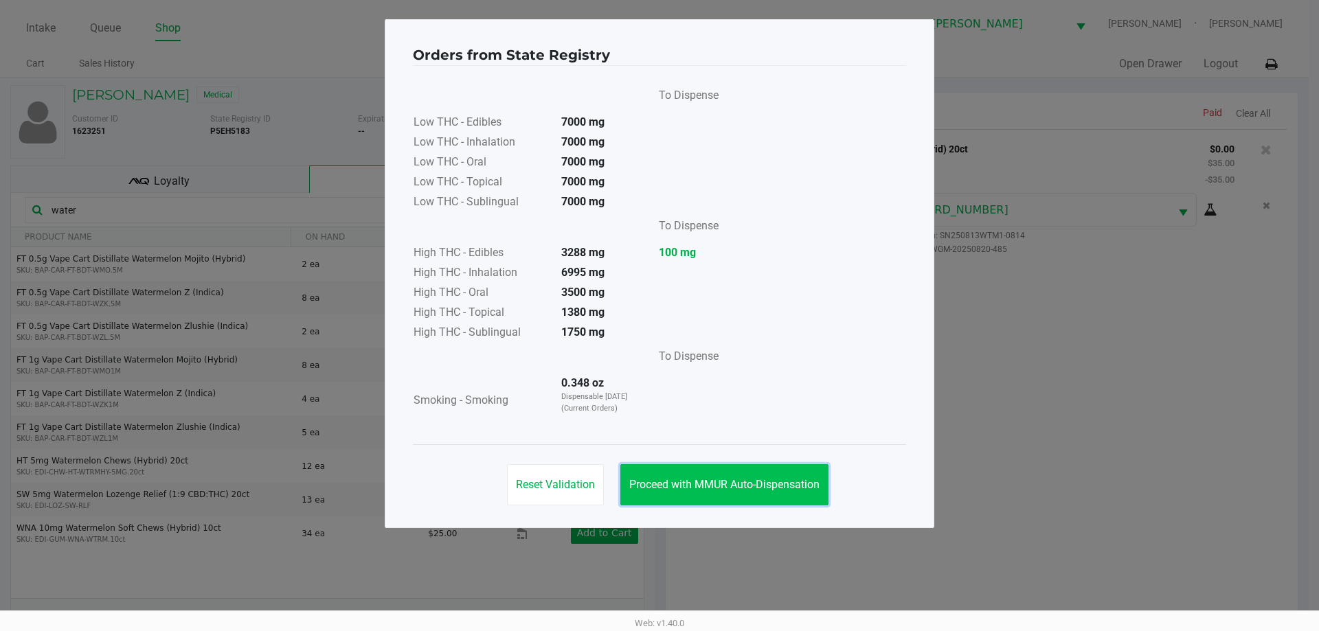
click at [751, 480] on span "Proceed with MMUR Auto-Dispensation" at bounding box center [724, 484] width 190 height 13
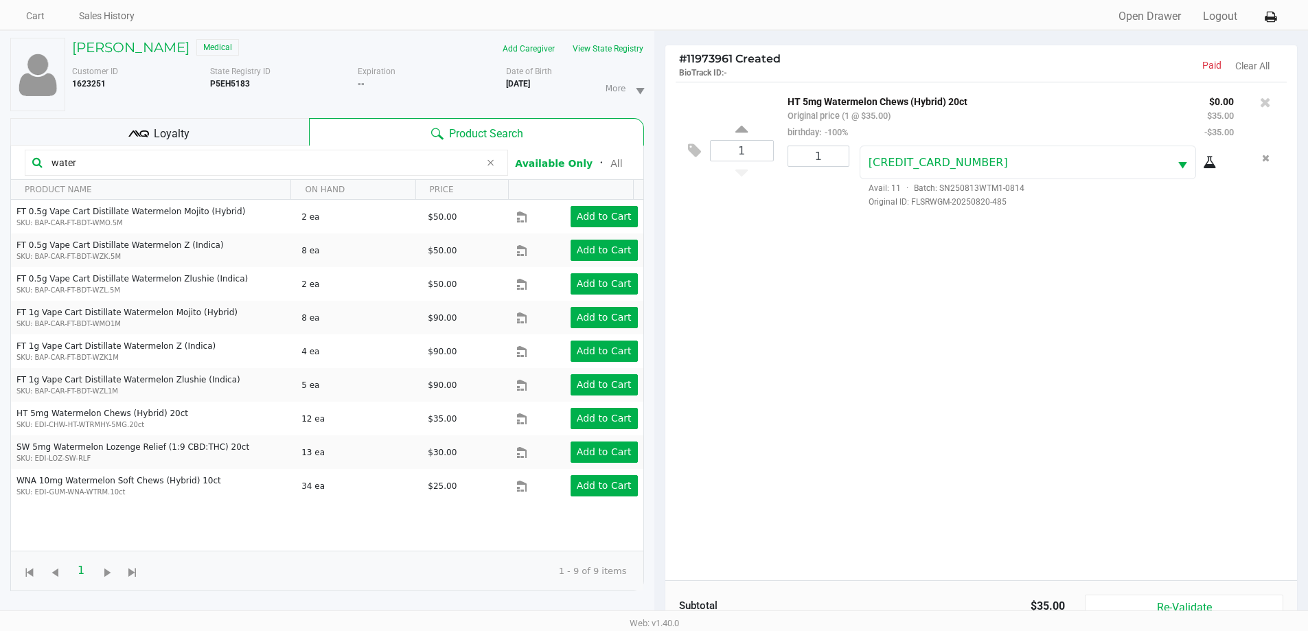
scroll to position [183, 0]
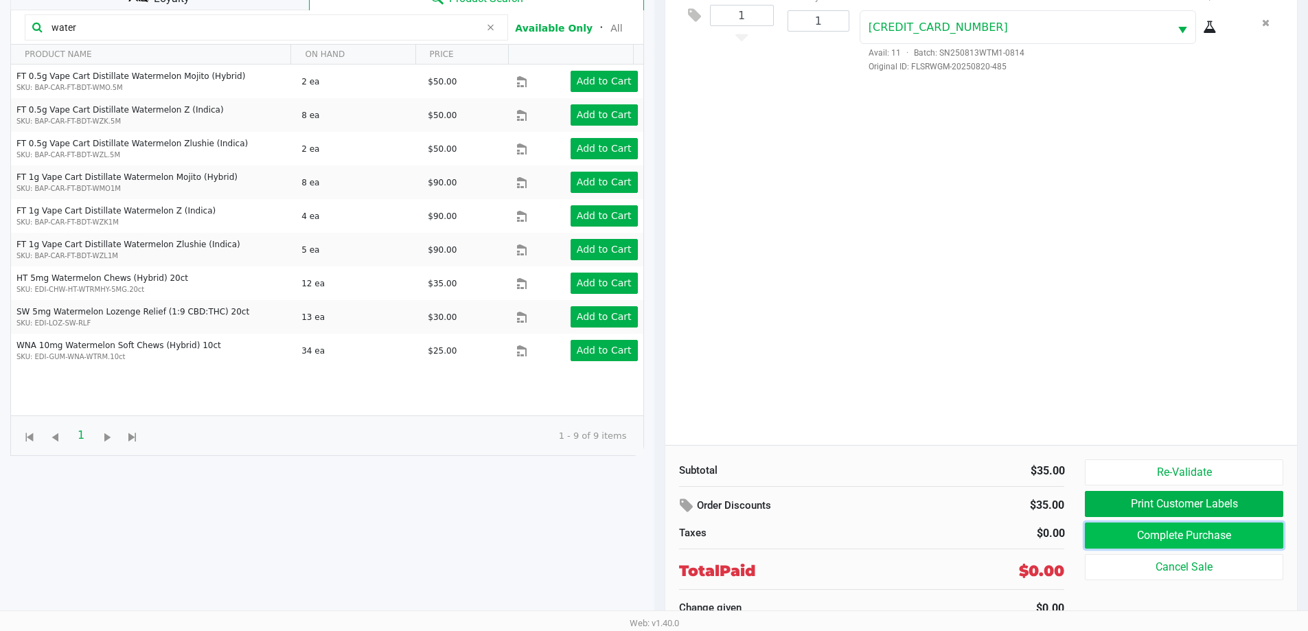
click at [1192, 541] on button "Complete Purchase" at bounding box center [1184, 536] width 198 height 26
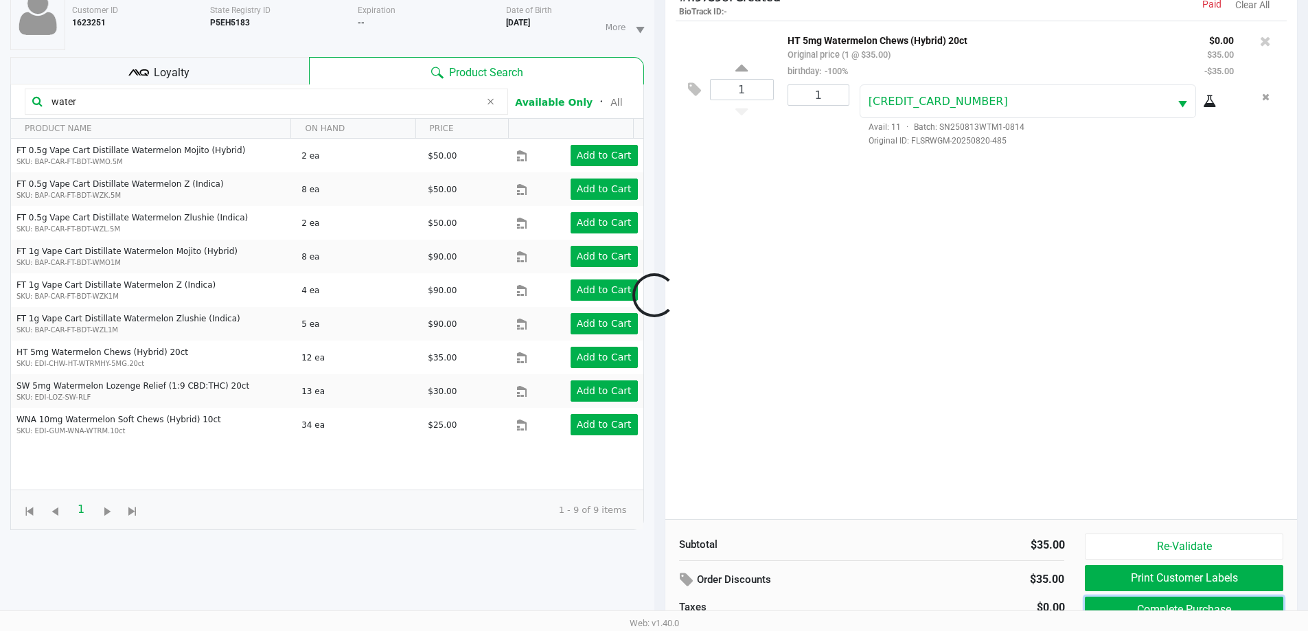
scroll to position [0, 0]
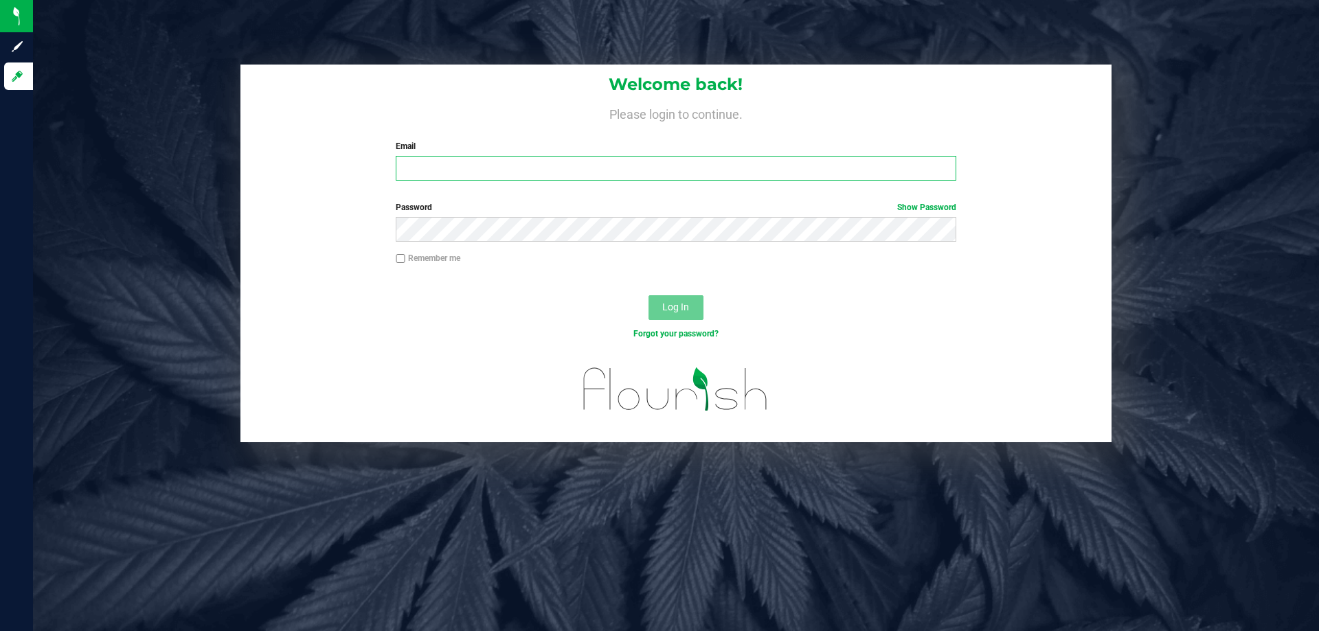
click at [560, 174] on input "Email" at bounding box center [676, 168] width 560 height 25
type input "[EMAIL_ADDRESS][DOMAIN_NAME]"
click at [648, 295] on button "Log In" at bounding box center [675, 307] width 55 height 25
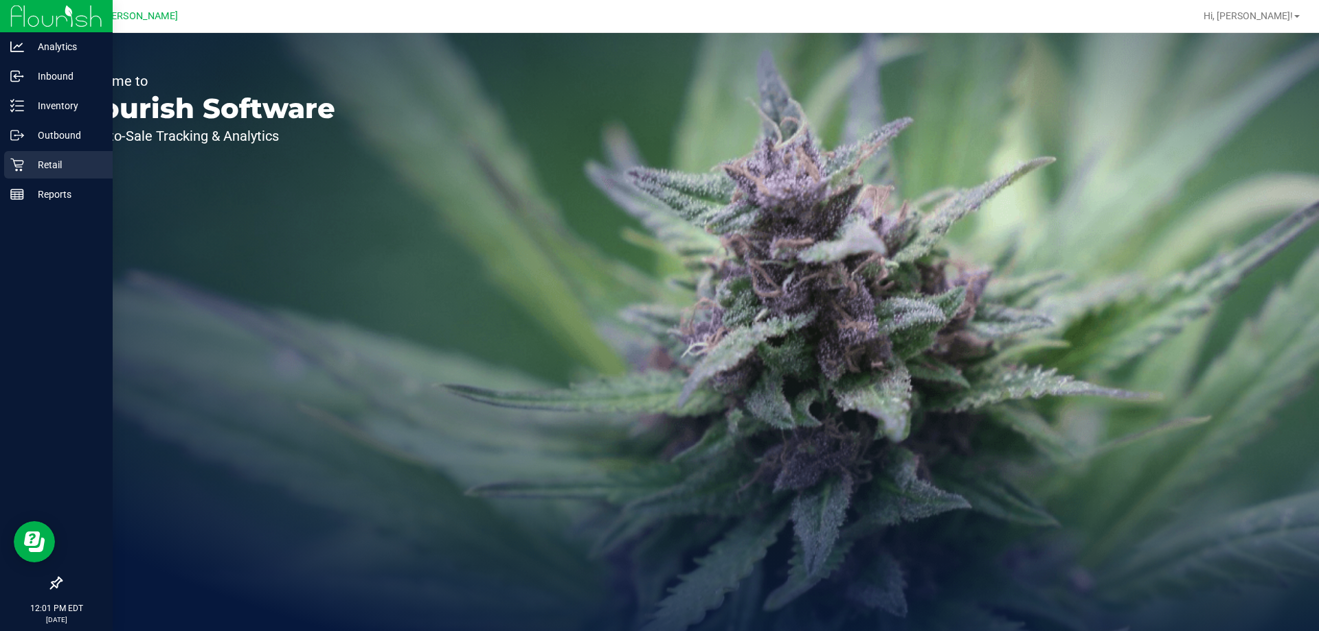
click at [54, 155] on div "Retail" at bounding box center [58, 164] width 109 height 27
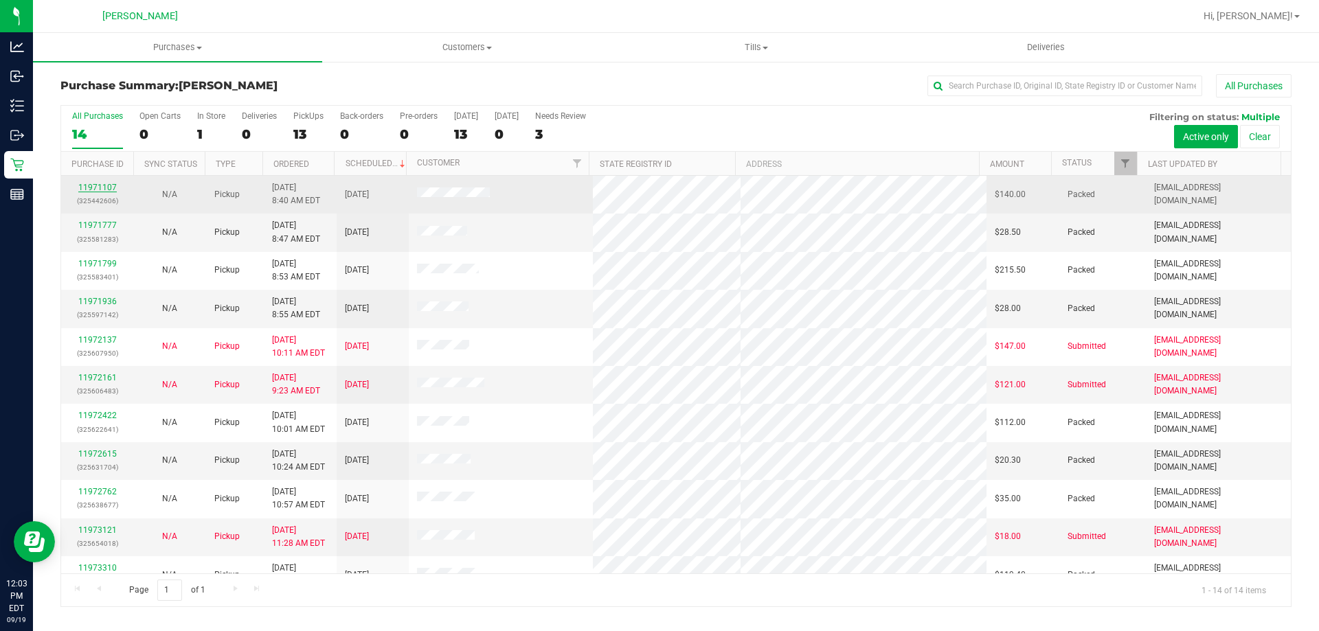
click at [106, 186] on link "11971107" at bounding box center [97, 188] width 38 height 10
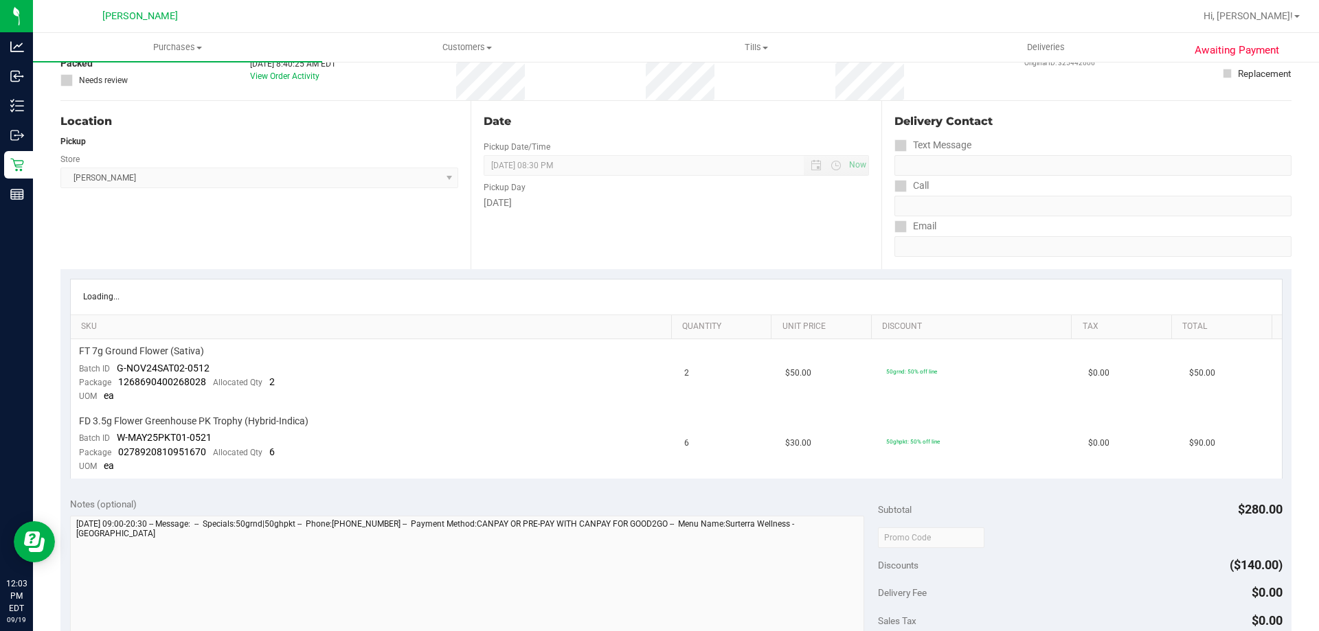
scroll to position [275, 0]
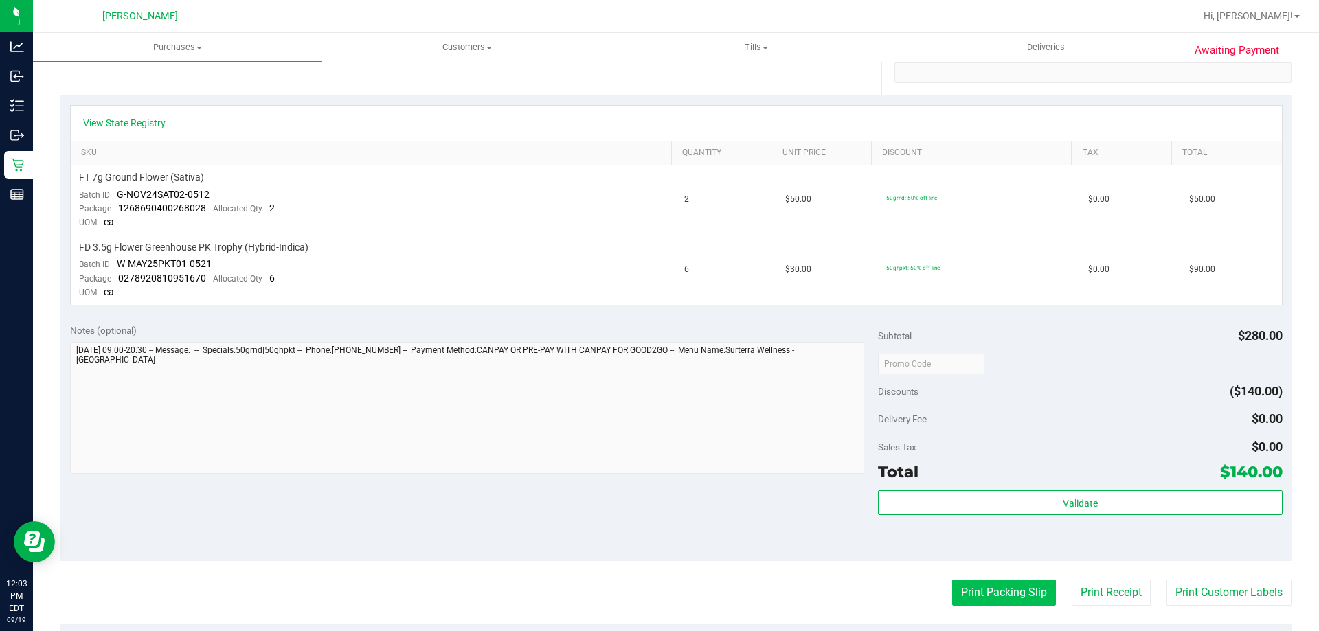
click at [1023, 593] on button "Print Packing Slip" at bounding box center [1004, 593] width 104 height 26
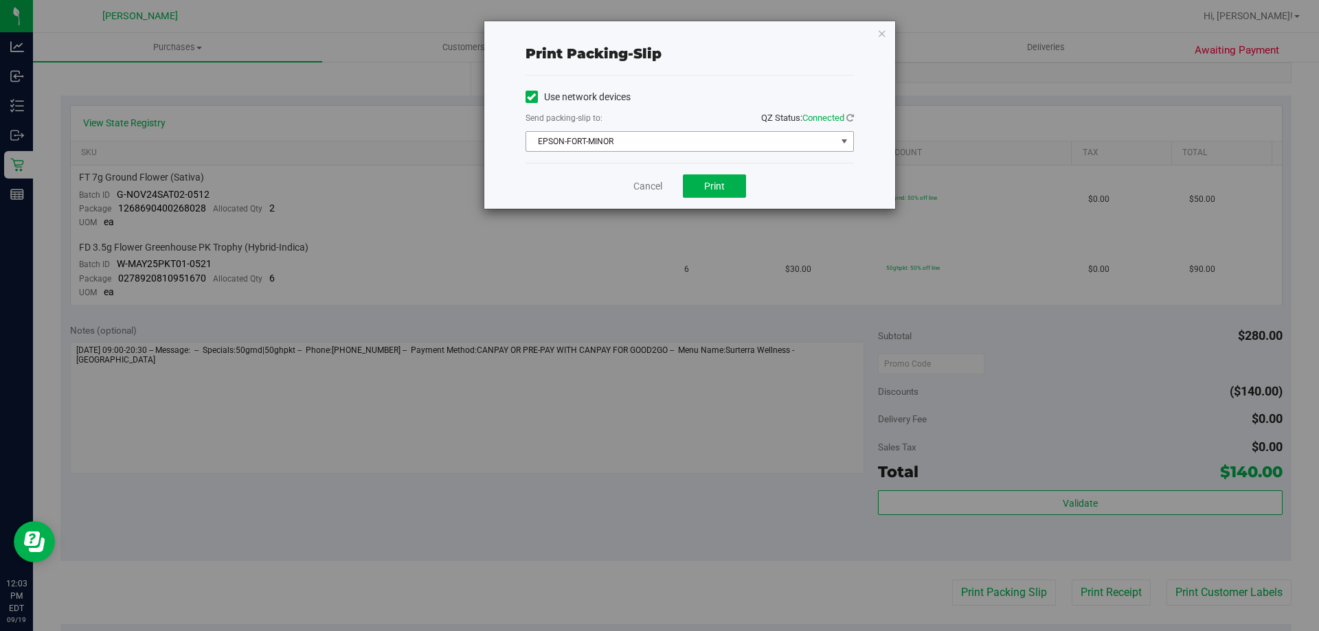
click at [601, 139] on span "EPSON-FORT-MINOR" at bounding box center [681, 141] width 310 height 19
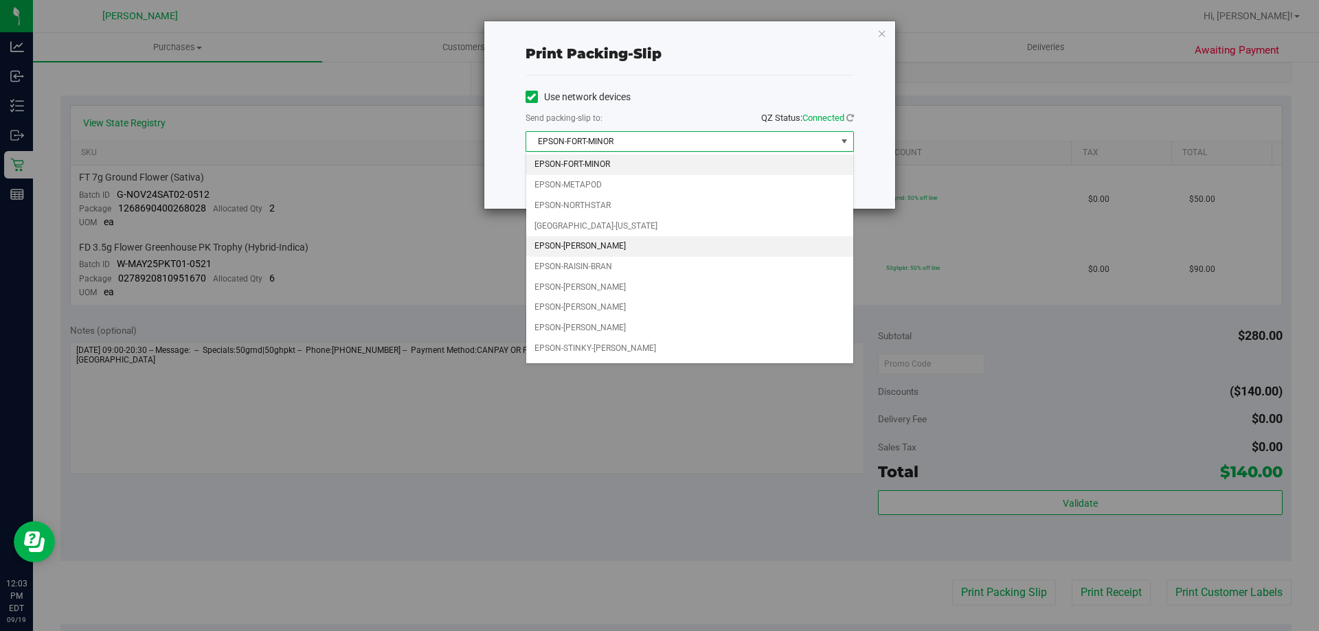
click at [626, 245] on li "EPSON-[PERSON_NAME]" at bounding box center [689, 246] width 327 height 21
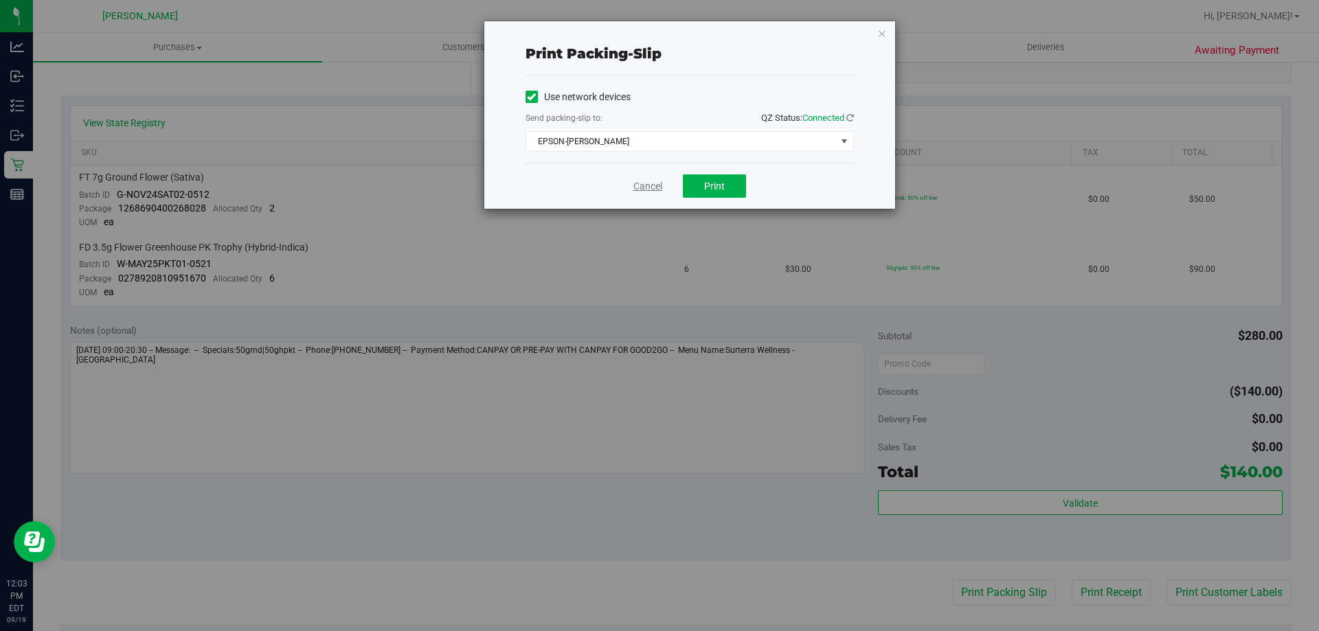
click at [649, 190] on link "Cancel" at bounding box center [647, 186] width 29 height 14
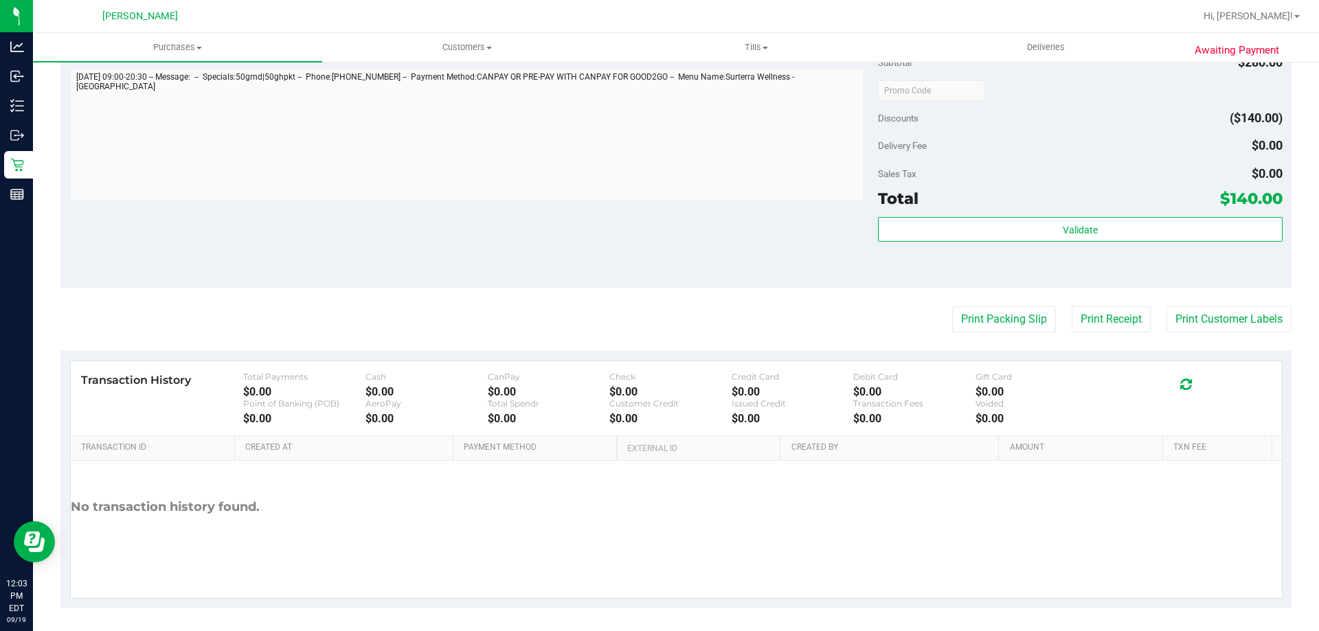
scroll to position [549, 0]
click at [1185, 328] on button "Print Customer Labels" at bounding box center [1228, 318] width 125 height 26
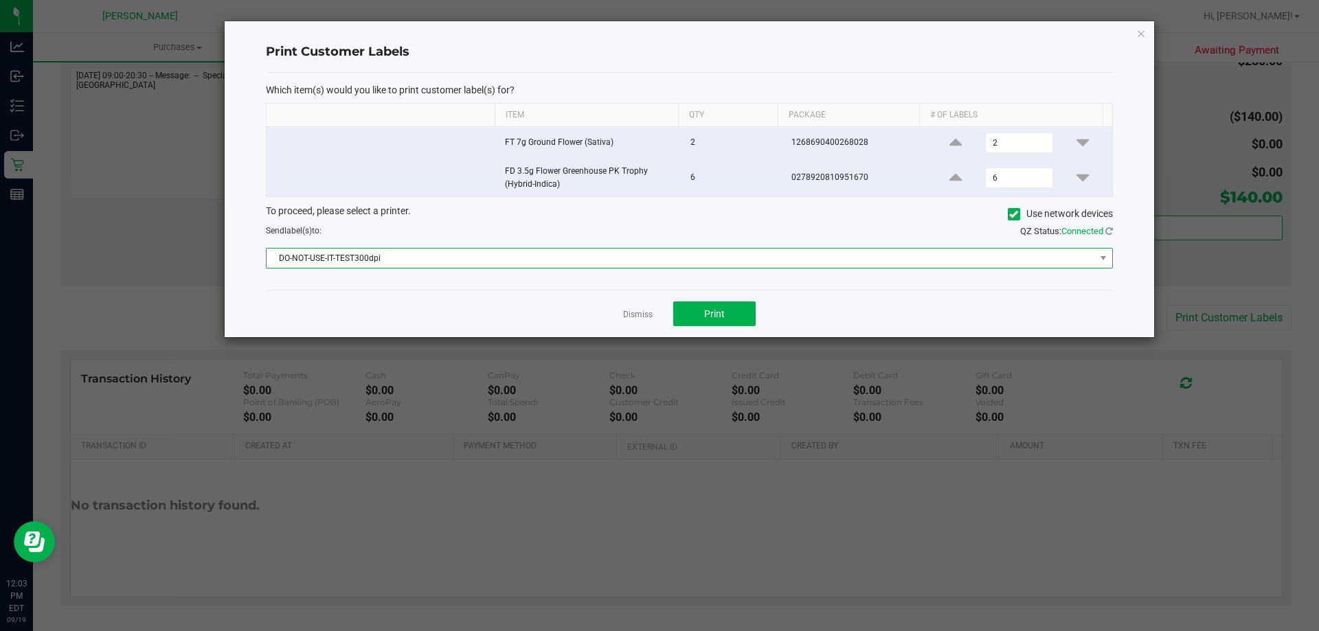
click at [424, 257] on span "DO-NOT-USE-IT-TEST300dpi" at bounding box center [680, 258] width 828 height 19
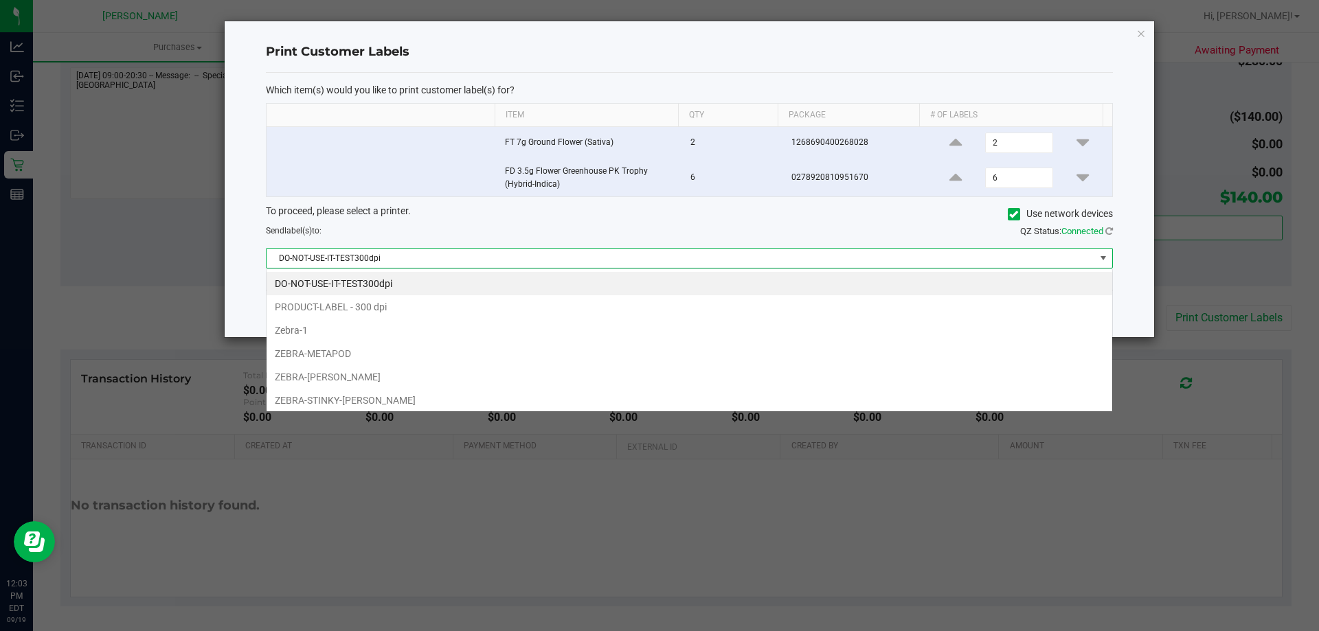
scroll to position [21, 846]
click at [395, 378] on li "ZEBRA-[PERSON_NAME]" at bounding box center [688, 376] width 845 height 23
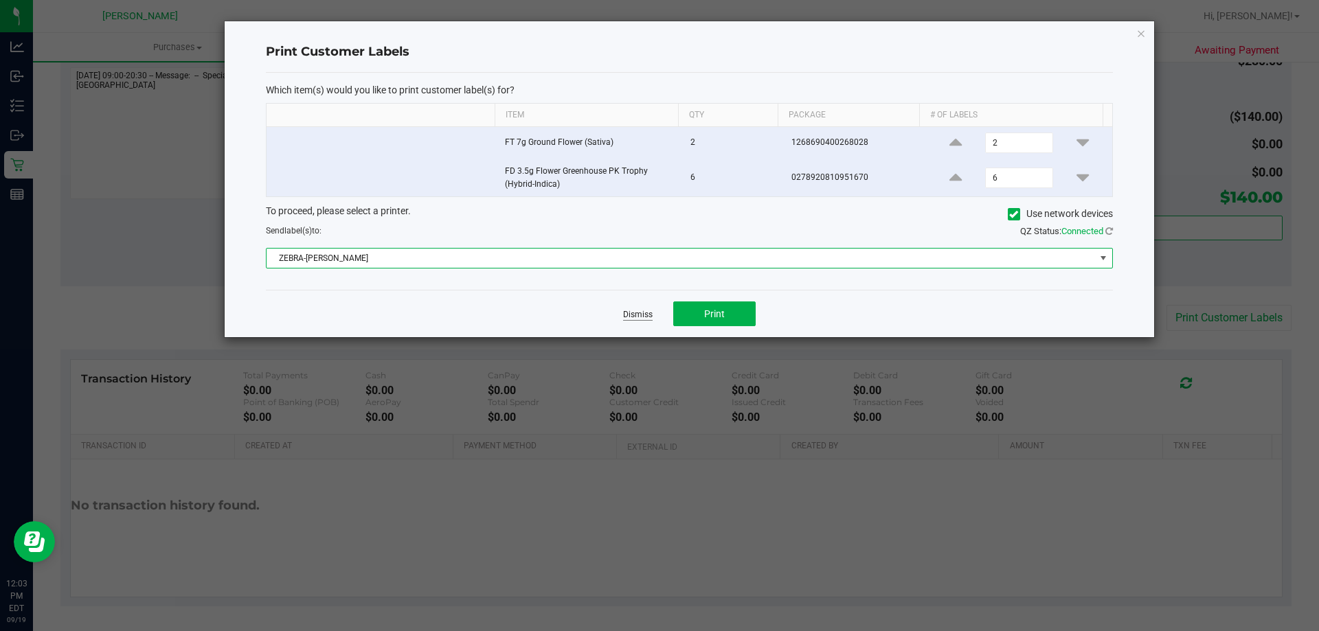
click at [633, 310] on link "Dismiss" at bounding box center [638, 315] width 30 height 12
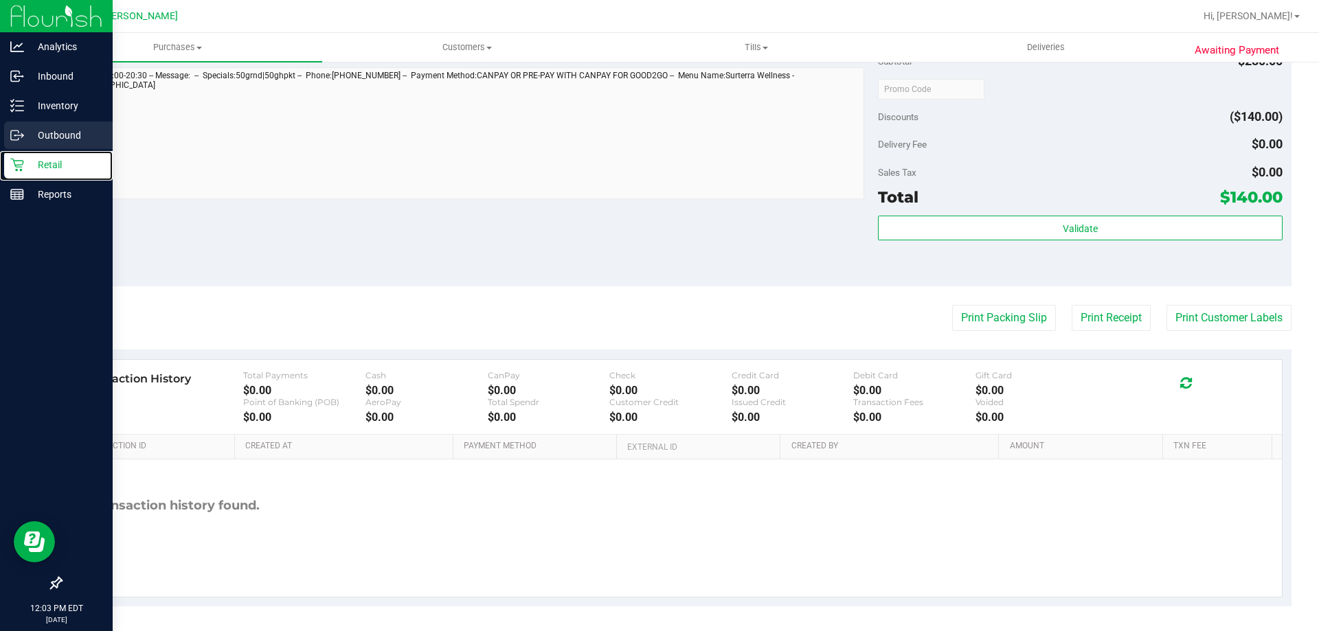
drag, startPoint x: 50, startPoint y: 160, endPoint x: 53, endPoint y: 145, distance: 15.4
click at [52, 160] on p "Retail" at bounding box center [65, 165] width 82 height 16
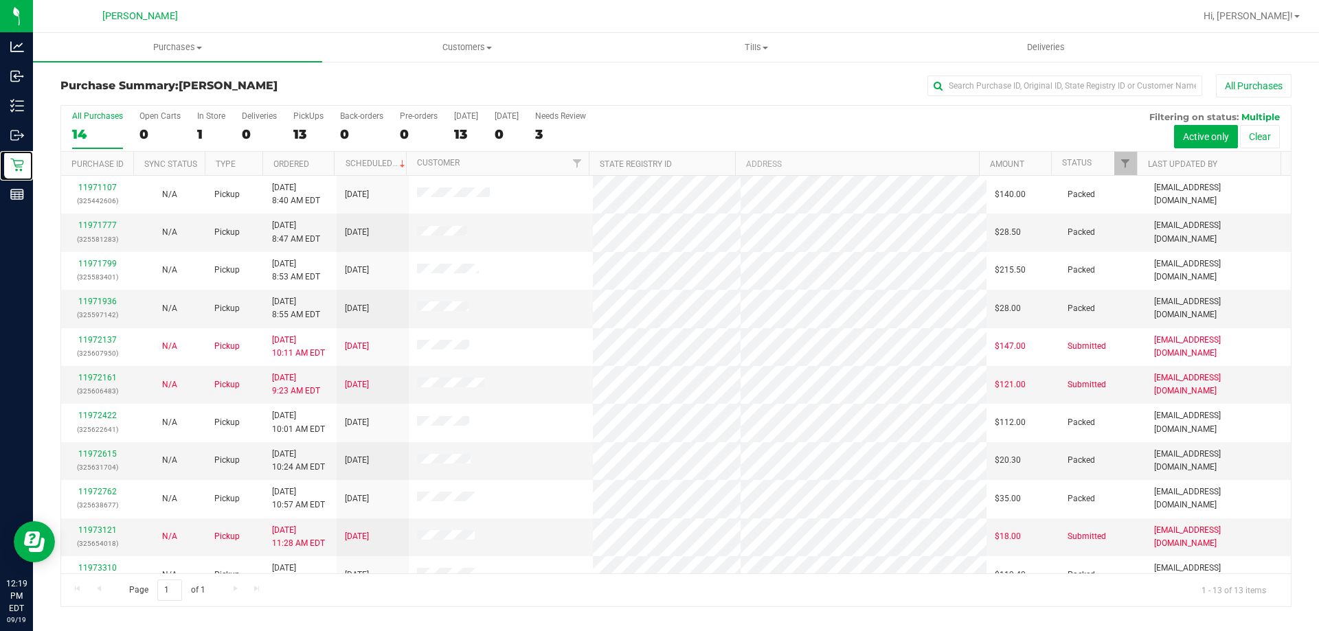
scroll to position [96, 0]
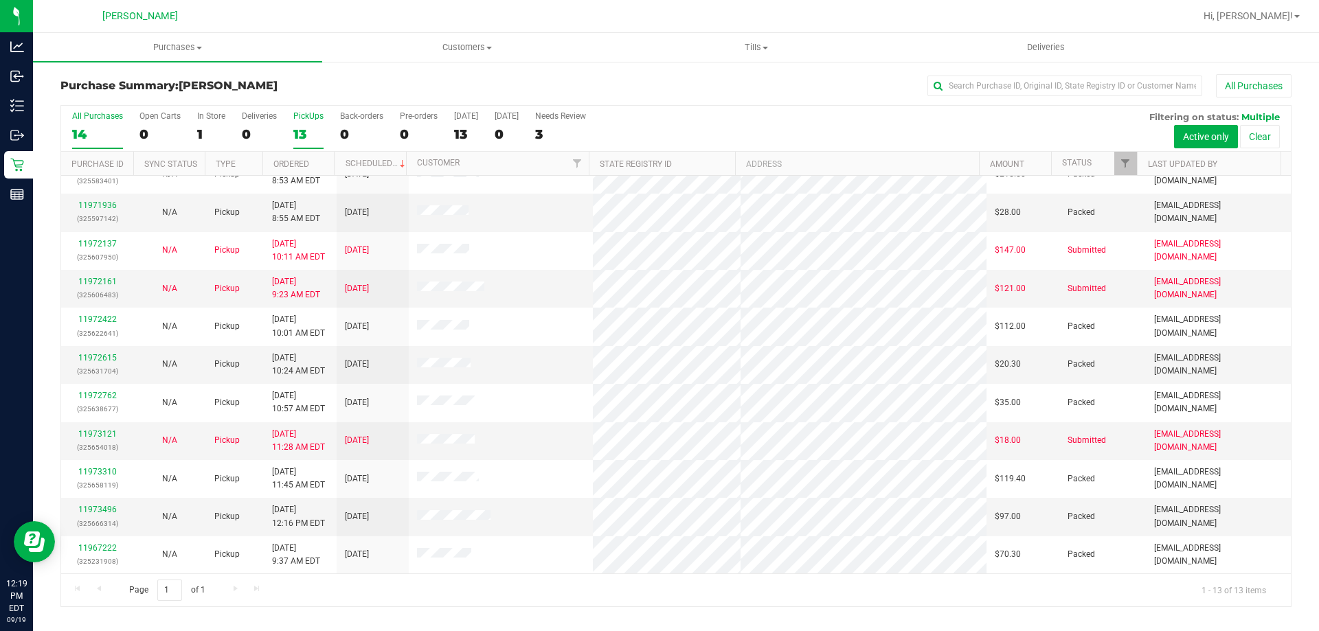
click at [314, 117] on div "PickUps" at bounding box center [308, 116] width 30 height 10
click at [0, 0] on input "PickUps 13" at bounding box center [0, 0] width 0 height 0
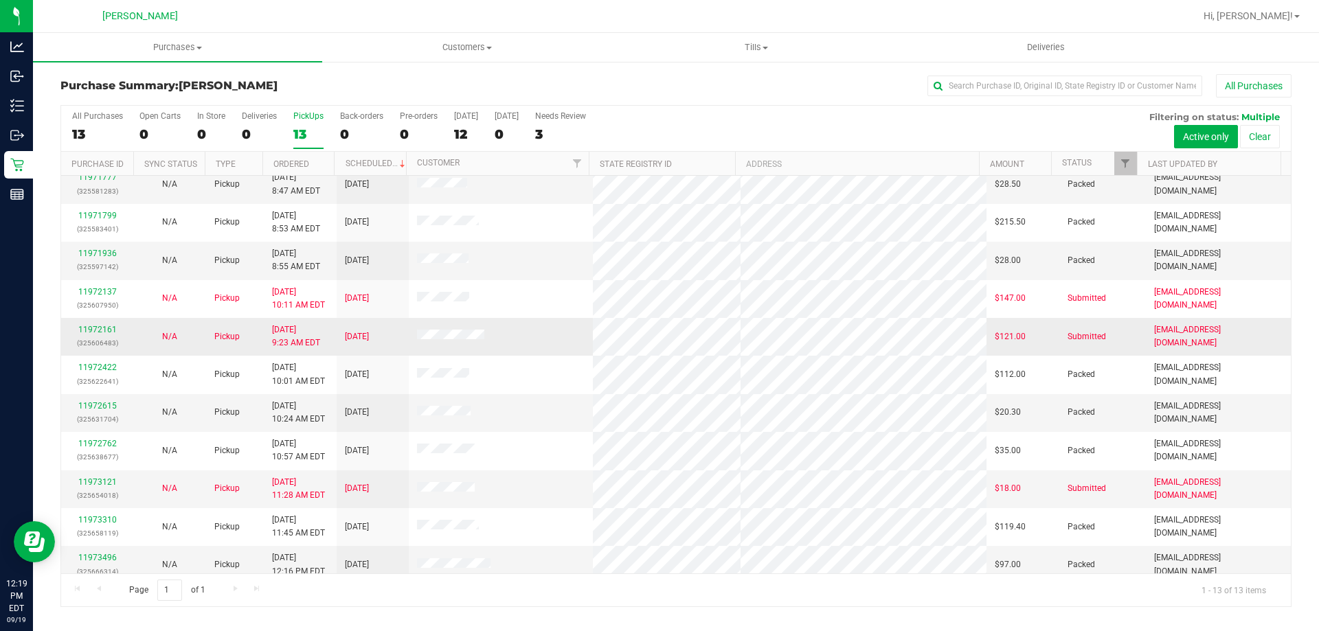
scroll to position [0, 0]
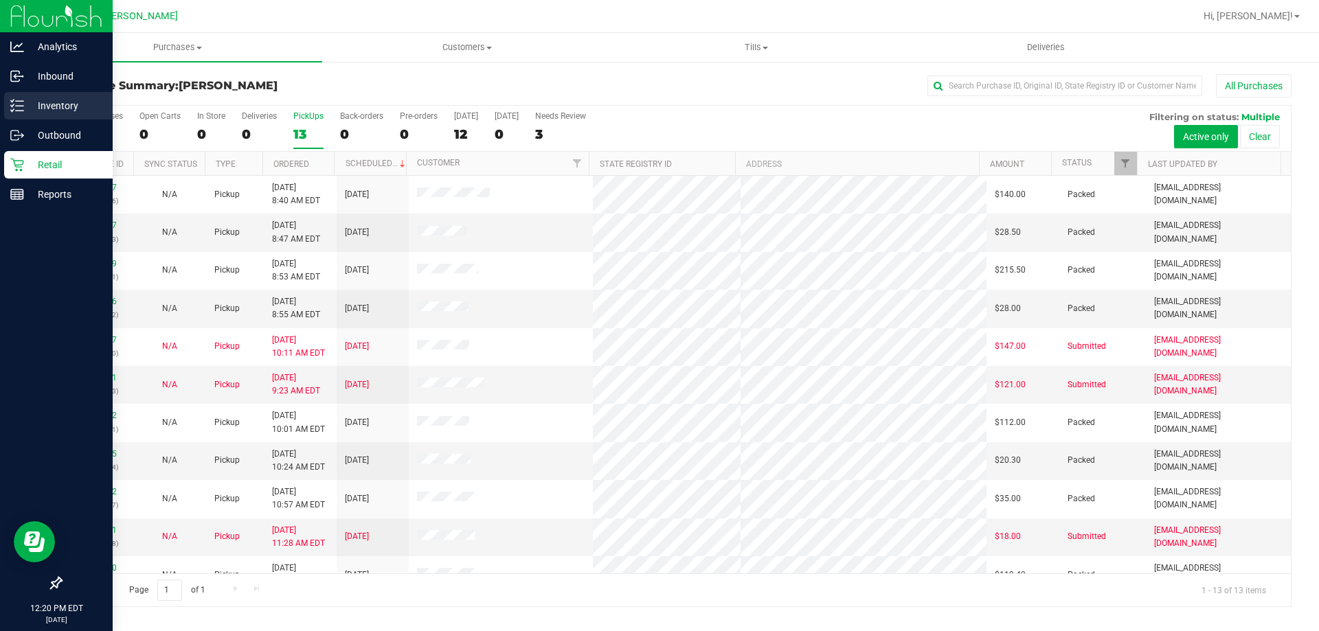
click at [45, 99] on p "Inventory" at bounding box center [65, 106] width 82 height 16
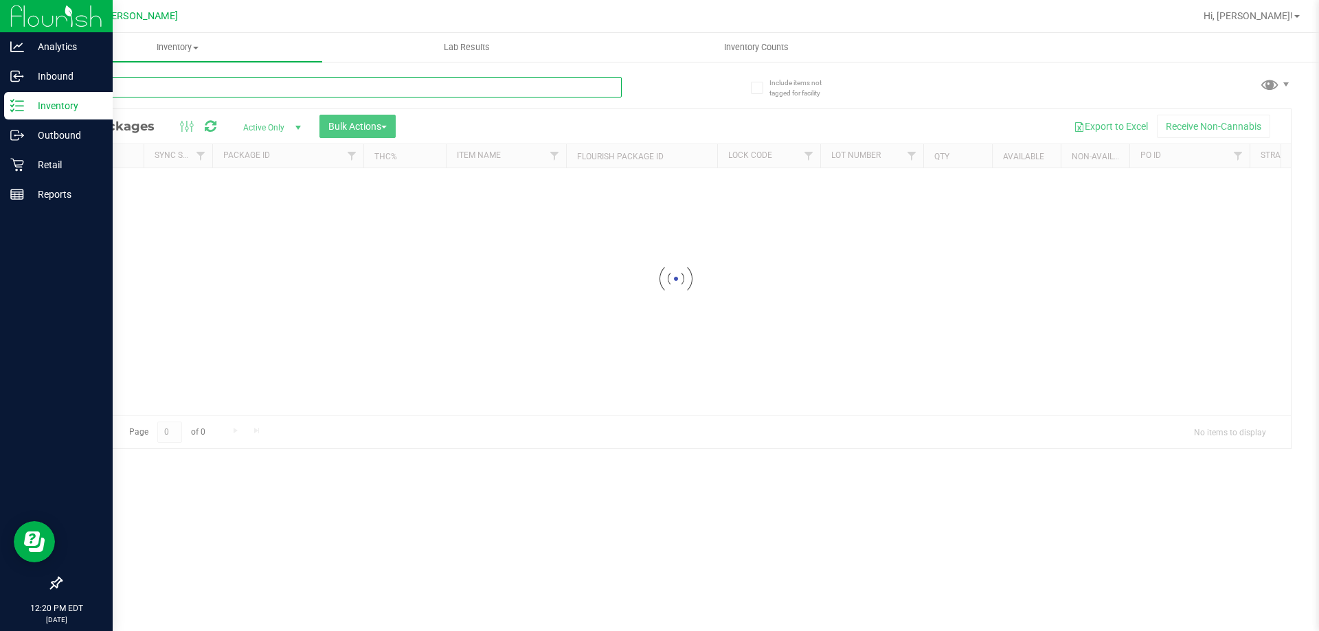
click at [139, 90] on input "text" at bounding box center [340, 87] width 561 height 21
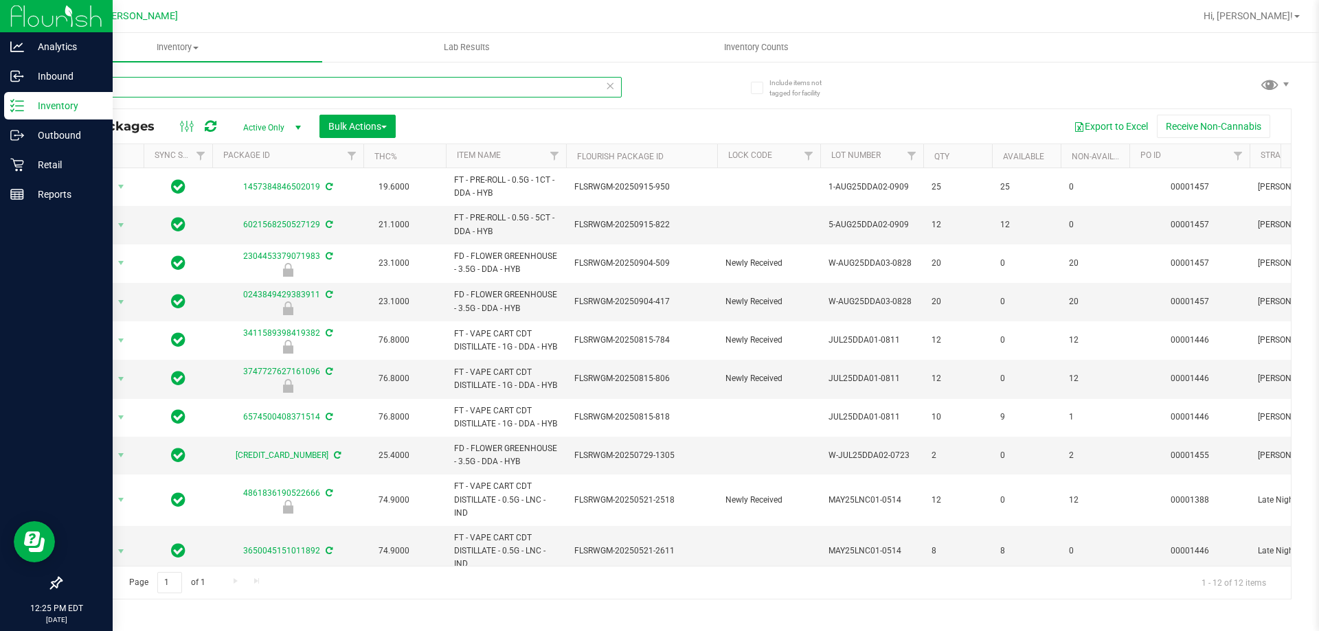
type input "dda"
click at [51, 159] on p "Retail" at bounding box center [65, 165] width 82 height 16
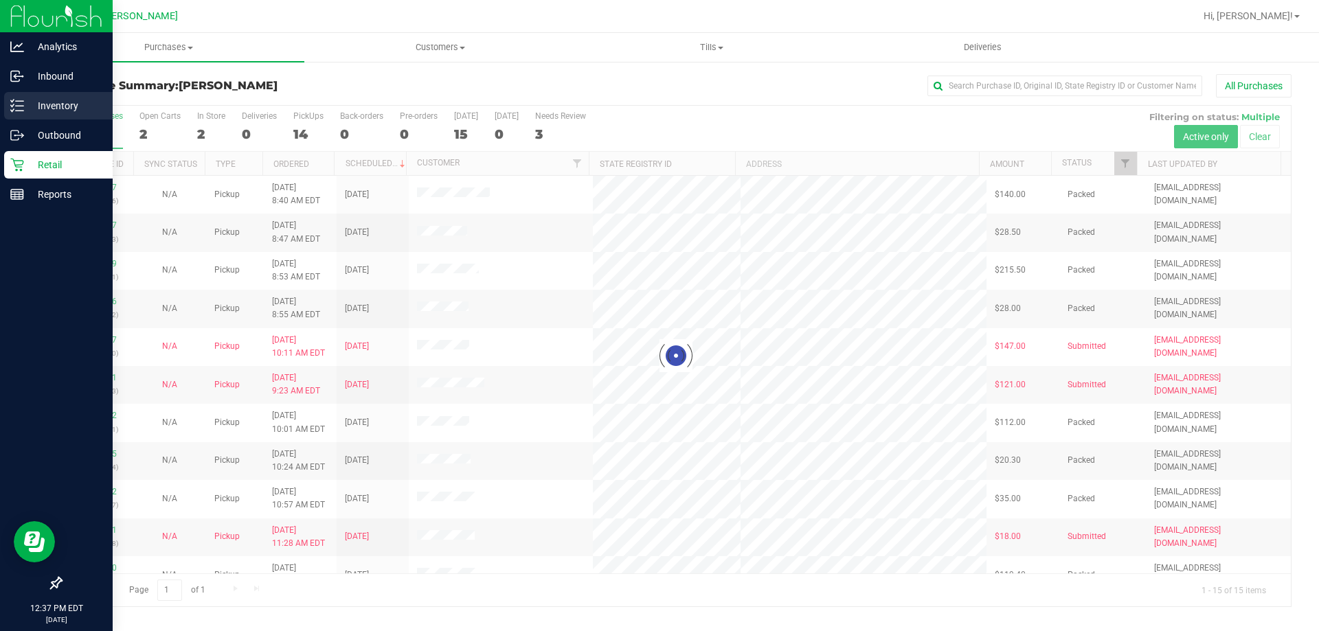
click at [48, 102] on p "Inventory" at bounding box center [65, 106] width 82 height 16
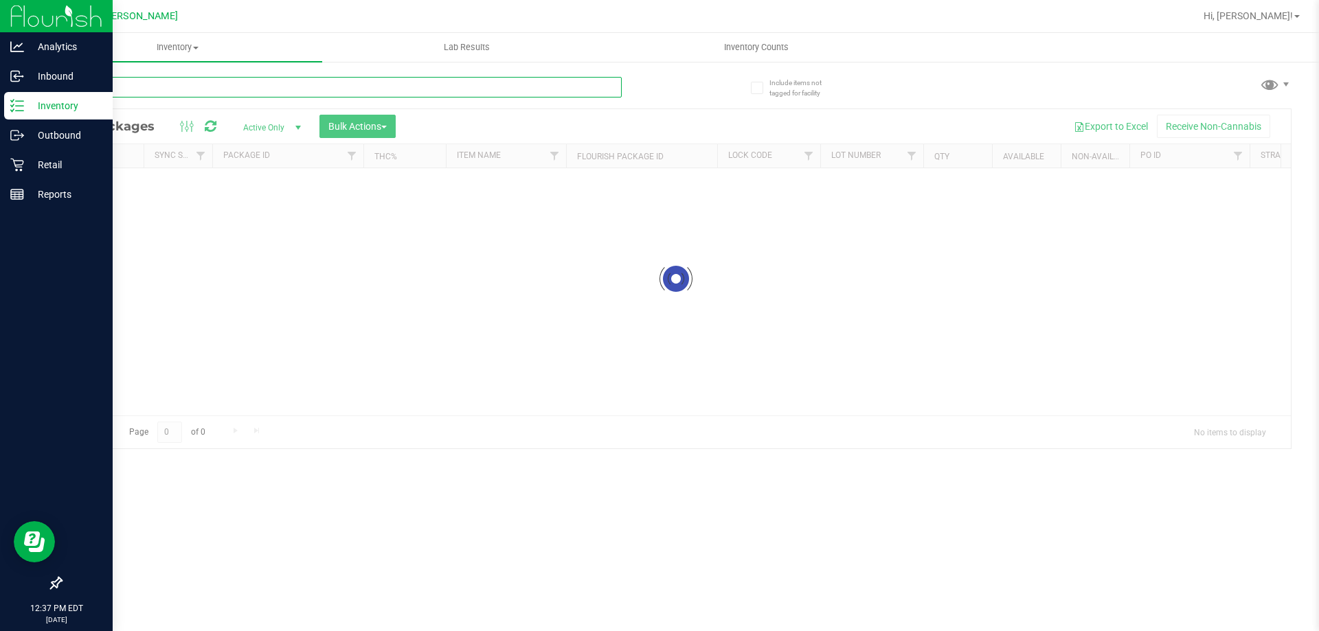
click at [172, 93] on input "text" at bounding box center [340, 87] width 561 height 21
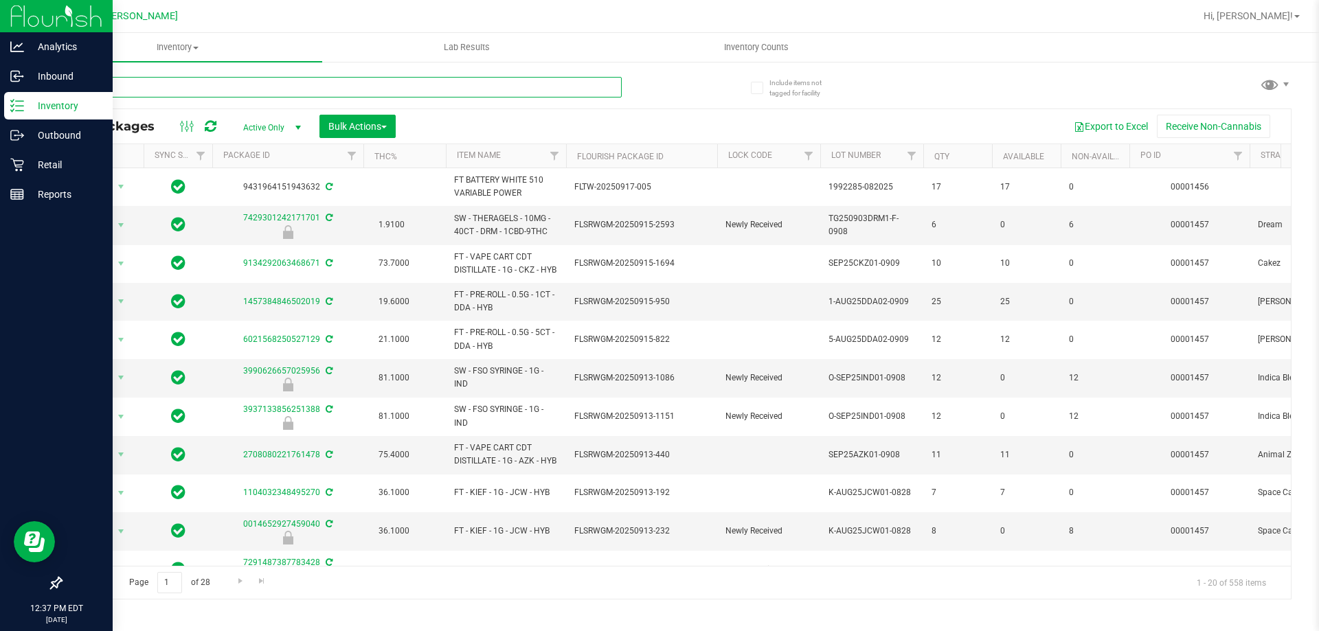
type input "blt"
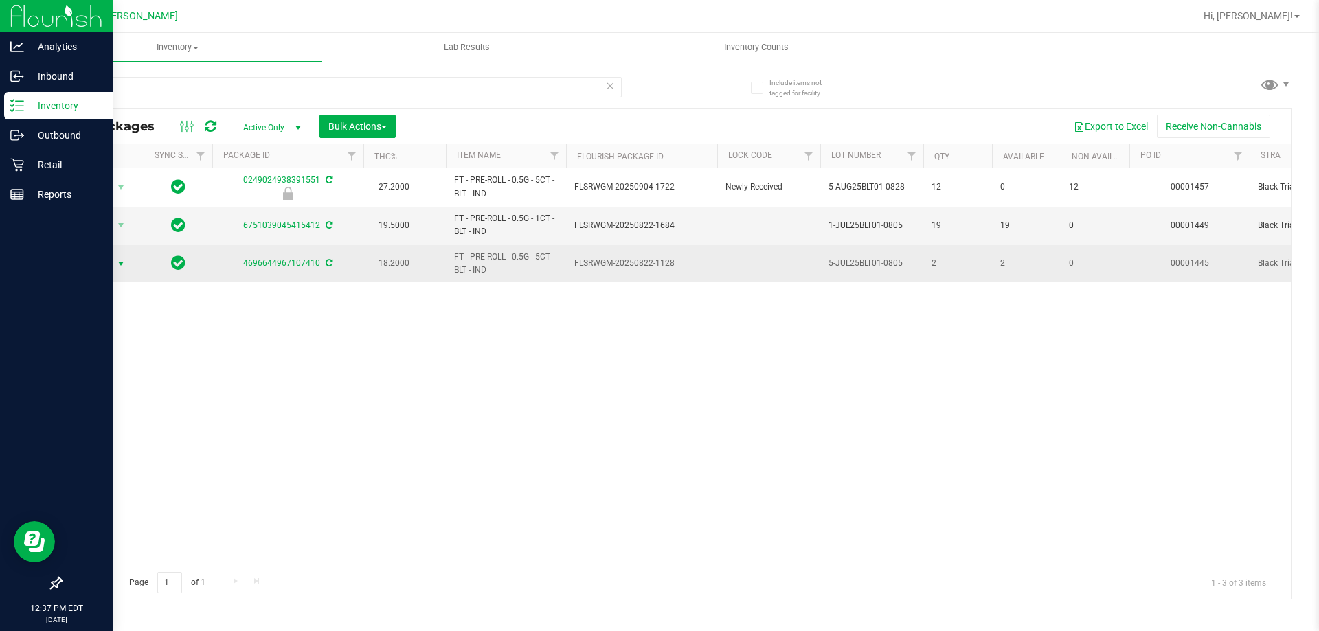
click at [100, 264] on span "Action" at bounding box center [93, 263] width 37 height 19
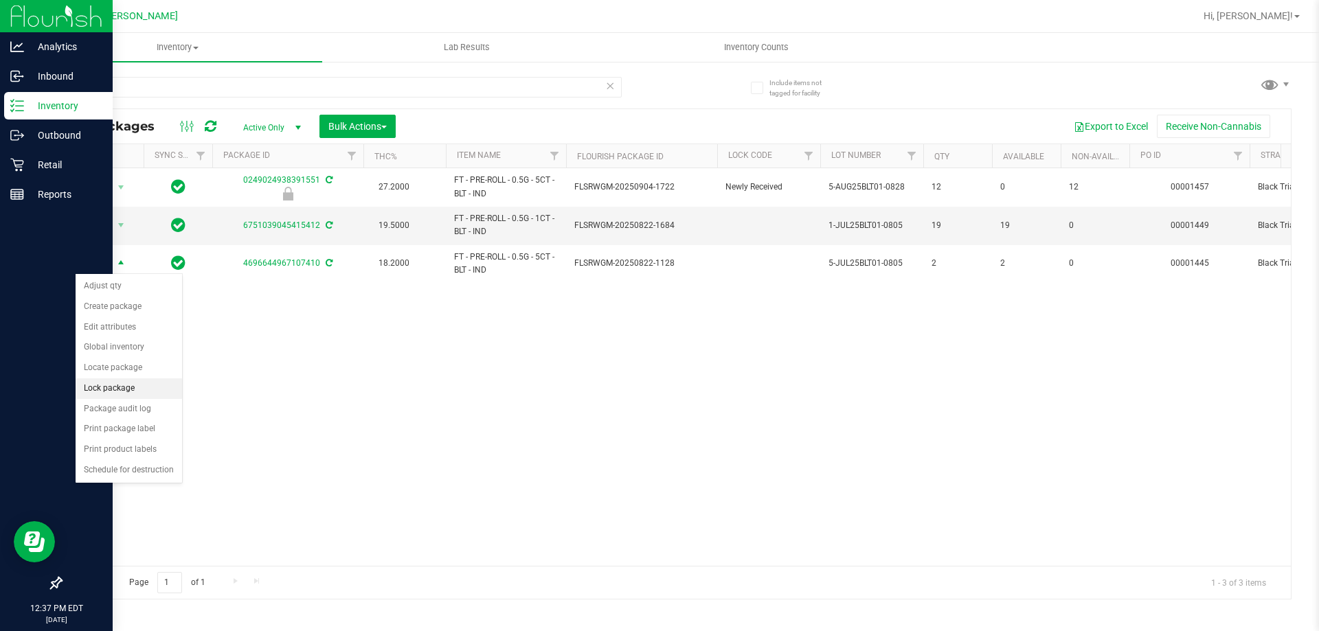
click at [123, 382] on li "Lock package" at bounding box center [129, 388] width 106 height 21
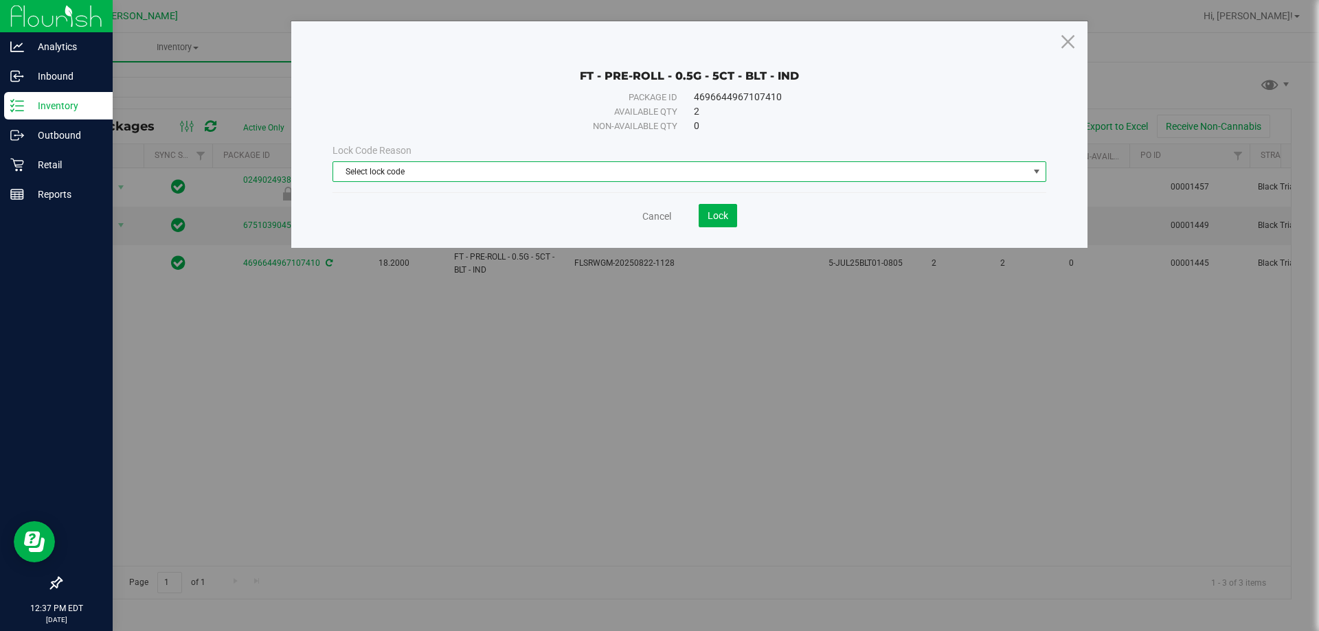
click at [470, 170] on span "Select lock code" at bounding box center [680, 171] width 695 height 19
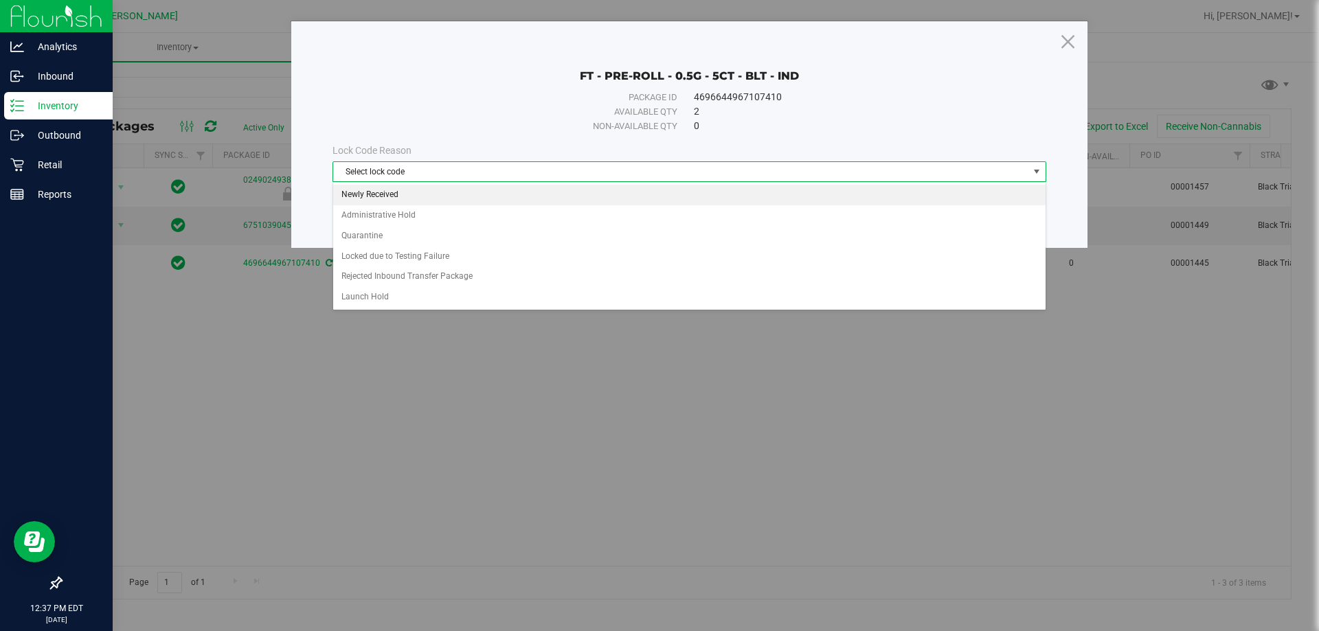
click at [444, 196] on li "Newly Received" at bounding box center [689, 195] width 712 height 21
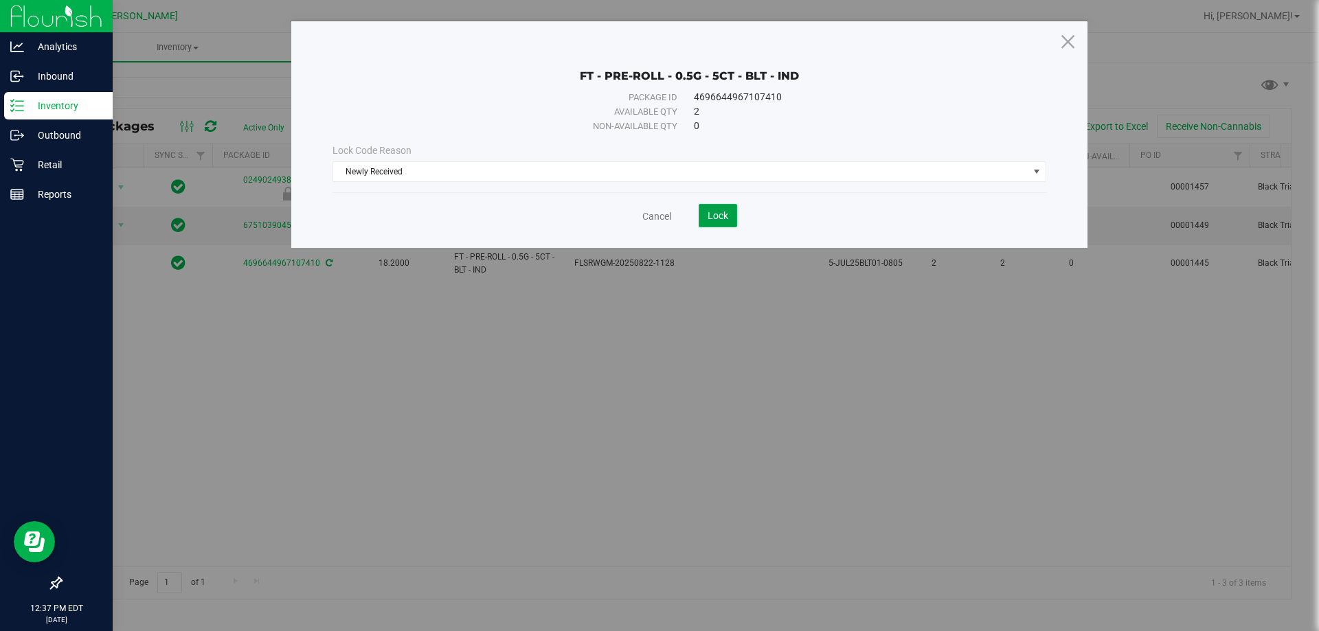
click at [731, 218] on button "Lock" at bounding box center [717, 215] width 38 height 23
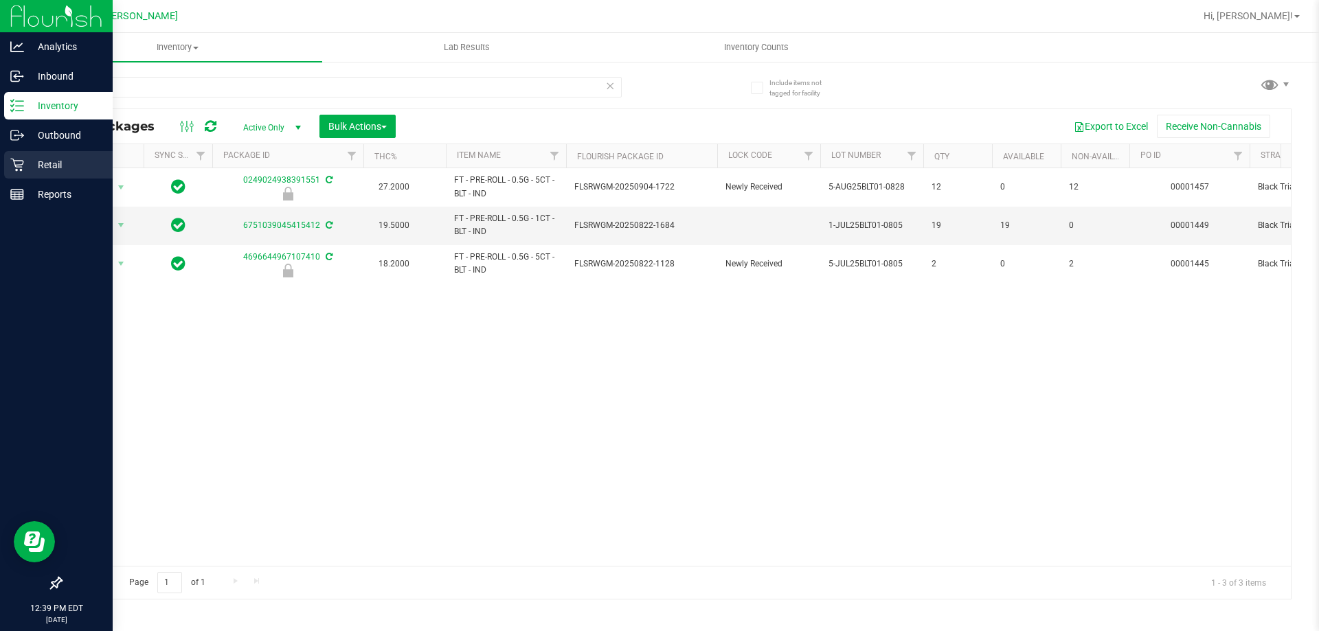
click at [44, 163] on p "Retail" at bounding box center [65, 165] width 82 height 16
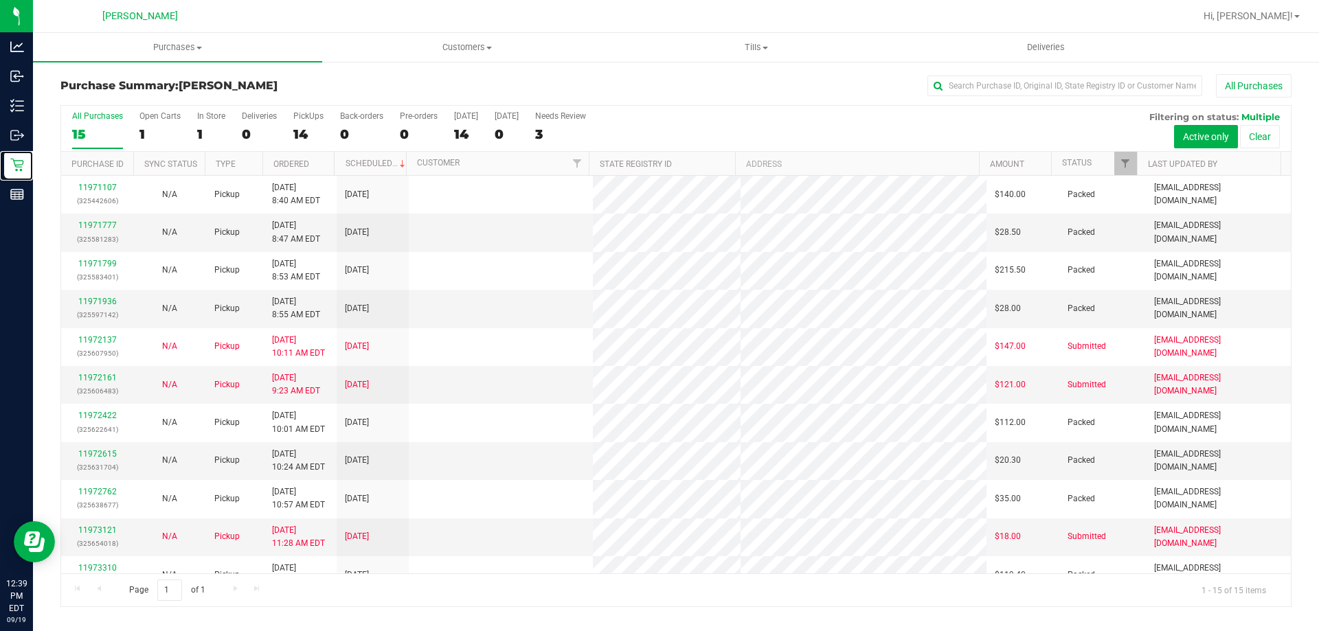
scroll to position [172, 0]
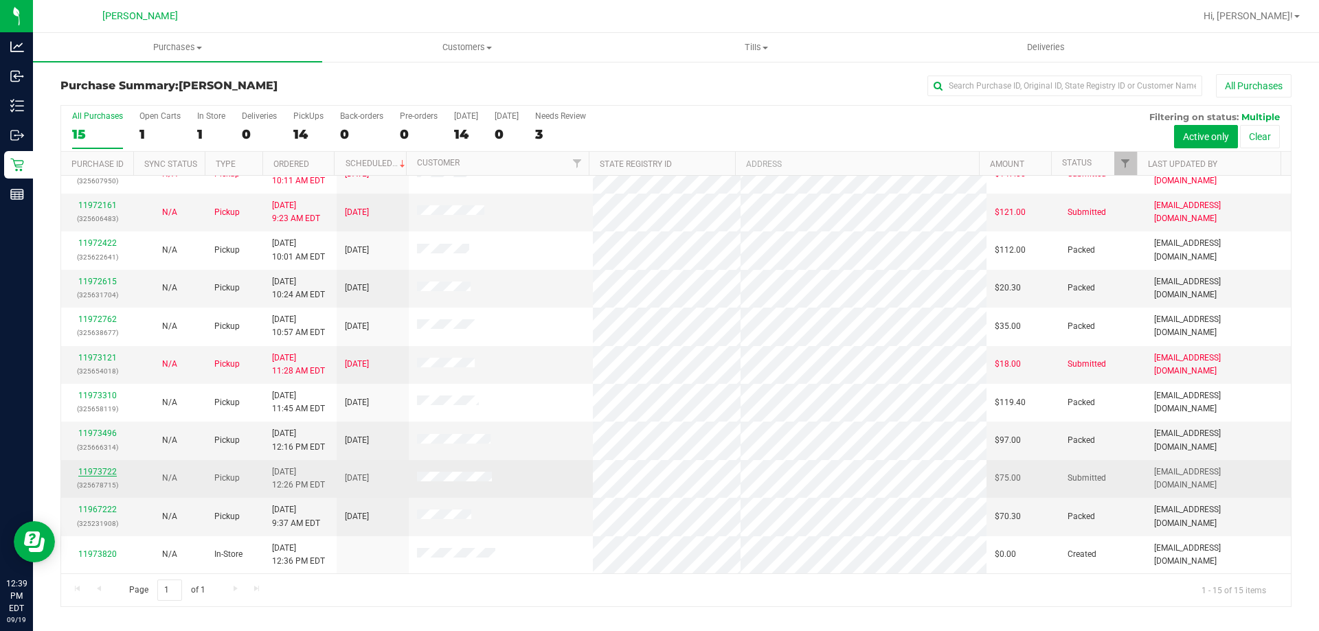
click at [91, 468] on link "11973722" at bounding box center [97, 472] width 38 height 10
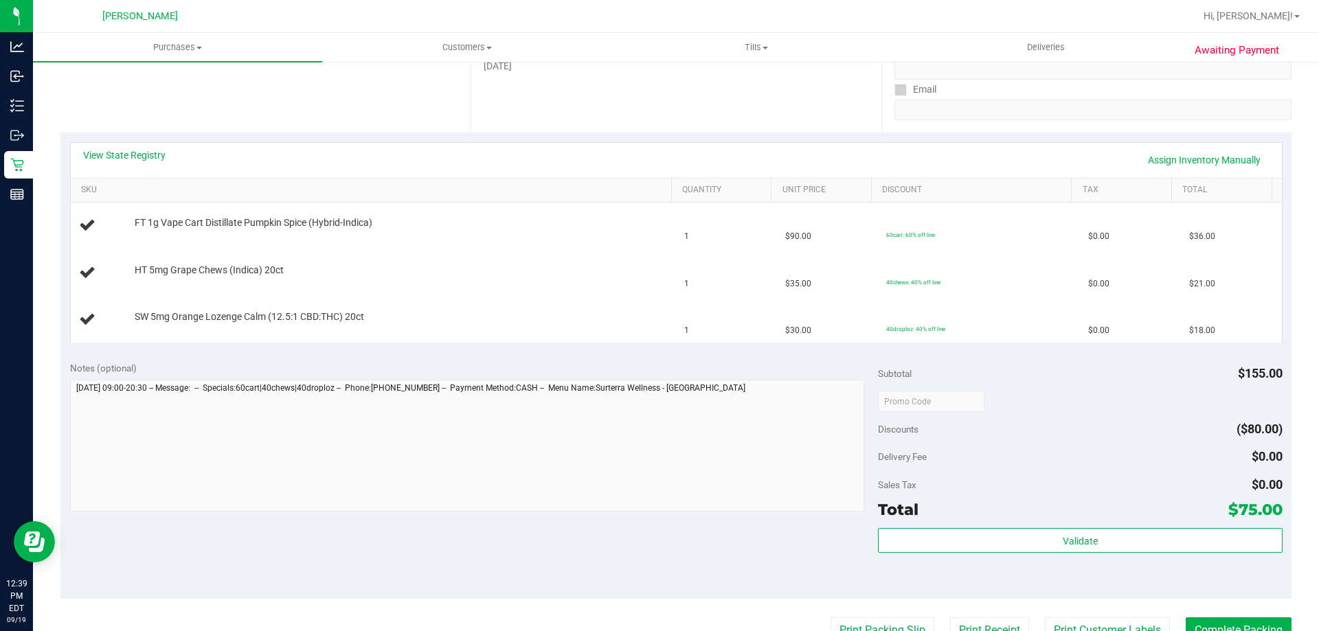
scroll to position [343, 0]
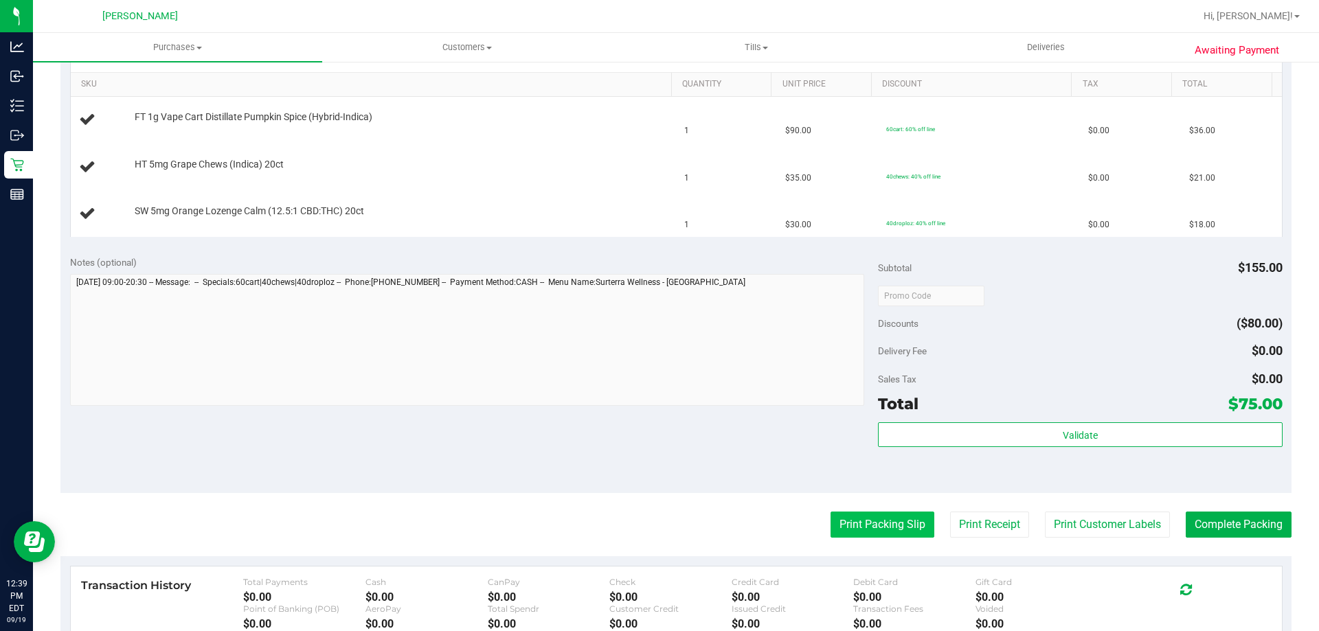
click at [846, 523] on button "Print Packing Slip" at bounding box center [882, 525] width 104 height 26
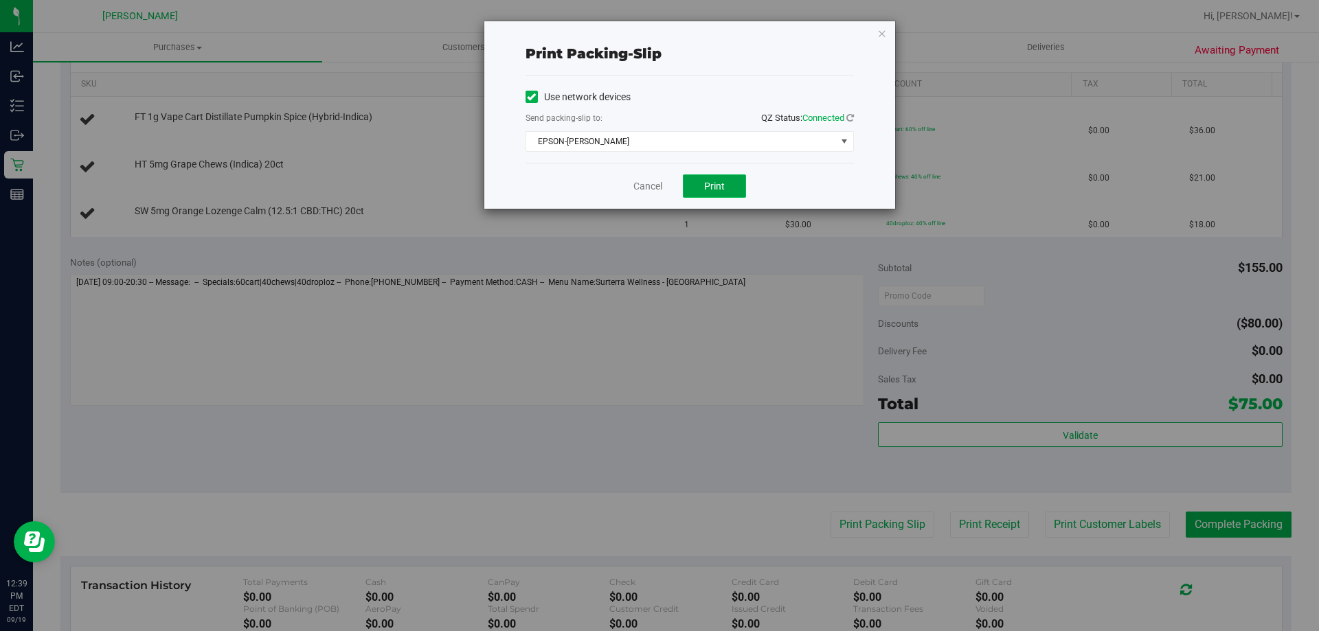
click at [703, 187] on button "Print" at bounding box center [714, 185] width 63 height 23
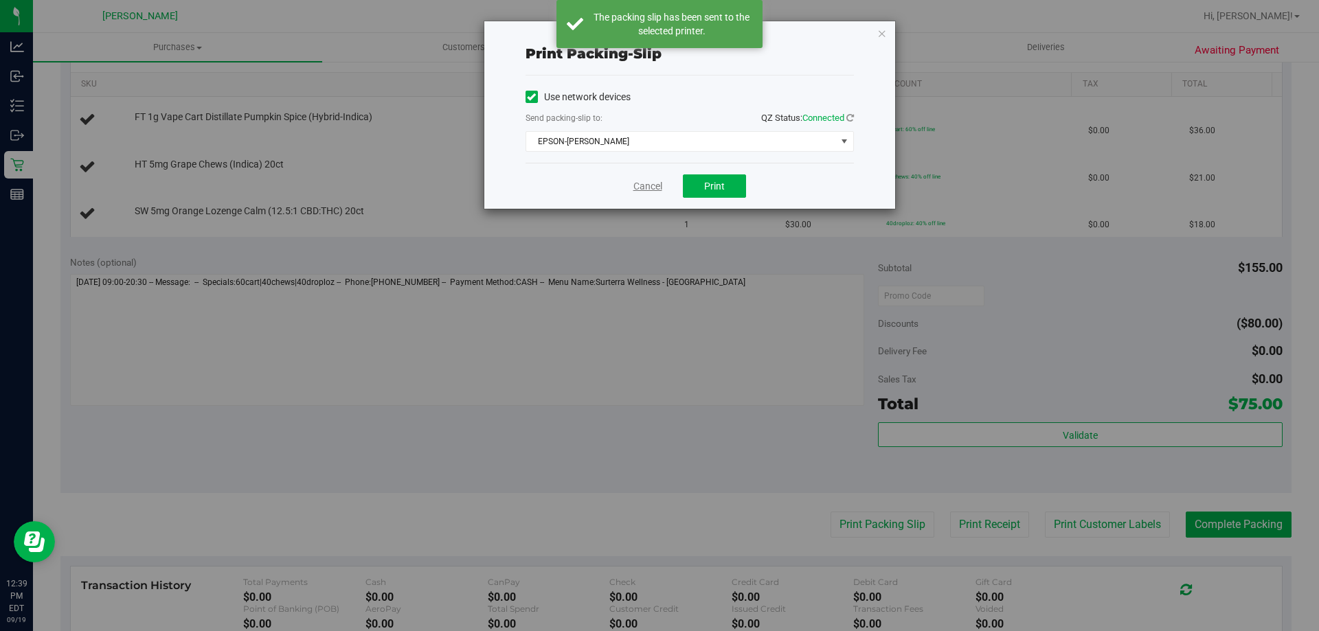
click at [644, 183] on link "Cancel" at bounding box center [647, 186] width 29 height 14
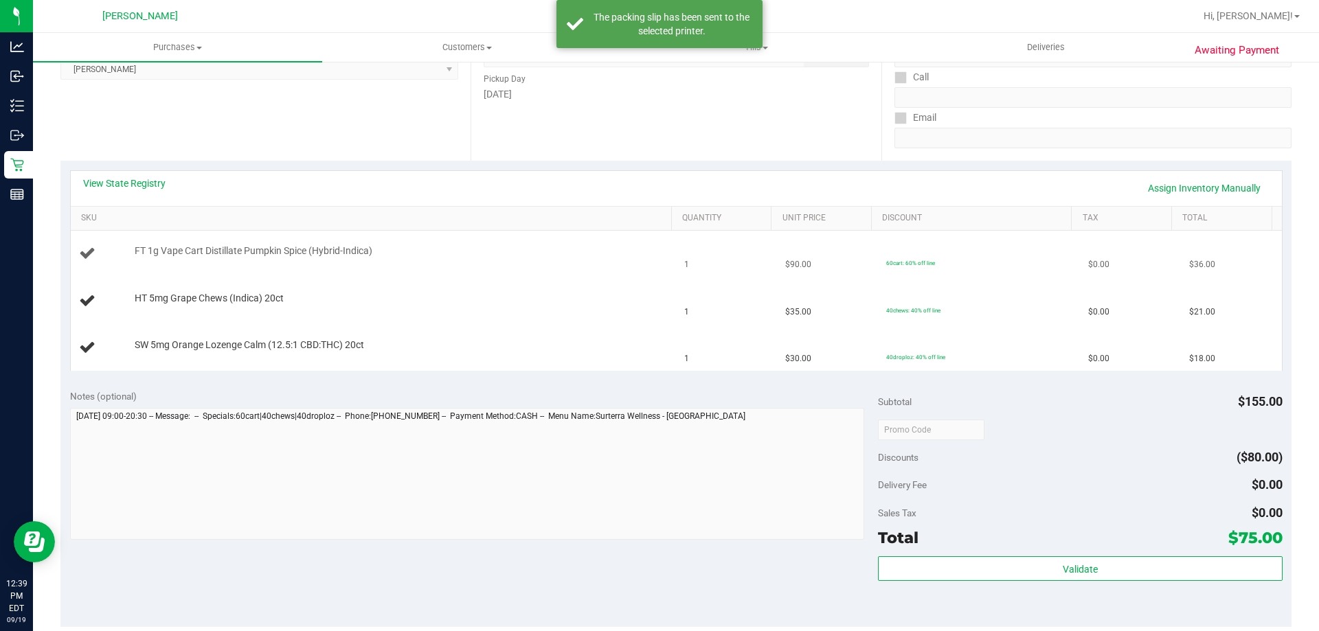
scroll to position [206, 0]
click at [121, 182] on link "View State Registry" at bounding box center [124, 187] width 82 height 14
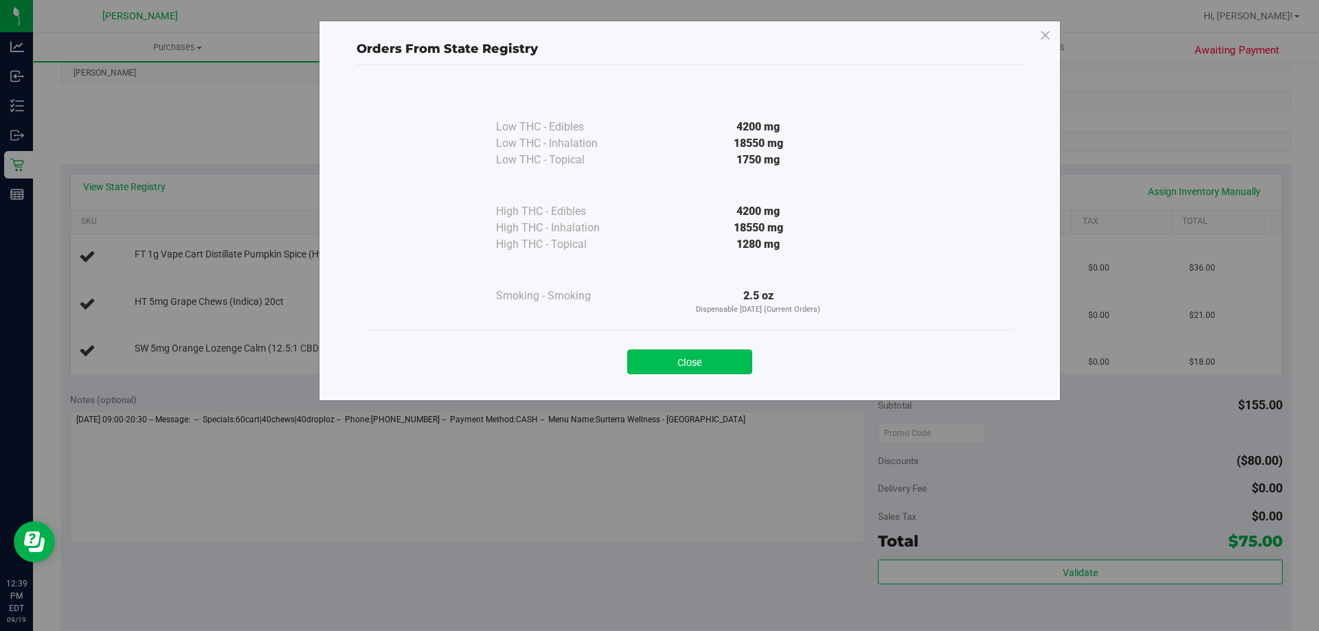
click at [718, 353] on button "Close" at bounding box center [689, 362] width 125 height 25
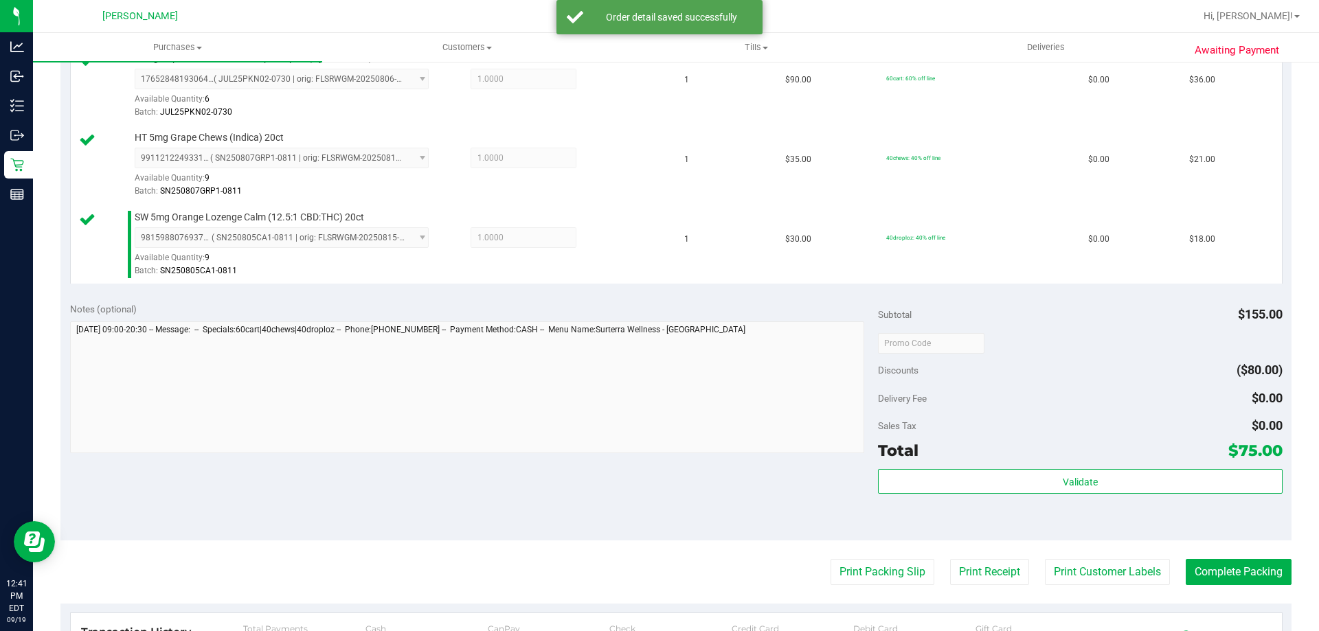
scroll to position [481, 0]
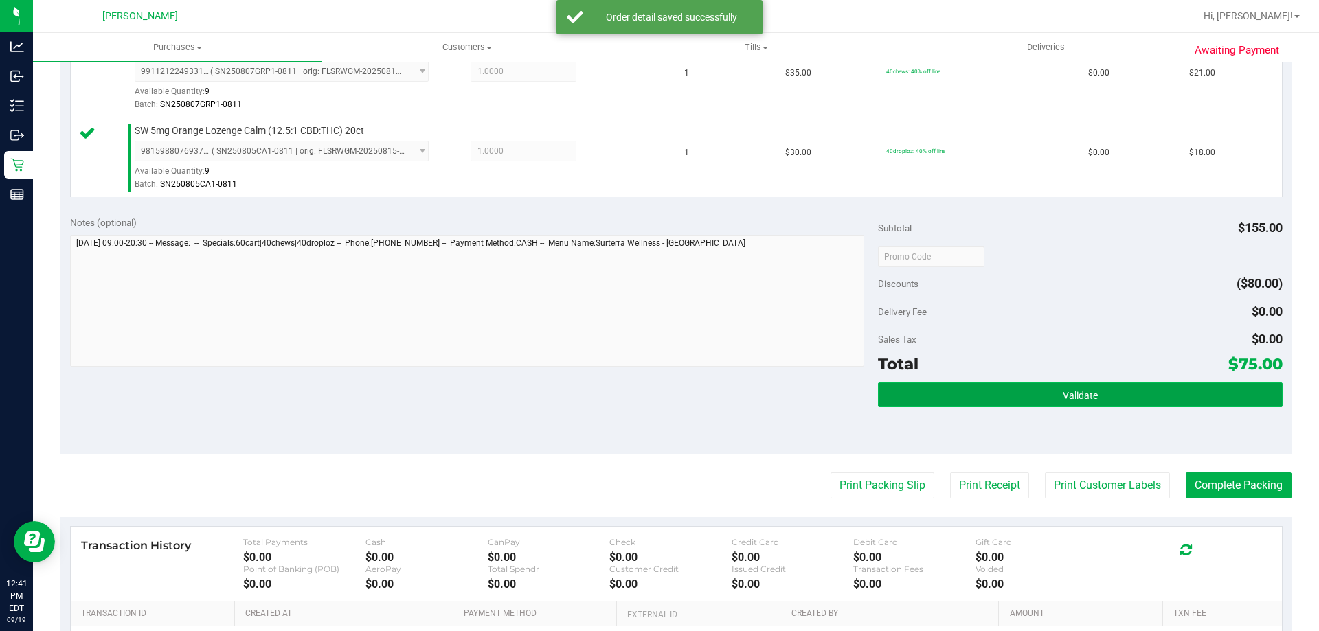
click at [1089, 396] on span "Validate" at bounding box center [1080, 395] width 35 height 11
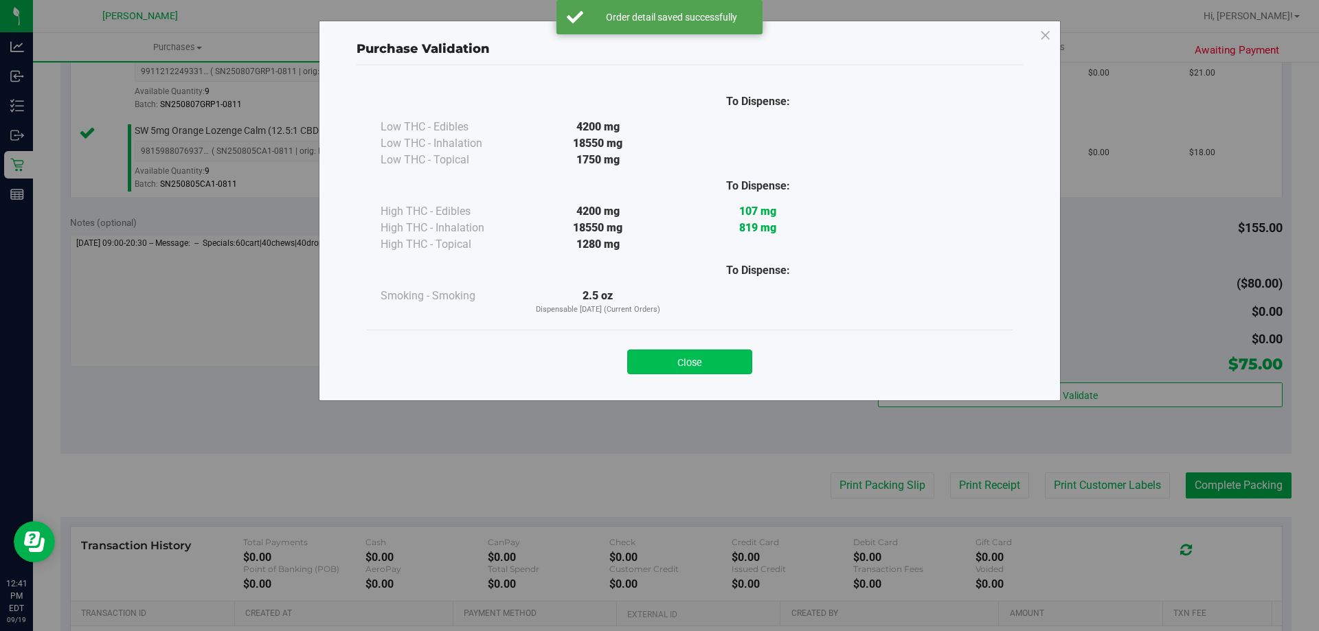
click at [714, 361] on button "Close" at bounding box center [689, 362] width 125 height 25
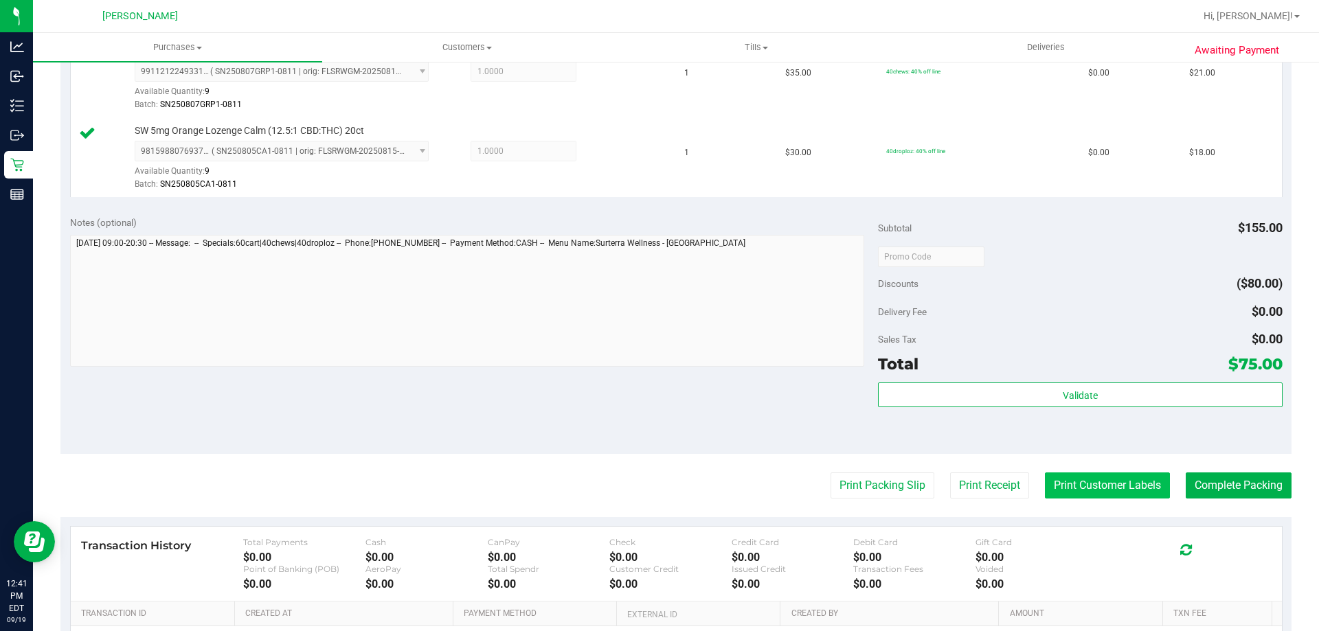
click at [1104, 473] on button "Print Customer Labels" at bounding box center [1107, 486] width 125 height 26
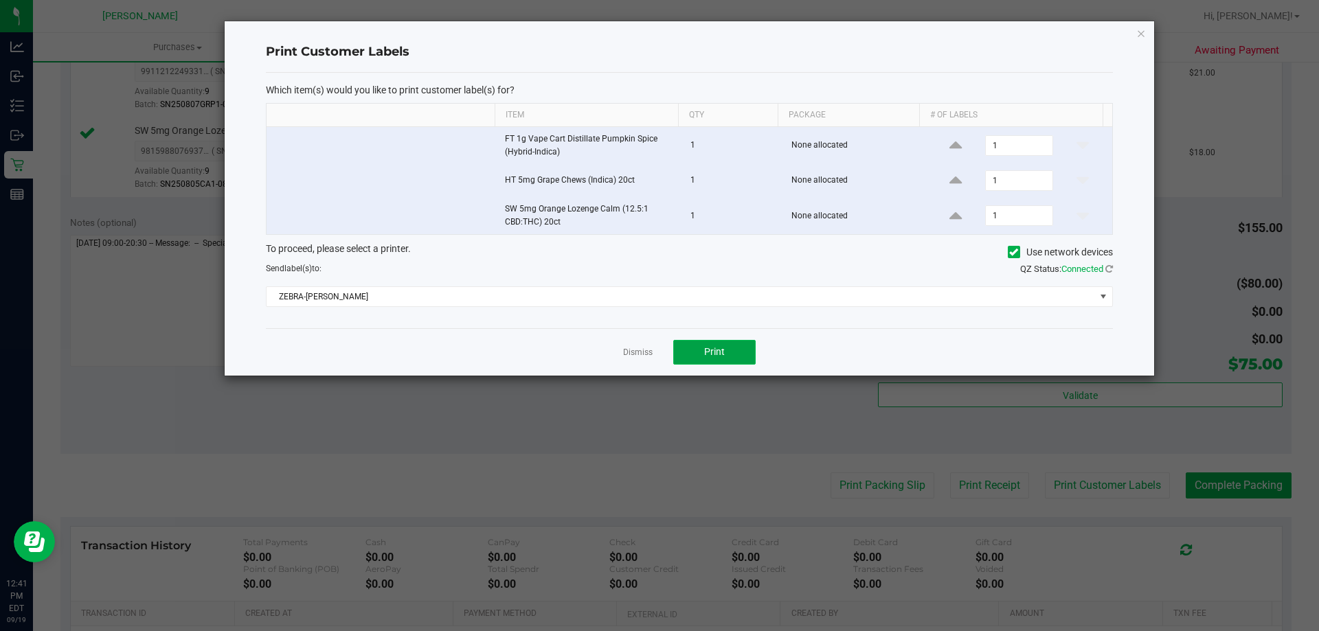
click at [720, 353] on span "Print" at bounding box center [714, 351] width 21 height 11
click at [630, 354] on link "Dismiss" at bounding box center [638, 353] width 30 height 12
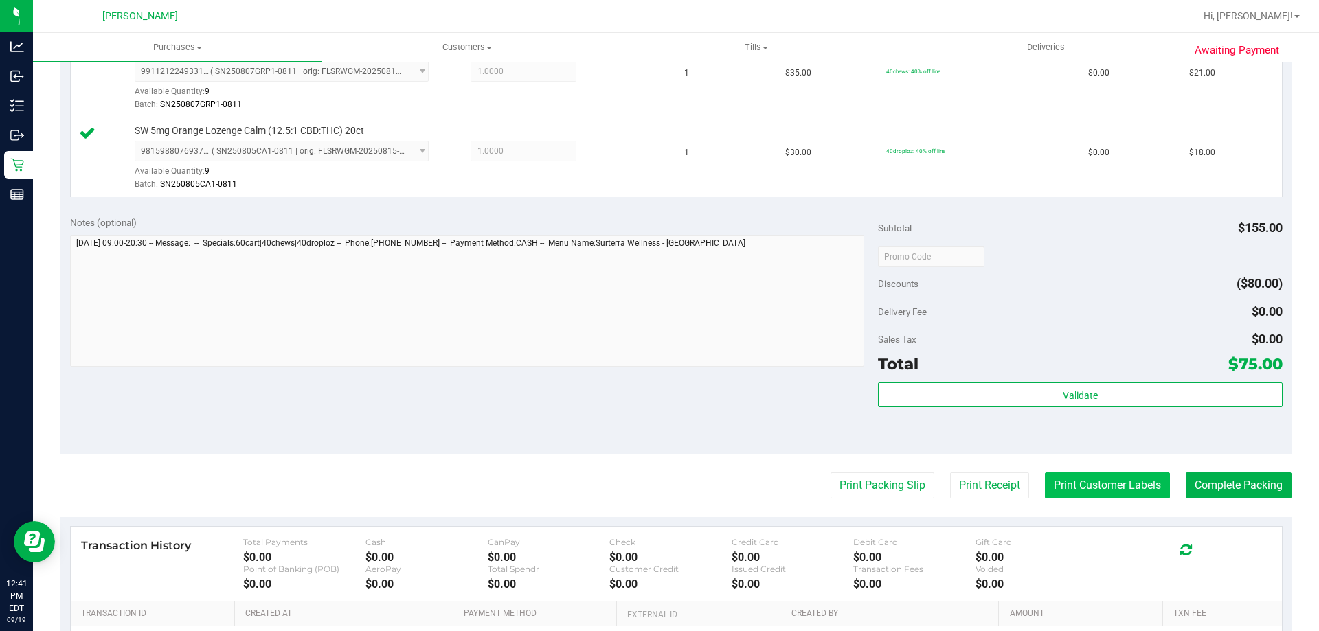
click at [1085, 490] on button "Print Customer Labels" at bounding box center [1107, 486] width 125 height 26
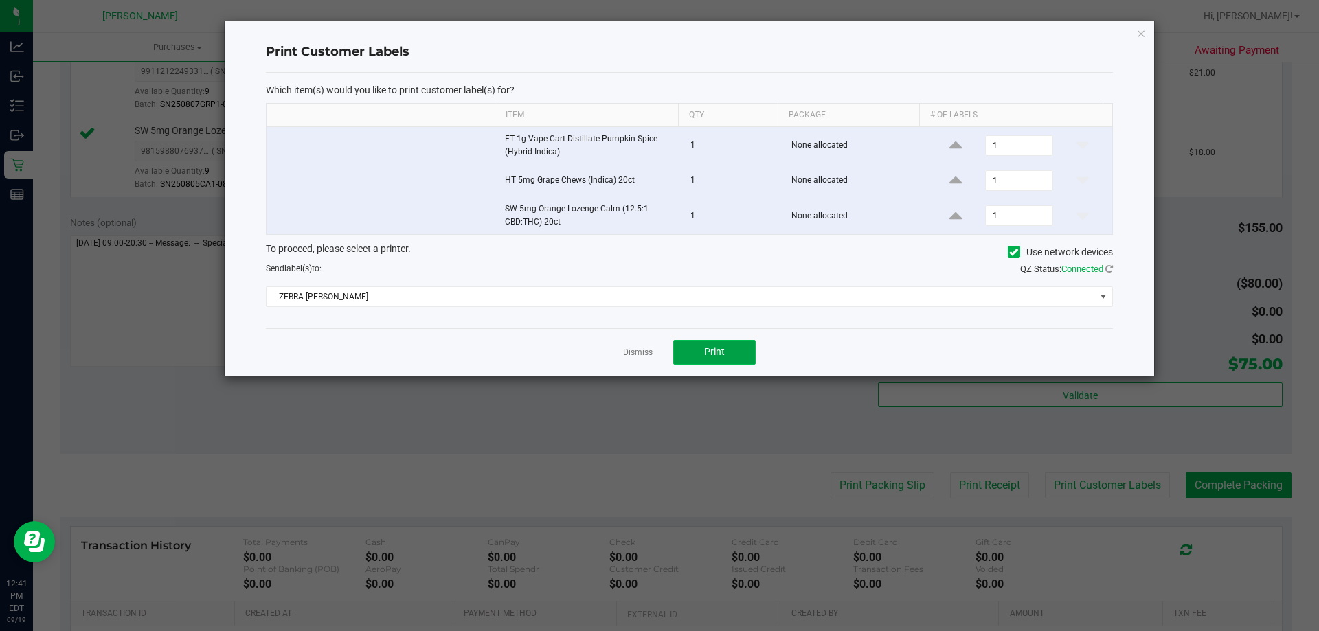
click at [723, 348] on span "Print" at bounding box center [714, 351] width 21 height 11
click at [625, 355] on link "Dismiss" at bounding box center [638, 353] width 30 height 12
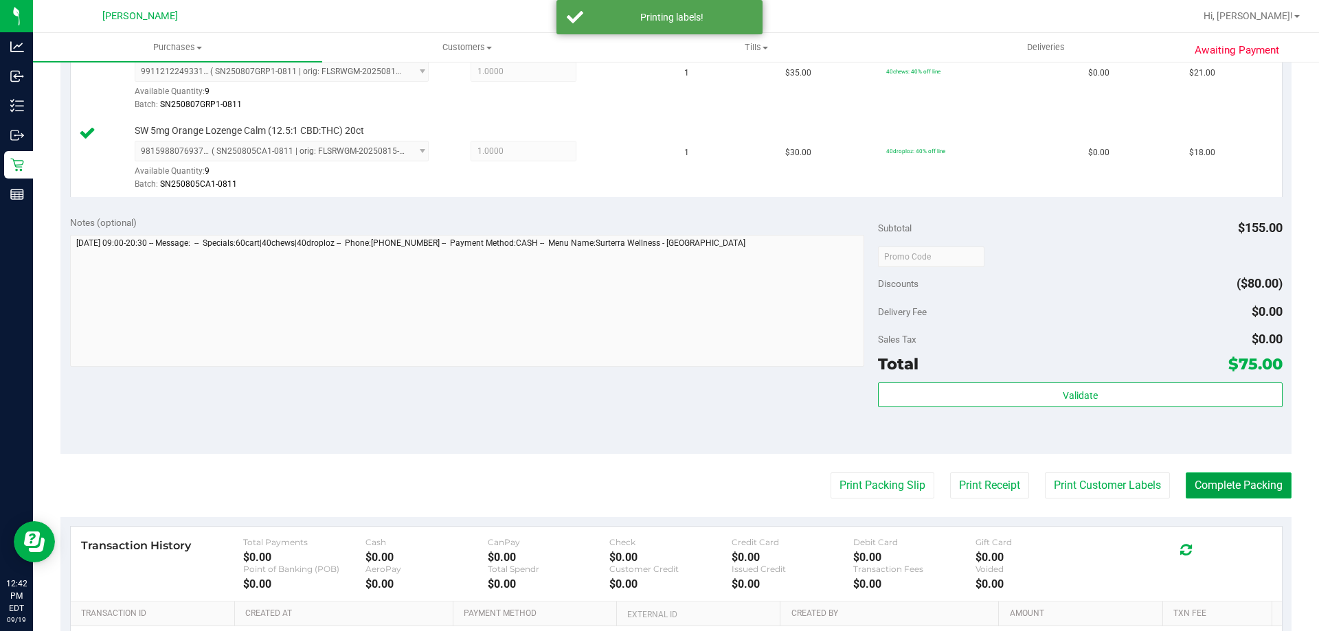
click at [1185, 485] on button "Complete Packing" at bounding box center [1238, 486] width 106 height 26
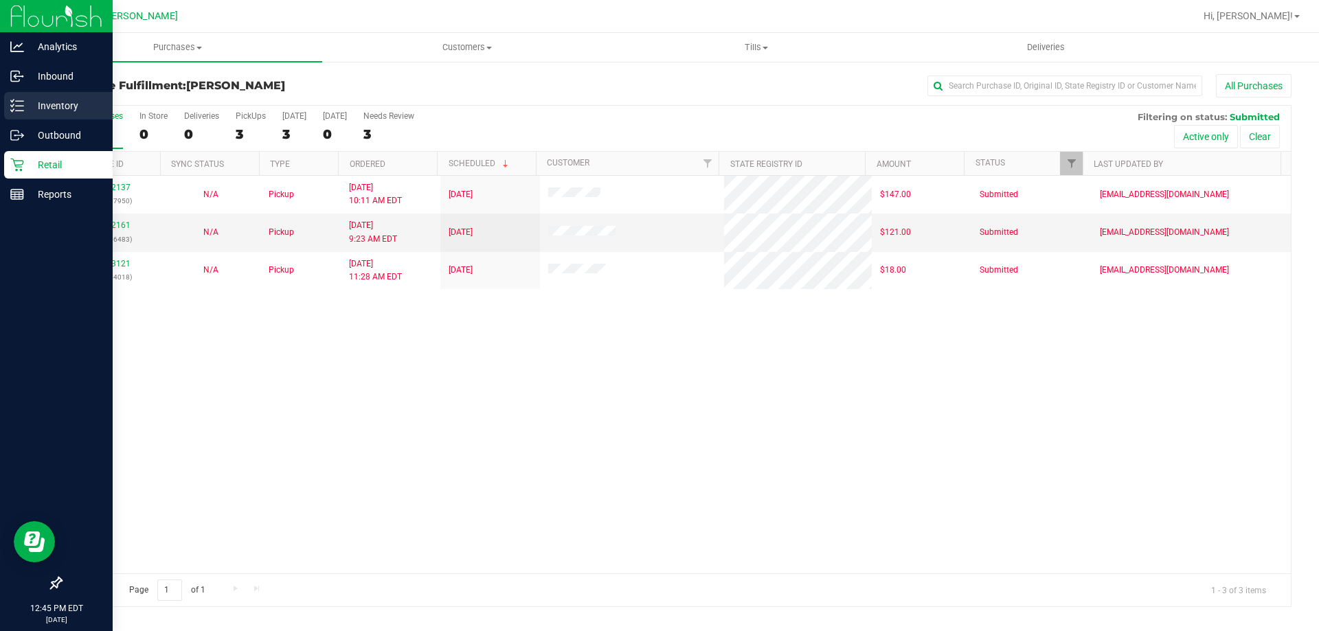
click at [106, 104] on div "Inventory" at bounding box center [58, 105] width 109 height 27
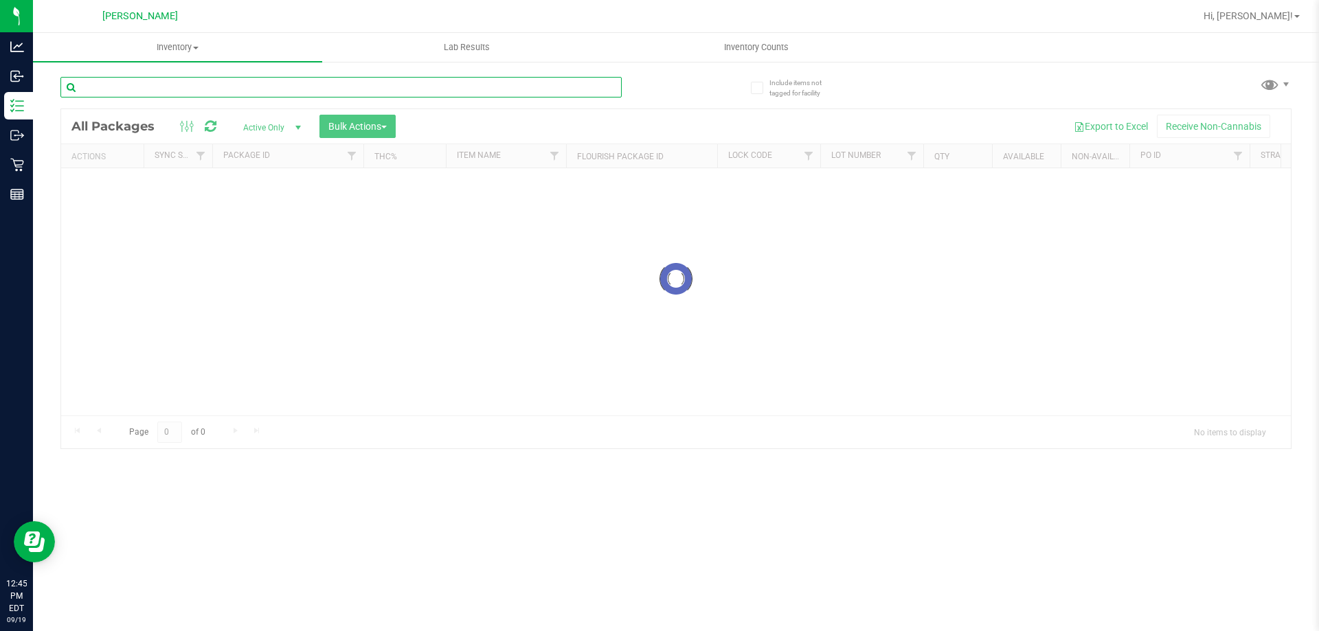
click at [283, 91] on input "text" at bounding box center [340, 87] width 561 height 21
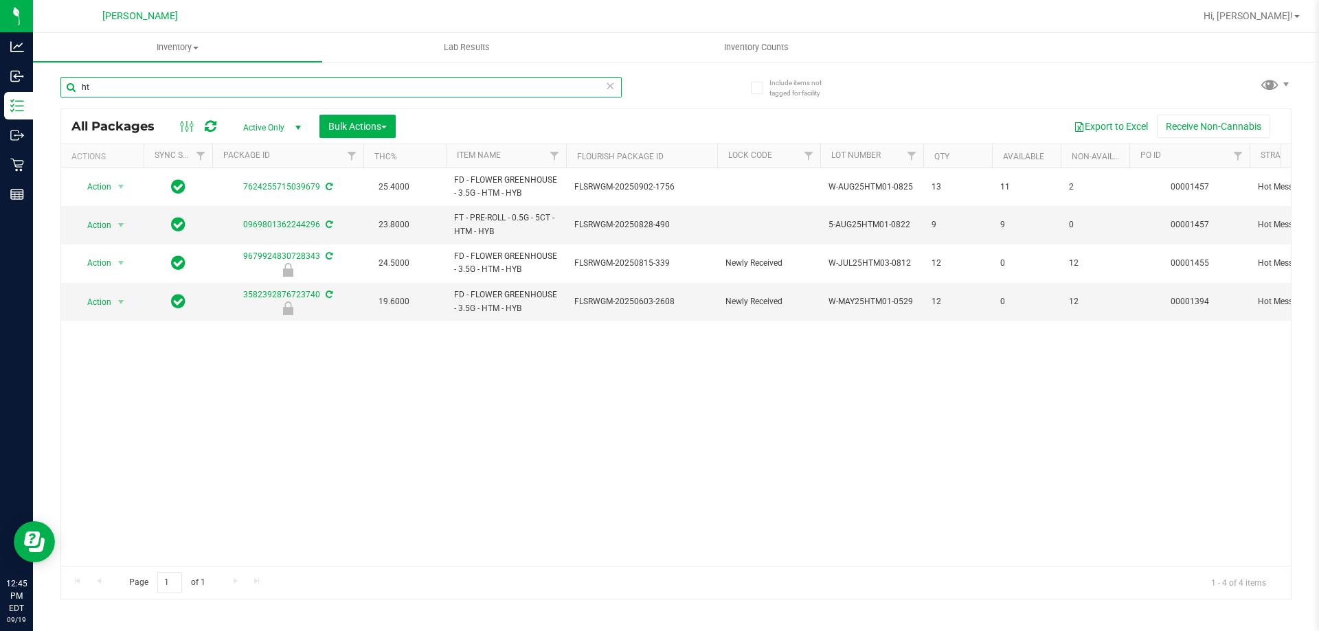
type input "h"
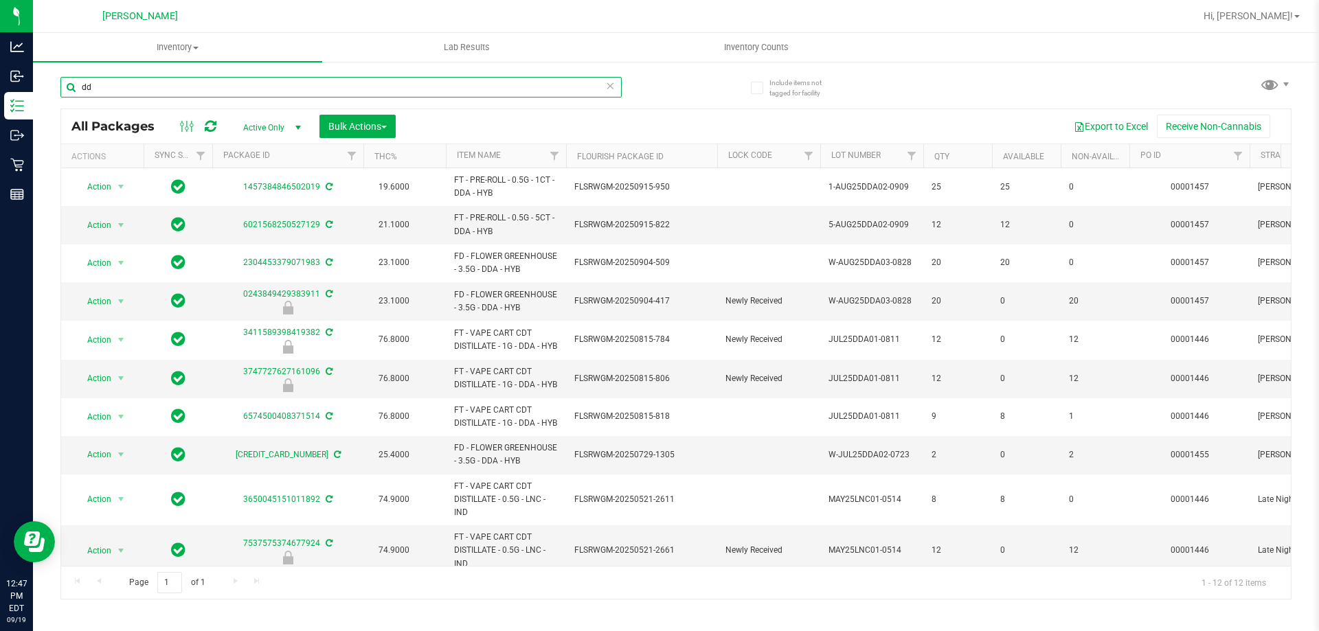
type input "d"
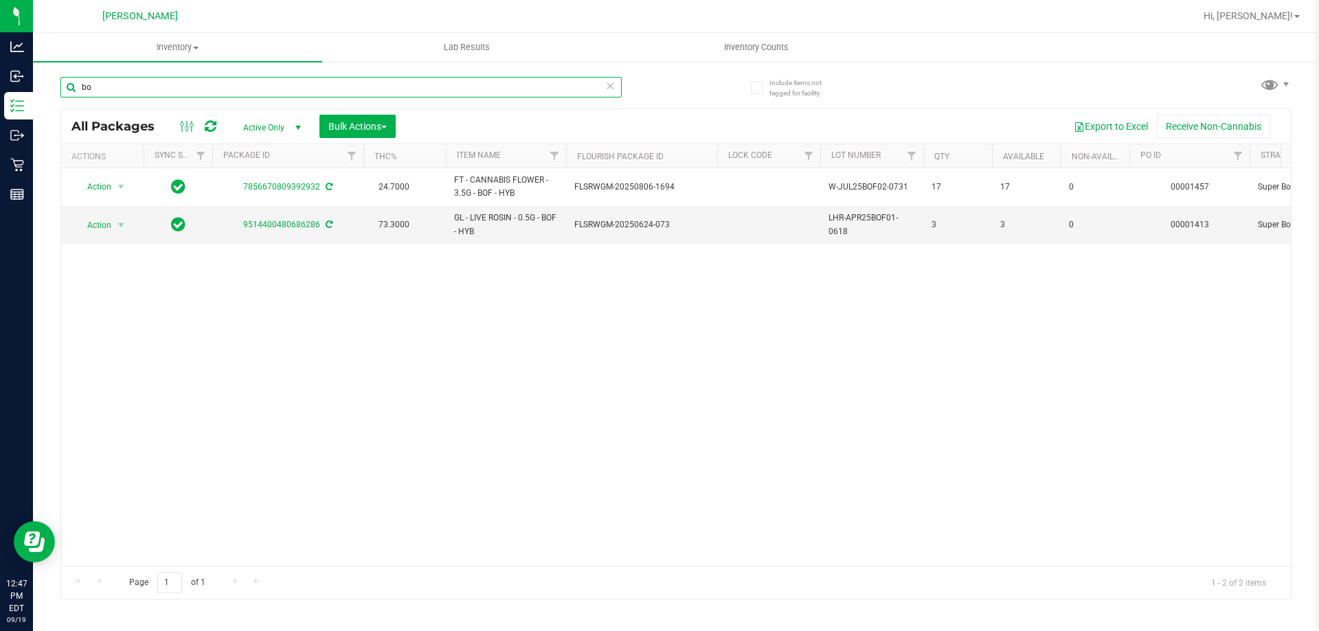
type input "b"
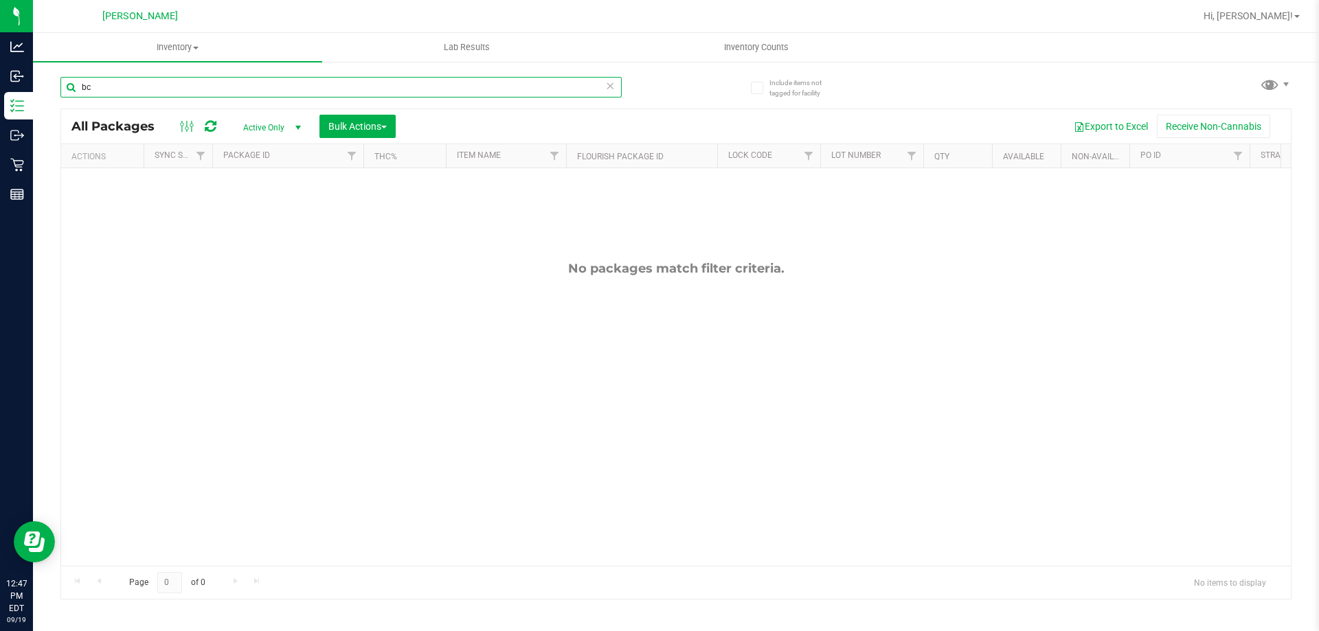
type input "b"
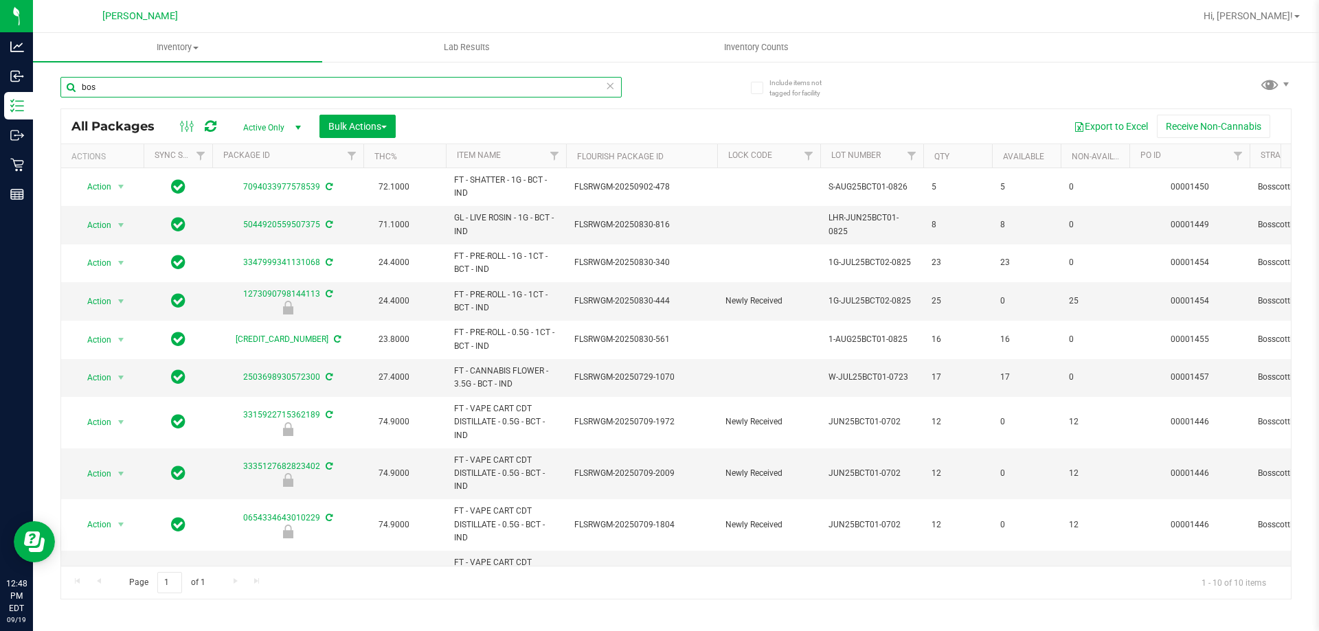
type input "bos"
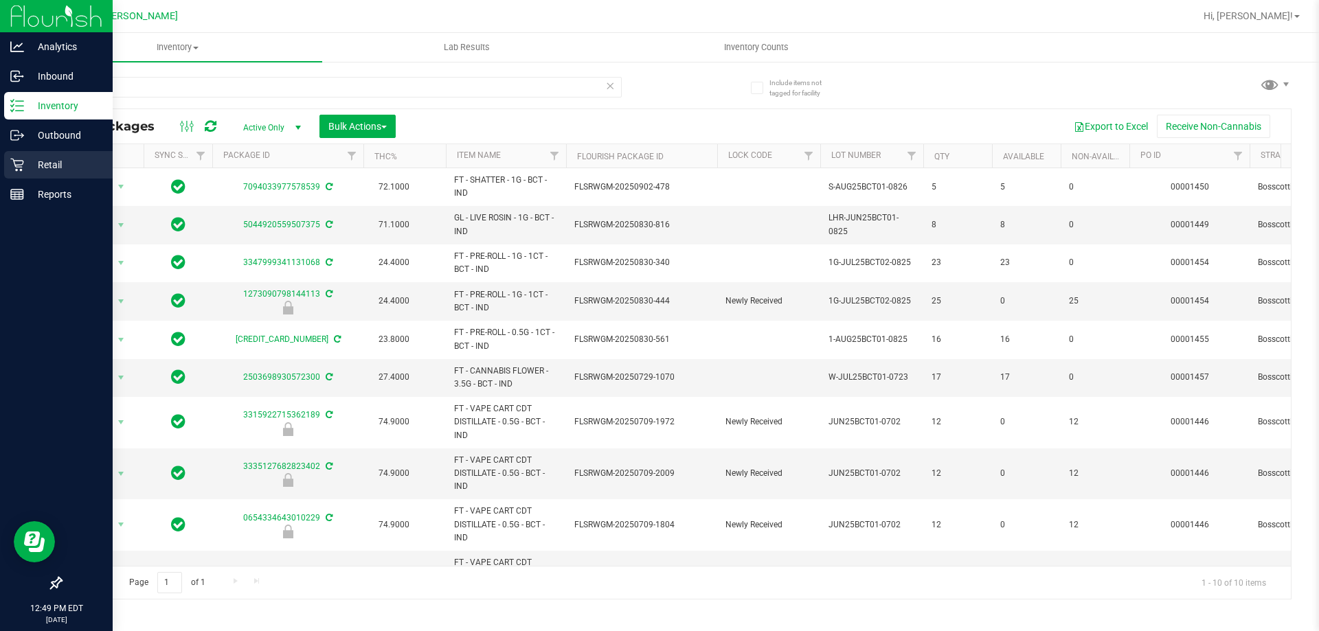
click at [36, 162] on p "Retail" at bounding box center [65, 165] width 82 height 16
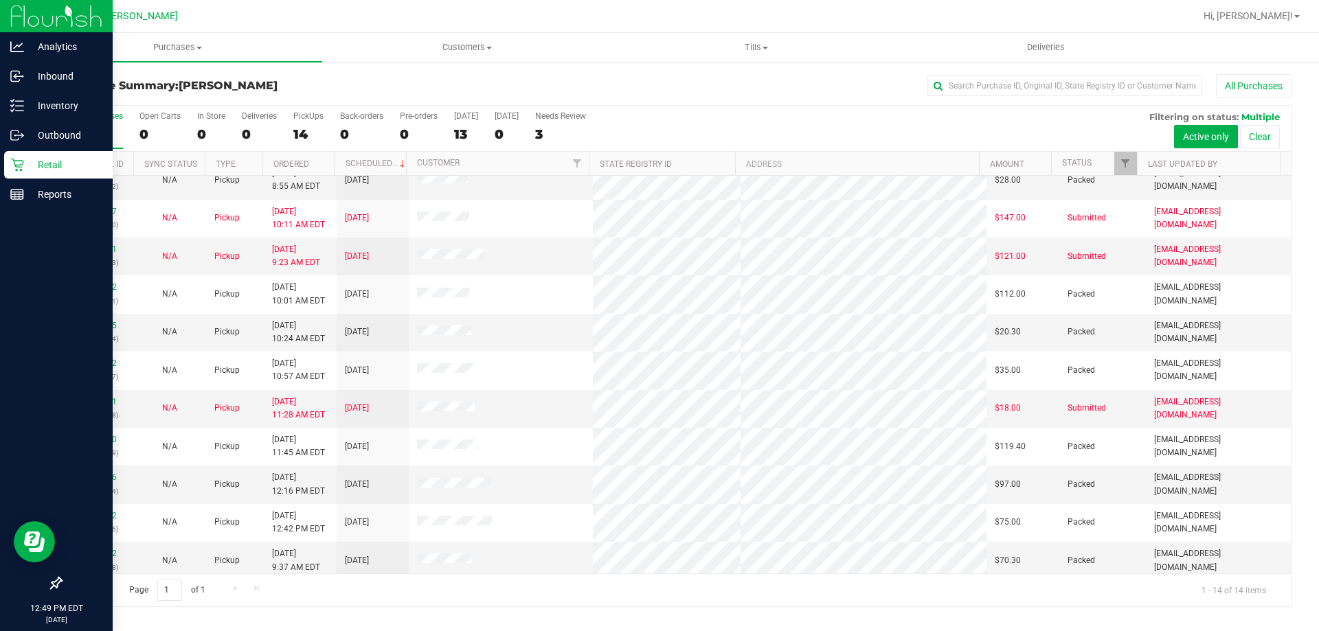
scroll to position [135, 0]
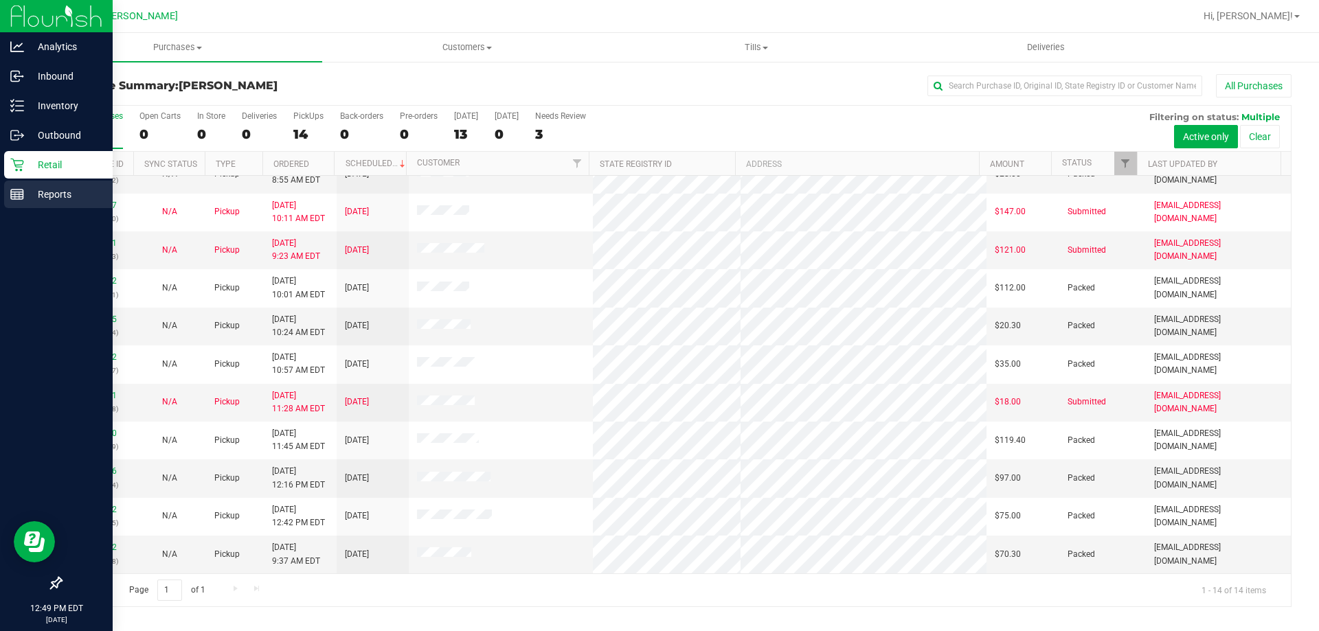
click at [43, 196] on p "Reports" at bounding box center [65, 194] width 82 height 16
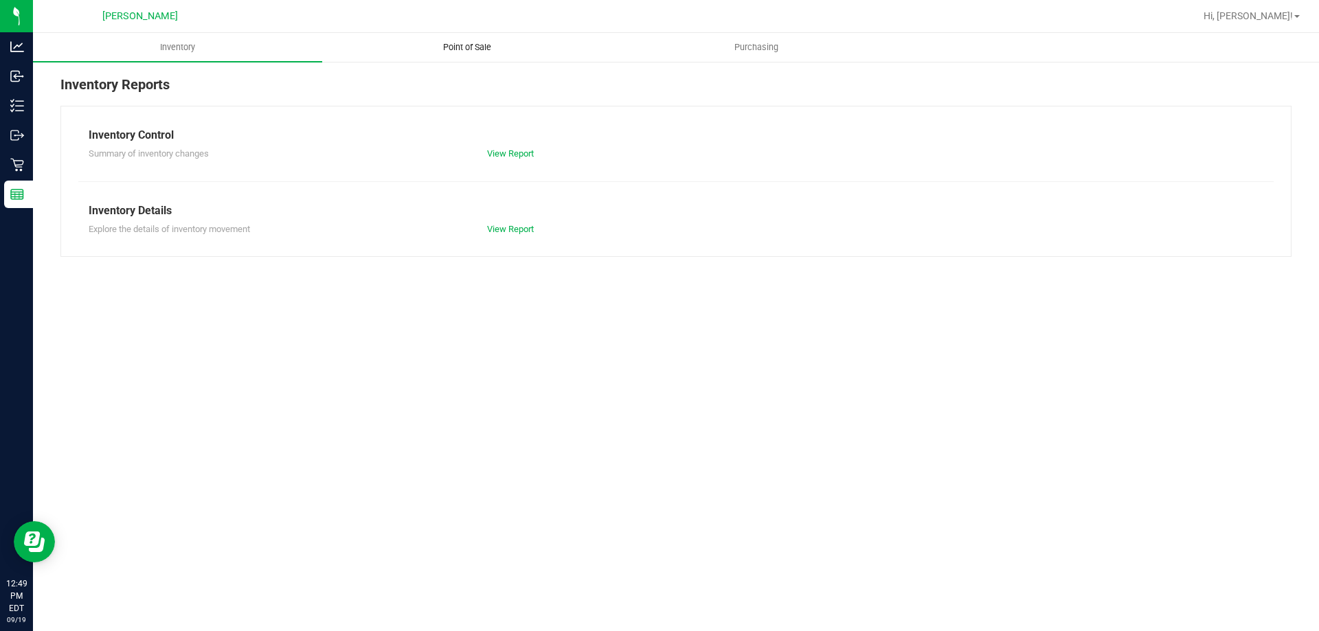
click at [456, 47] on span "Point of Sale" at bounding box center [466, 47] width 85 height 12
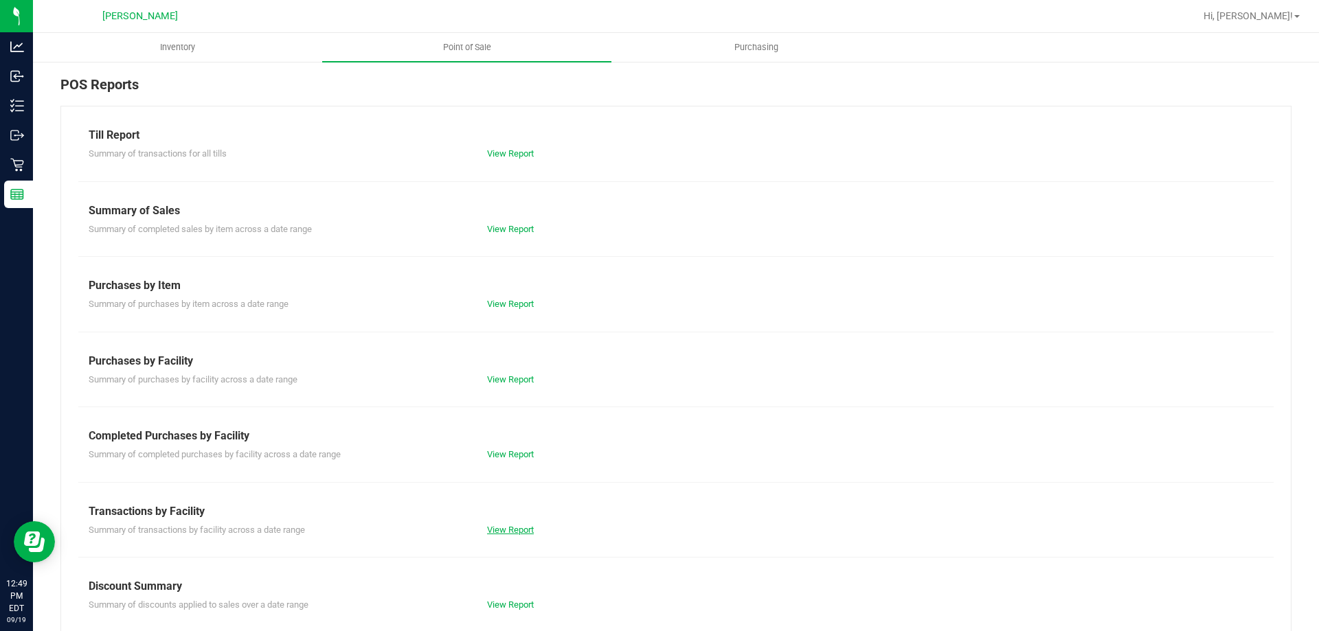
click at [508, 530] on link "View Report" at bounding box center [510, 530] width 47 height 10
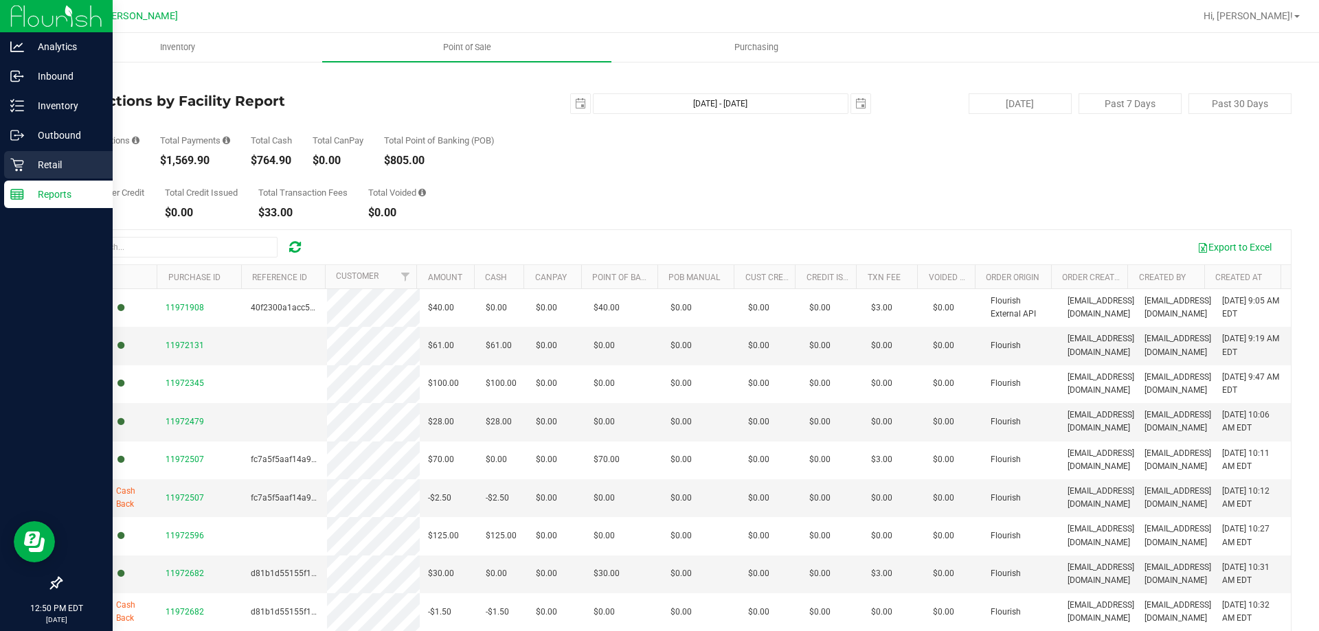
click at [42, 159] on p "Retail" at bounding box center [65, 165] width 82 height 16
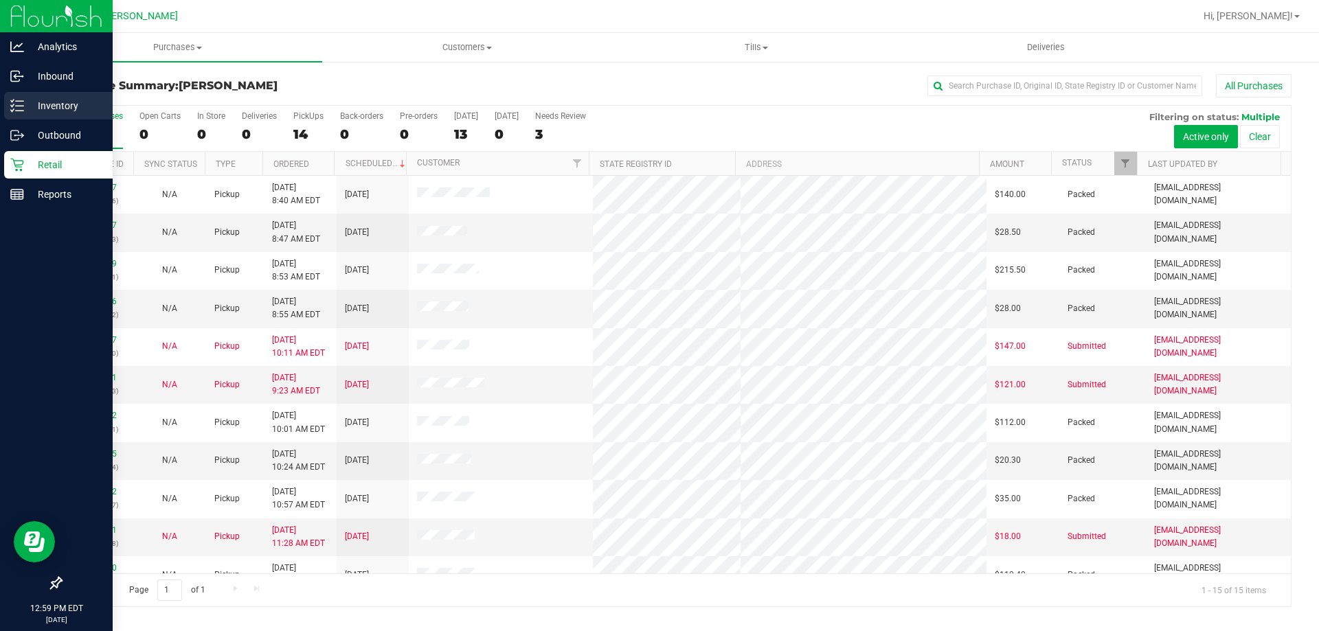
click at [60, 105] on p "Inventory" at bounding box center [65, 106] width 82 height 16
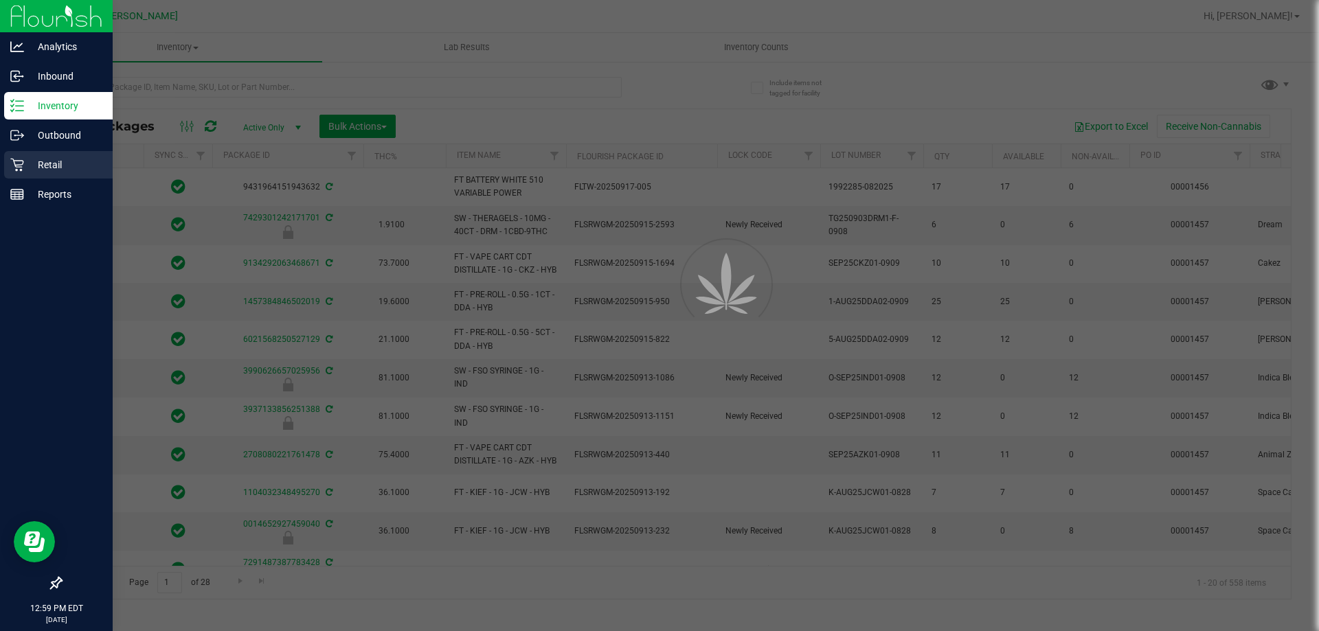
click at [61, 157] on p "Retail" at bounding box center [65, 165] width 82 height 16
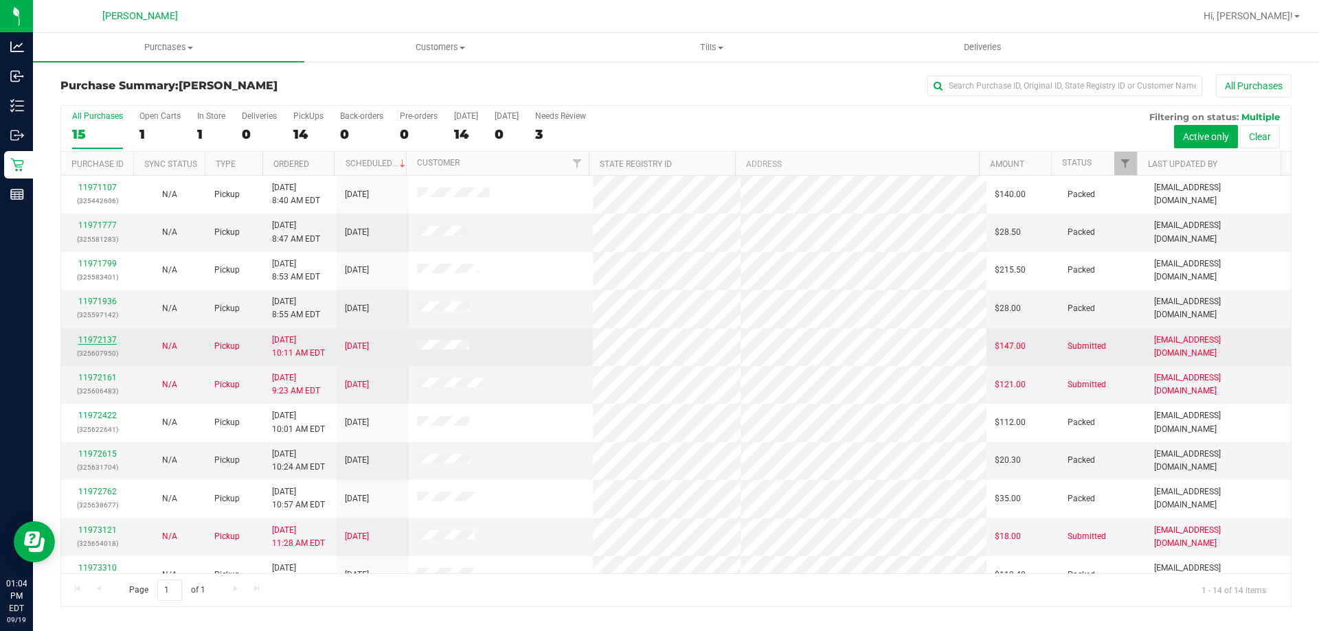
click at [106, 339] on link "11972137" at bounding box center [97, 340] width 38 height 10
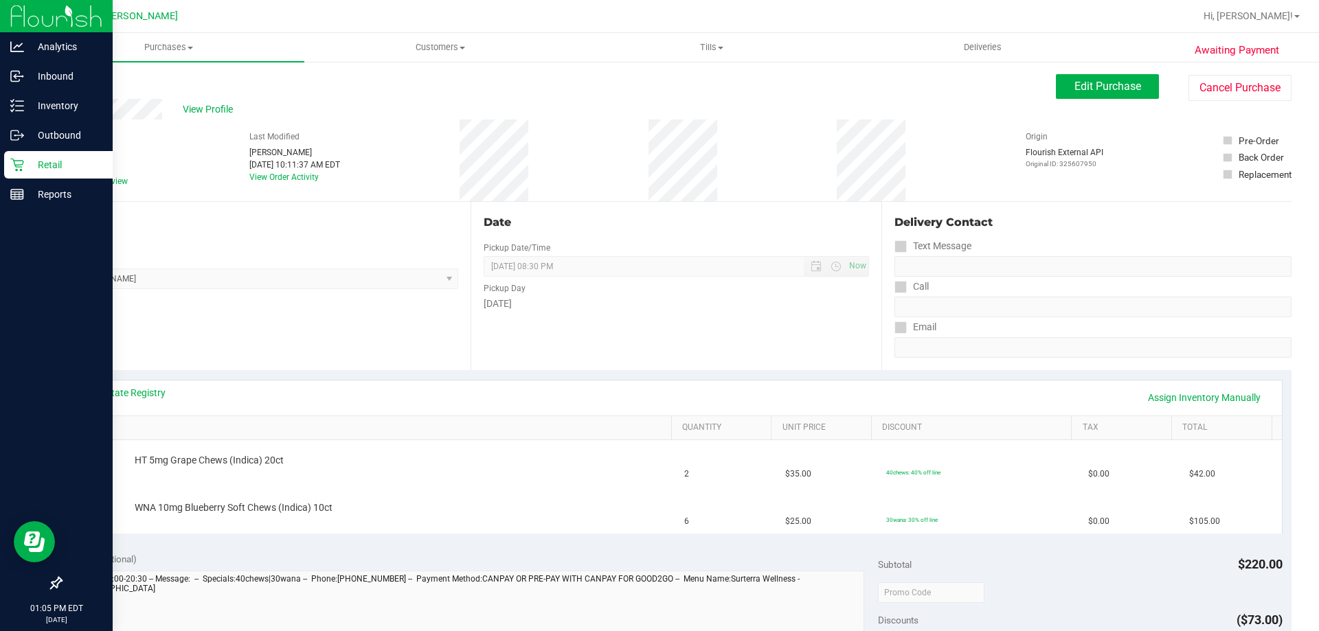
click at [54, 165] on p "Retail" at bounding box center [65, 165] width 82 height 16
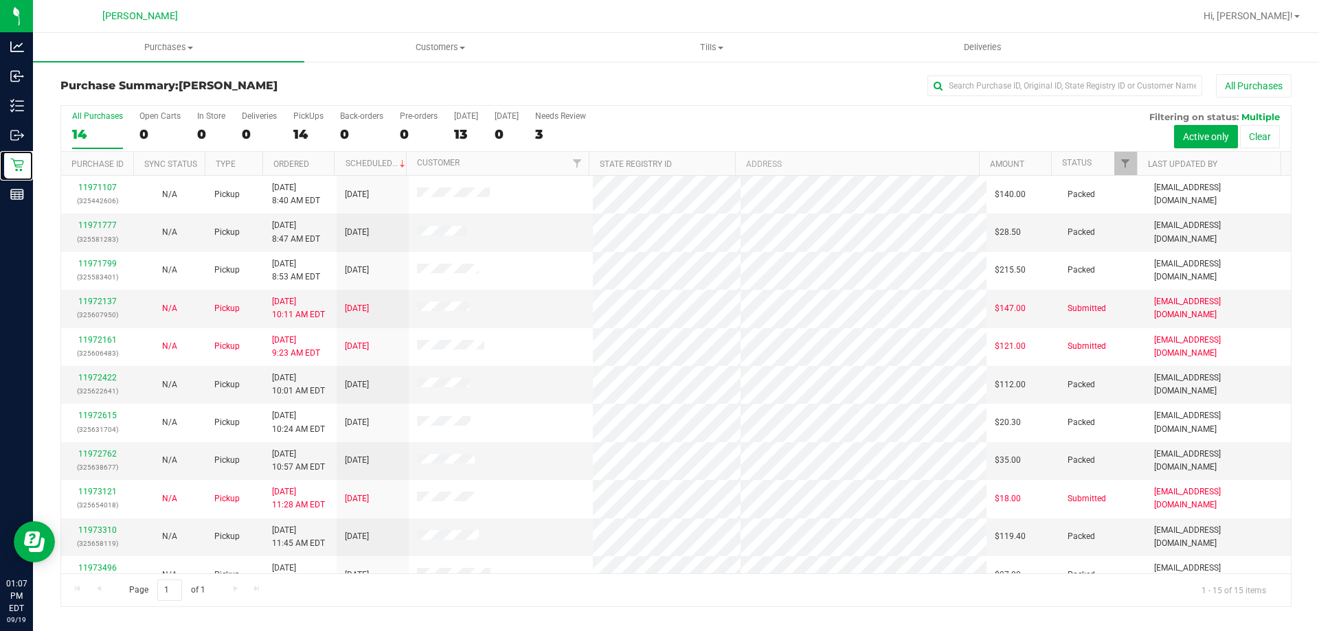
scroll to position [172, 0]
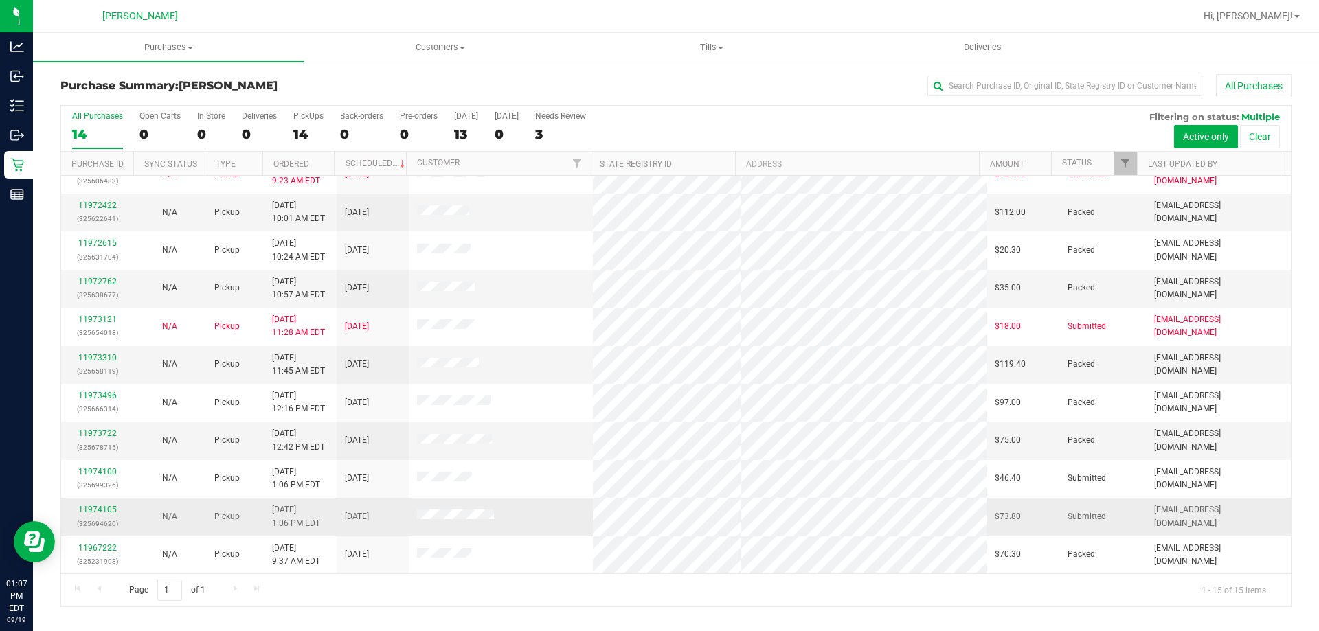
click at [100, 504] on div "11974105 (325694620)" at bounding box center [97, 516] width 56 height 26
click at [100, 507] on link "11974105" at bounding box center [97, 510] width 38 height 10
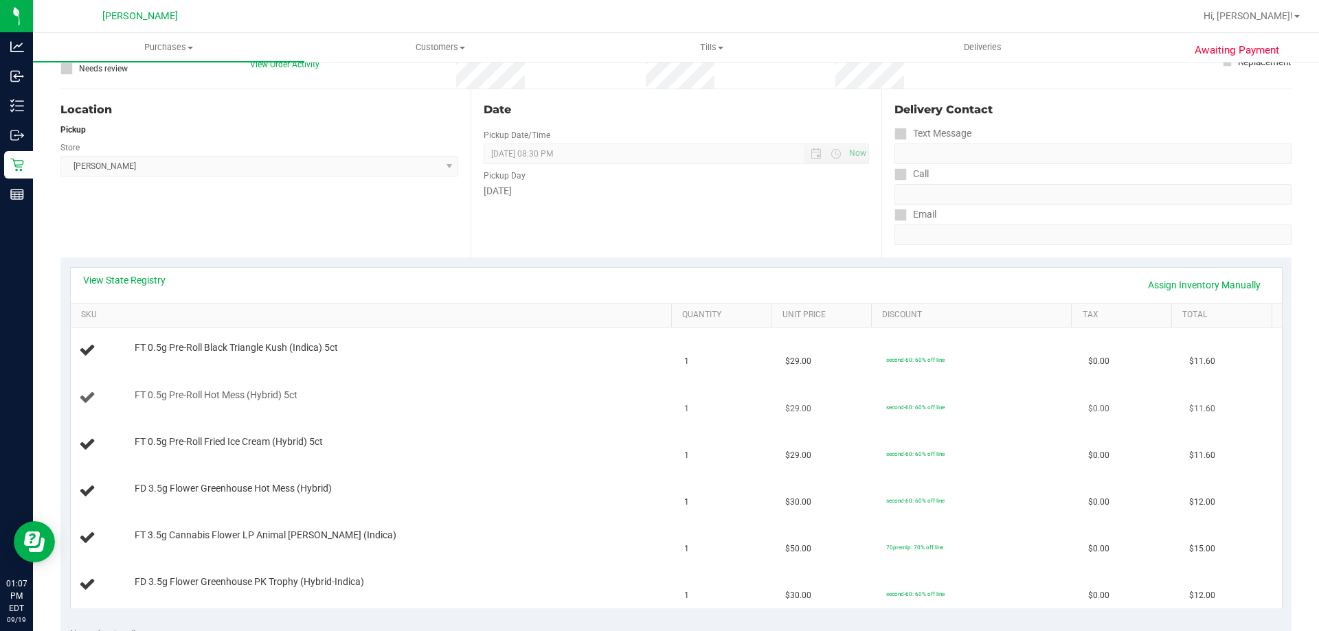
scroll to position [137, 0]
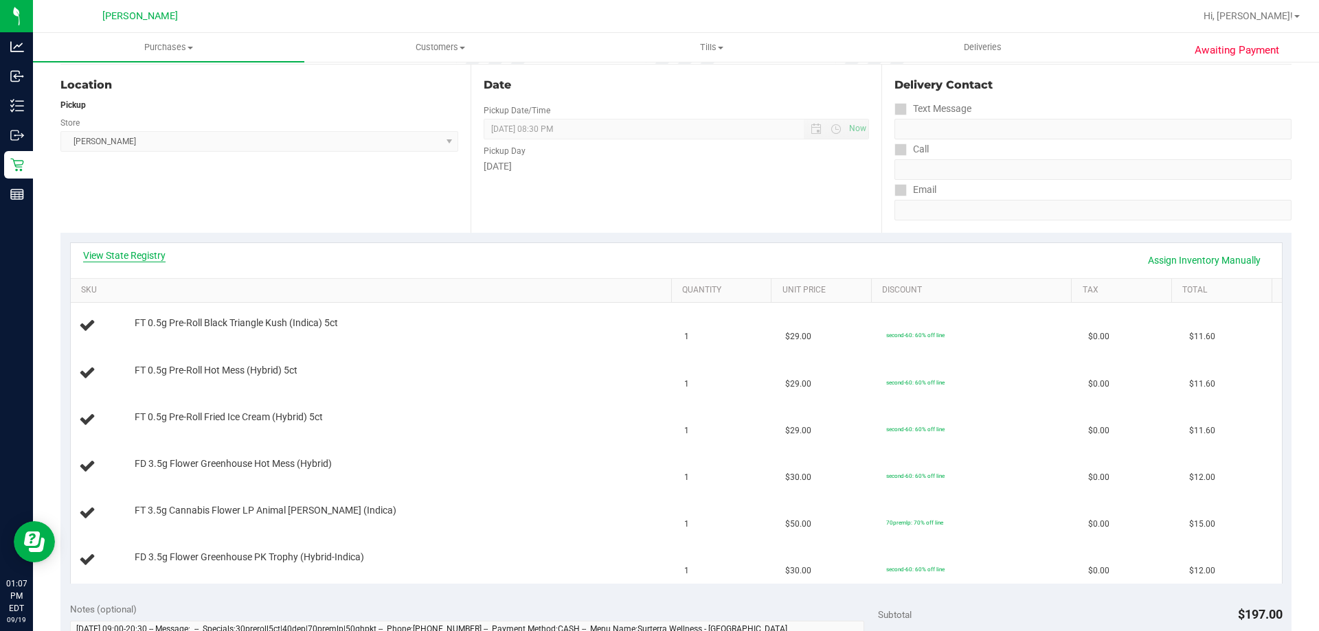
click at [146, 256] on link "View State Registry" at bounding box center [124, 256] width 82 height 14
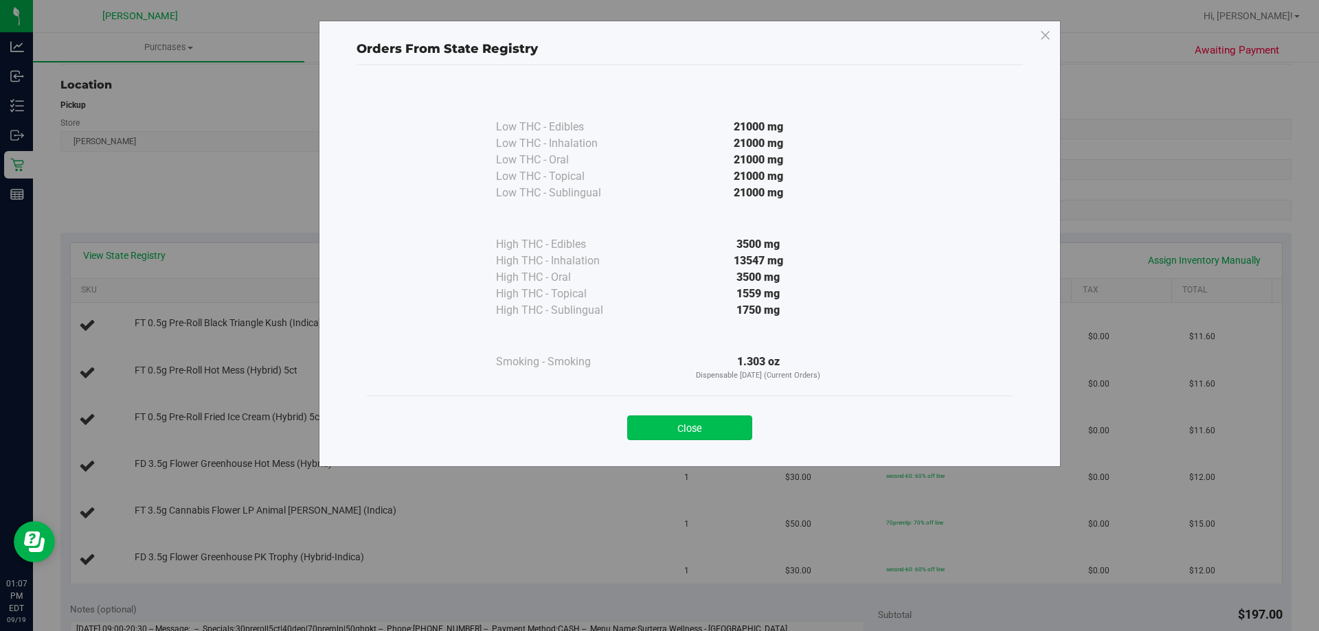
click at [713, 416] on button "Close" at bounding box center [689, 428] width 125 height 25
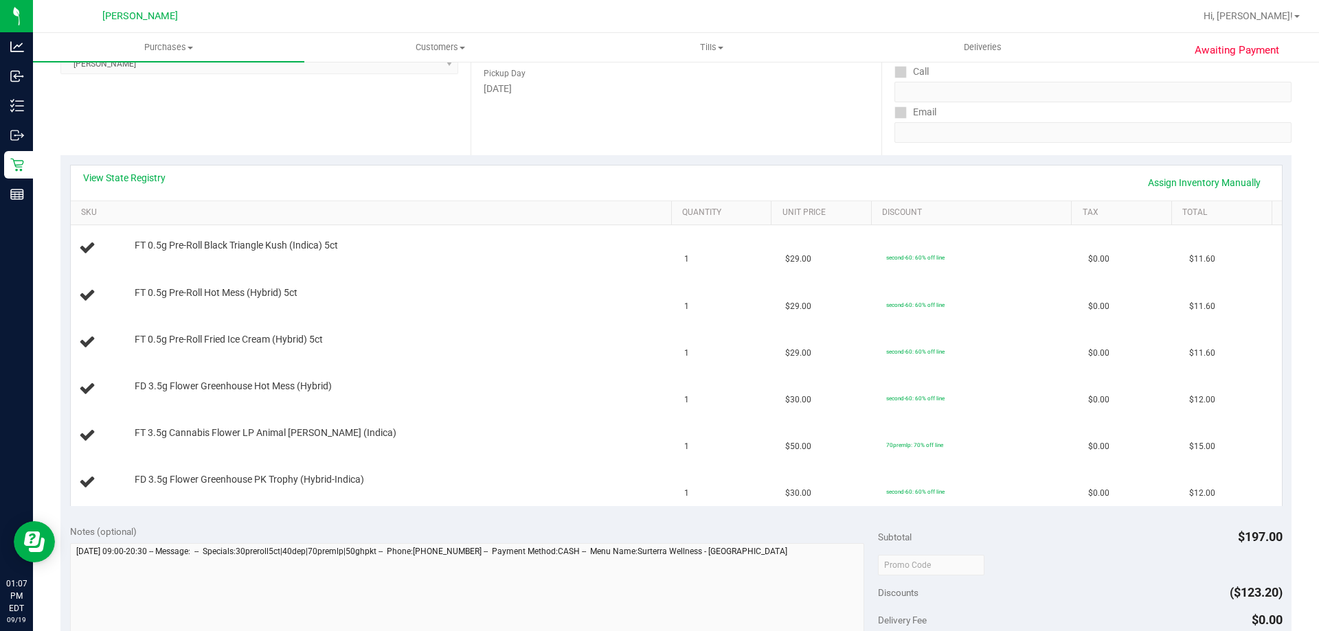
scroll to position [412, 0]
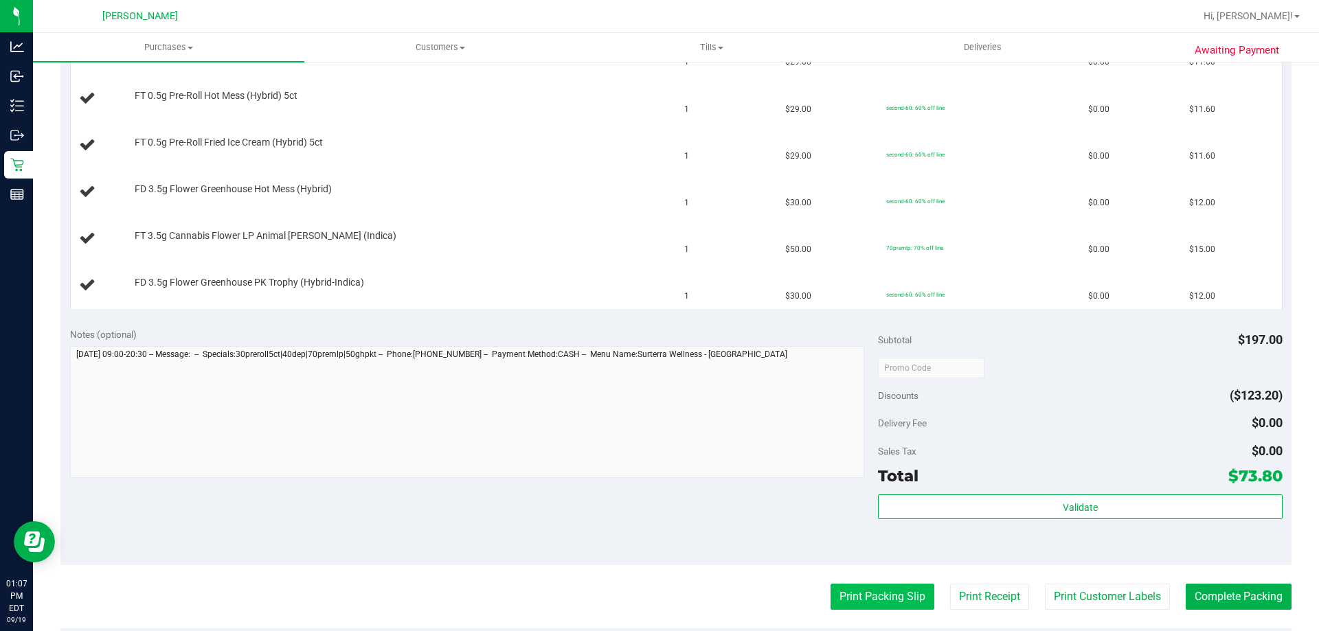
click at [872, 592] on button "Print Packing Slip" at bounding box center [882, 597] width 104 height 26
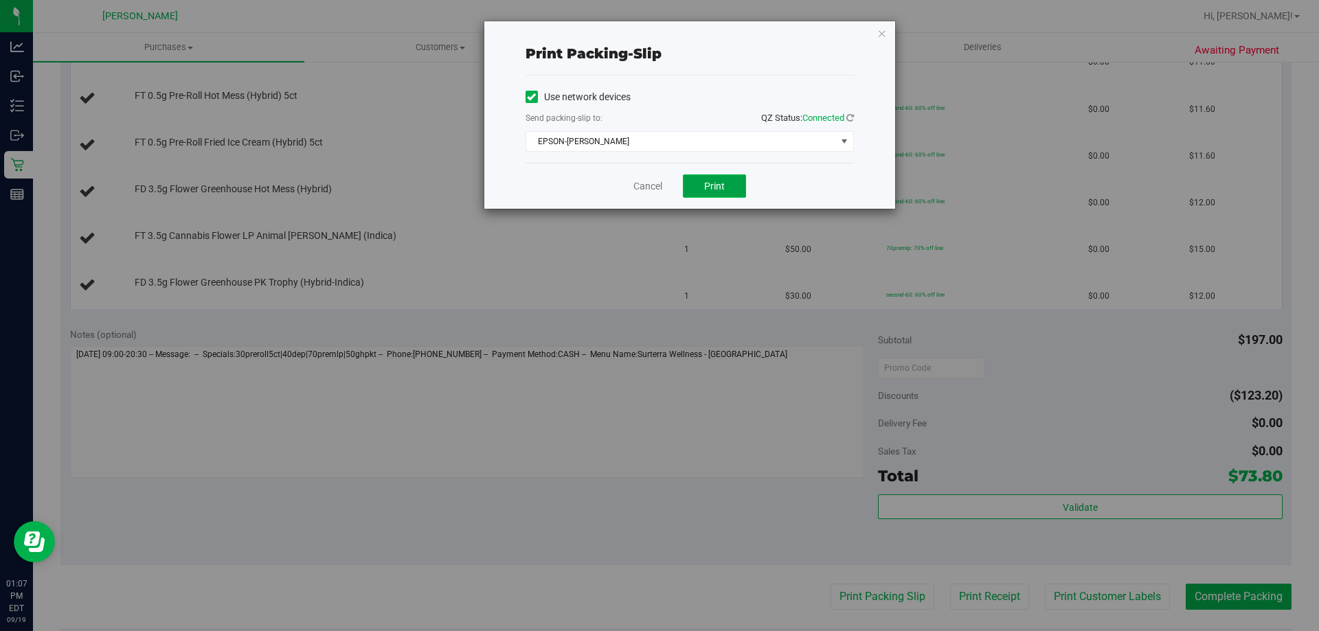
click at [712, 179] on button "Print" at bounding box center [714, 185] width 63 height 23
click at [651, 181] on link "Cancel" at bounding box center [647, 186] width 29 height 14
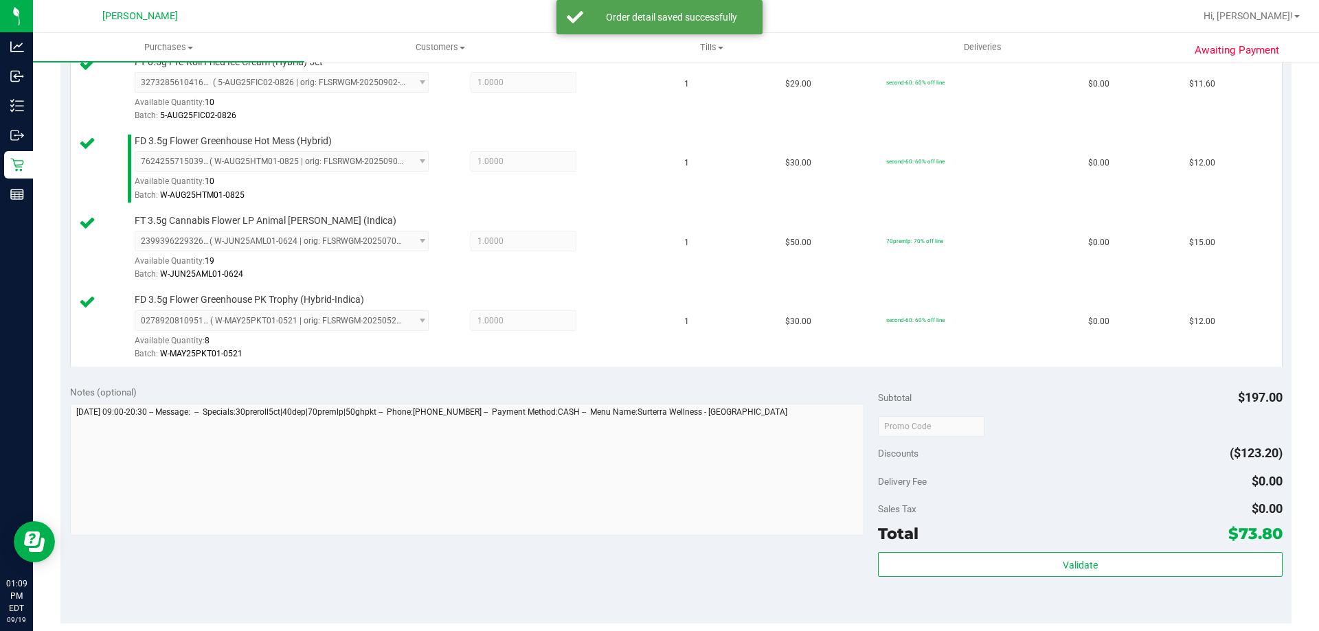
scroll to position [889, 0]
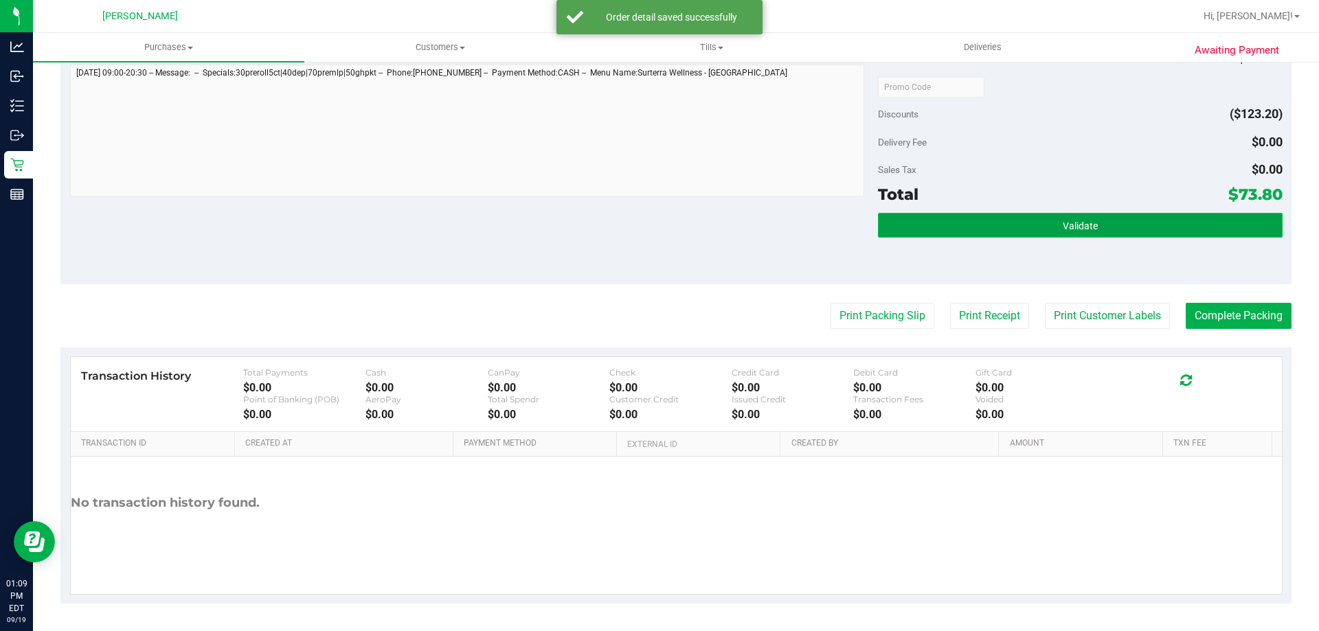
click at [1121, 216] on button "Validate" at bounding box center [1080, 225] width 404 height 25
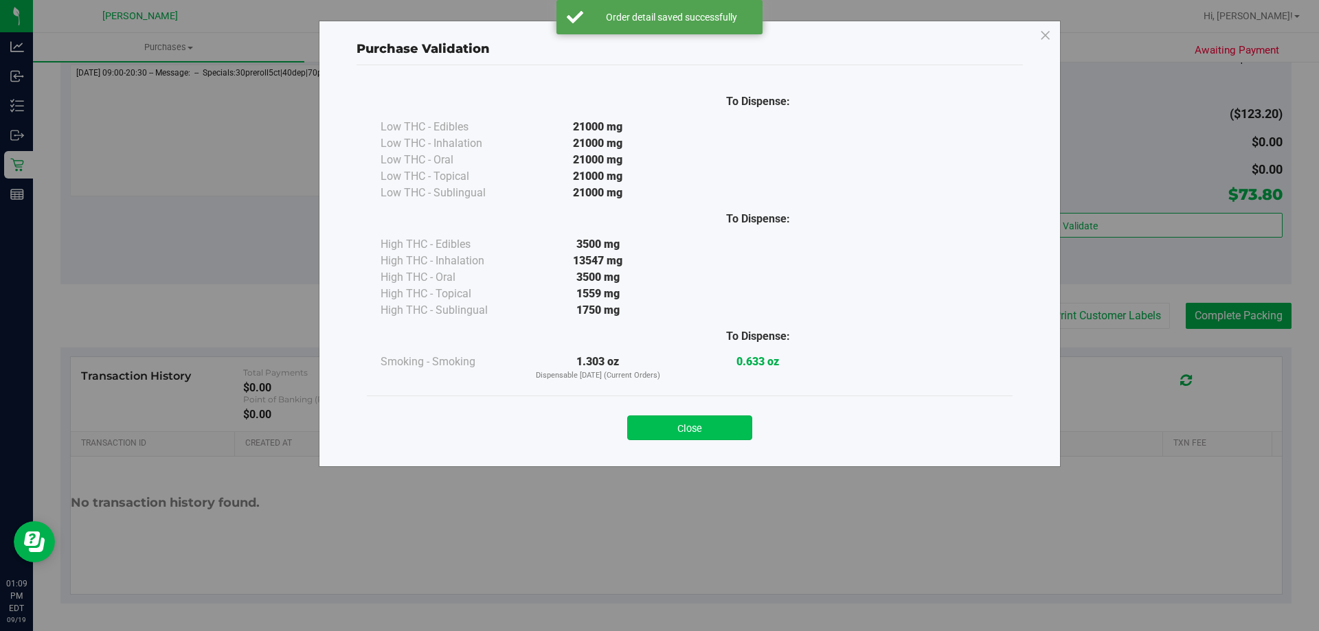
click at [721, 422] on button "Close" at bounding box center [689, 428] width 125 height 25
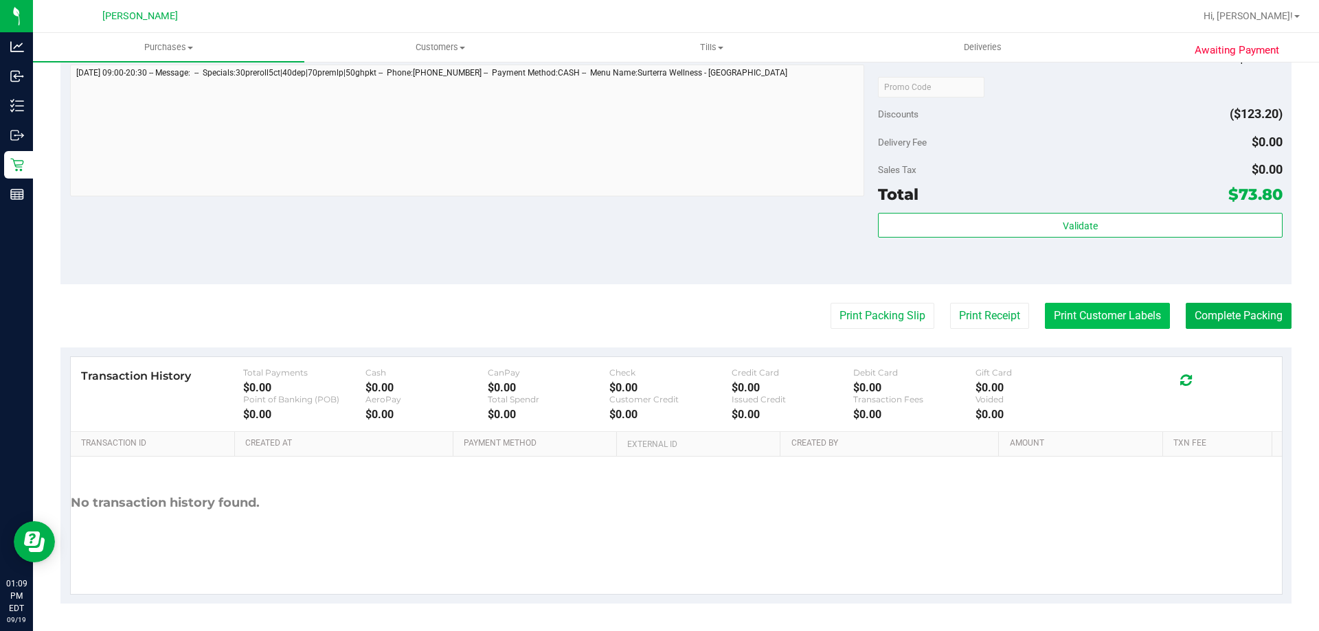
click at [1118, 327] on button "Print Customer Labels" at bounding box center [1107, 316] width 125 height 26
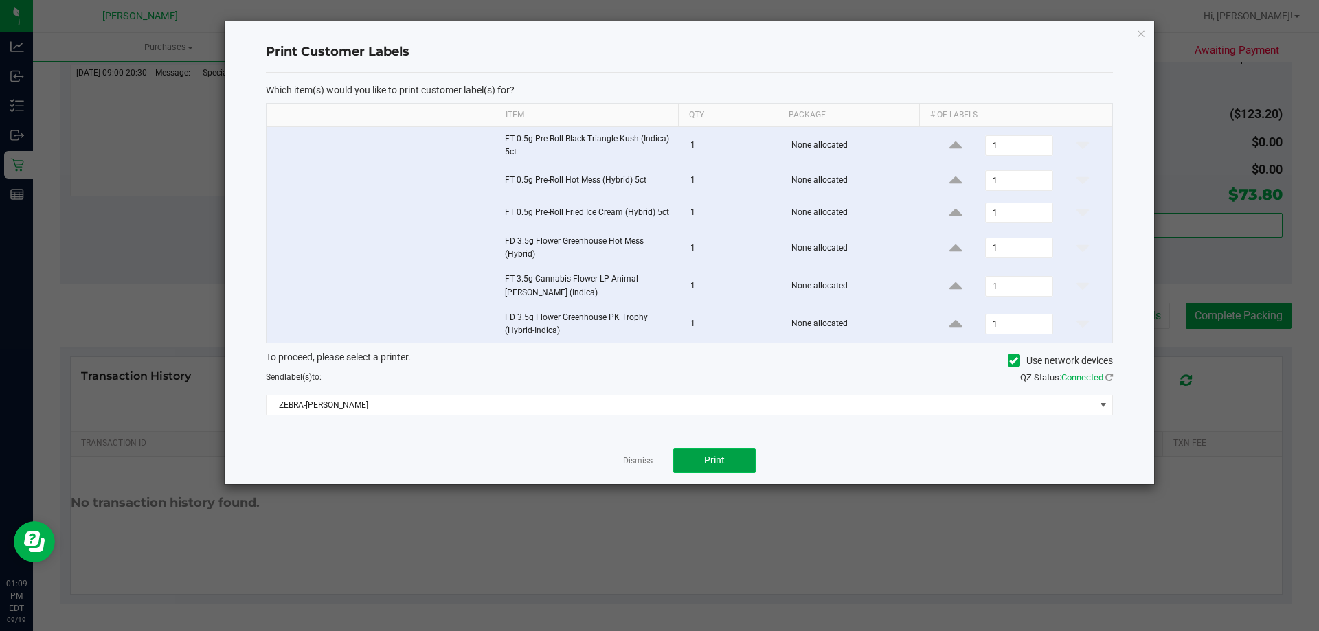
click at [722, 455] on span "Print" at bounding box center [714, 460] width 21 height 11
click at [637, 462] on link "Dismiss" at bounding box center [638, 461] width 30 height 12
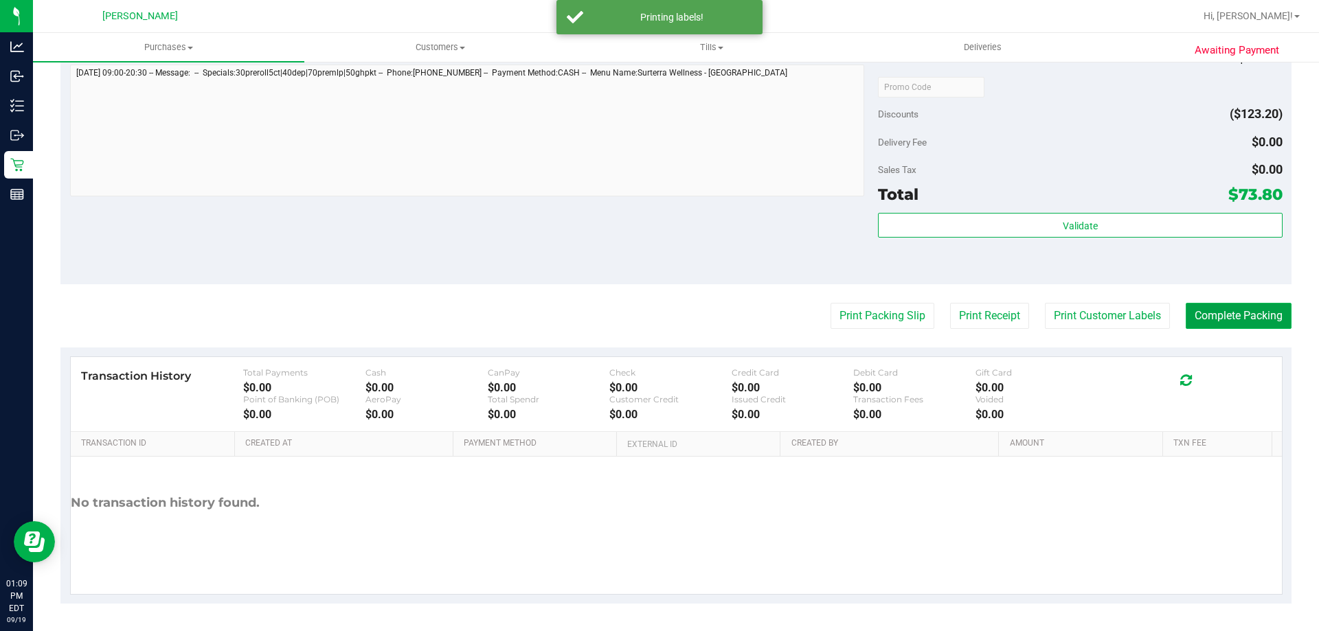
click at [1236, 319] on button "Complete Packing" at bounding box center [1238, 316] width 106 height 26
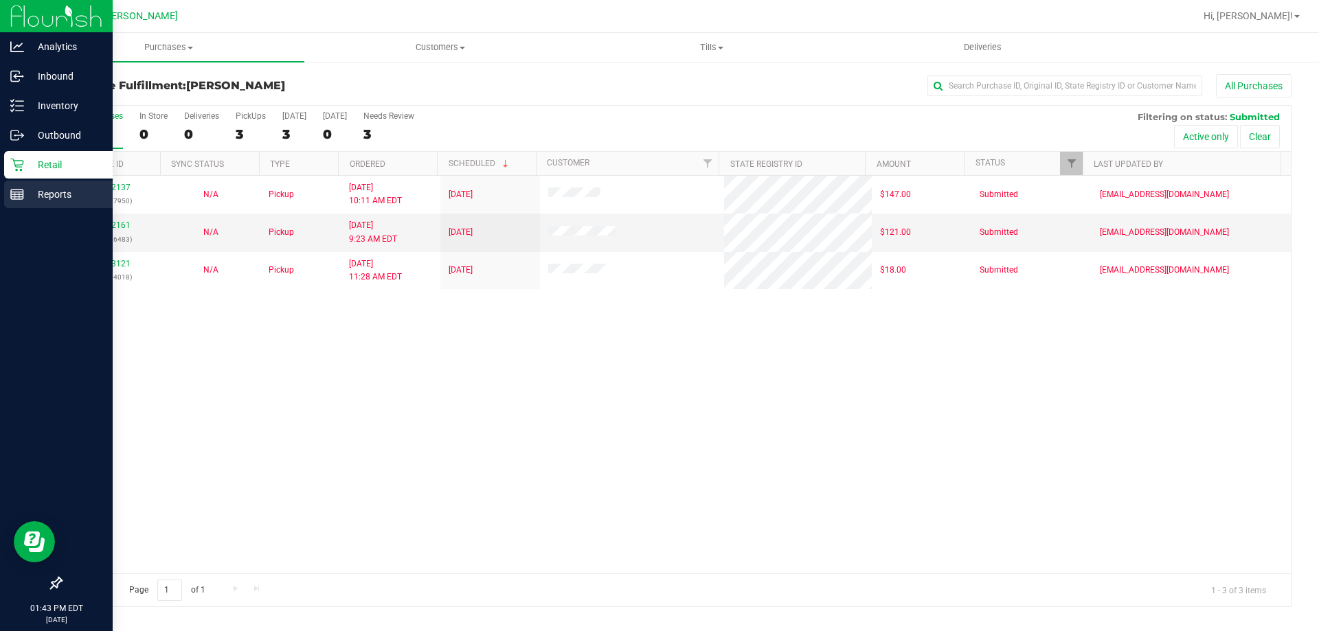
click at [48, 198] on p "Reports" at bounding box center [65, 194] width 82 height 16
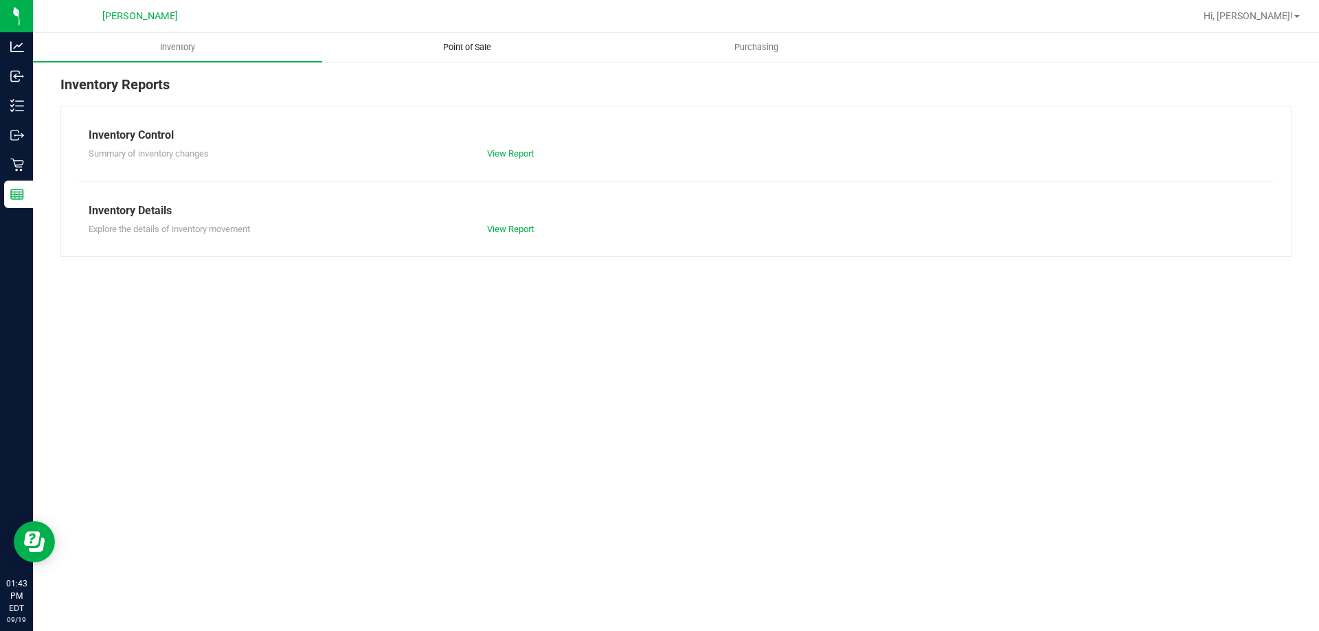
click at [464, 51] on span "Point of Sale" at bounding box center [466, 47] width 85 height 12
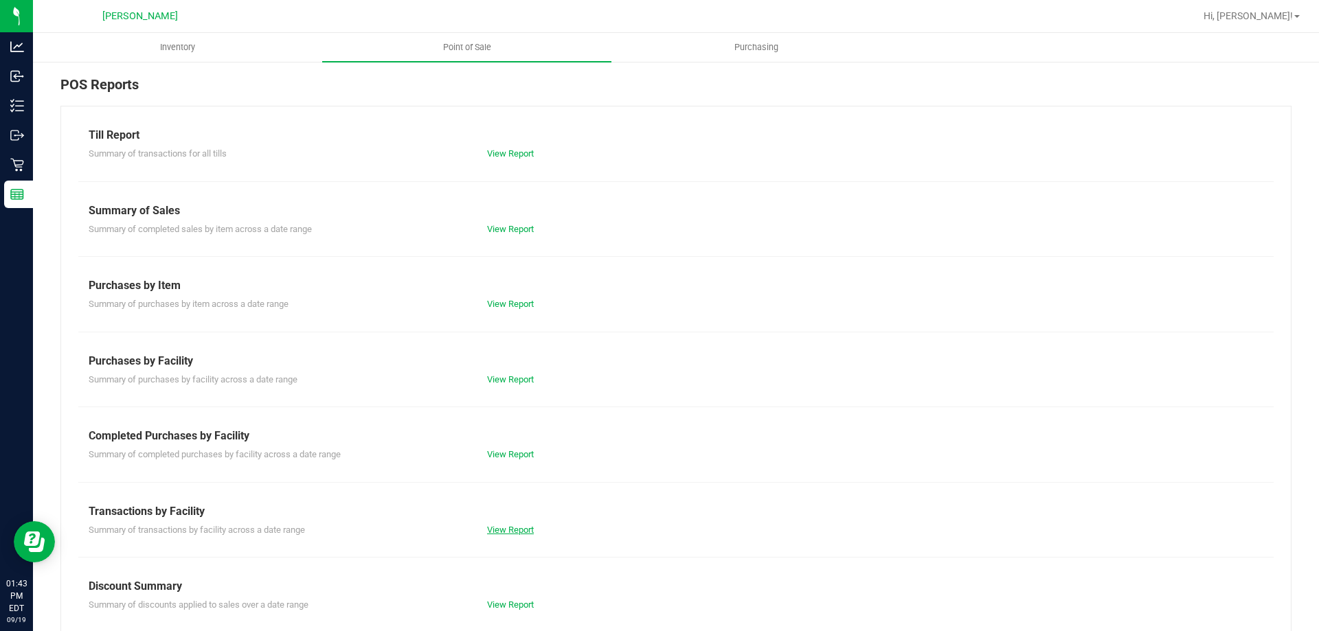
click at [502, 527] on link "View Report" at bounding box center [510, 530] width 47 height 10
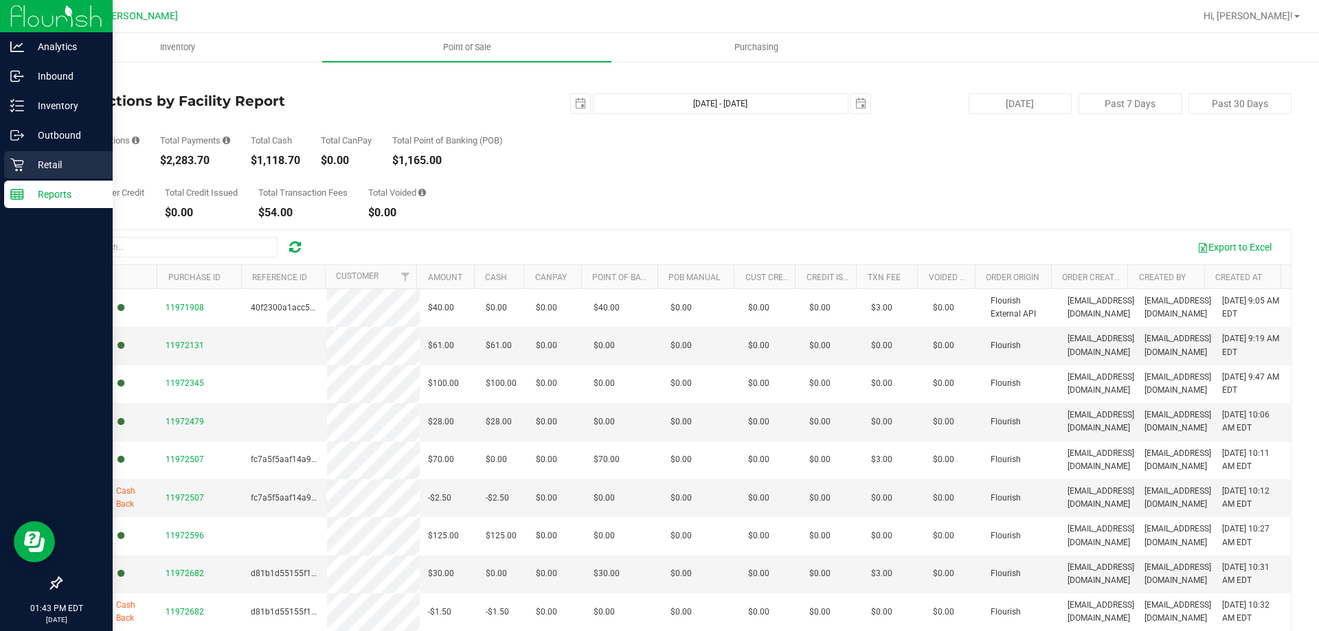
click at [47, 156] on div "Retail" at bounding box center [58, 164] width 109 height 27
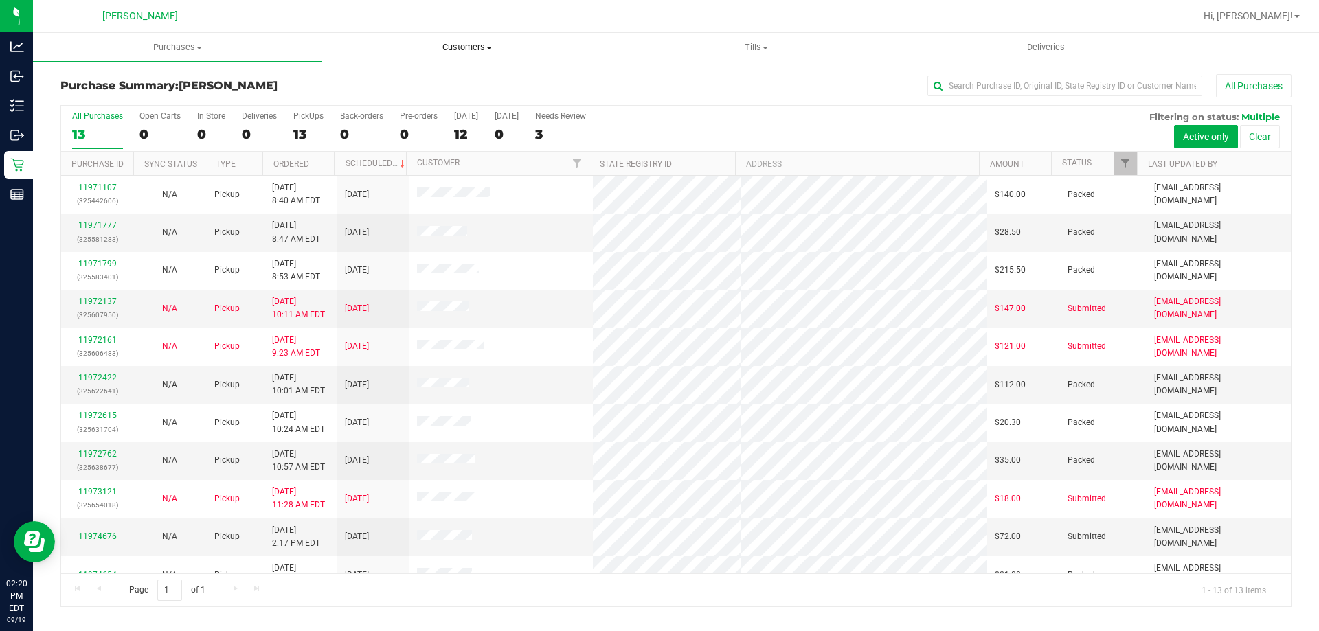
click at [460, 52] on span "Customers" at bounding box center [467, 47] width 288 height 12
click at [455, 75] on li "All customers" at bounding box center [466, 83] width 289 height 16
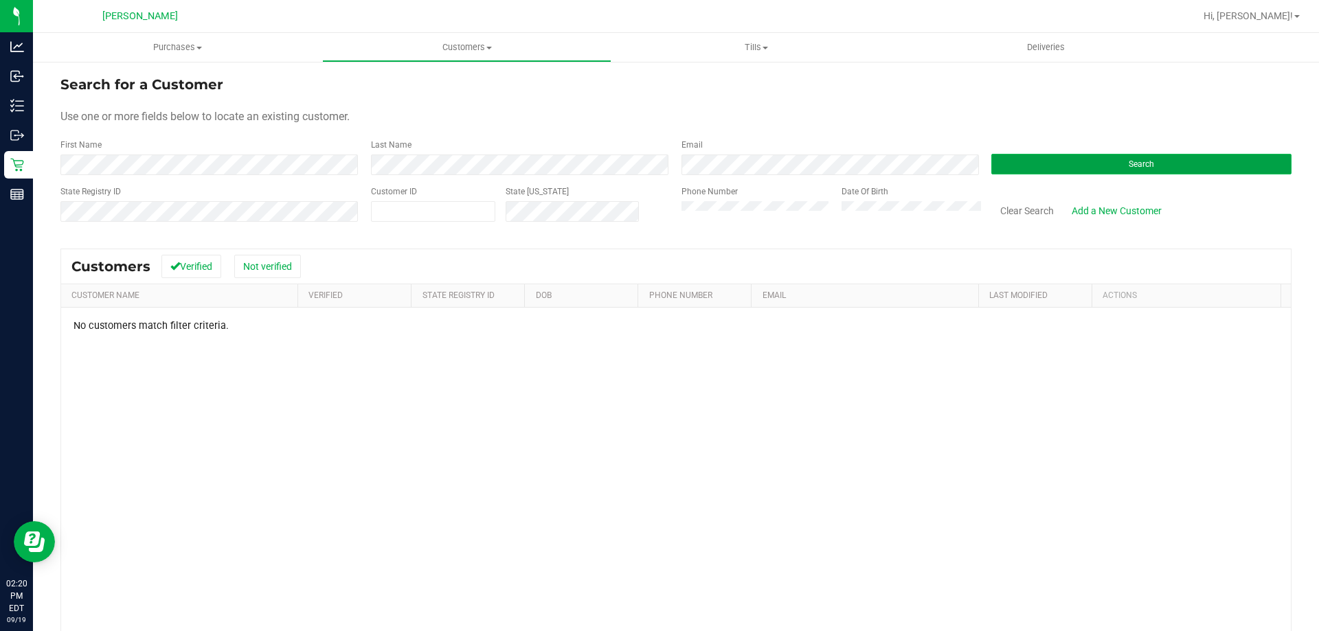
click at [1055, 165] on button "Search" at bounding box center [1141, 164] width 300 height 21
click at [1080, 158] on button "Search" at bounding box center [1141, 164] width 300 height 21
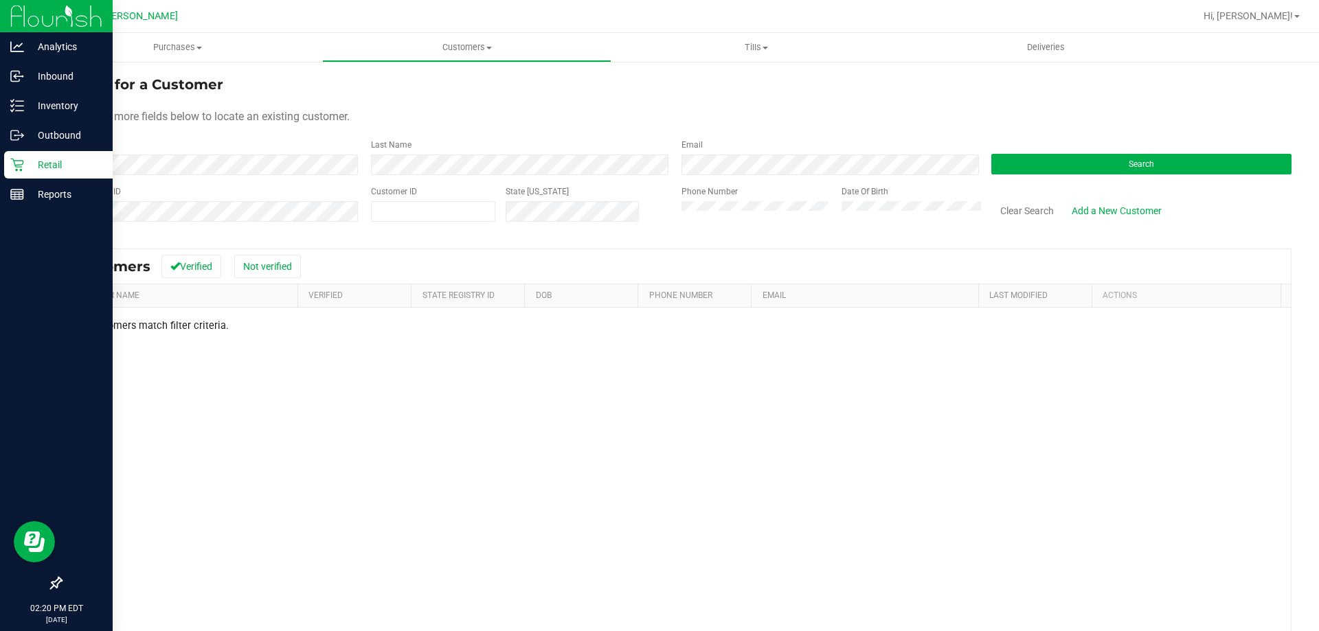
click at [29, 159] on p "Retail" at bounding box center [65, 165] width 82 height 16
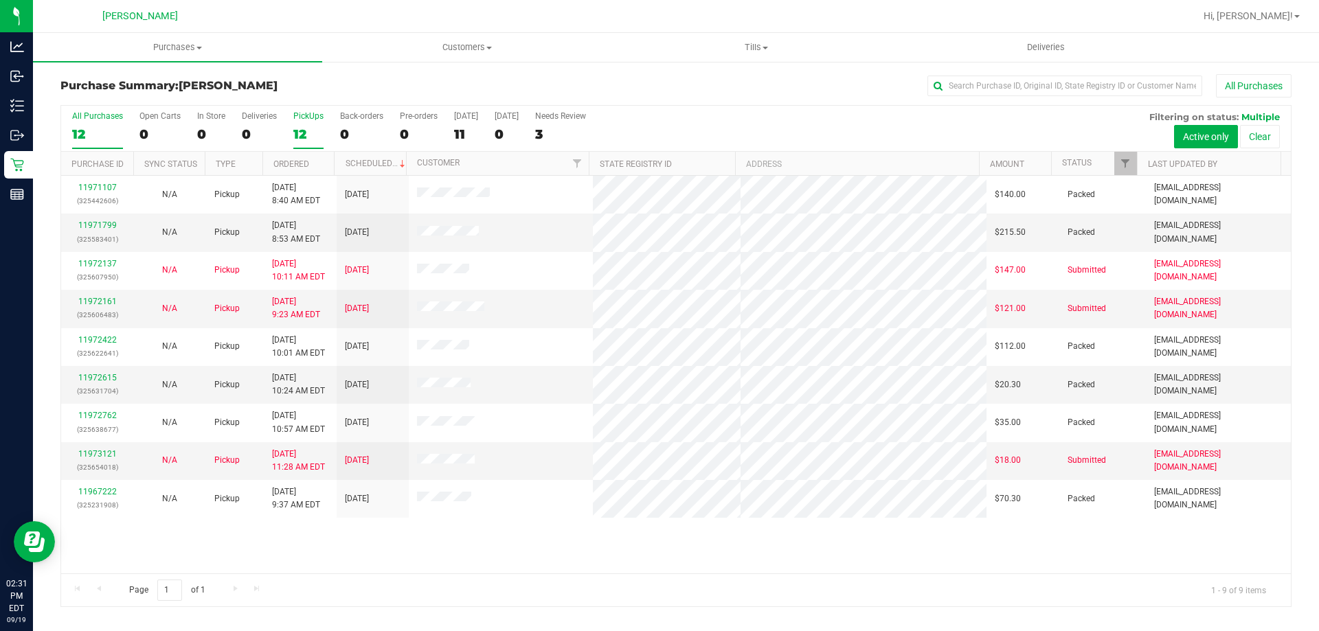
click at [313, 116] on div "PickUps" at bounding box center [308, 116] width 30 height 10
click at [0, 0] on input "PickUps 12" at bounding box center [0, 0] width 0 height 0
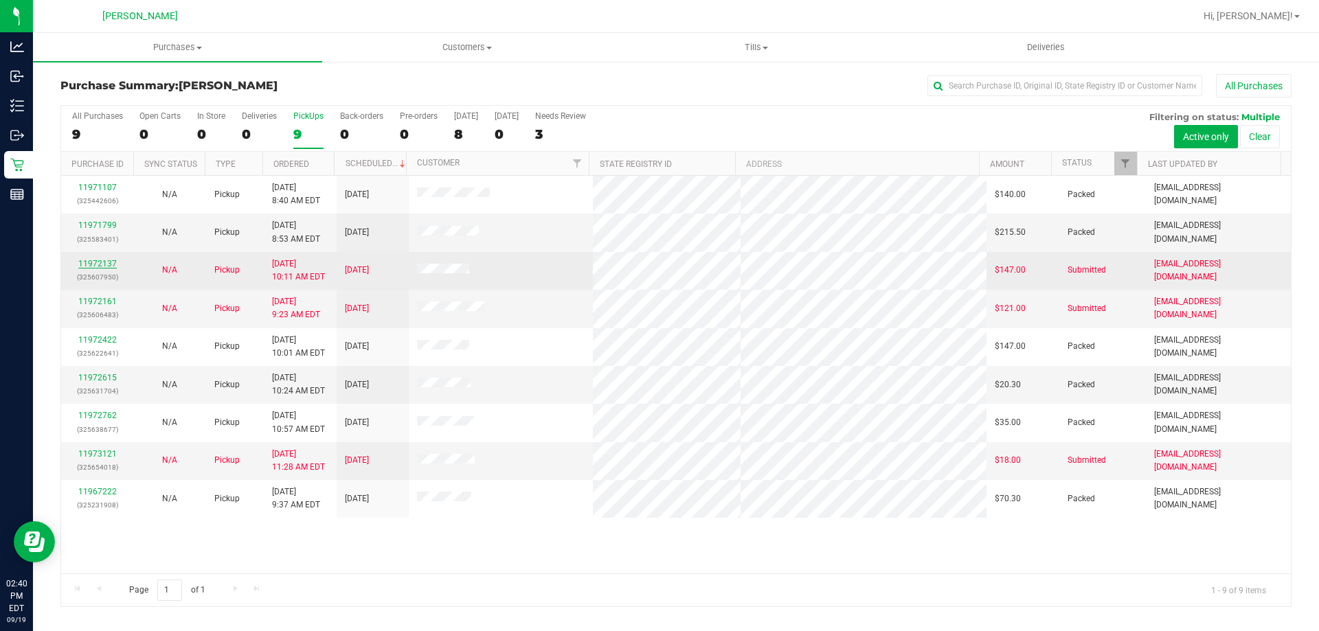
click at [98, 268] on link "11972137" at bounding box center [97, 264] width 38 height 10
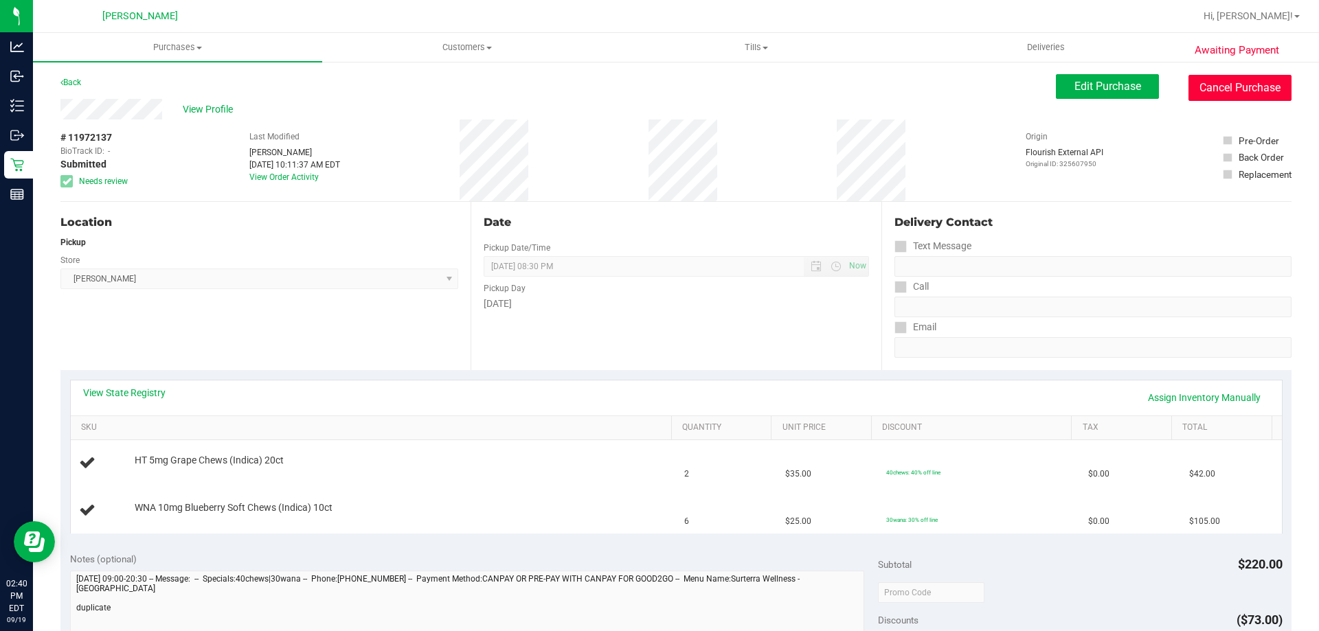
click at [1256, 98] on button "Cancel Purchase" at bounding box center [1239, 88] width 103 height 26
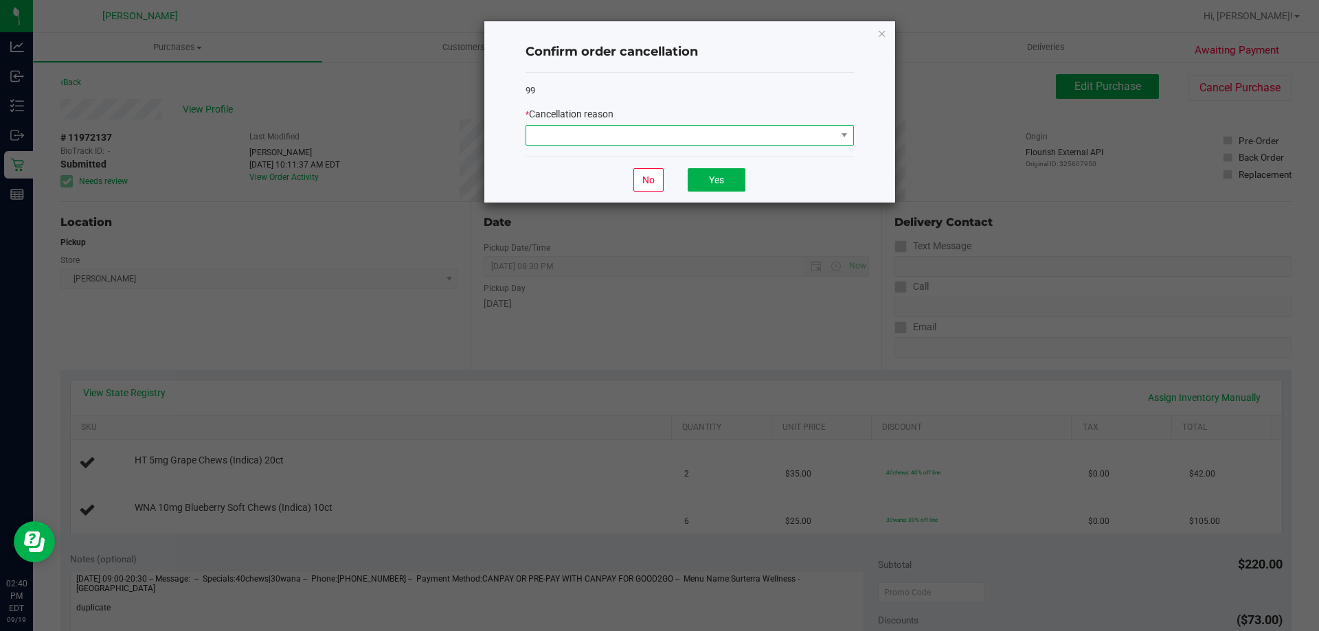
click at [752, 141] on span at bounding box center [681, 135] width 310 height 19
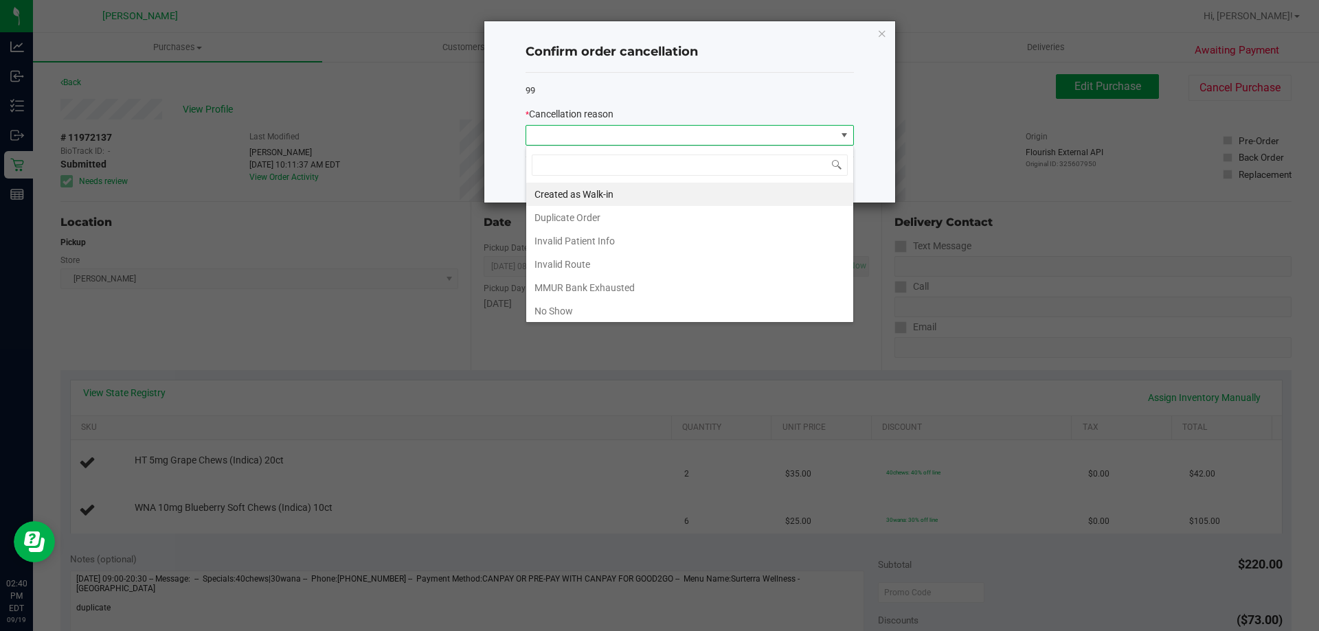
scroll to position [21, 328]
click at [561, 312] on li "No Show" at bounding box center [689, 310] width 327 height 23
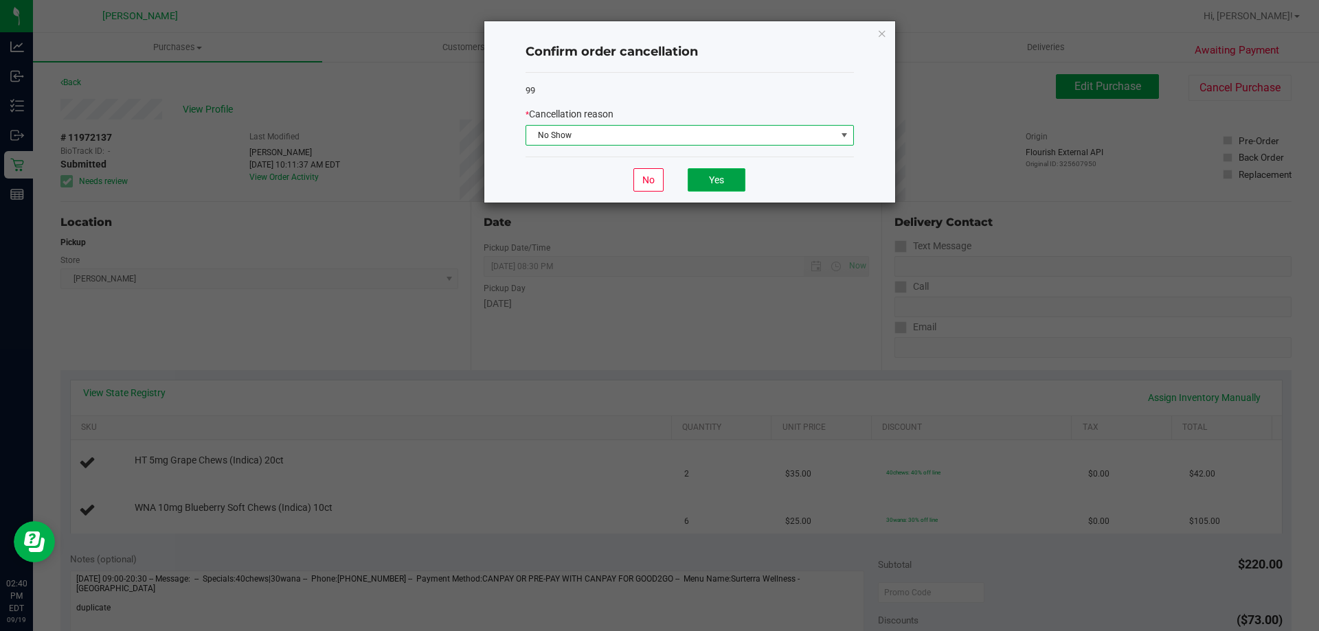
click at [723, 174] on button "Yes" at bounding box center [717, 179] width 58 height 23
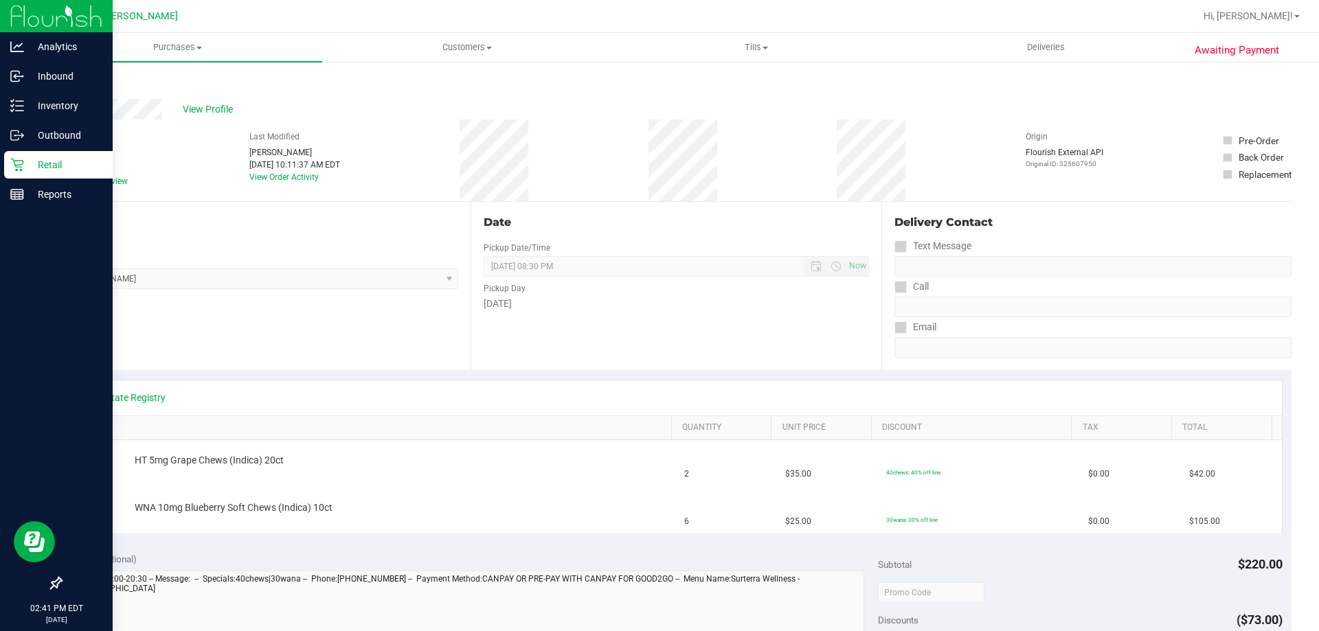
click at [12, 172] on div "Retail" at bounding box center [58, 164] width 109 height 27
